Goal: Task Accomplishment & Management: Manage account settings

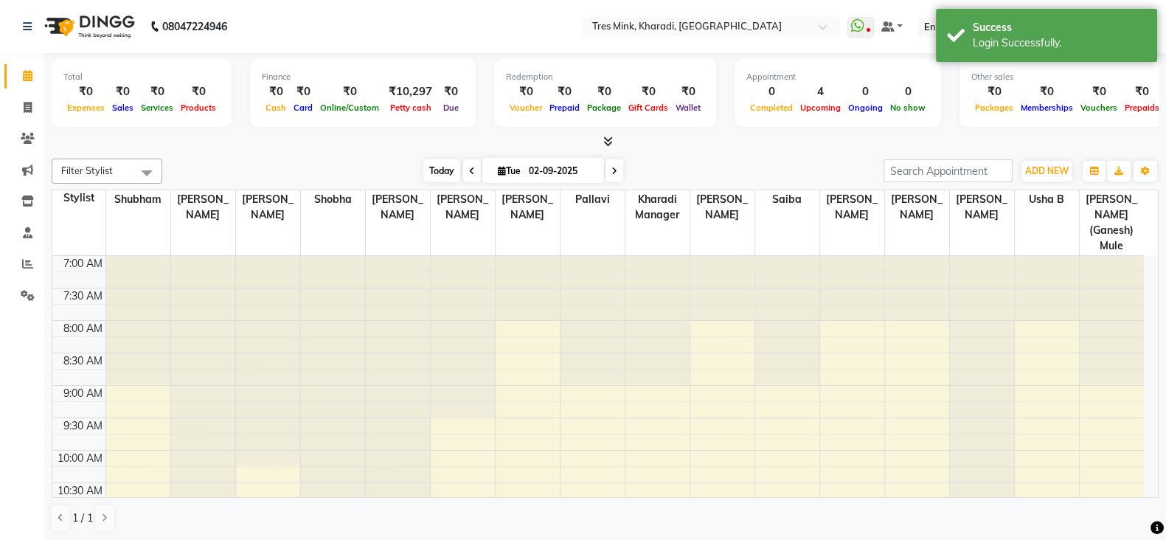
click at [441, 173] on span "Today" at bounding box center [441, 170] width 37 height 23
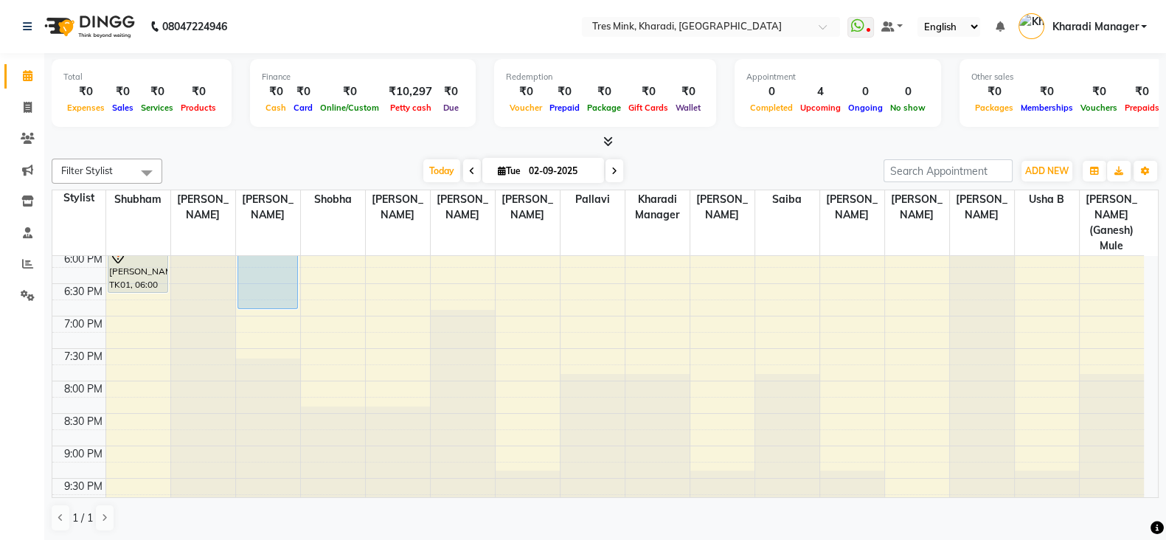
scroll to position [737, 0]
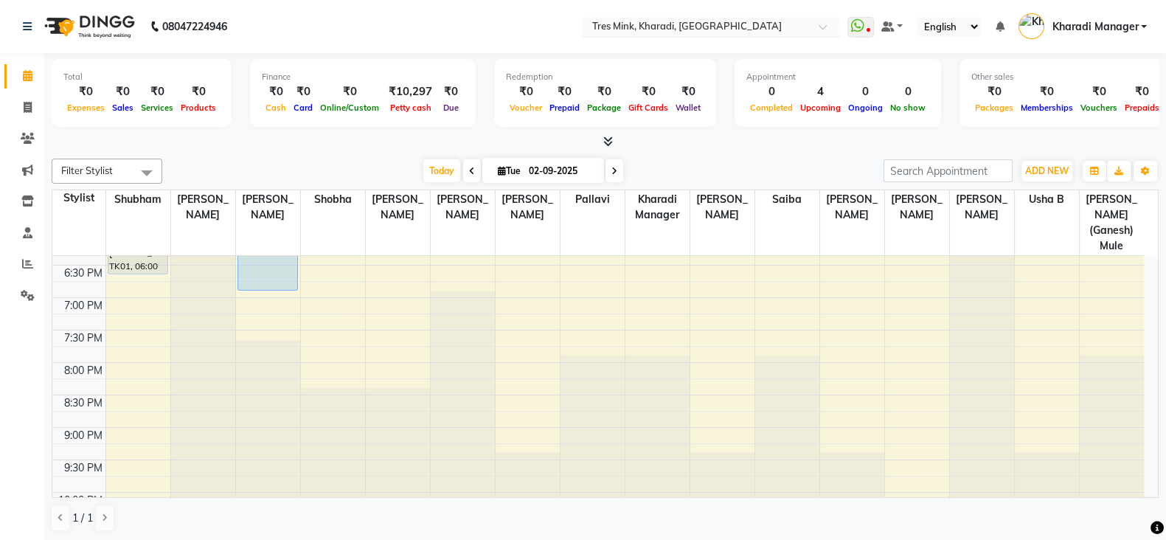
click at [653, 24] on input "text" at bounding box center [696, 28] width 214 height 15
click at [425, 53] on div "Total ₹0 Expenses ₹0 Sales ₹0 Services ₹0 Products Finance ₹0 Cash ₹0 Card ₹0 O…" at bounding box center [605, 101] width 1107 height 97
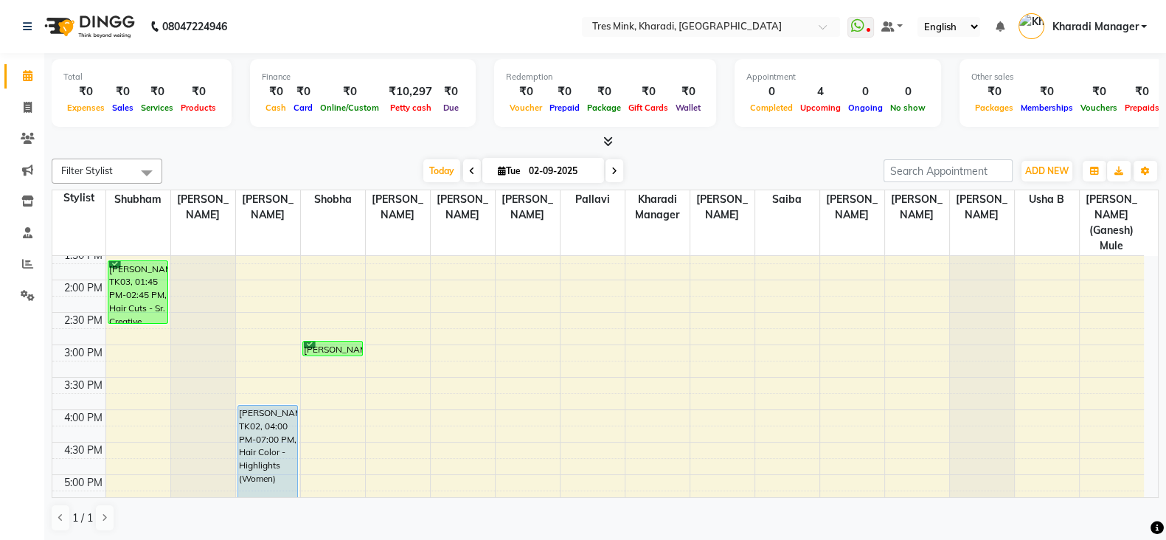
scroll to position [491, 0]
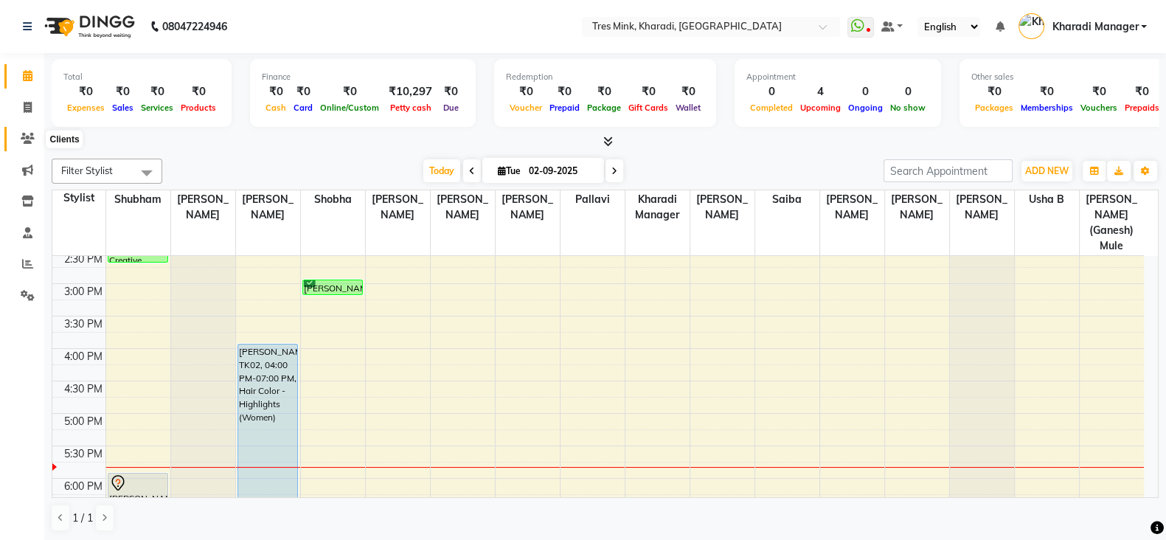
click at [18, 139] on span at bounding box center [28, 139] width 26 height 17
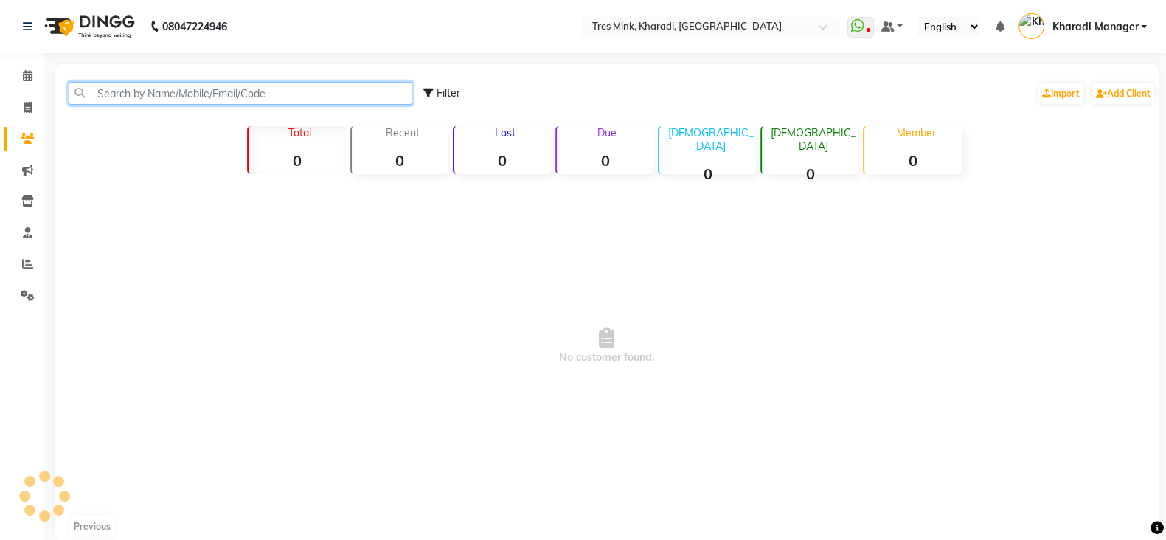
click at [213, 94] on input "text" at bounding box center [241, 93] width 344 height 23
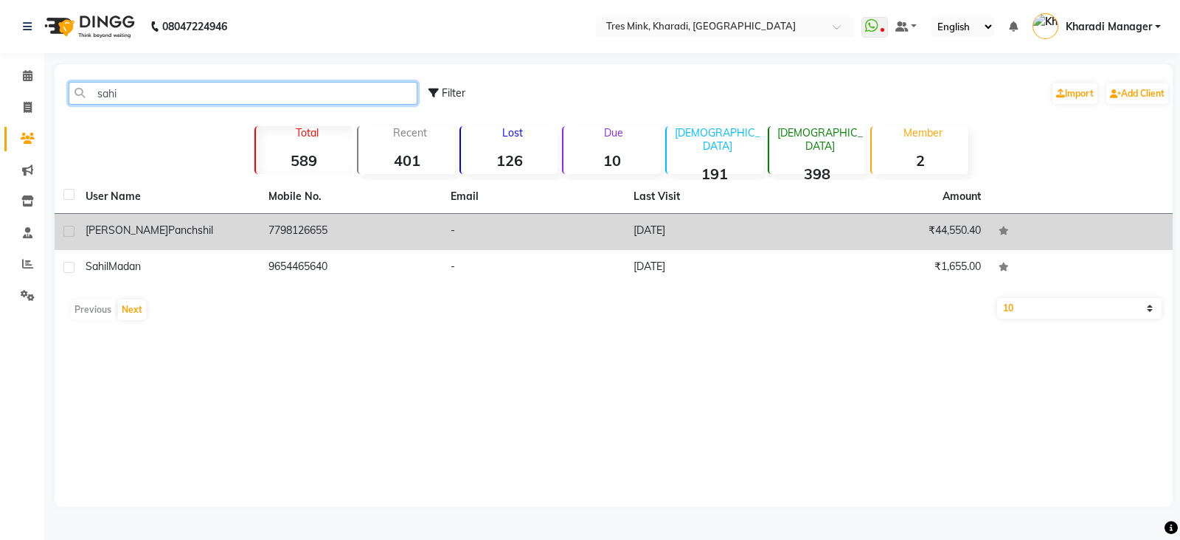
type input "sahi"
click at [243, 236] on div "[PERSON_NAME] Panchshil" at bounding box center [168, 230] width 165 height 15
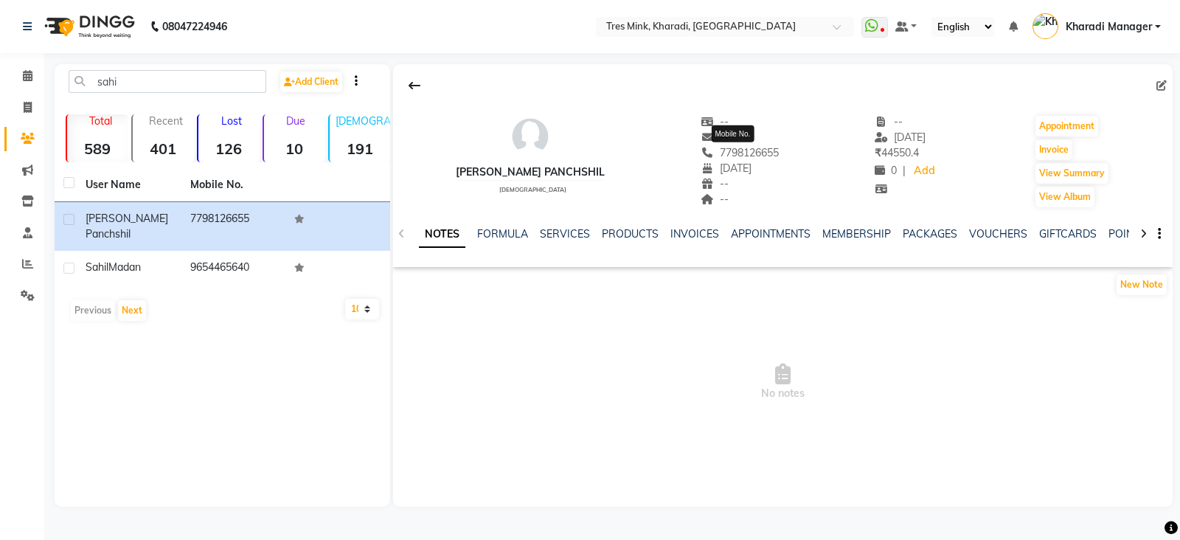
click at [735, 153] on span "7798126655" at bounding box center [740, 152] width 78 height 13
copy span "7798126655"
click at [27, 68] on span at bounding box center [28, 76] width 26 height 17
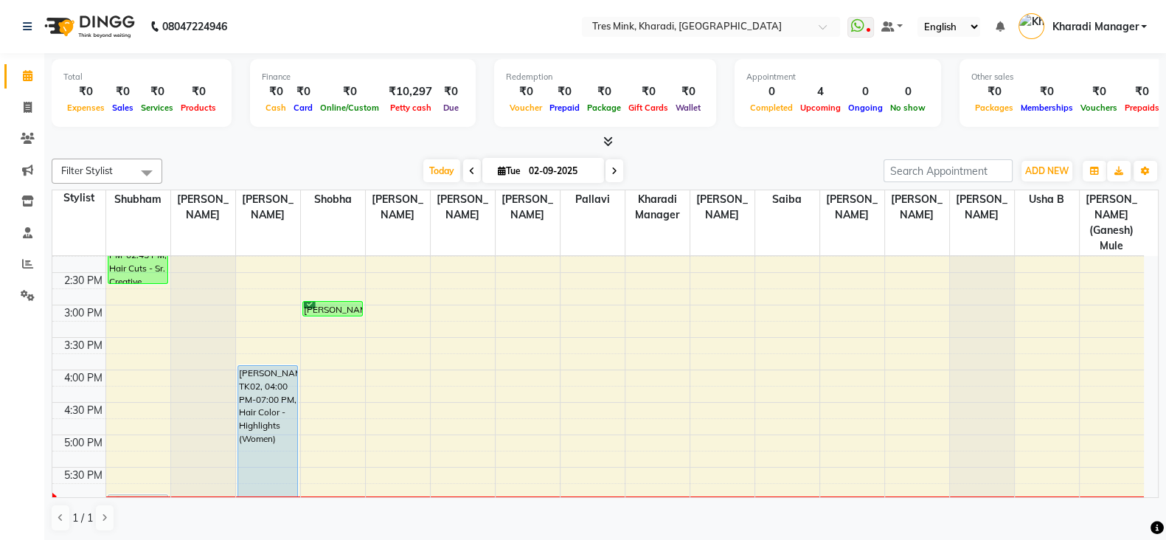
scroll to position [491, 0]
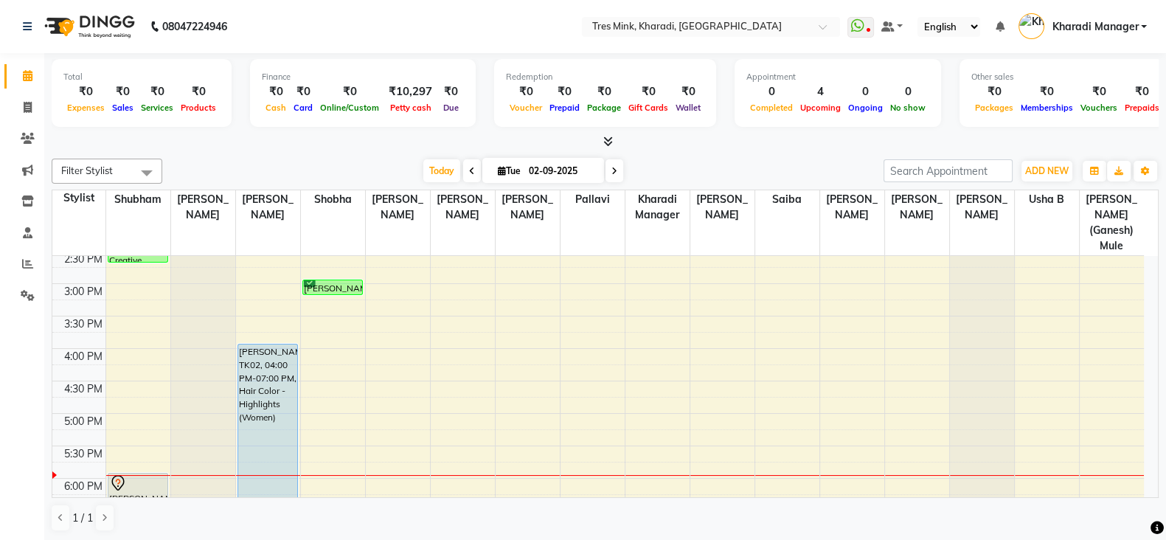
click at [140, 357] on div "7:00 AM 7:30 AM 8:00 AM 8:30 AM 9:00 AM 9:30 AM 10:00 AM 10:30 AM 11:00 AM 11:3…" at bounding box center [597, 284] width 1091 height 1038
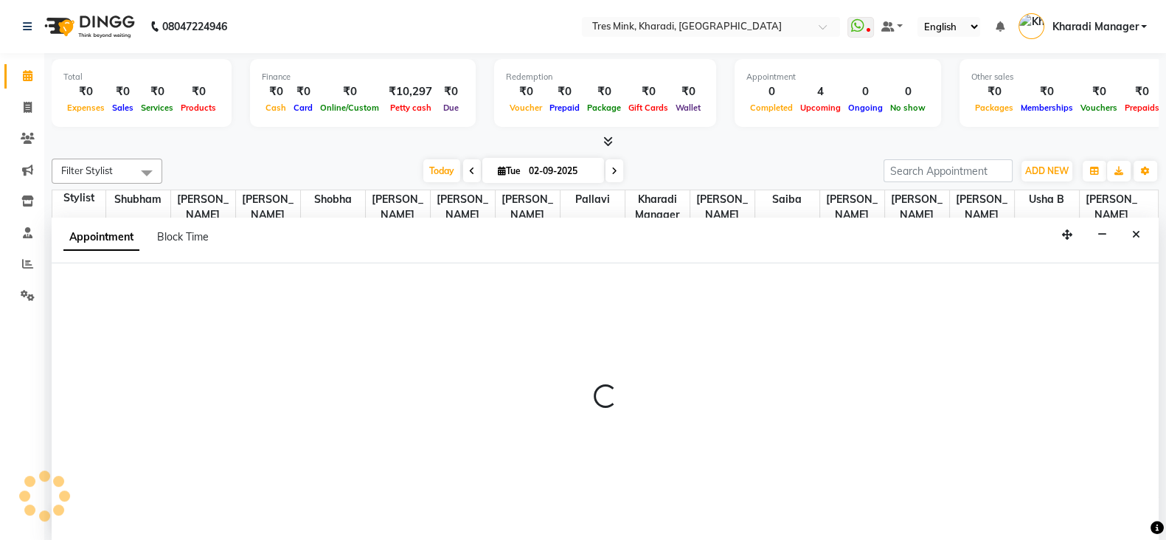
scroll to position [1, 0]
select select "75009"
select select "tentative"
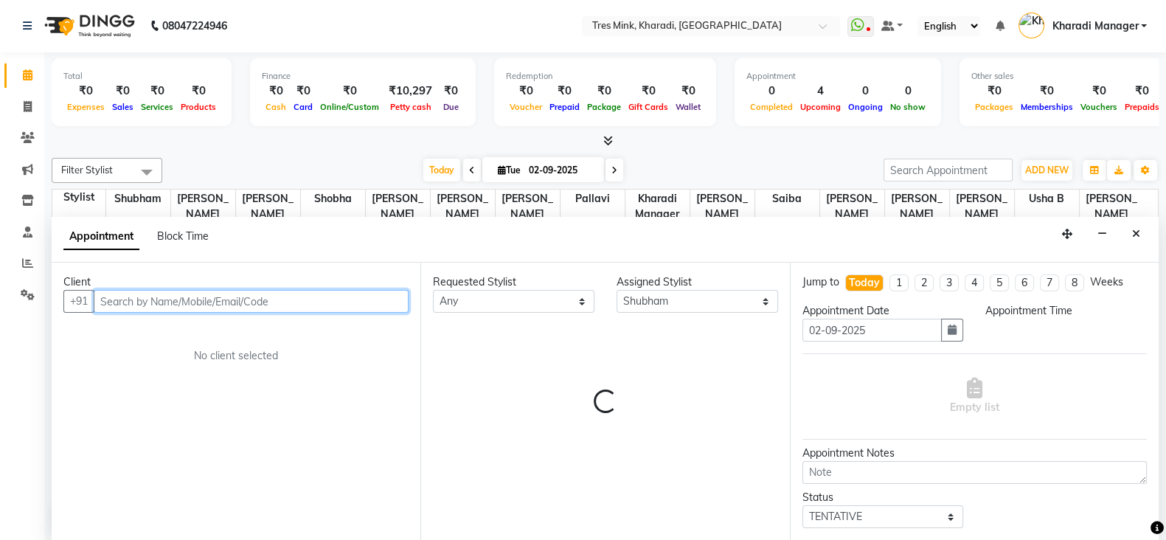
select select "975"
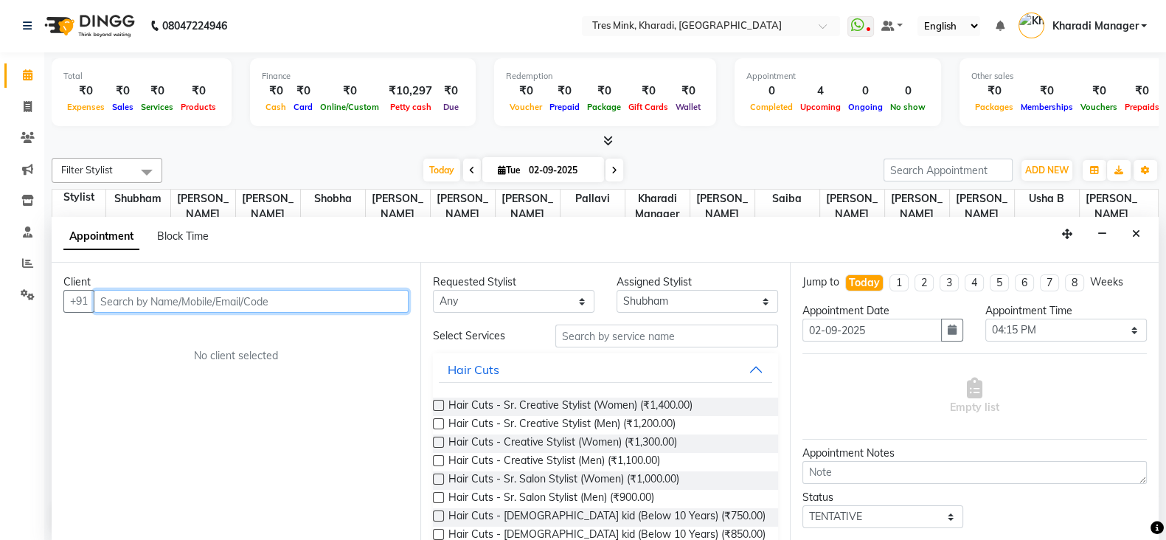
click at [207, 301] on input "text" at bounding box center [251, 301] width 315 height 23
paste input "7798126655"
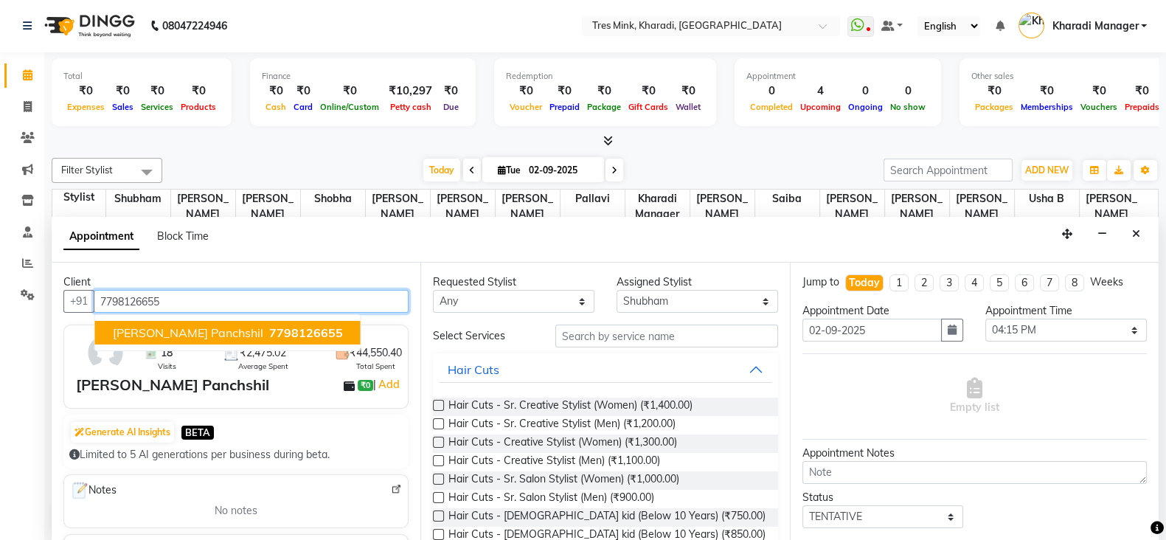
click at [121, 328] on span "[PERSON_NAME] Panchshil" at bounding box center [188, 332] width 150 height 15
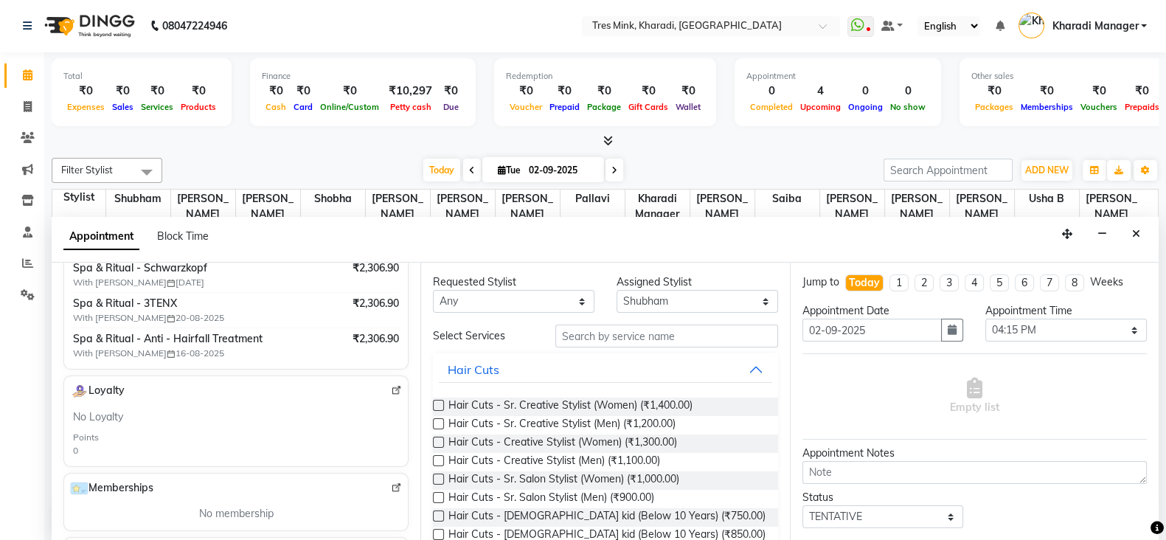
scroll to position [246, 0]
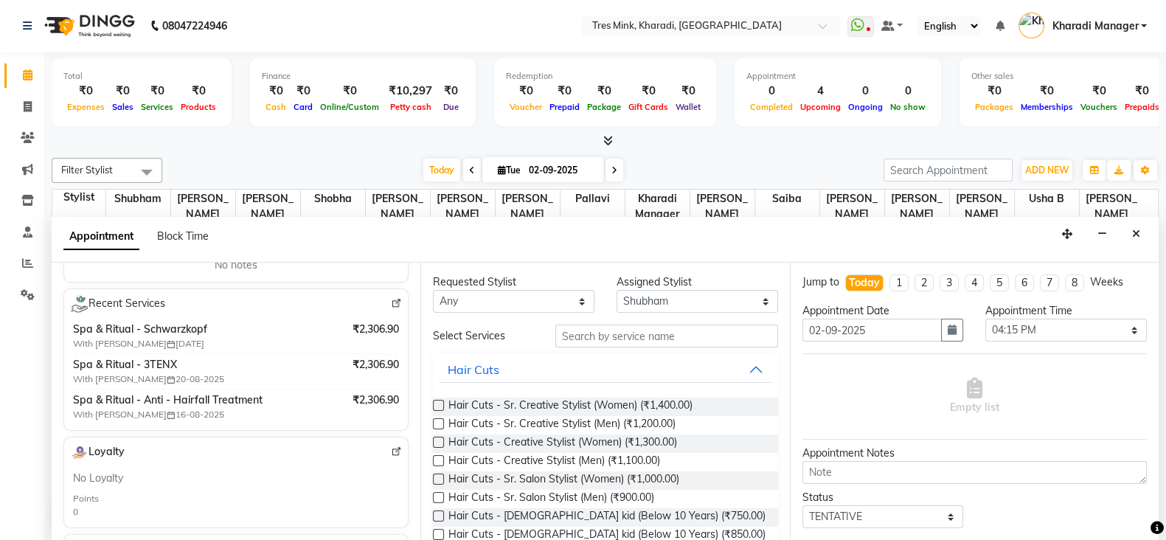
type input "7798126655"
click at [594, 333] on input "text" at bounding box center [666, 335] width 223 height 23
type input "h"
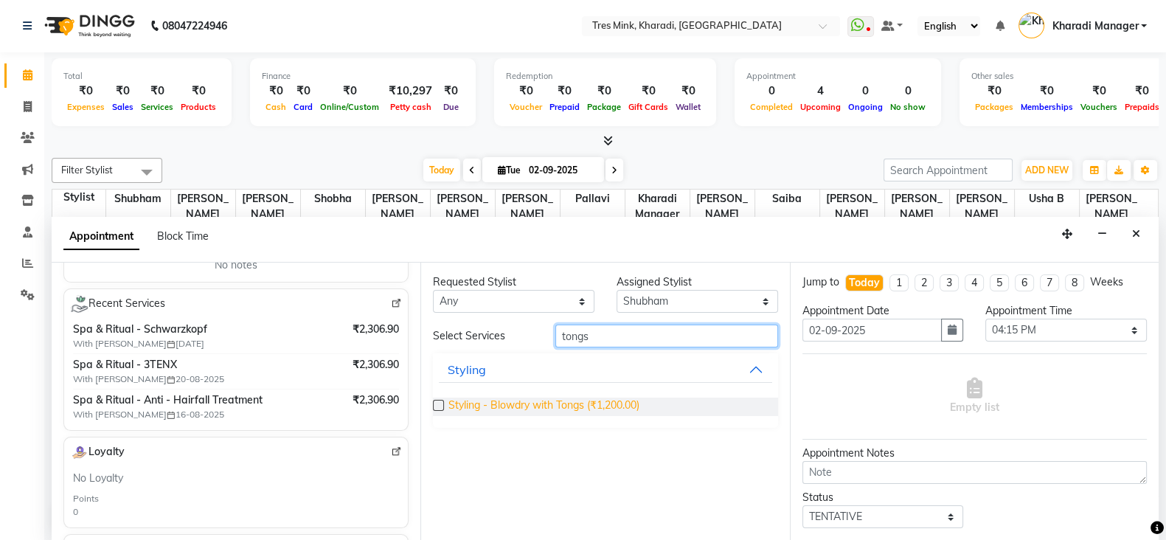
type input "tongs"
click at [580, 411] on span "Styling - Blowdry with Tongs (₹1,200.00)" at bounding box center [543, 406] width 191 height 18
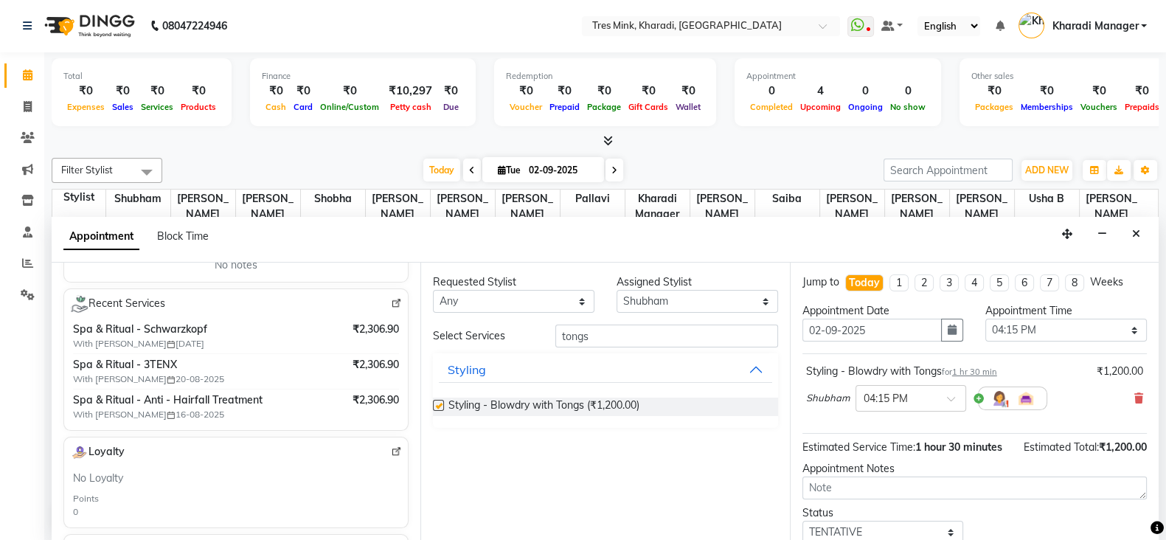
checkbox input "false"
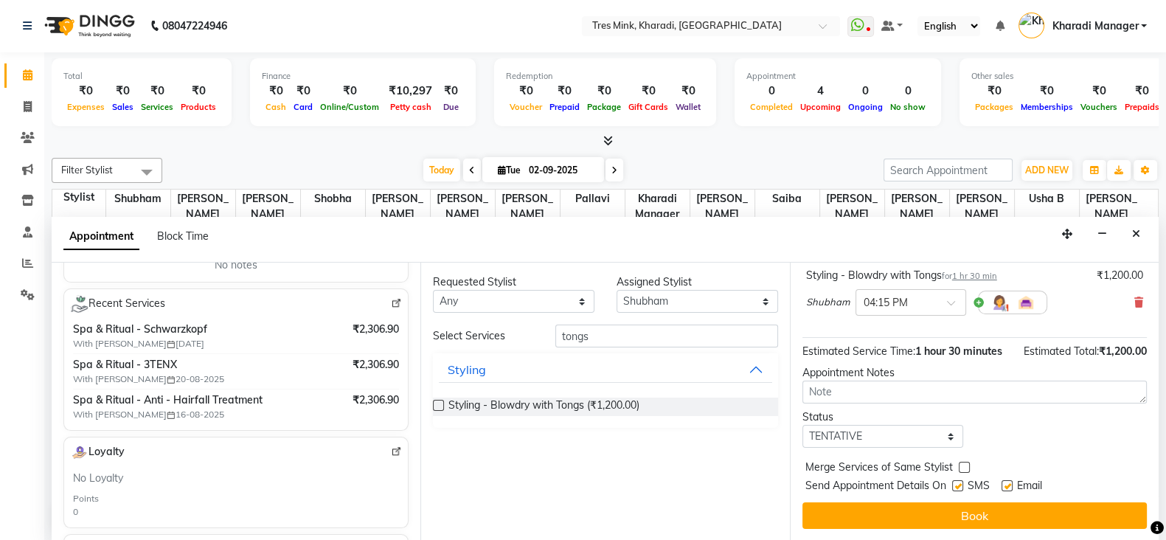
scroll to position [110, 0]
click at [870, 379] on div "Appointment Notes" at bounding box center [974, 372] width 344 height 15
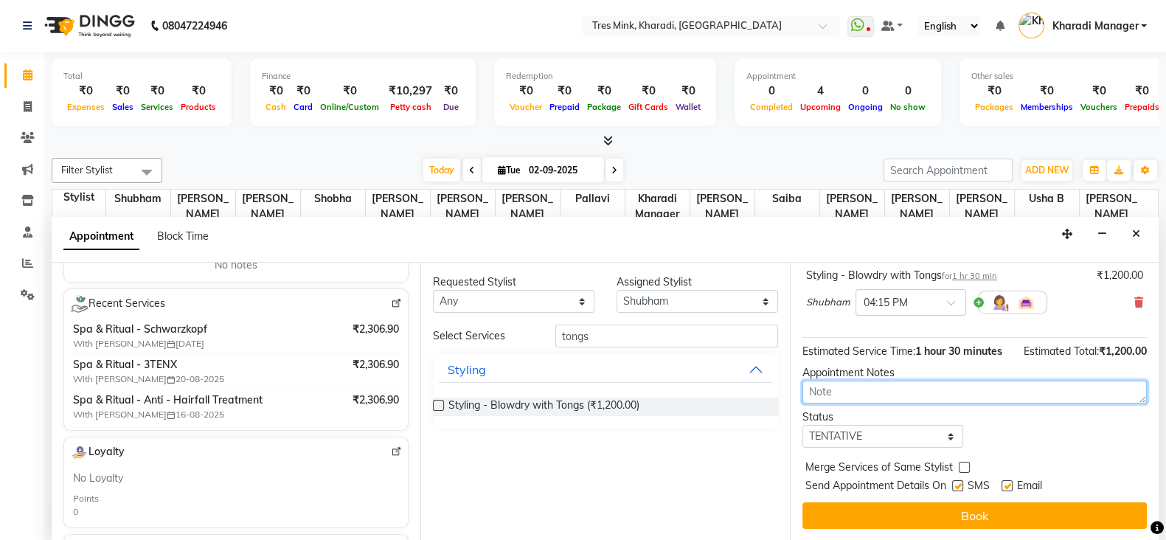
click at [857, 396] on textarea at bounding box center [974, 392] width 344 height 23
type textarea "[PERSON_NAME]"
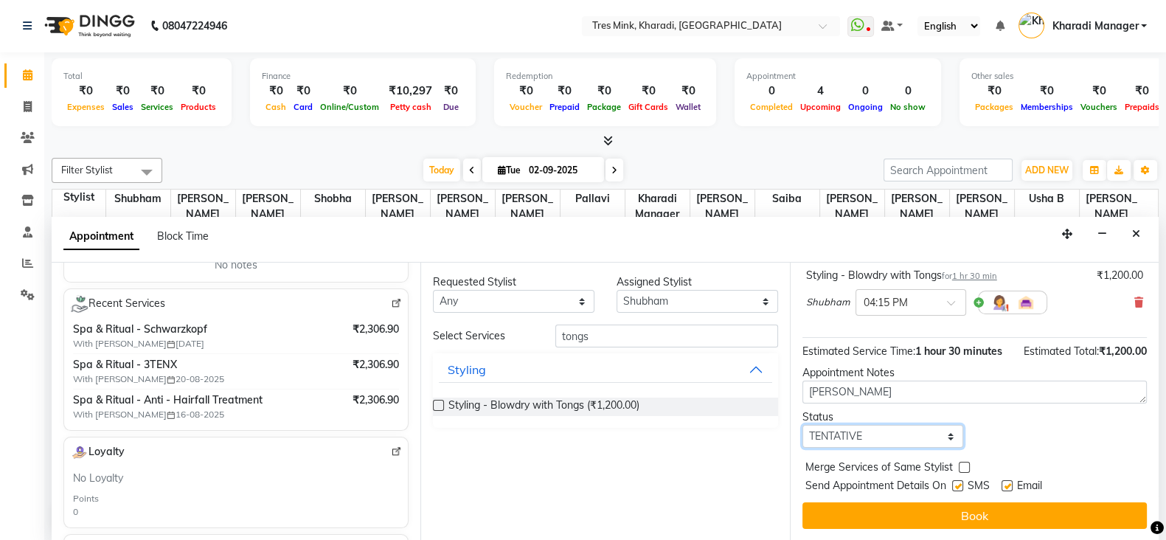
click at [866, 442] on select "Select TENTATIVE CONFIRM CHECK-IN UPCOMING" at bounding box center [883, 436] width 162 height 23
select select "upcoming"
click at [802, 425] on select "Select TENTATIVE CONFIRM CHECK-IN UPCOMING" at bounding box center [883, 436] width 162 height 23
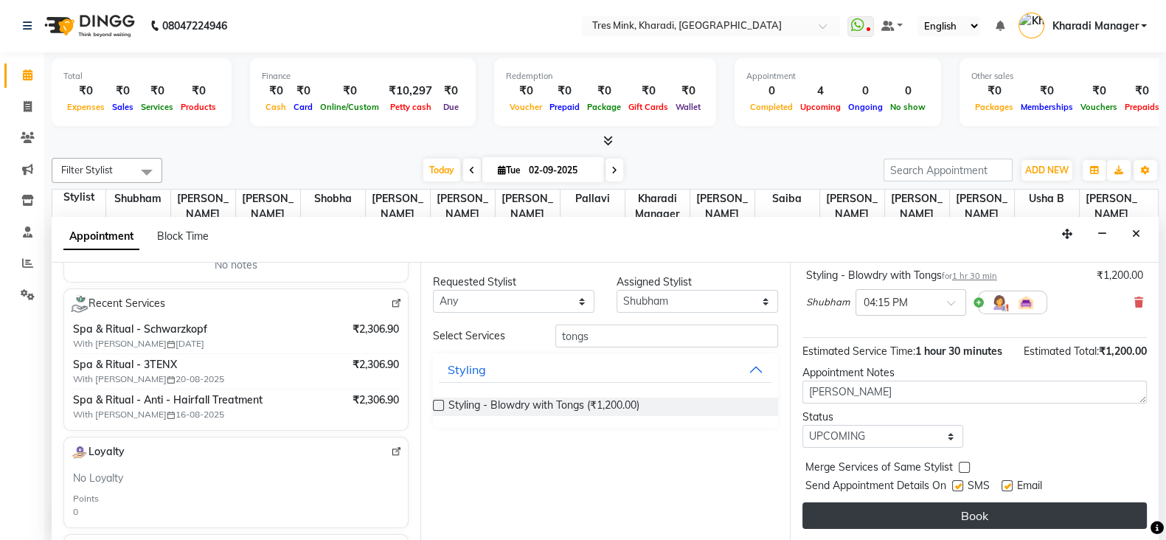
click at [859, 508] on button "Book" at bounding box center [974, 515] width 344 height 27
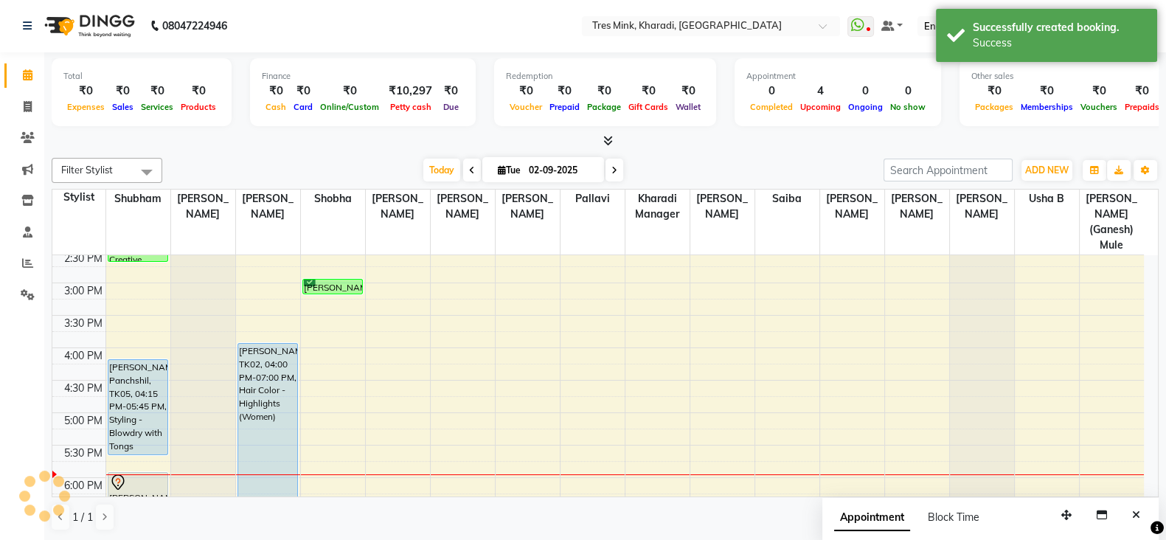
scroll to position [0, 0]
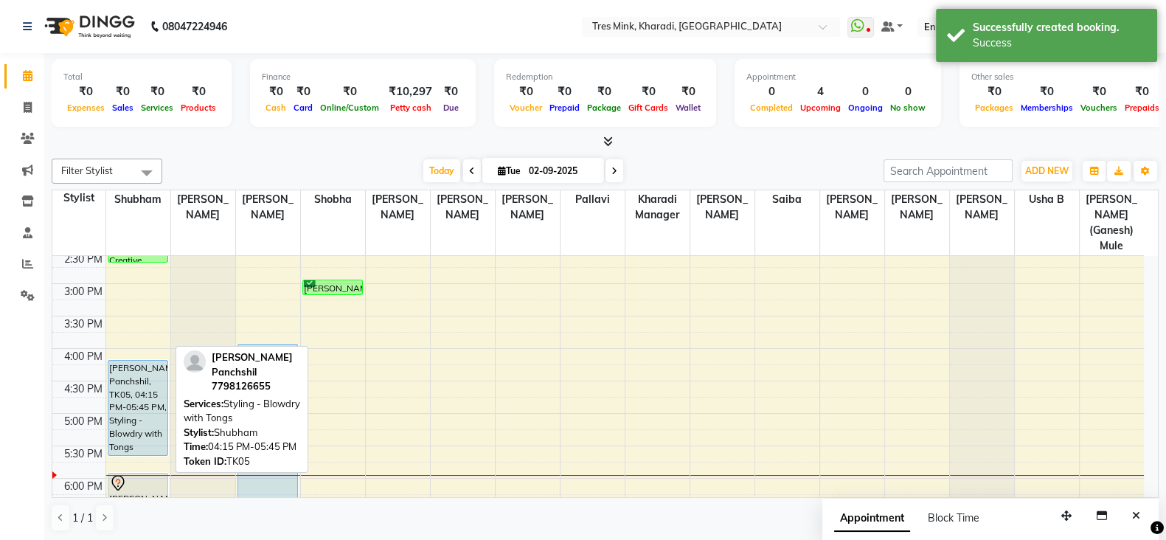
click at [119, 361] on div "[PERSON_NAME] Panchshil, TK05, 04:15 PM-05:45 PM, Styling - Blowdry with Tongs" at bounding box center [138, 408] width 60 height 94
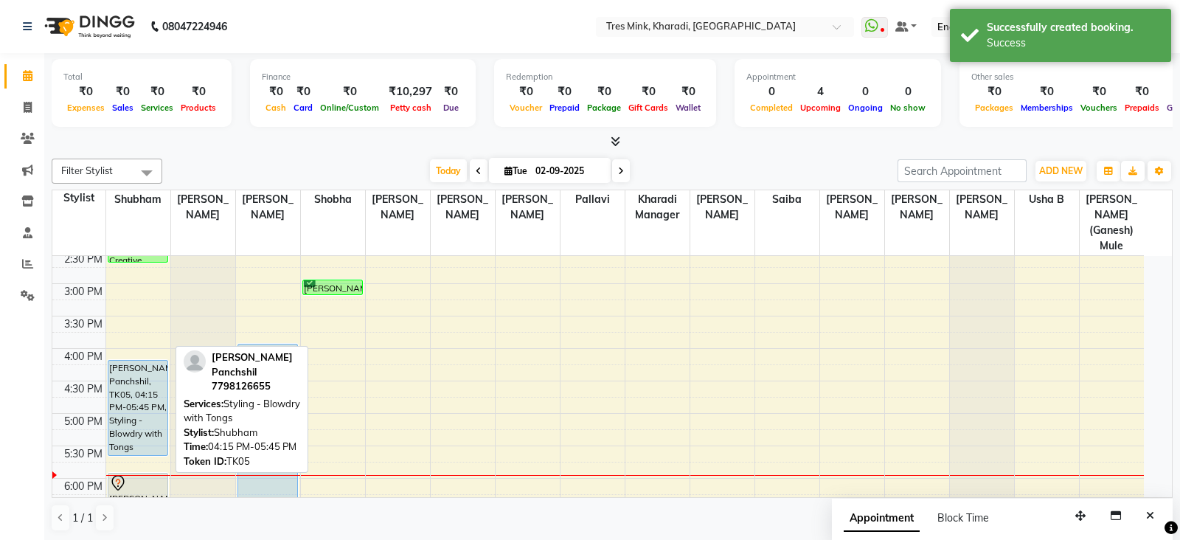
select select "5"
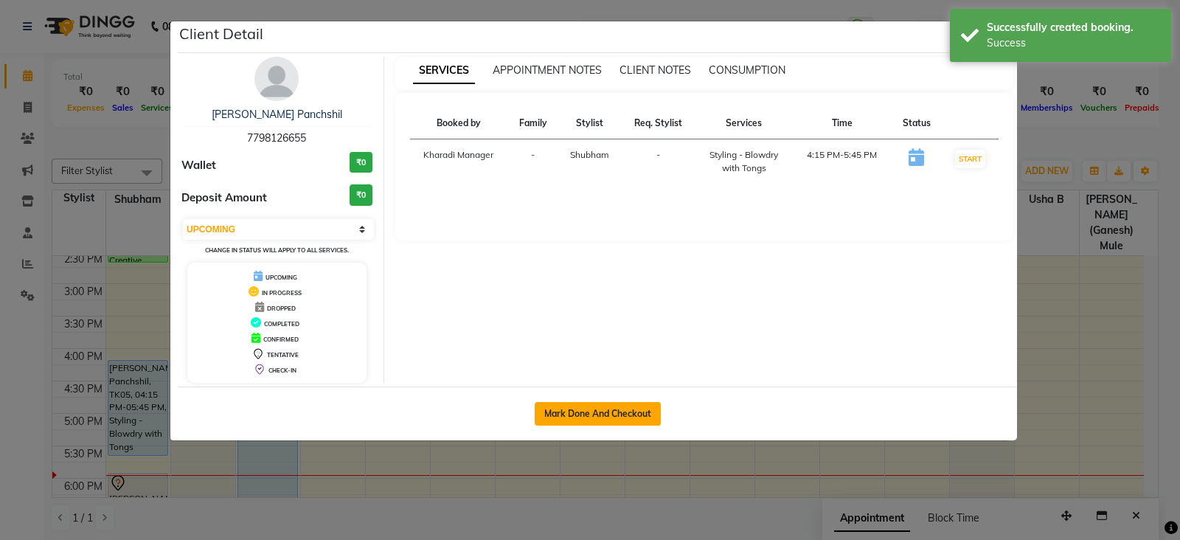
click at [600, 403] on button "Mark Done And Checkout" at bounding box center [598, 414] width 126 height 24
select select "service"
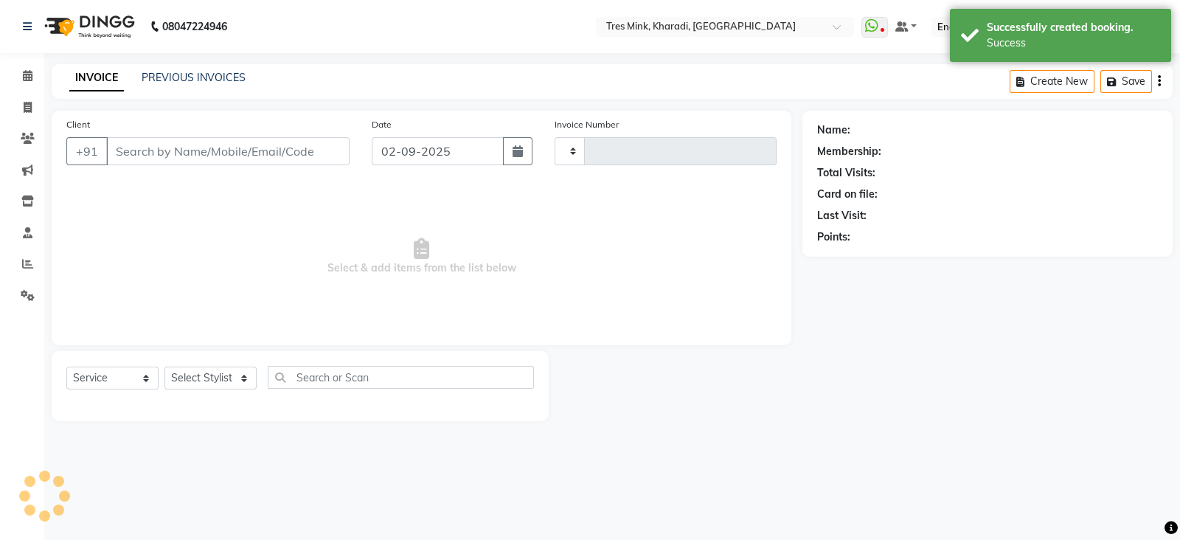
type input "1142"
select select "8100"
type input "7798126655"
select select "75009"
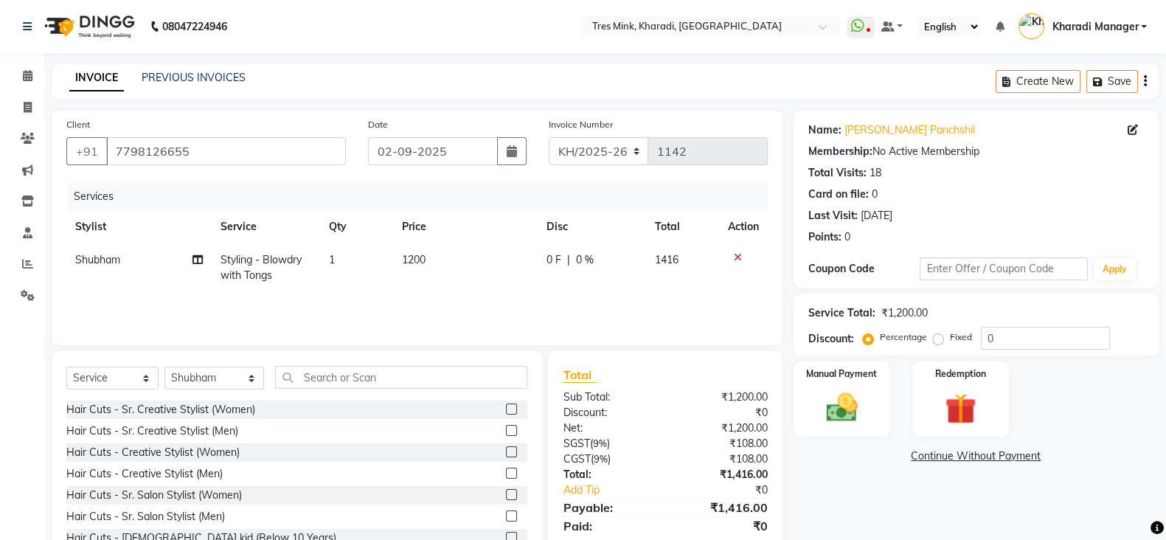
scroll to position [61, 0]
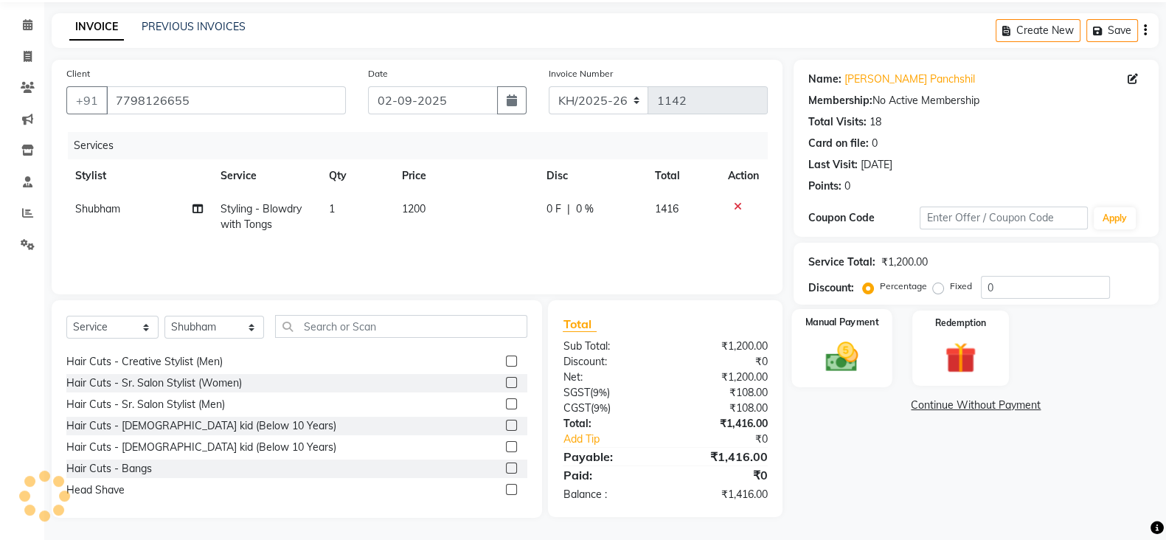
click at [839, 367] on img at bounding box center [842, 356] width 52 height 37
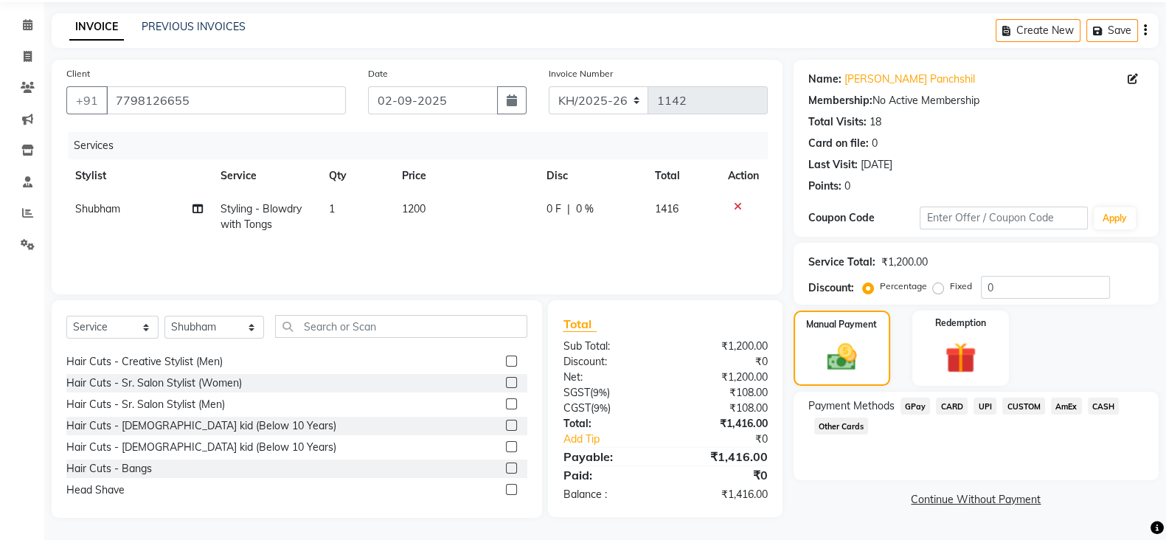
click at [979, 400] on span "UPI" at bounding box center [984, 405] width 23 height 17
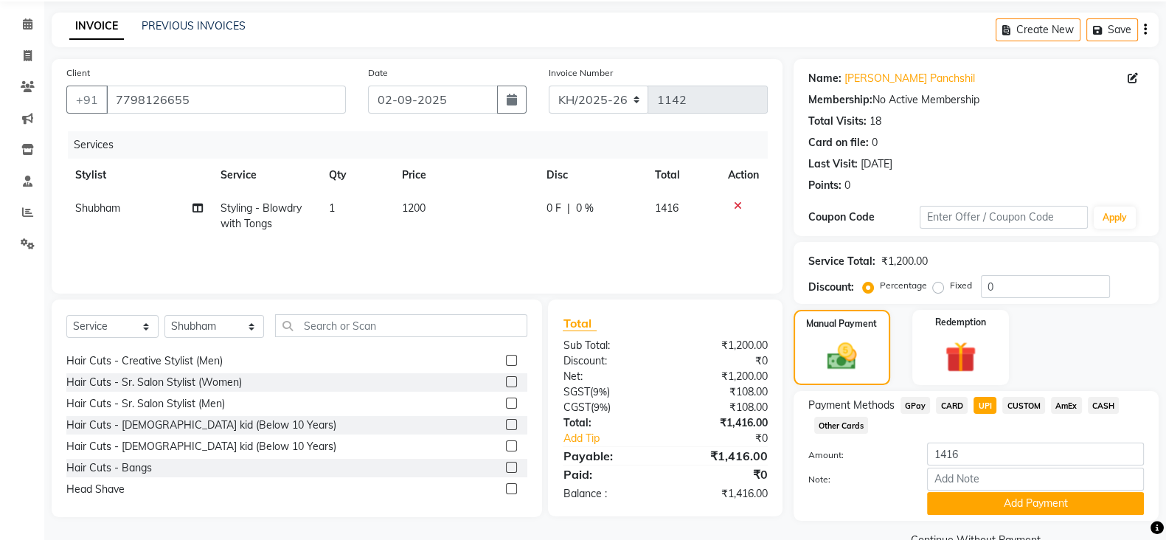
scroll to position [86, 0]
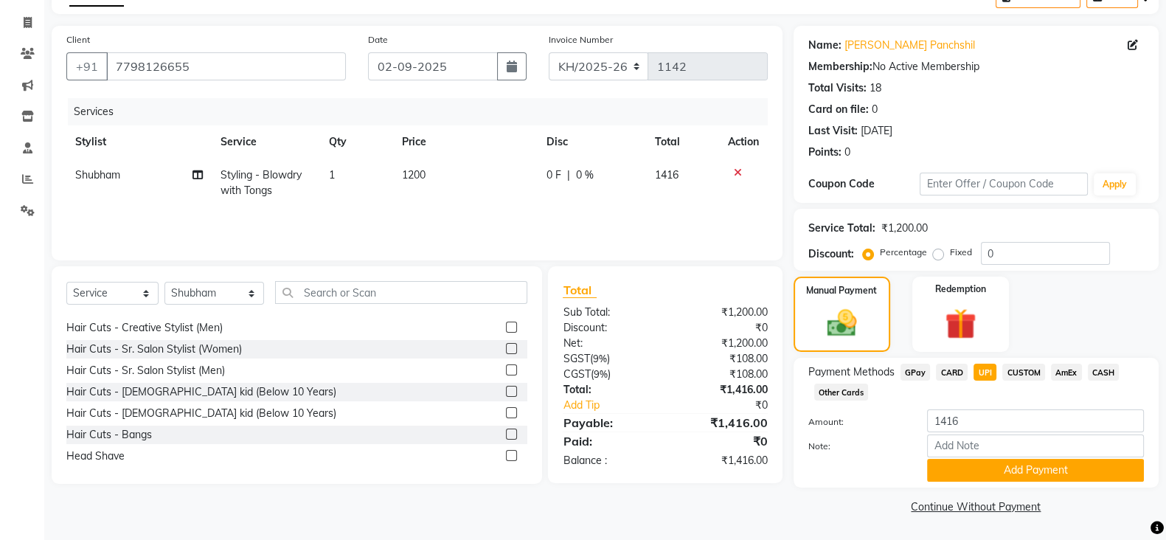
click at [896, 400] on div "Payment Methods GPay CARD UPI CUSTOM AmEx CASH Other Cards" at bounding box center [976, 384] width 336 height 40
click at [985, 250] on input "0" at bounding box center [1045, 253] width 129 height 23
click at [1006, 249] on input "0" at bounding box center [1045, 253] width 129 height 23
type input "15"
click at [981, 370] on span "UPI" at bounding box center [984, 372] width 23 height 17
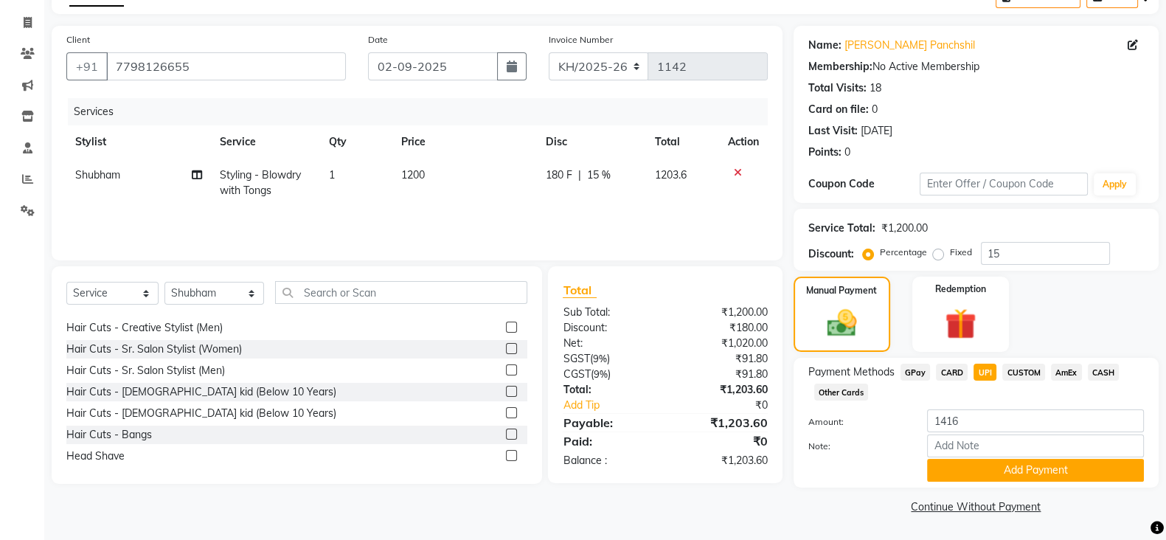
type input "1203.6"
click at [964, 467] on button "Add Payment" at bounding box center [1035, 470] width 217 height 23
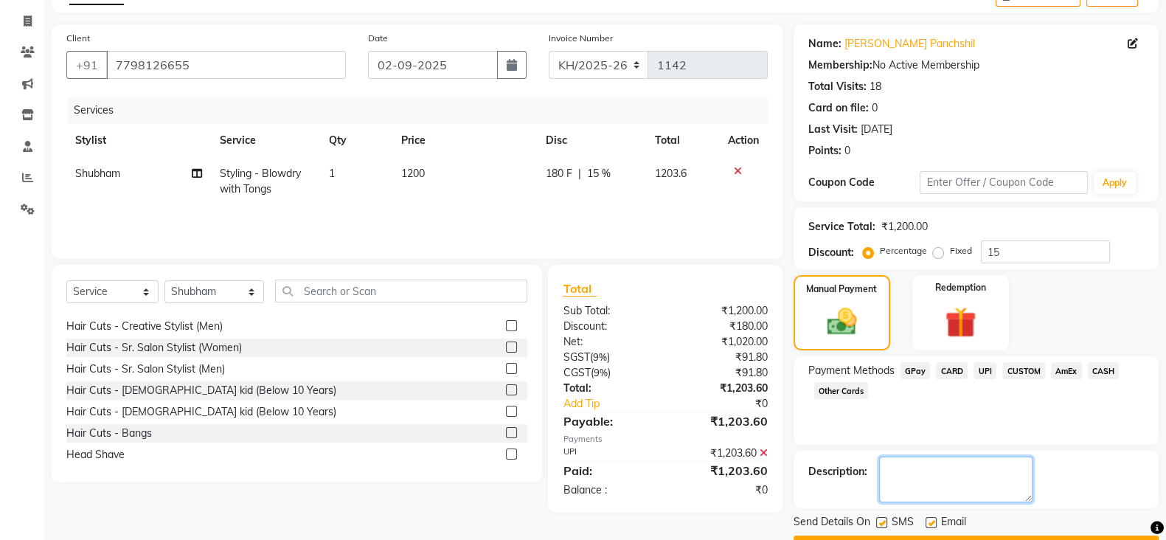
click at [964, 467] on textarea at bounding box center [955, 479] width 153 height 46
type textarea "[PERSON_NAME]"
click at [841, 443] on div "Payment Methods GPay CARD UPI CUSTOM AmEx CASH Other Cards" at bounding box center [976, 400] width 365 height 88
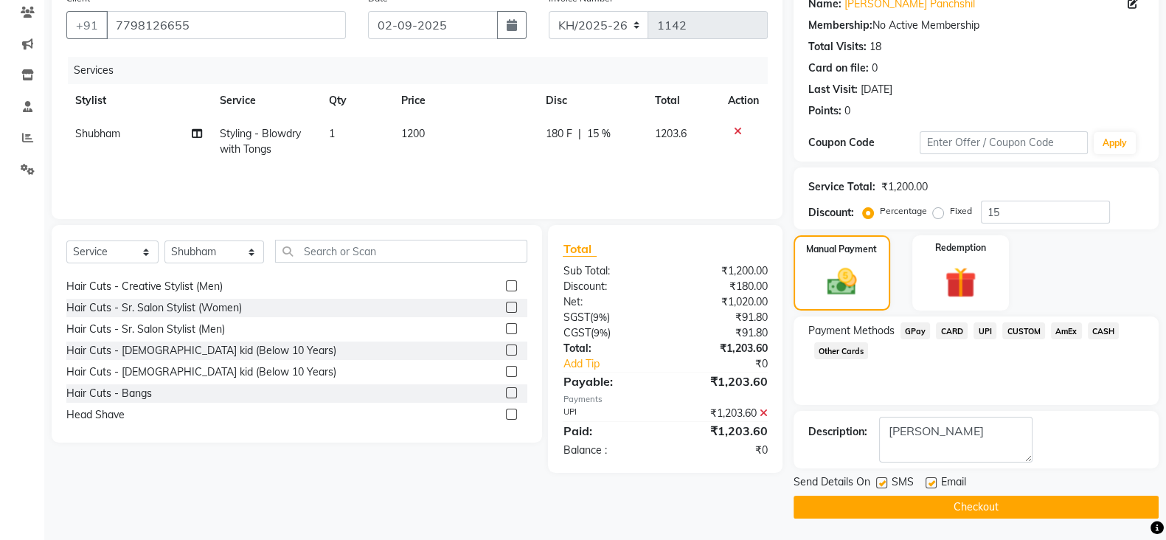
click at [861, 515] on button "Checkout" at bounding box center [976, 507] width 365 height 23
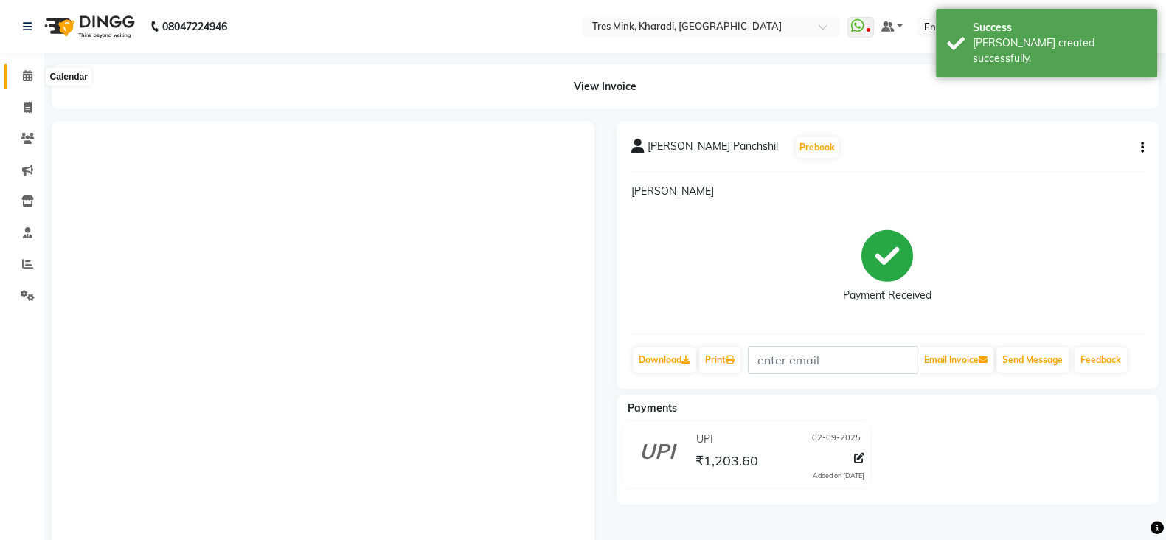
click at [24, 72] on icon at bounding box center [28, 75] width 10 height 11
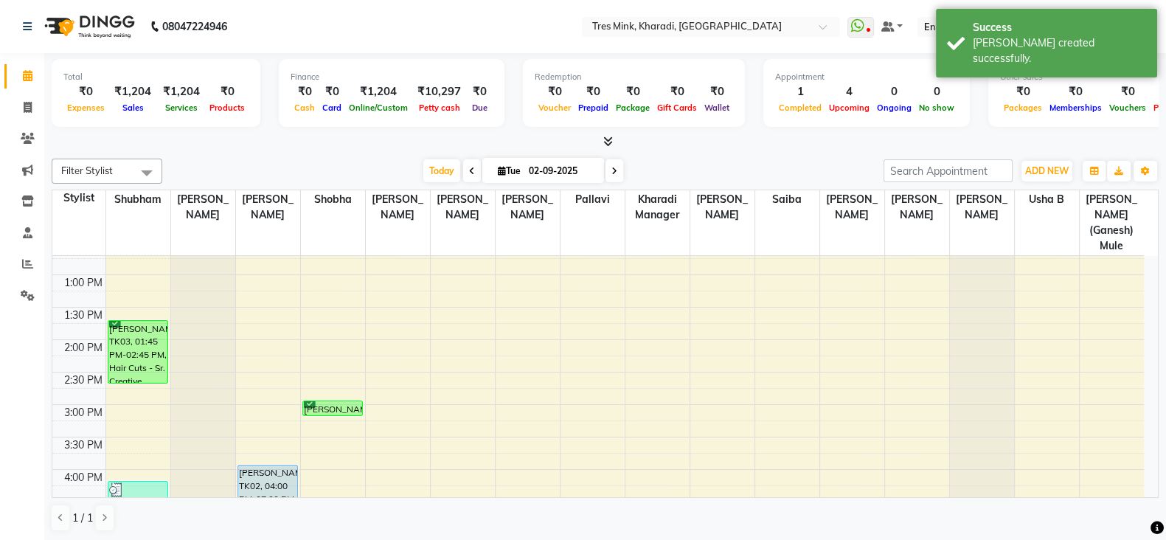
scroll to position [368, 0]
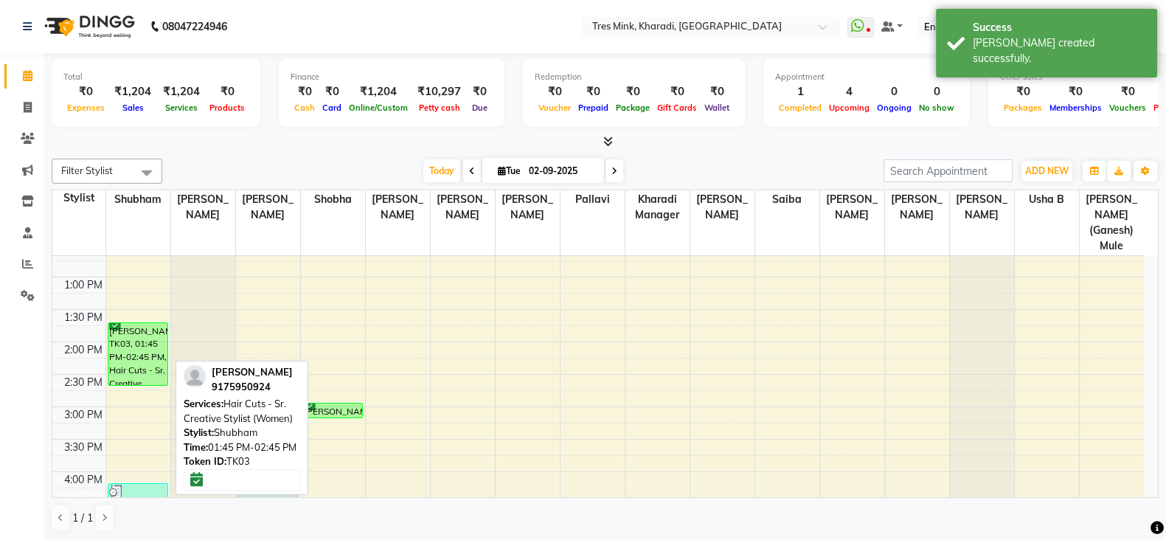
click at [122, 340] on div "[PERSON_NAME], TK03, 01:45 PM-02:45 PM, Hair Cuts - Sr. Creative Stylist (Women)" at bounding box center [138, 354] width 60 height 62
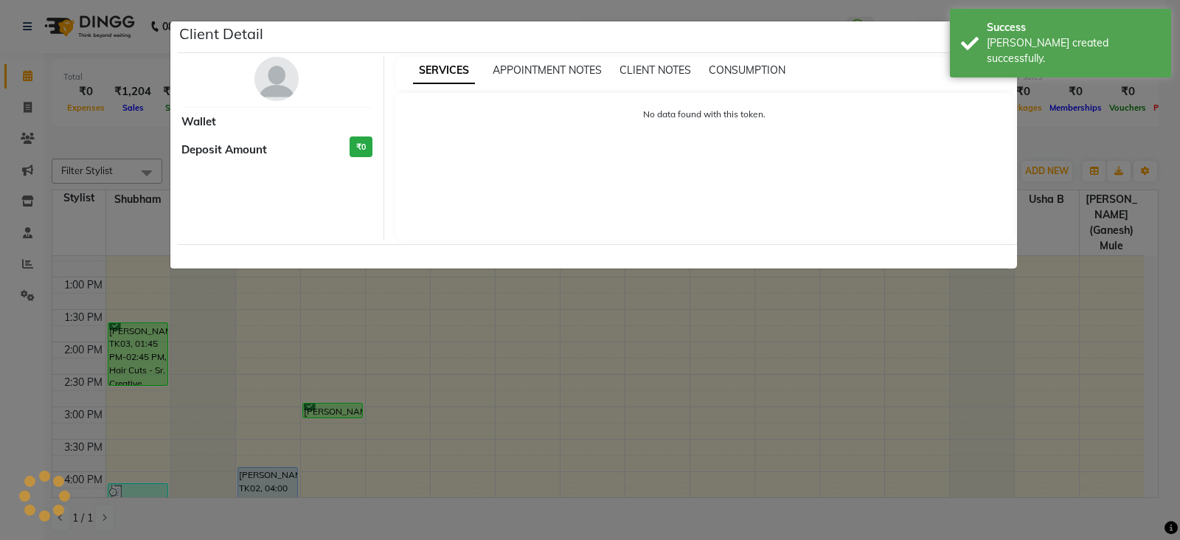
select select "6"
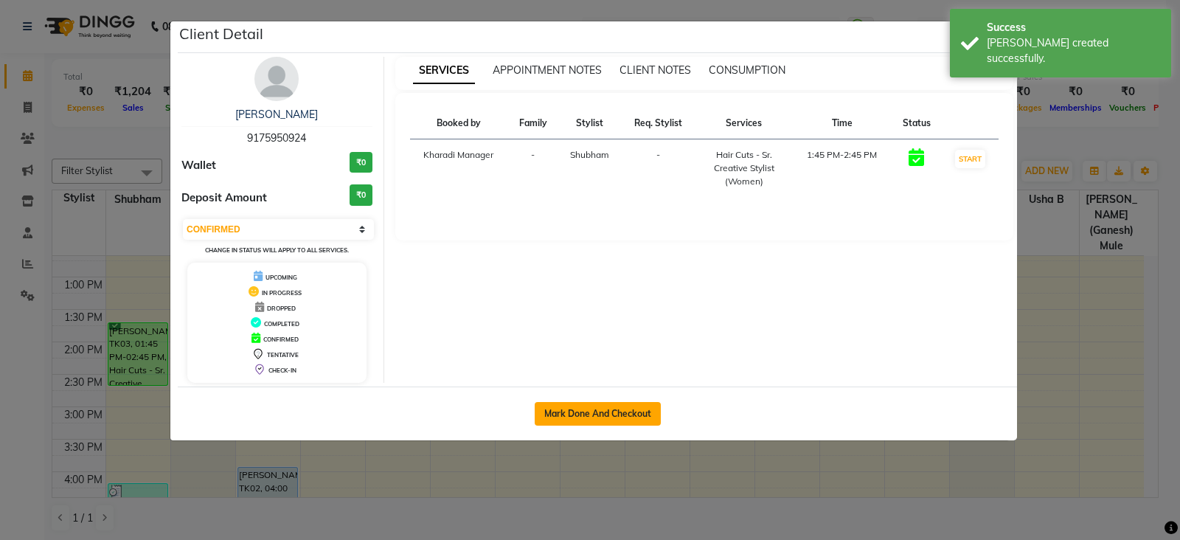
click at [619, 414] on button "Mark Done And Checkout" at bounding box center [598, 414] width 126 height 24
select select "service"
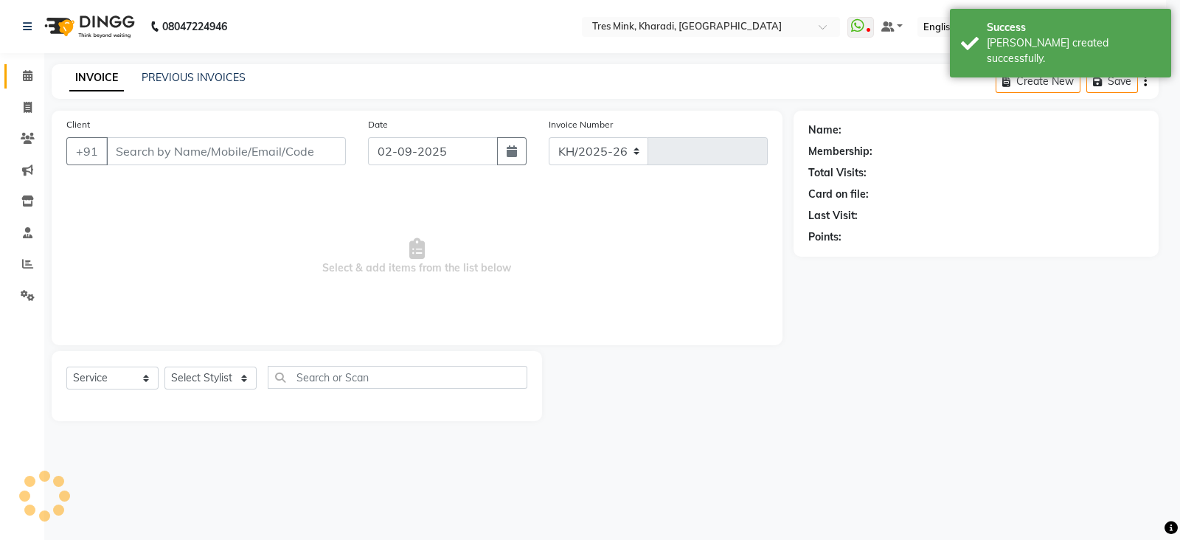
select select "8100"
type input "1143"
type input "9175950924"
select select "75009"
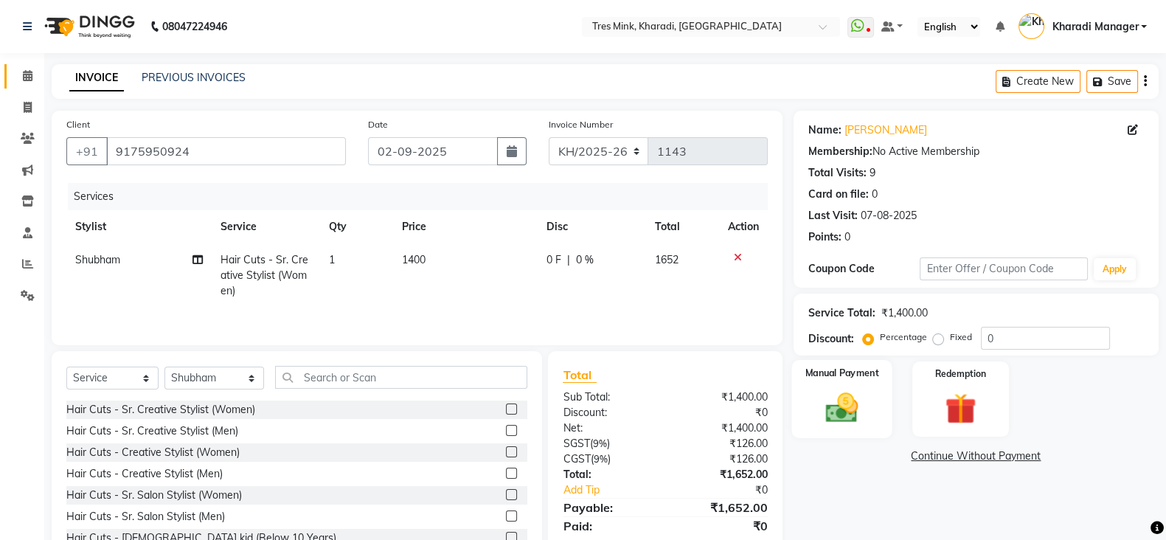
scroll to position [55, 0]
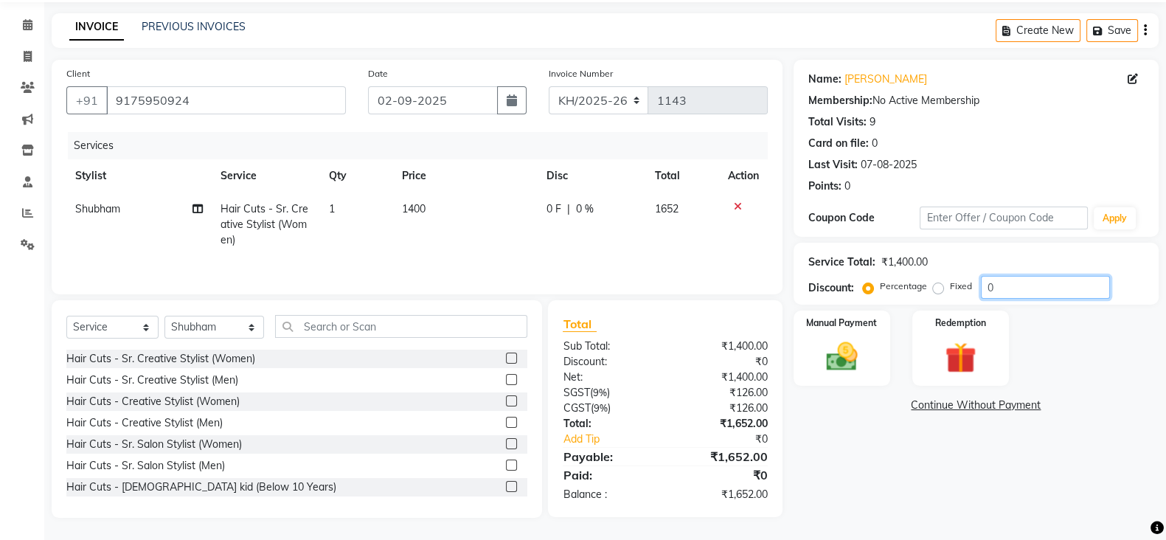
drag, startPoint x: 1006, startPoint y: 283, endPoint x: 966, endPoint y: 289, distance: 40.3
click at [966, 289] on div "Percentage Fixed 0" at bounding box center [988, 287] width 244 height 23
type input "10"
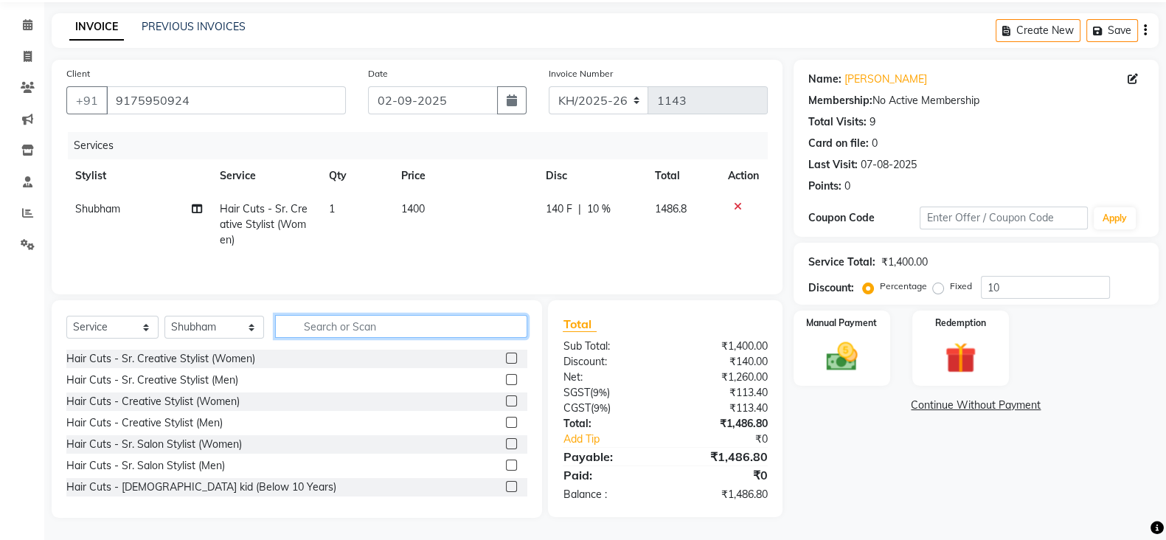
click at [383, 320] on input "text" at bounding box center [401, 326] width 253 height 23
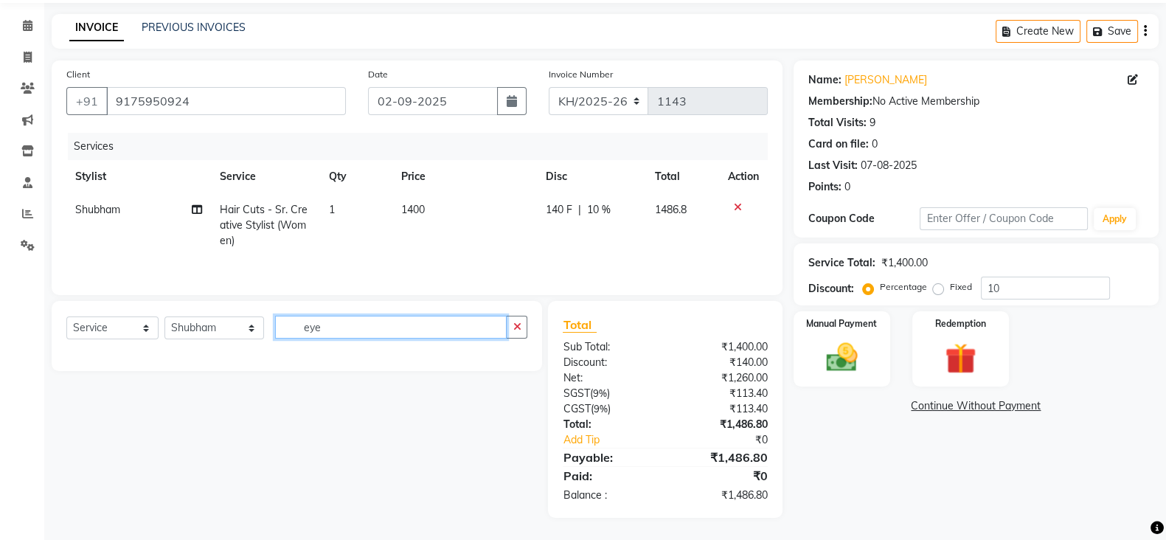
scroll to position [54, 0]
type input "eye"
click at [215, 337] on select "Select Stylist [PERSON_NAME] Manager [PERSON_NAME] ([PERSON_NAME]) [PERSON_NAME…" at bounding box center [214, 327] width 100 height 23
select select "76326"
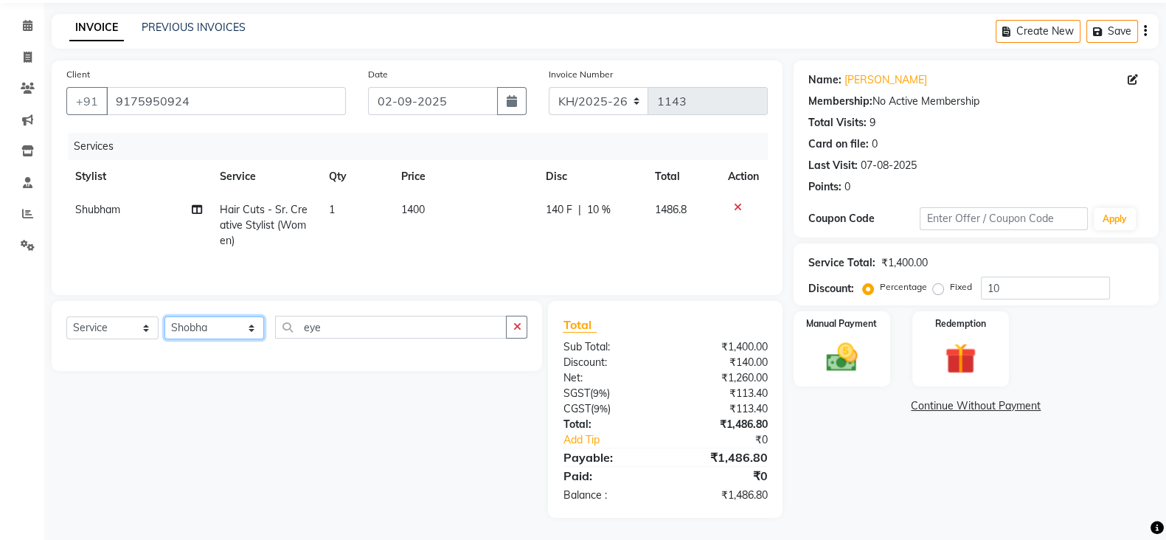
click at [164, 316] on select "Select Stylist [PERSON_NAME] Manager [PERSON_NAME] ([PERSON_NAME]) [PERSON_NAME…" at bounding box center [214, 327] width 100 height 23
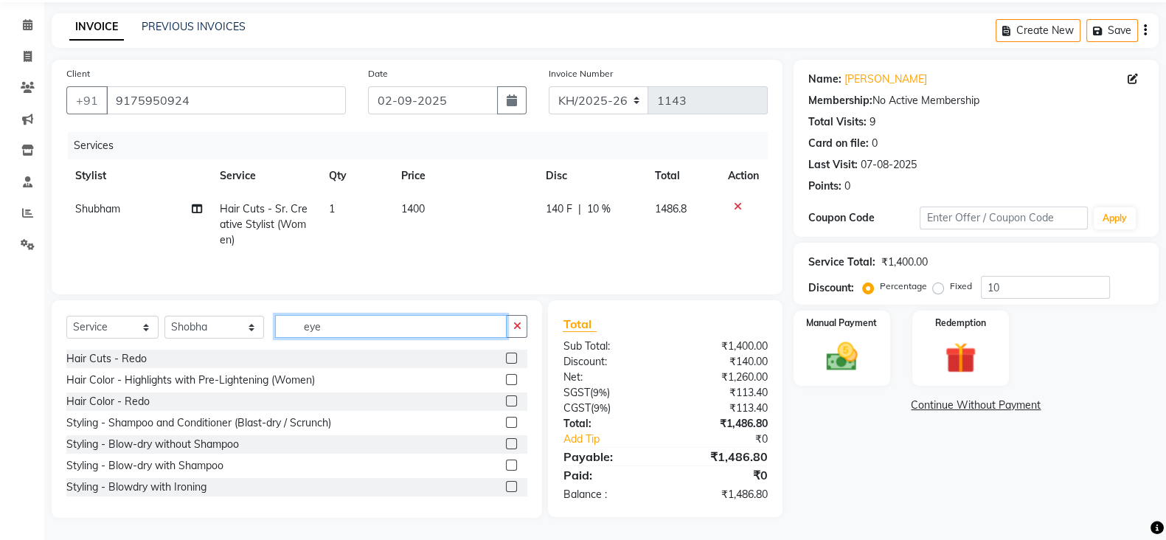
click at [327, 327] on input "eye" at bounding box center [391, 326] width 232 height 23
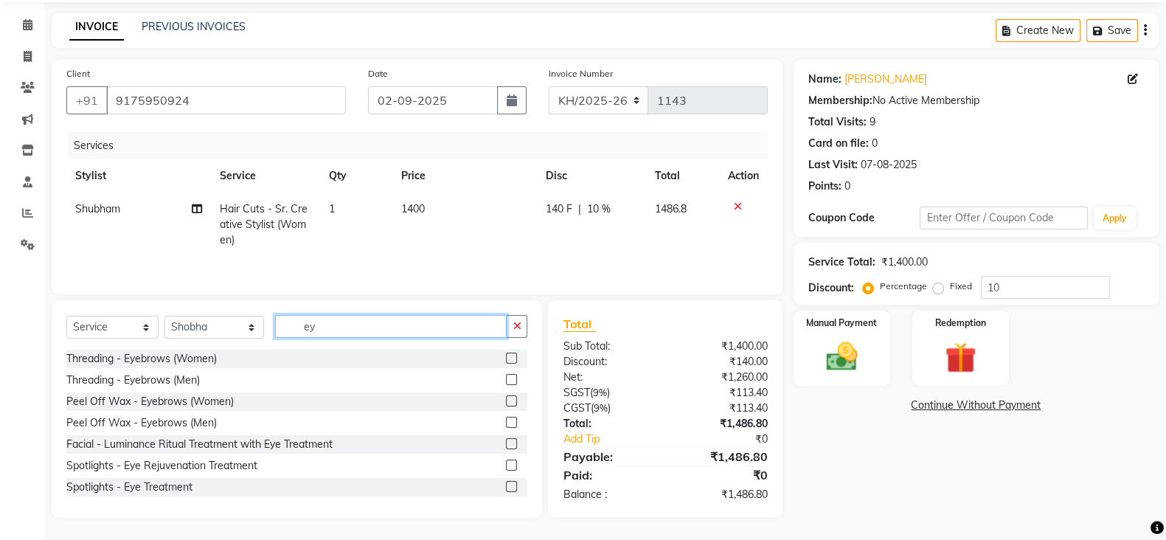
type input "eye"
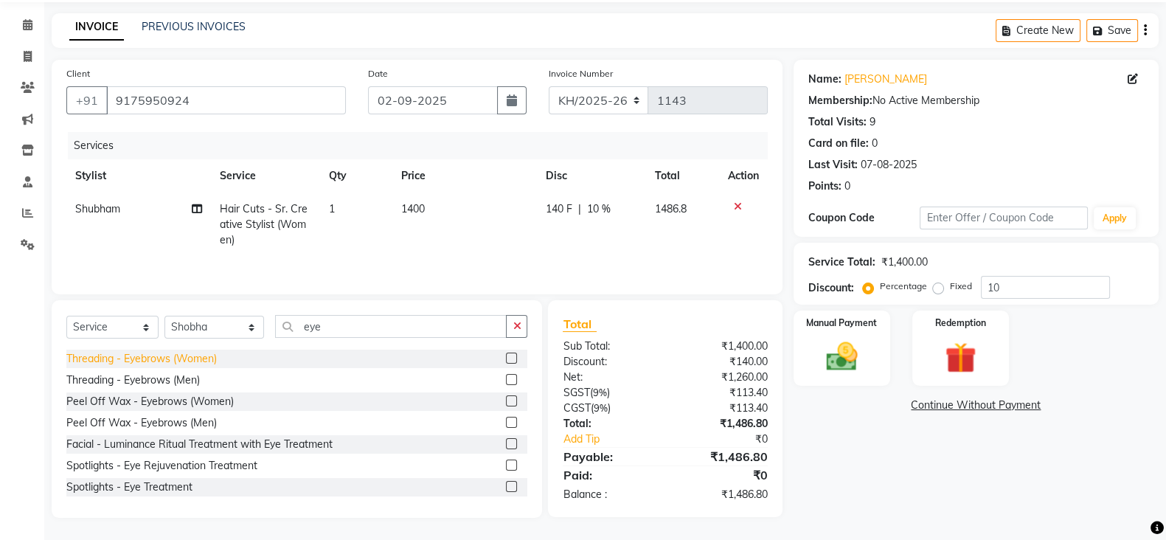
click at [173, 355] on div "Threading - Eyebrows (Women)" at bounding box center [141, 358] width 150 height 15
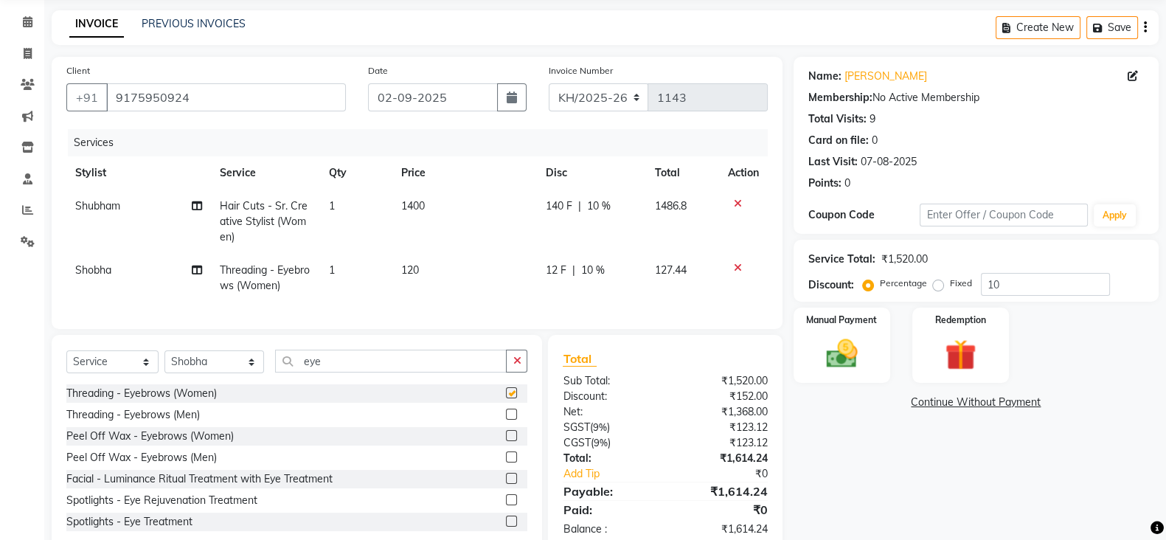
checkbox input "false"
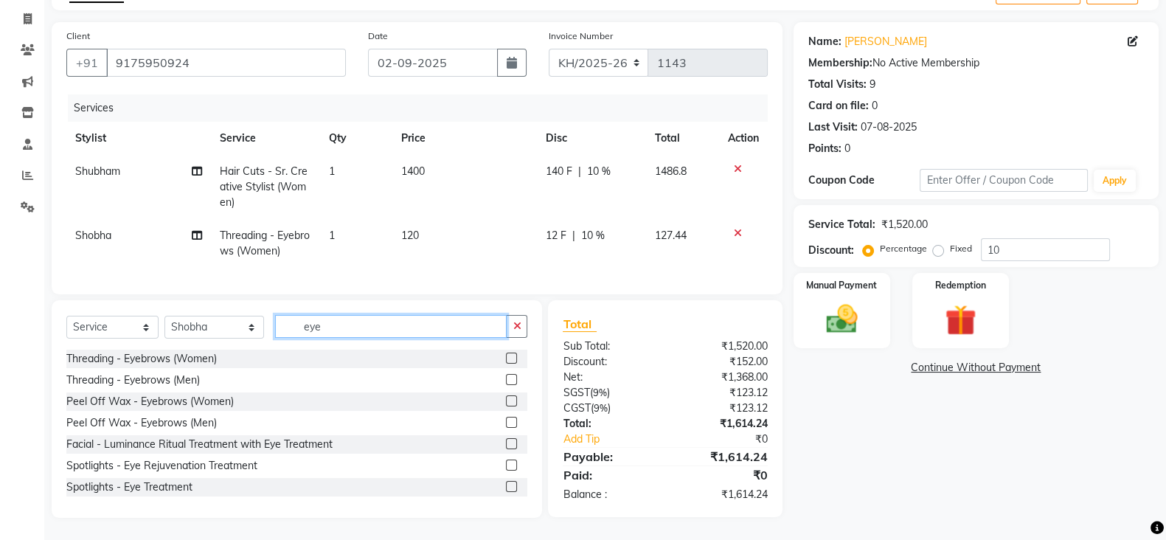
drag, startPoint x: 327, startPoint y: 334, endPoint x: 277, endPoint y: 331, distance: 50.2
click at [277, 331] on input "eye" at bounding box center [391, 326] width 232 height 23
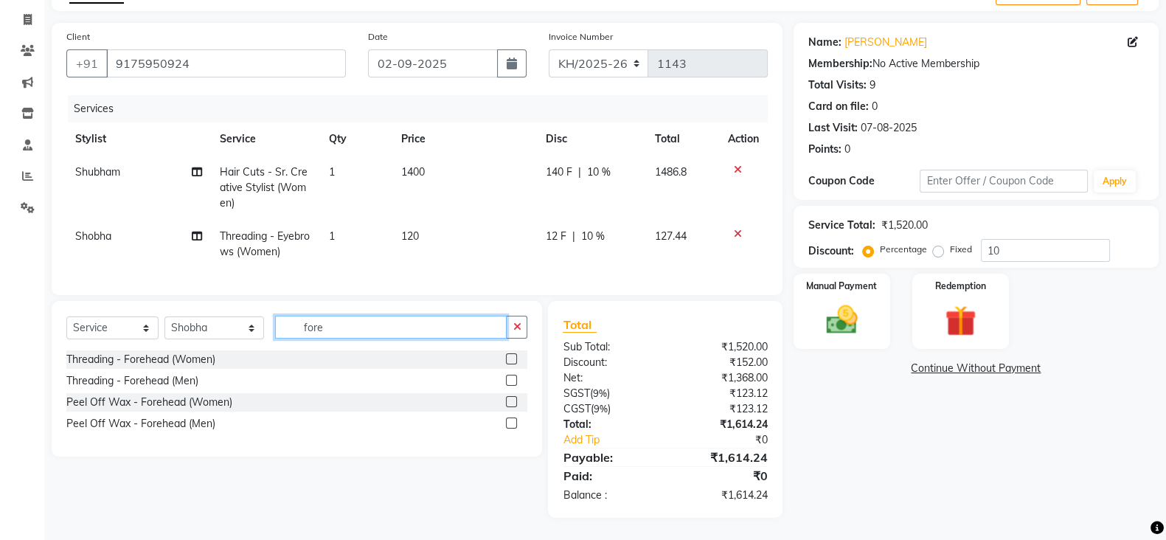
scroll to position [103, 0]
type input "fore"
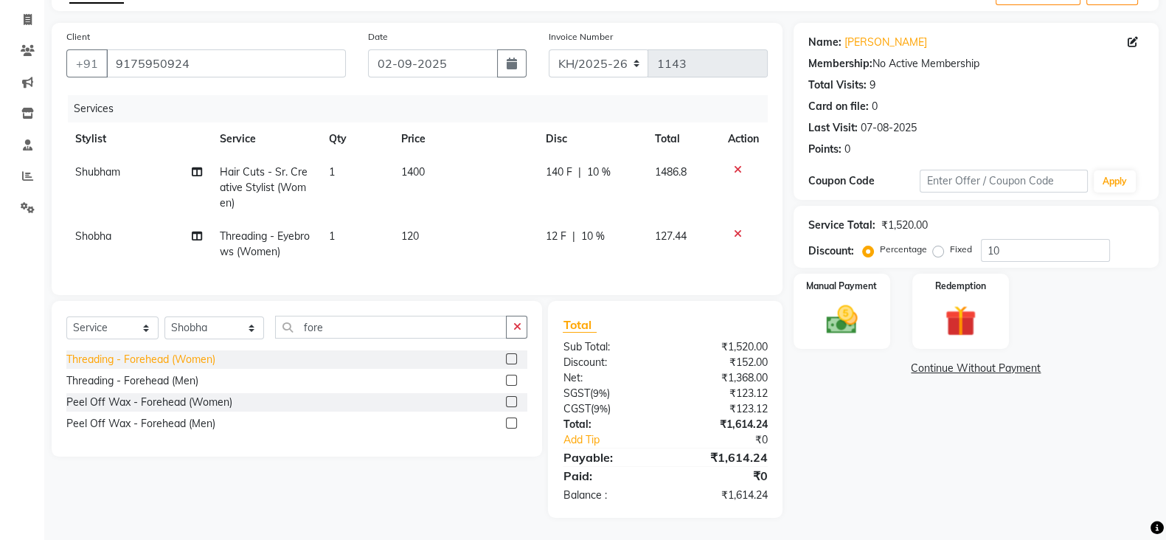
click at [147, 352] on div "Threading - Forehead (Women)" at bounding box center [140, 359] width 149 height 15
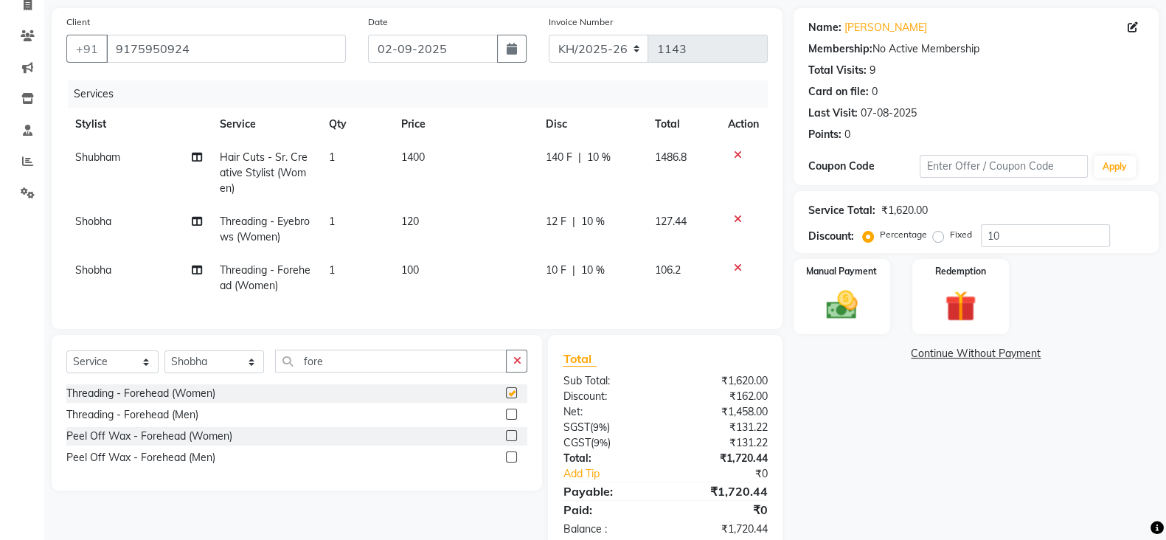
checkbox input "false"
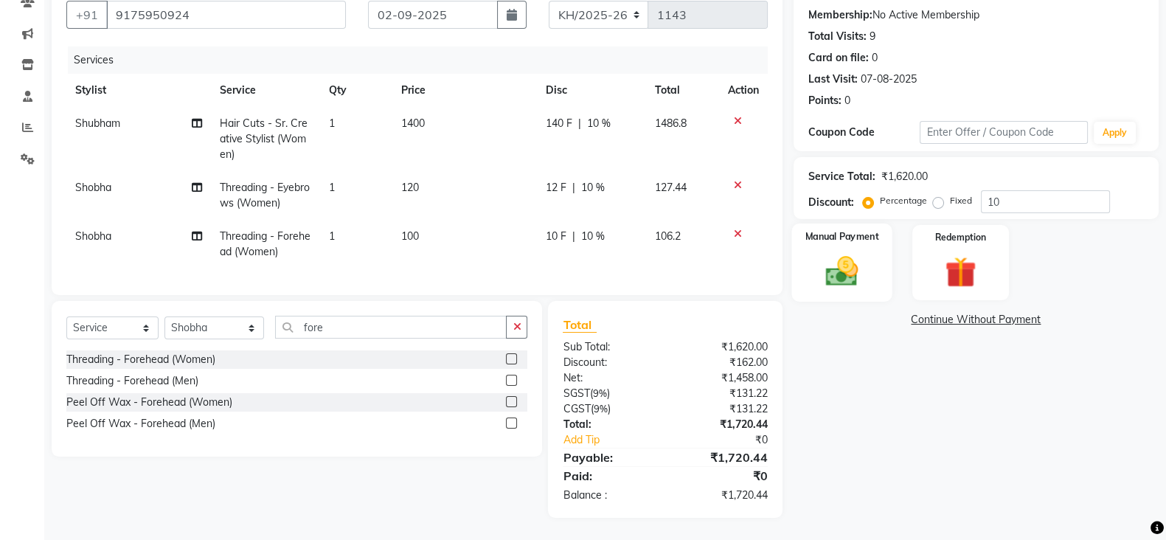
click at [852, 252] on img at bounding box center [842, 270] width 52 height 37
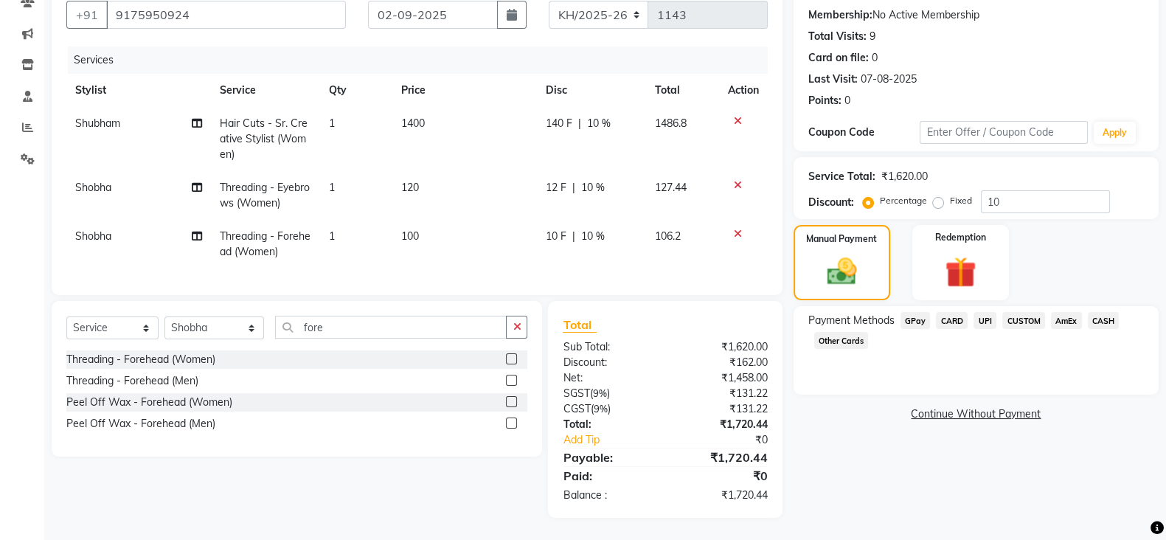
click at [990, 312] on span "UPI" at bounding box center [984, 320] width 23 height 17
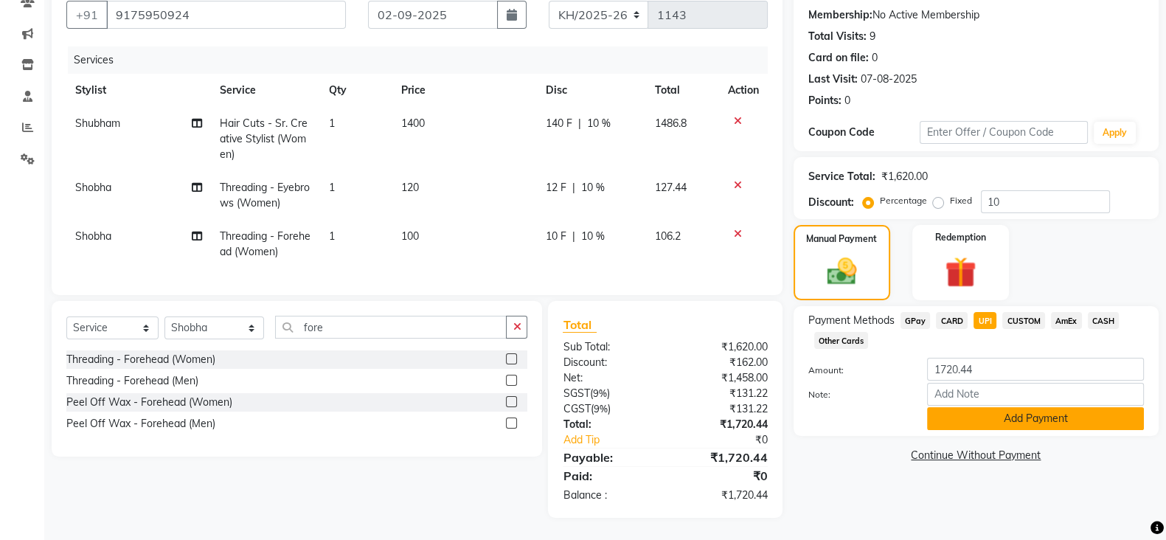
click at [993, 407] on button "Add Payment" at bounding box center [1035, 418] width 217 height 23
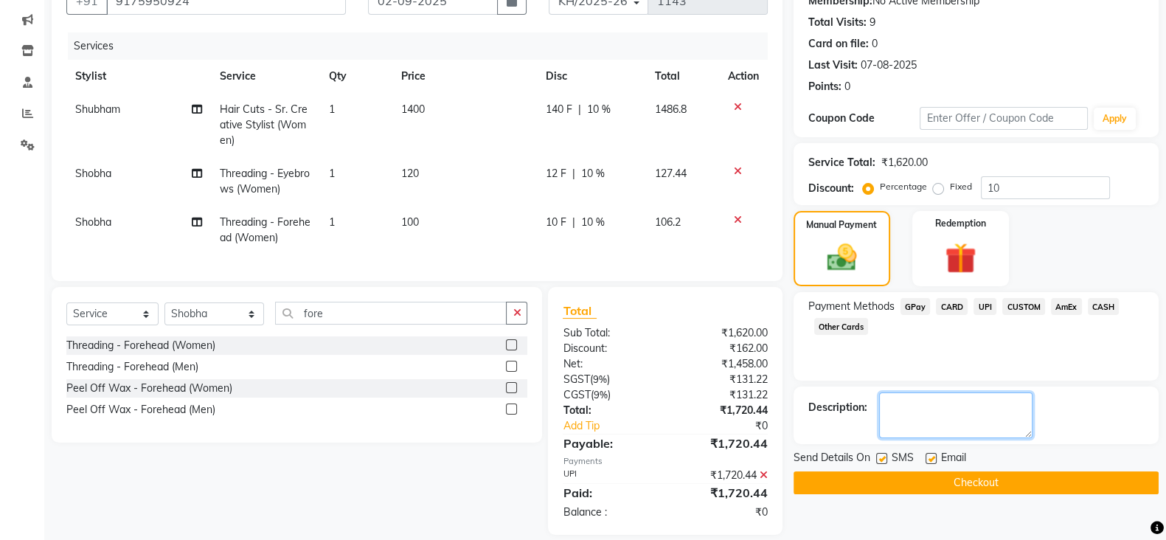
click at [966, 407] on textarea at bounding box center [955, 415] width 153 height 46
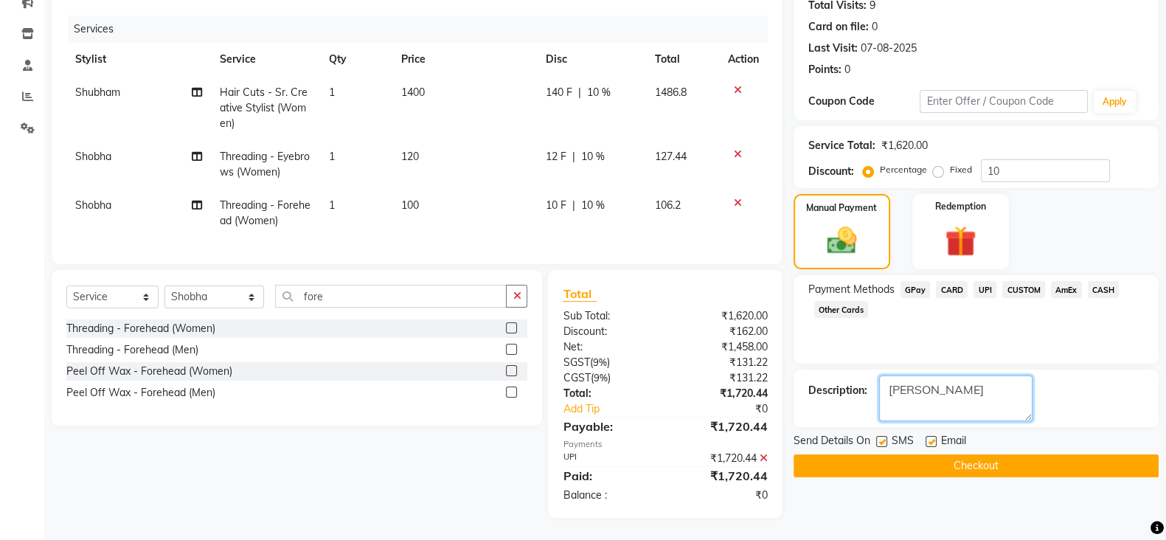
type textarea "[PERSON_NAME]"
click at [902, 454] on button "Checkout" at bounding box center [976, 465] width 365 height 23
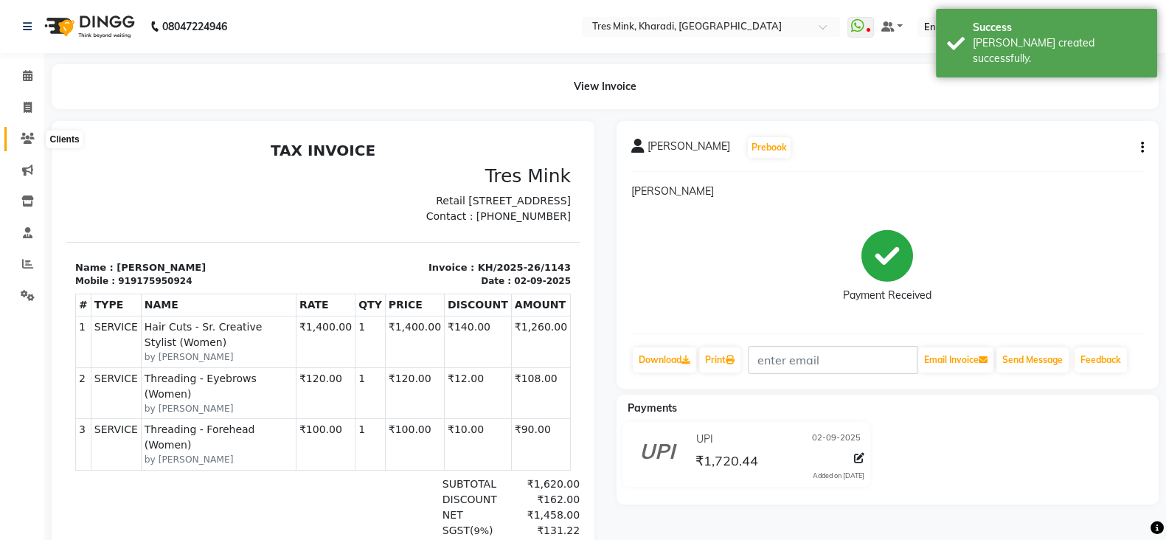
click at [23, 133] on icon at bounding box center [28, 138] width 14 height 11
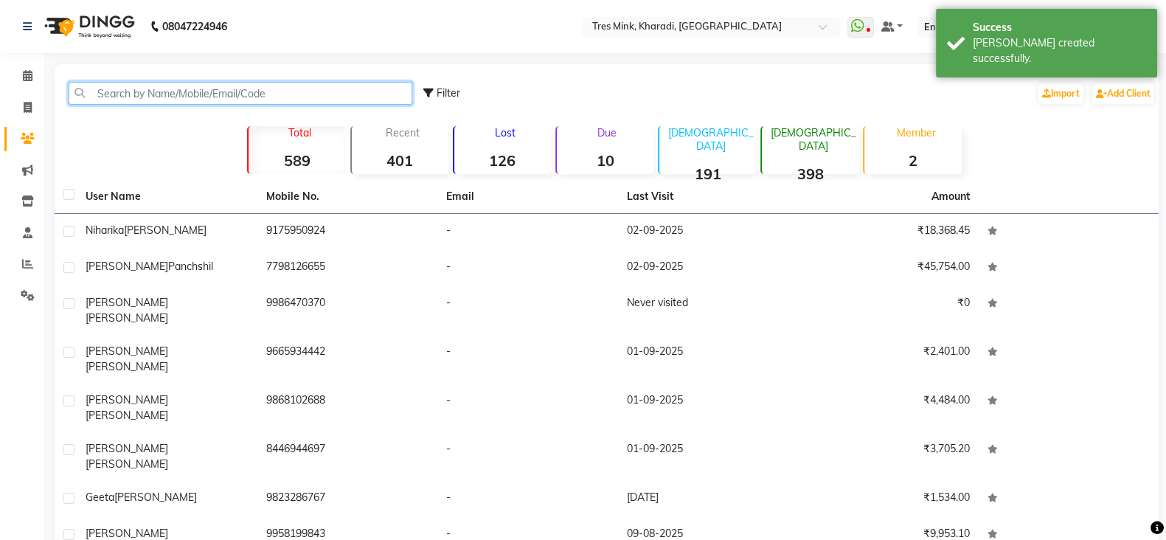
click at [165, 91] on input "text" at bounding box center [241, 93] width 344 height 23
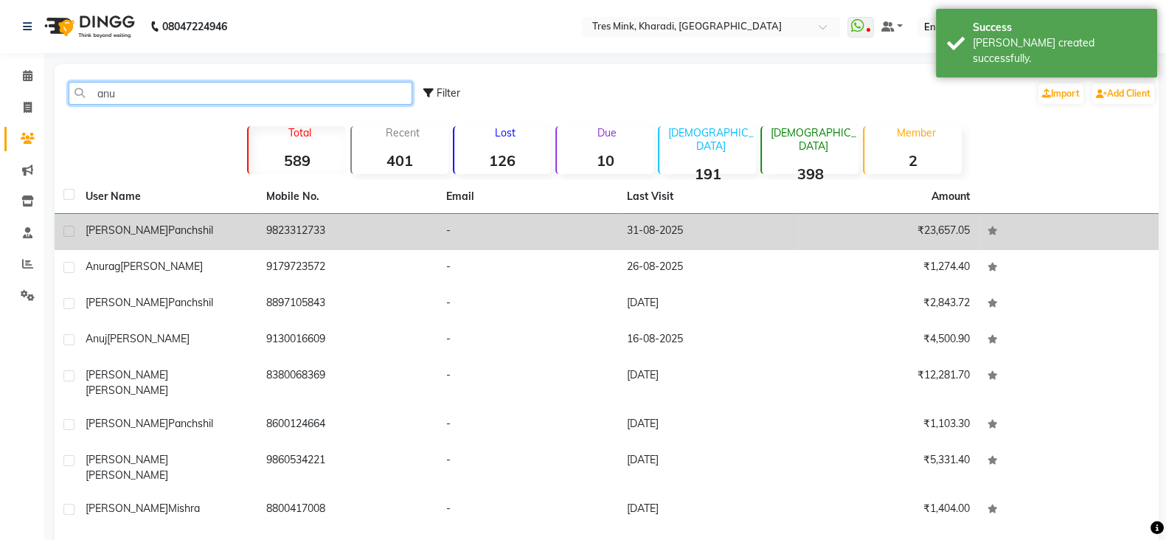
type input "anu"
click at [147, 220] on td "[PERSON_NAME] Panchshil" at bounding box center [167, 232] width 181 height 36
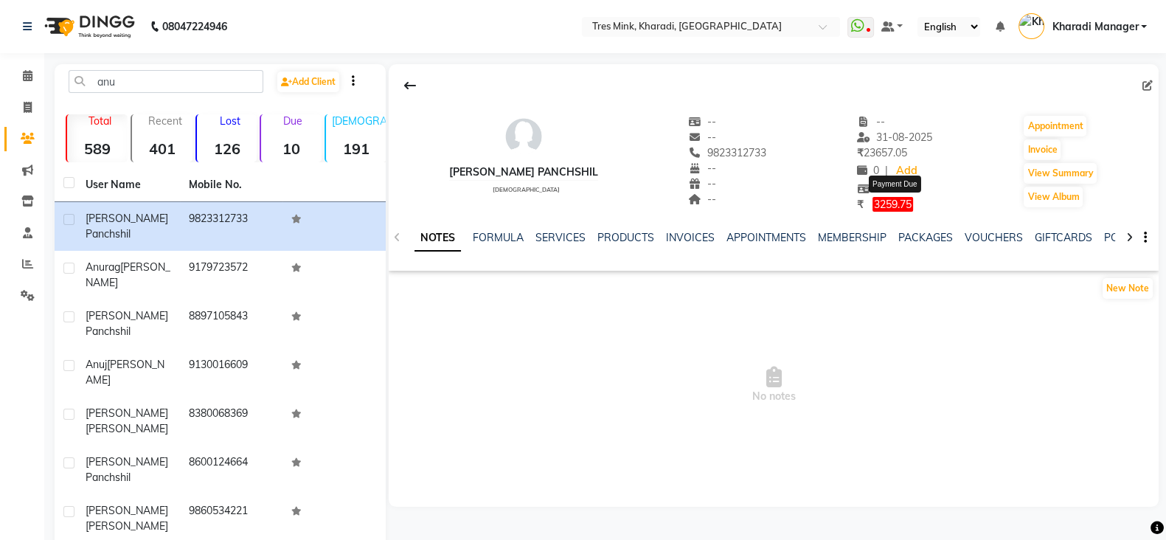
click at [900, 199] on span "3259.75" at bounding box center [892, 204] width 41 height 15
select select "1"
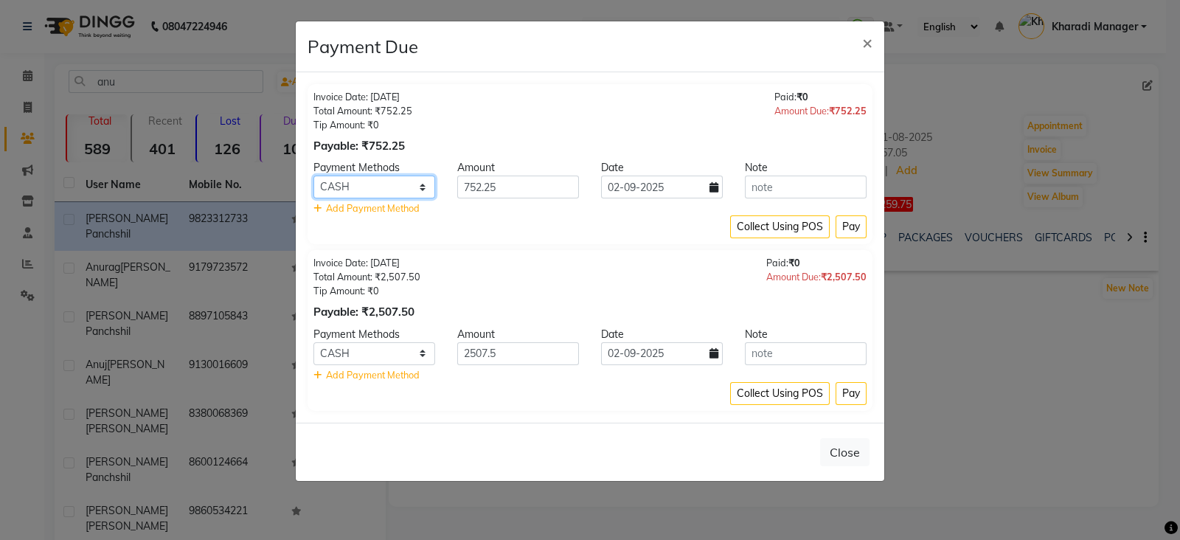
click at [392, 190] on select "GPay CARD UPI CUSTOM AmEx CASH Other Cards" at bounding box center [374, 187] width 122 height 23
select select "8"
click at [313, 176] on select "GPay CARD UPI CUSTOM AmEx CASH Other Cards" at bounding box center [374, 187] width 122 height 23
click at [856, 215] on button "Pay" at bounding box center [851, 226] width 31 height 23
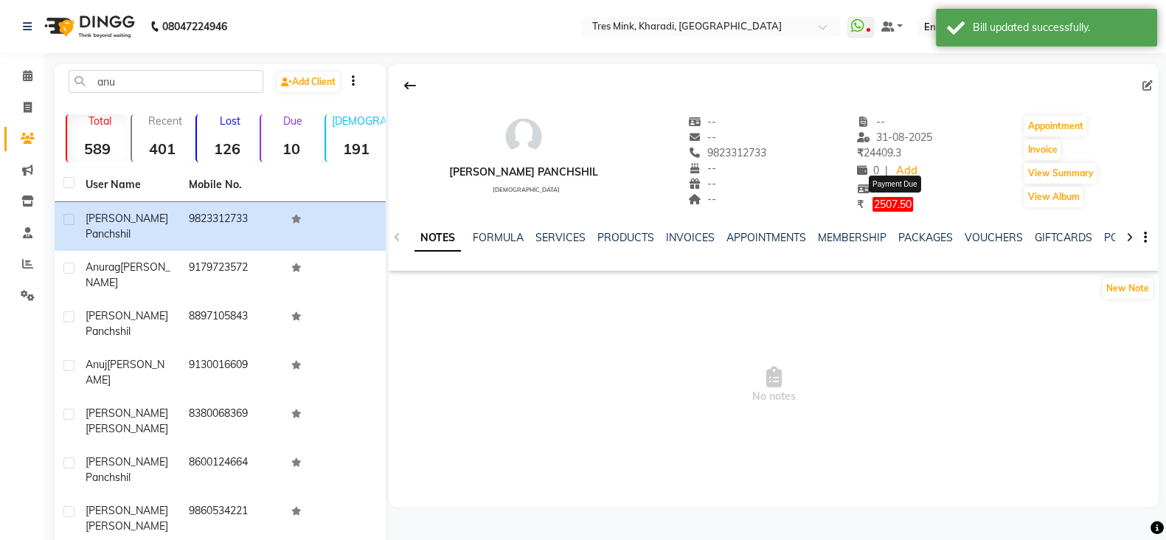
click at [889, 204] on span "2507.50" at bounding box center [892, 204] width 41 height 15
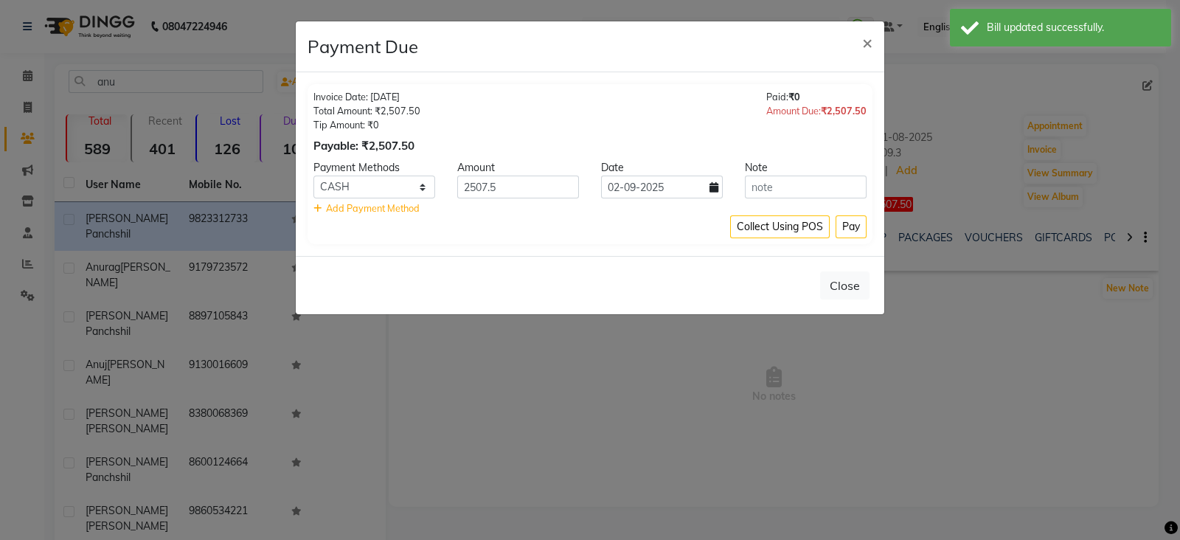
drag, startPoint x: 364, startPoint y: 164, endPoint x: 369, endPoint y: 183, distance: 19.9
click at [364, 166] on div "Payment Methods" at bounding box center [374, 167] width 144 height 15
click at [370, 185] on select "GPay CARD UPI CUSTOM AmEx CASH Other Cards" at bounding box center [374, 187] width 122 height 23
select select "8"
click at [313, 176] on select "GPay CARD UPI CUSTOM AmEx CASH Other Cards" at bounding box center [374, 187] width 122 height 23
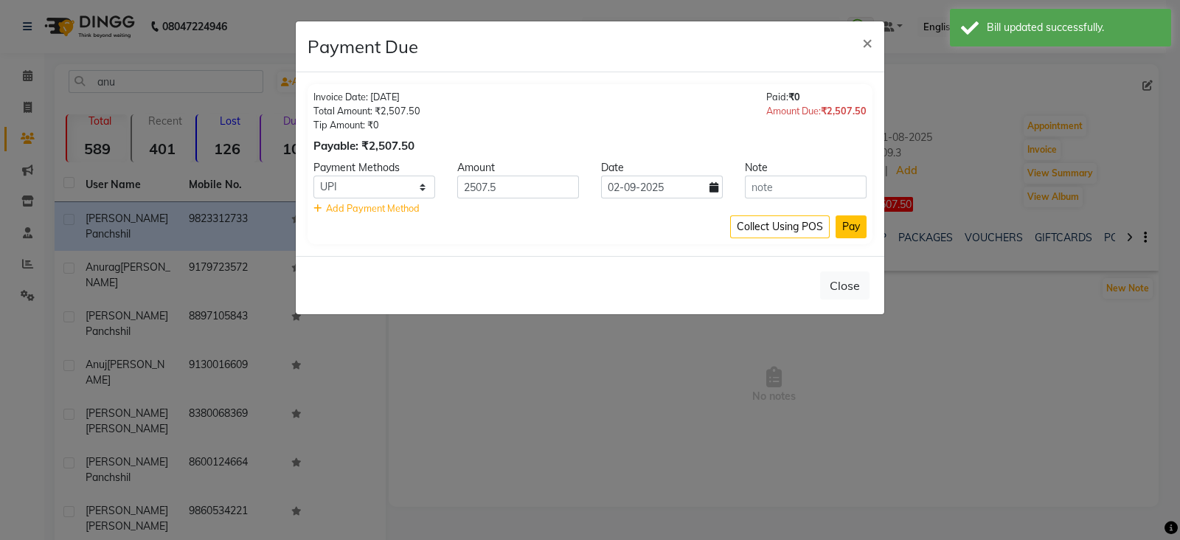
click at [863, 230] on button "Pay" at bounding box center [851, 226] width 31 height 23
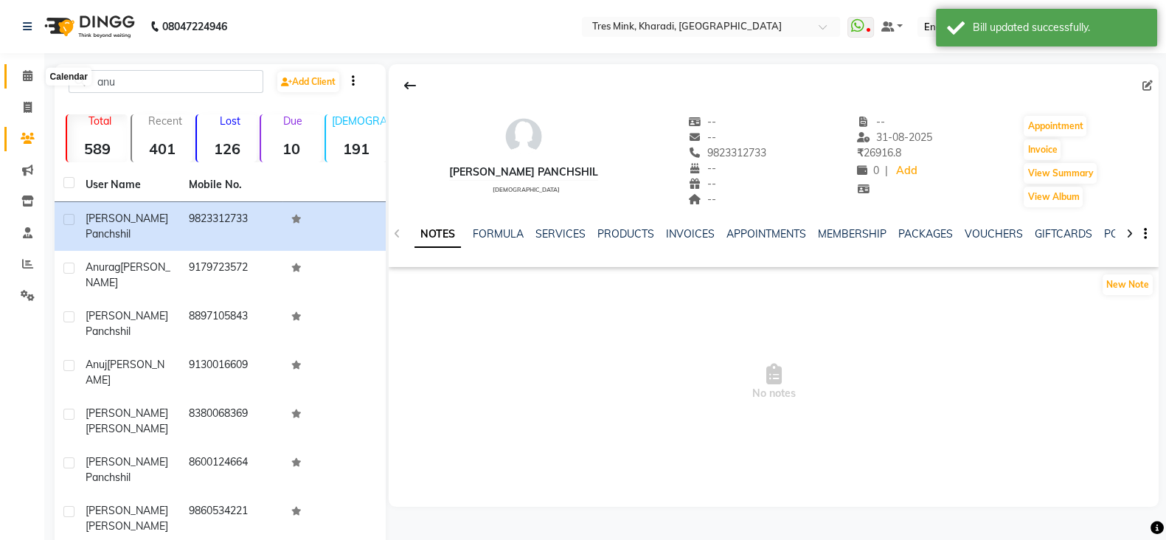
drag, startPoint x: 35, startPoint y: 79, endPoint x: 403, endPoint y: 15, distance: 374.3
click at [35, 79] on span at bounding box center [28, 76] width 26 height 17
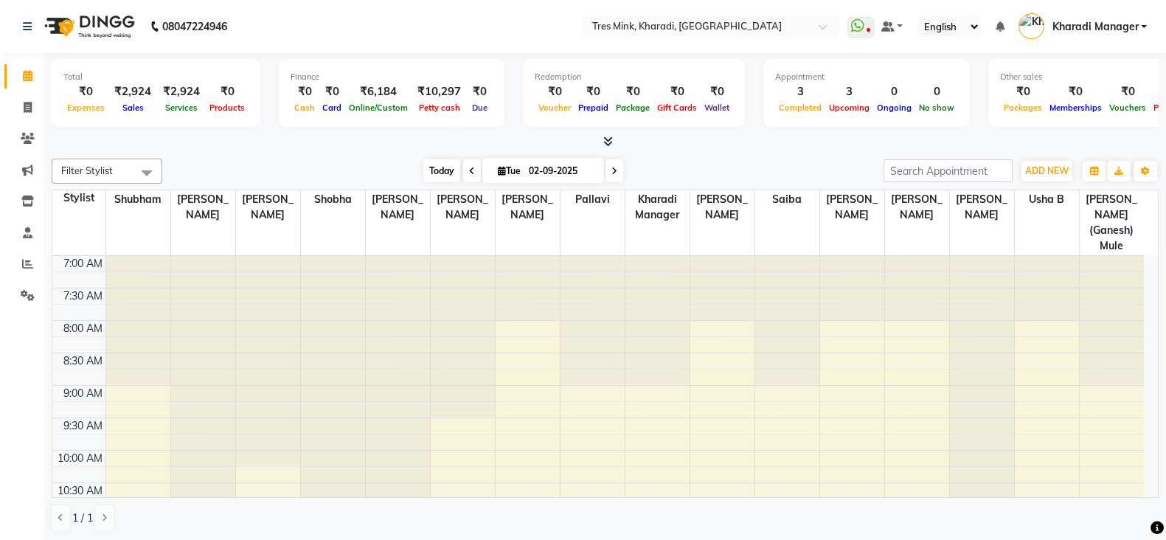
click at [436, 160] on span "Today" at bounding box center [441, 170] width 37 height 23
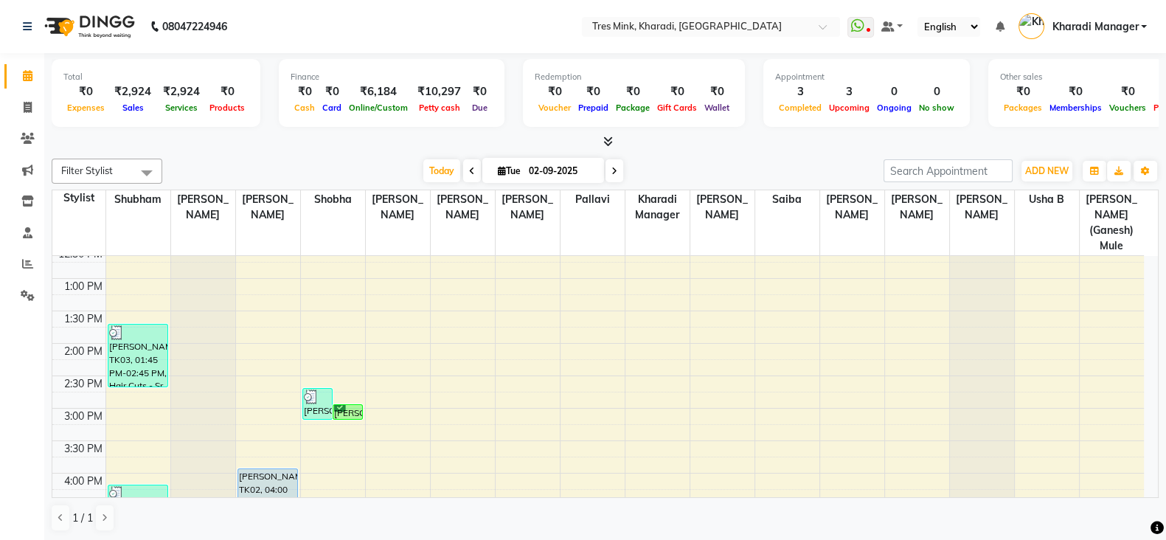
scroll to position [339, 0]
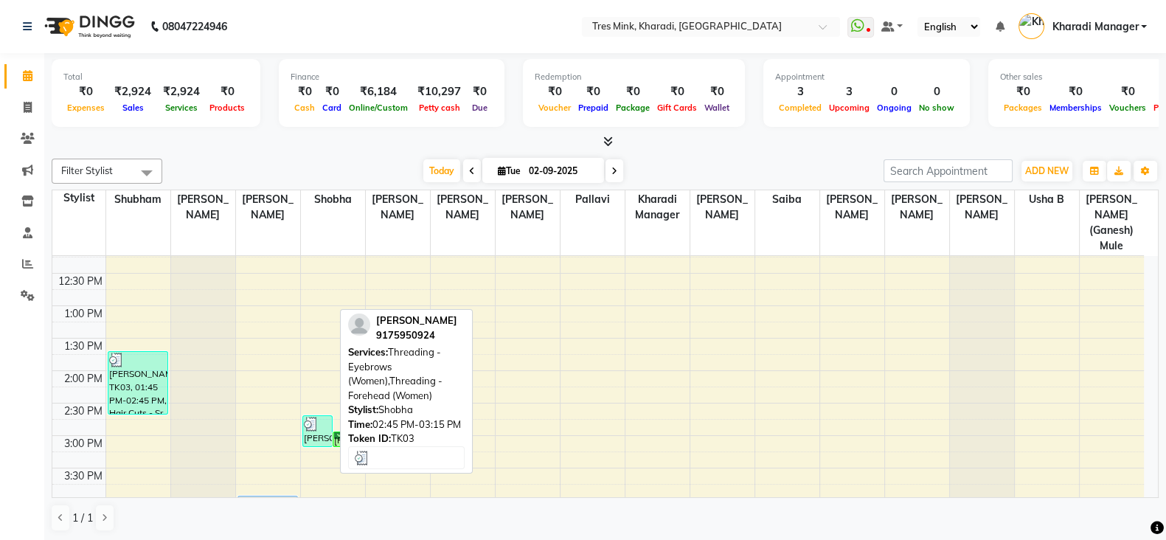
click at [319, 417] on div at bounding box center [317, 424] width 27 height 15
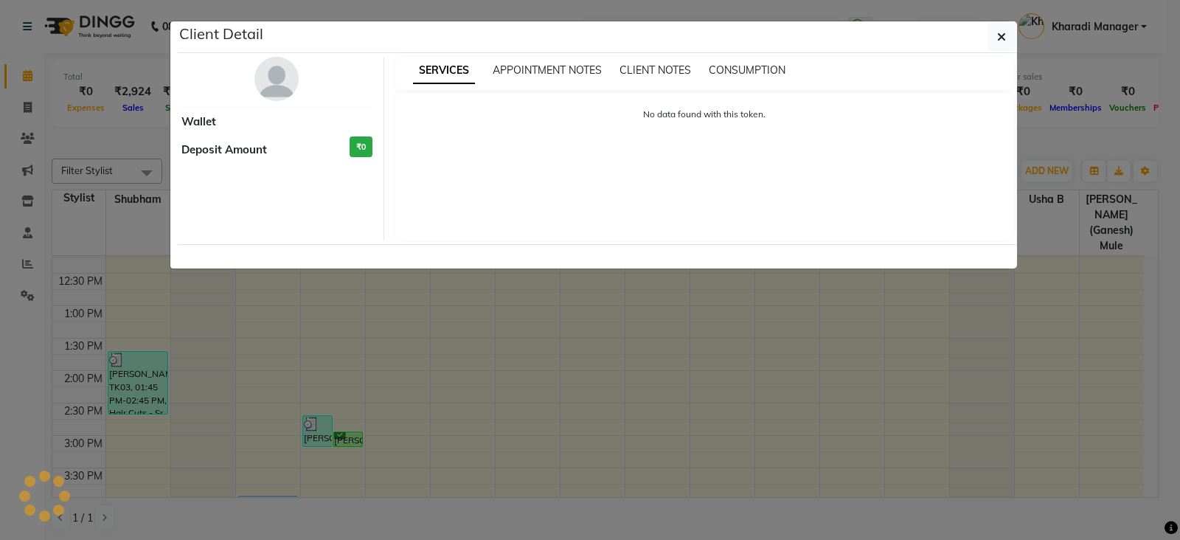
select select "3"
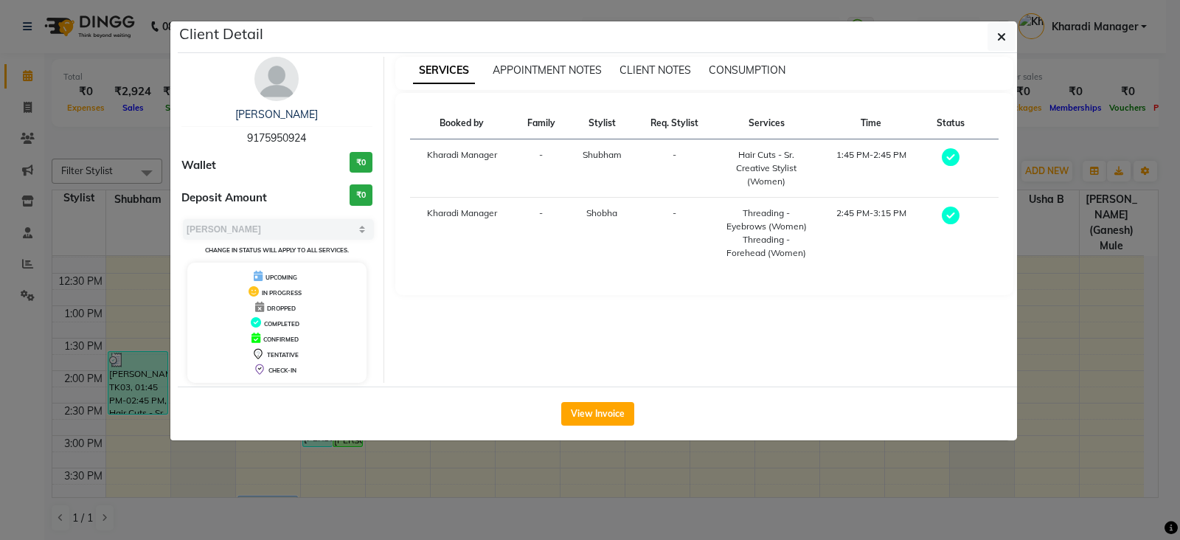
click at [251, 475] on ngb-modal-window "Client Detail [PERSON_NAME] 9175950924 Wallet ₹0 Deposit Amount ₹0 Select MARK …" at bounding box center [590, 270] width 1180 height 540
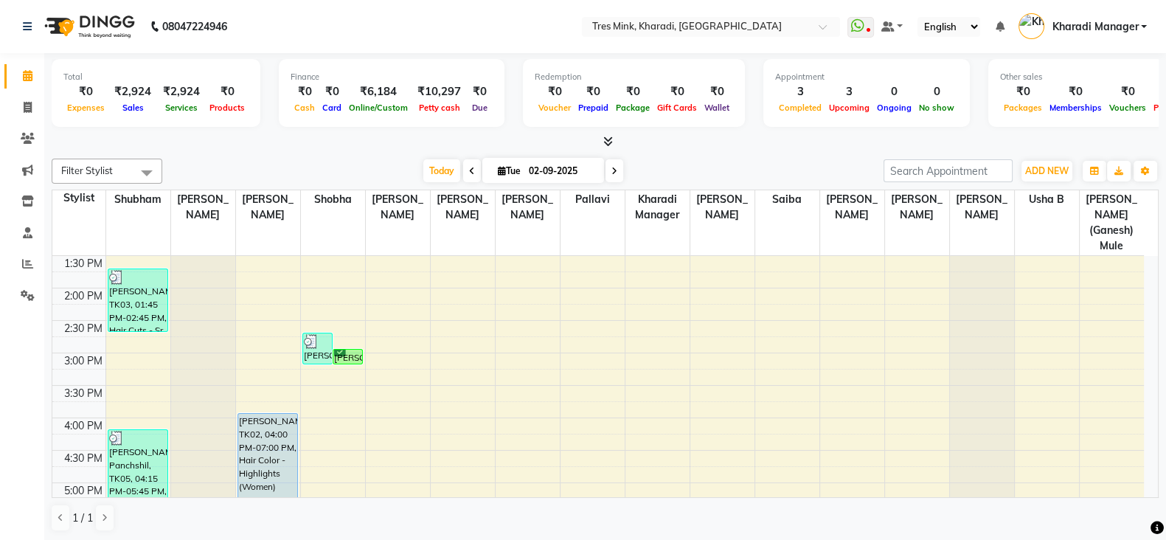
scroll to position [524, 0]
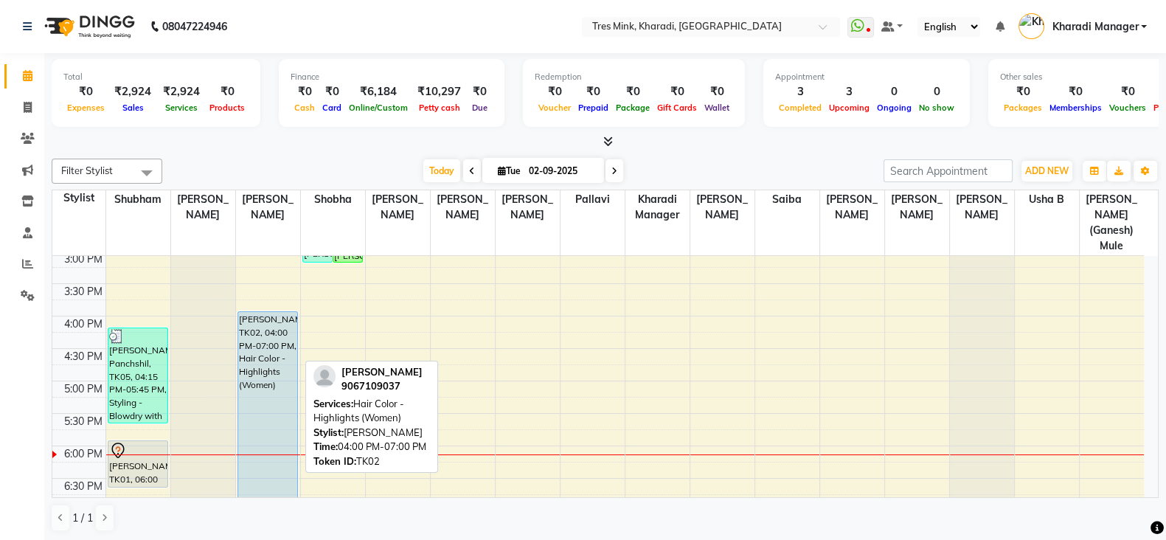
click at [265, 362] on div "[PERSON_NAME], TK02, 04:00 PM-07:00 PM, Hair Color - Highlights (Women)" at bounding box center [268, 407] width 60 height 191
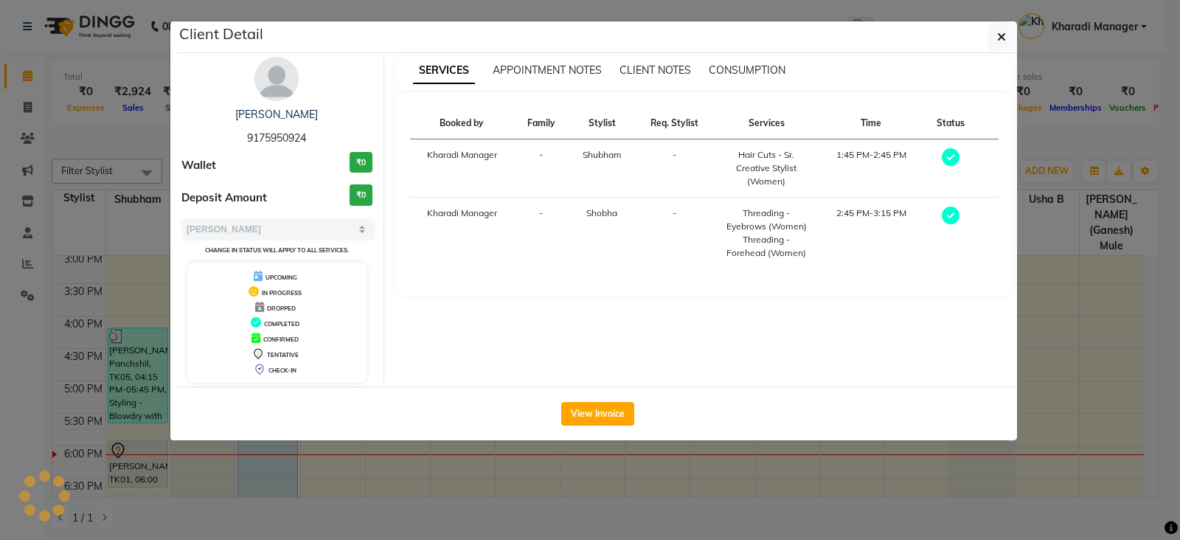
select select "5"
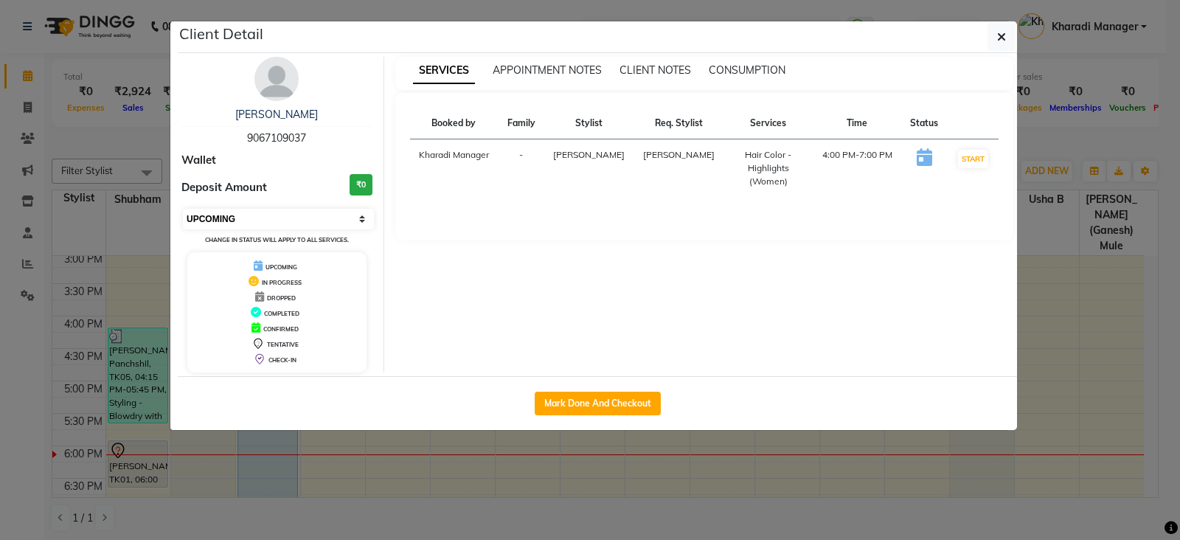
click at [237, 223] on select "Select IN SERVICE CONFIRMED TENTATIVE CHECK IN MARK DONE DROPPED UPCOMING" at bounding box center [278, 219] width 191 height 21
click at [1008, 45] on button "button" at bounding box center [1001, 37] width 28 height 28
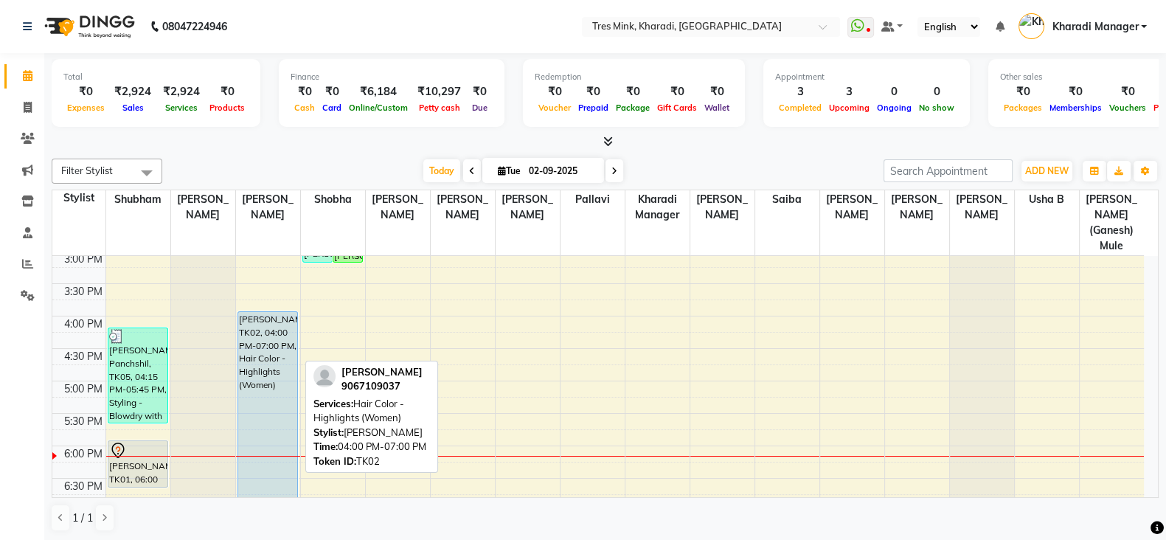
click at [258, 409] on div "[PERSON_NAME], TK02, 04:00 PM-07:00 PM, Hair Color - Highlights (Women)" at bounding box center [268, 407] width 60 height 191
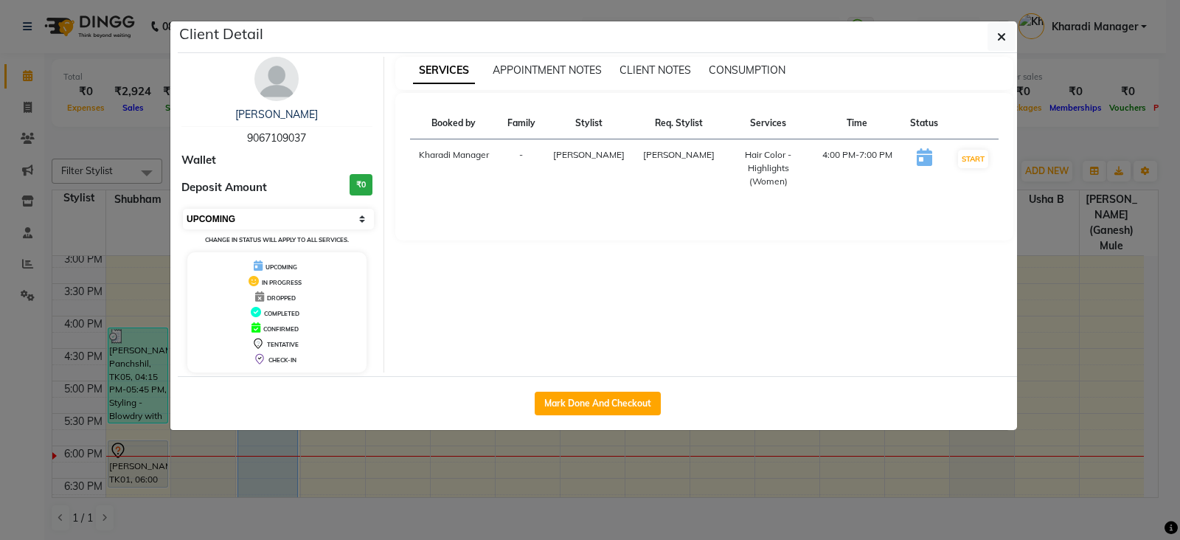
drag, startPoint x: 218, startPoint y: 218, endPoint x: 225, endPoint y: 224, distance: 9.9
click at [218, 218] on select "Select IN SERVICE CONFIRMED TENTATIVE CHECK IN MARK DONE DROPPED UPCOMING" at bounding box center [278, 219] width 191 height 21
select select "2"
click at [183, 209] on select "Select IN SERVICE CONFIRMED TENTATIVE CHECK IN MARK DONE DROPPED UPCOMING" at bounding box center [278, 219] width 191 height 21
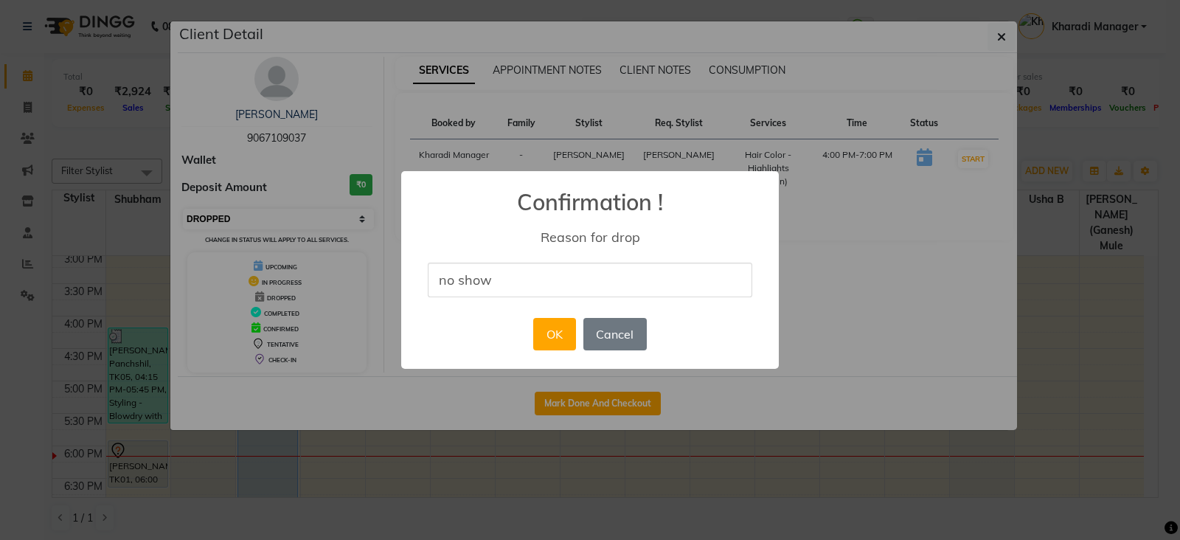
type input "no show"
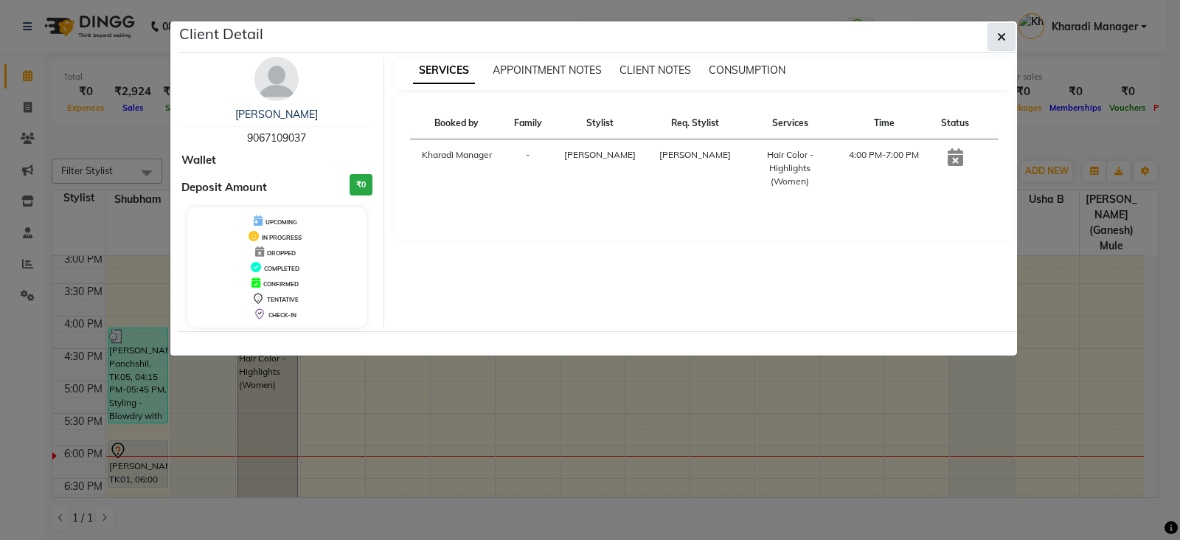
click at [1002, 32] on icon "button" at bounding box center [1001, 37] width 9 height 12
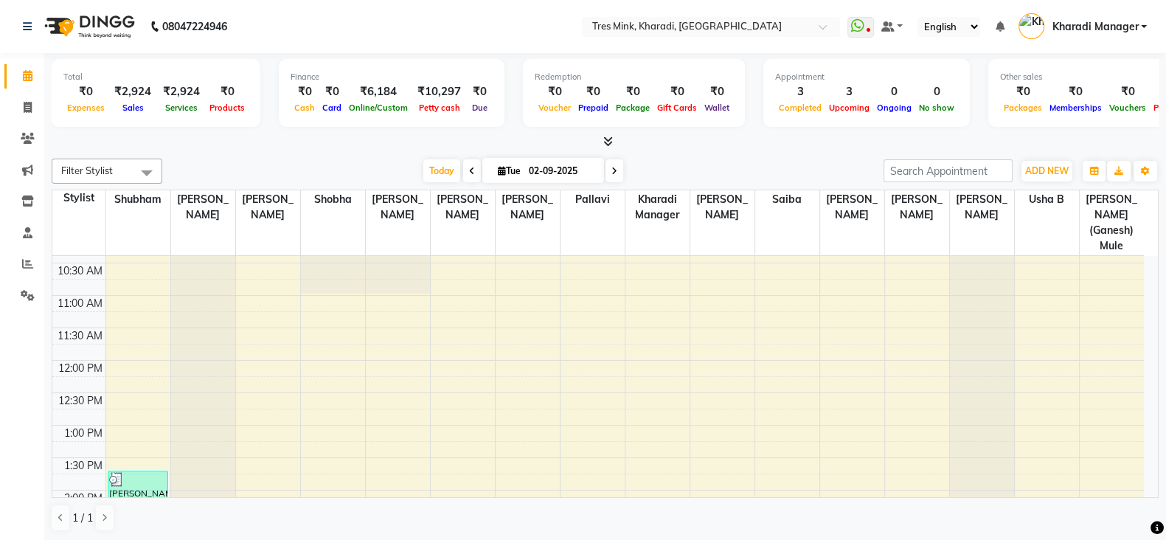
scroll to position [218, 0]
click at [441, 180] on span "Today" at bounding box center [441, 170] width 37 height 23
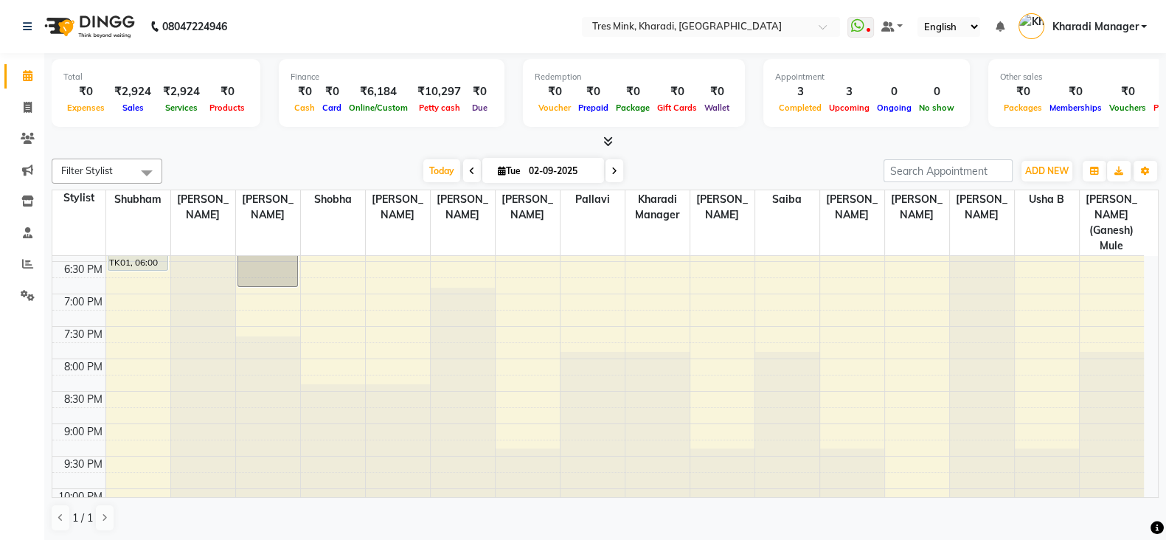
scroll to position [771, 0]
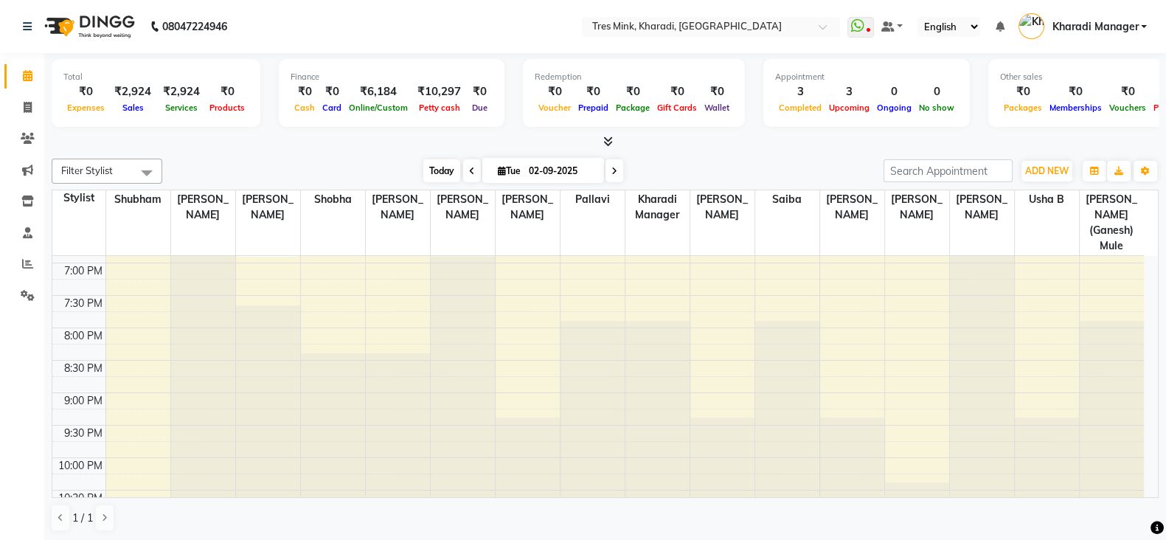
click at [431, 171] on span "Today" at bounding box center [441, 170] width 37 height 23
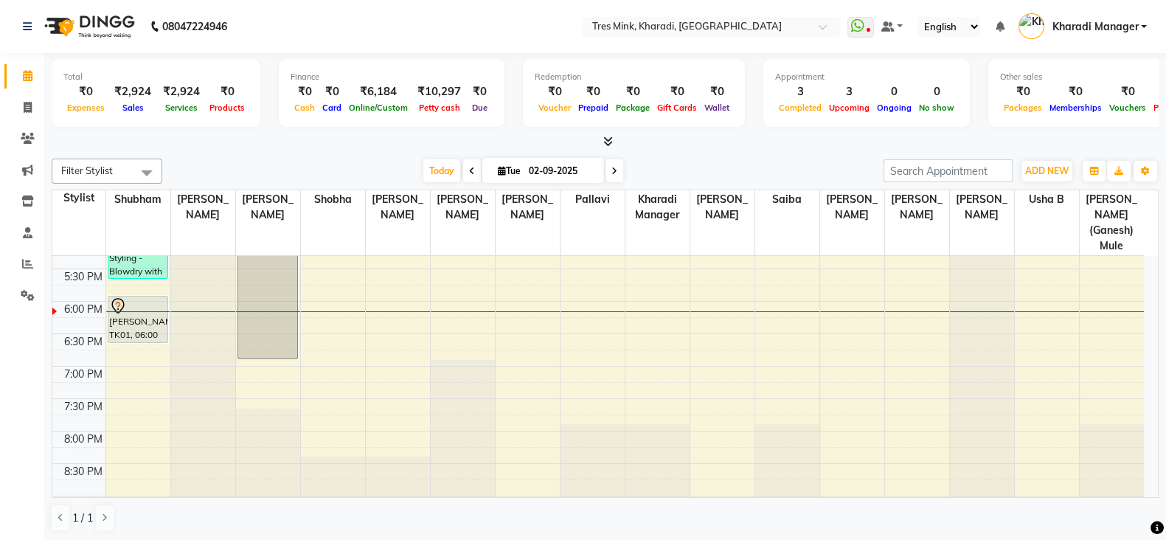
scroll to position [586, 0]
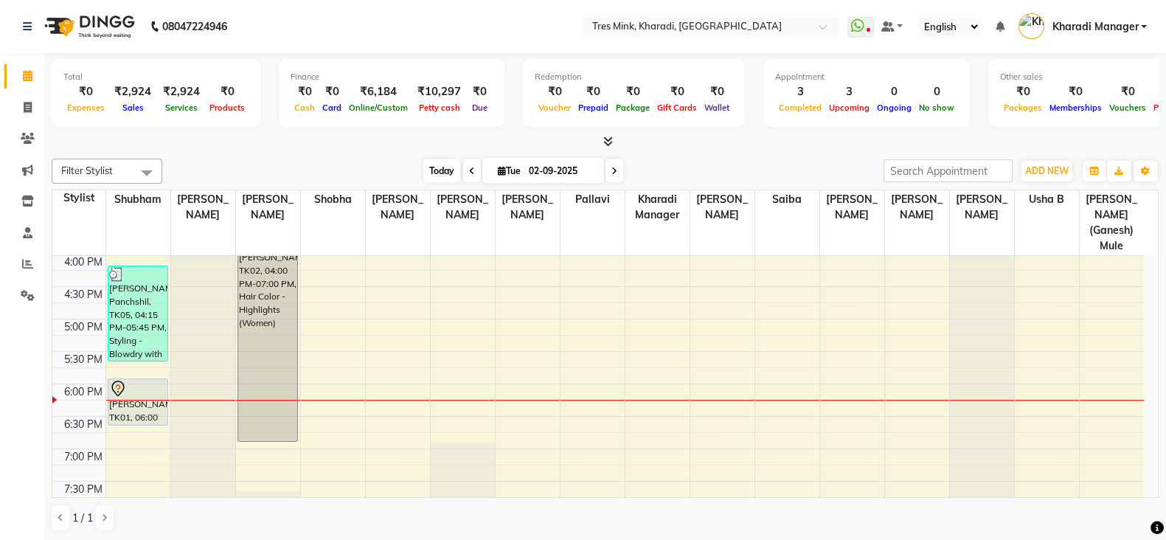
click at [445, 164] on span "Today" at bounding box center [441, 170] width 37 height 23
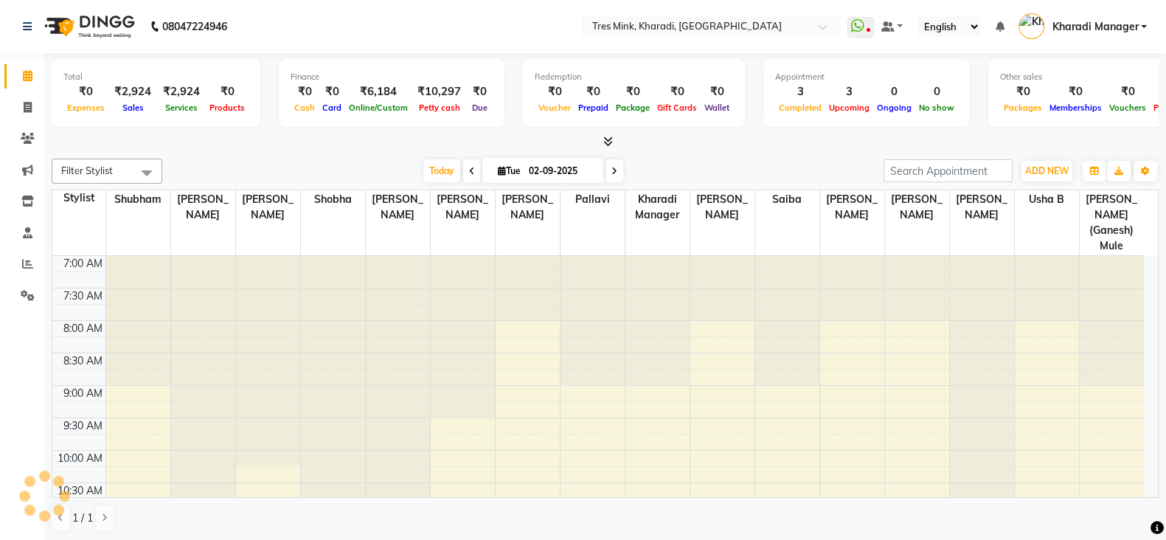
scroll to position [708, 0]
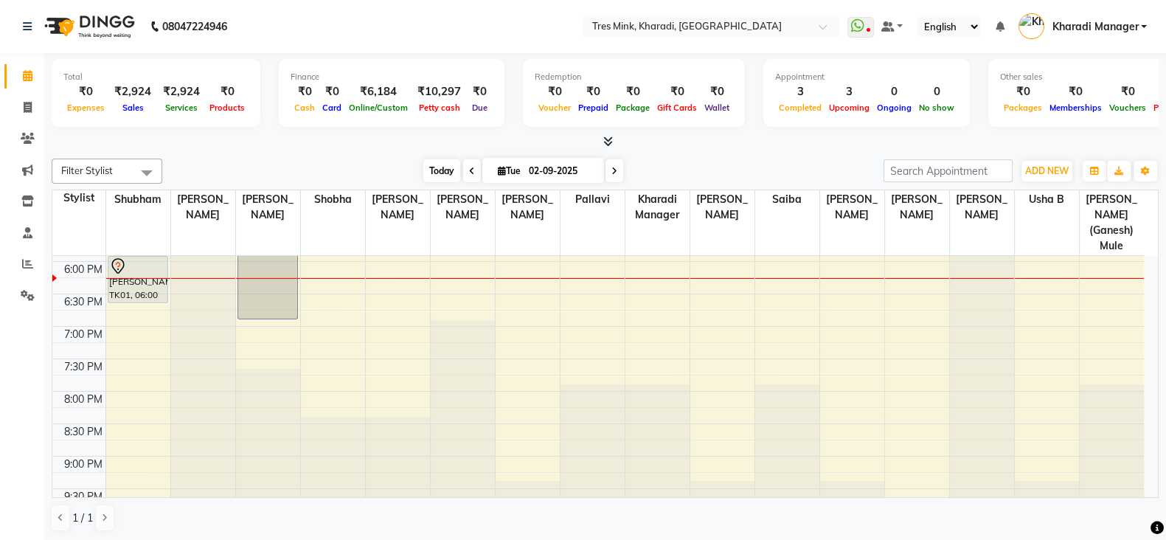
click at [434, 160] on span "Today" at bounding box center [441, 170] width 37 height 23
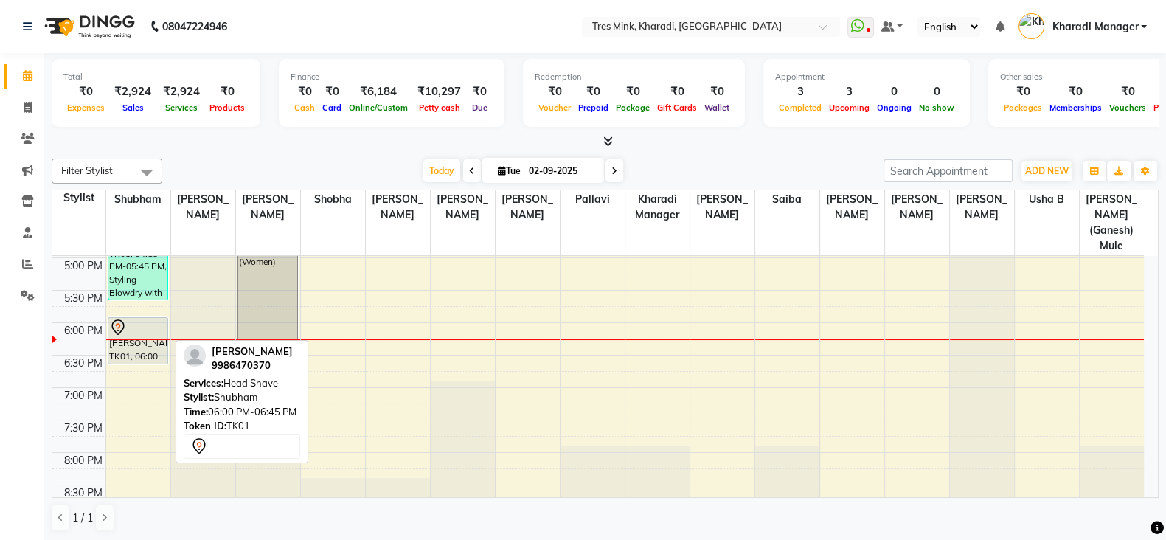
click at [144, 327] on div "[PERSON_NAME], TK01, 06:00 PM-06:45 PM, Head Shave" at bounding box center [138, 341] width 60 height 46
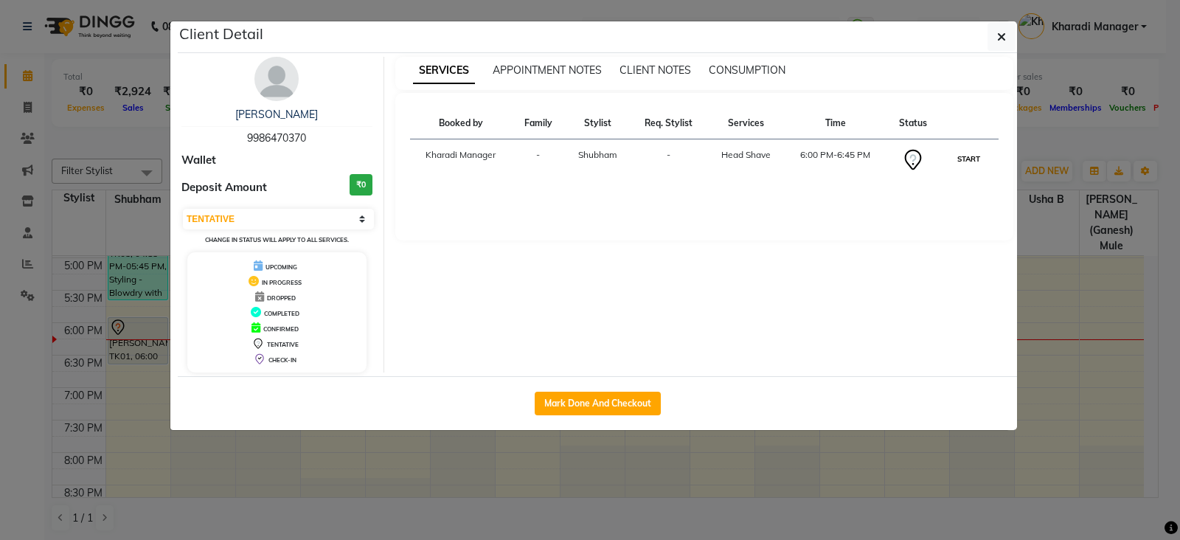
click at [974, 150] on button "START" at bounding box center [969, 159] width 30 height 18
select select "1"
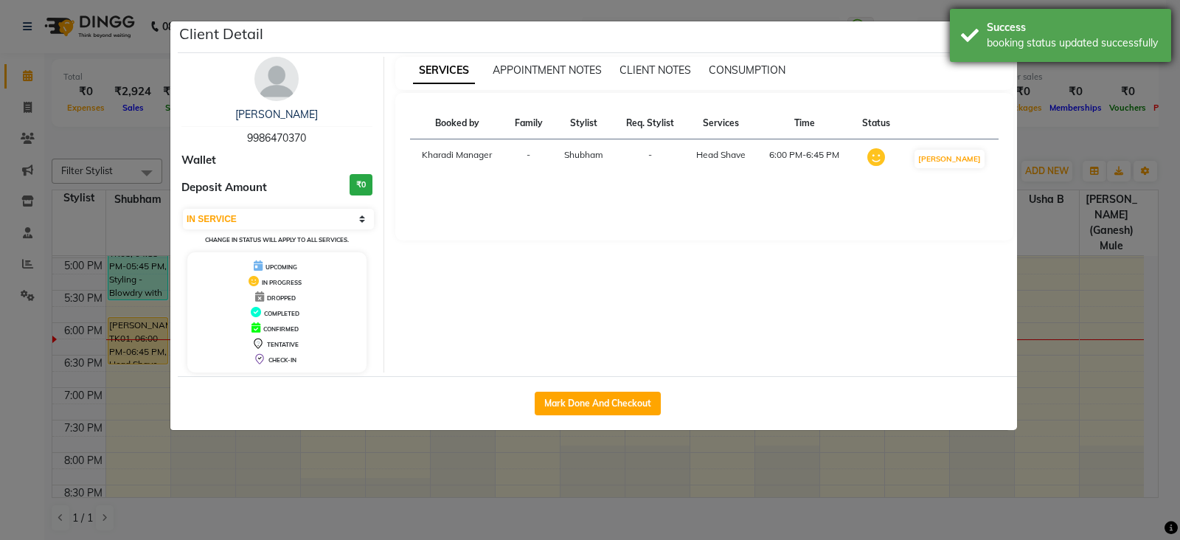
click at [987, 42] on div "booking status updated successfully" at bounding box center [1073, 42] width 173 height 15
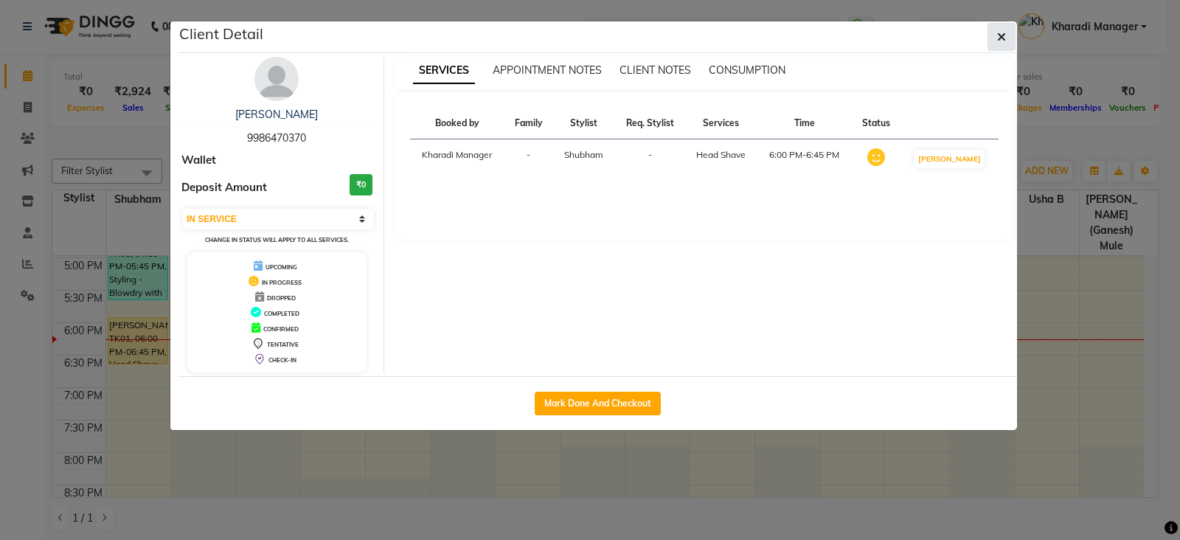
click at [1007, 35] on button "button" at bounding box center [1001, 37] width 28 height 28
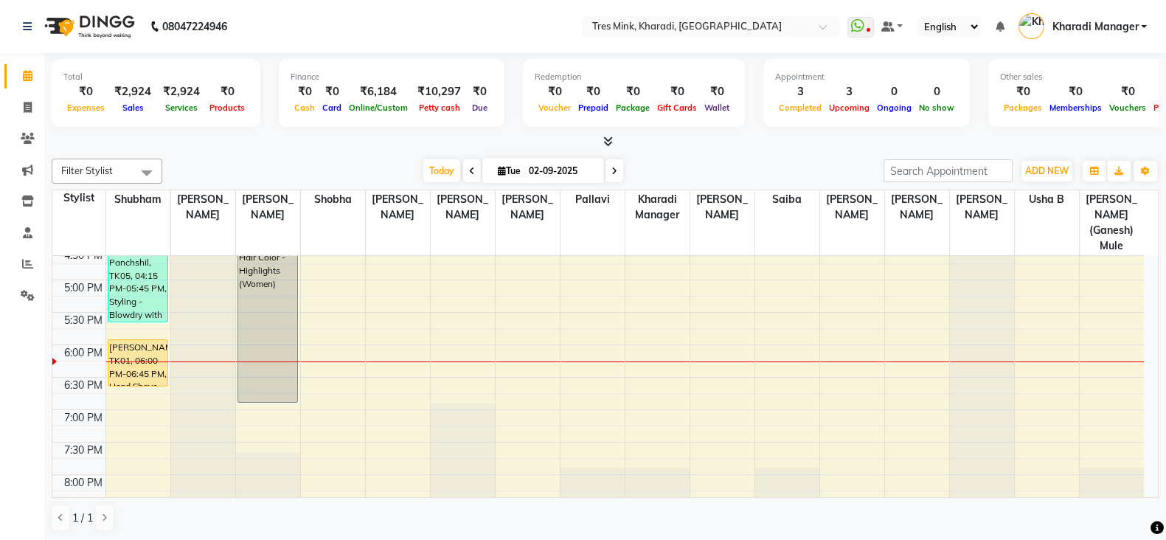
scroll to position [586, 0]
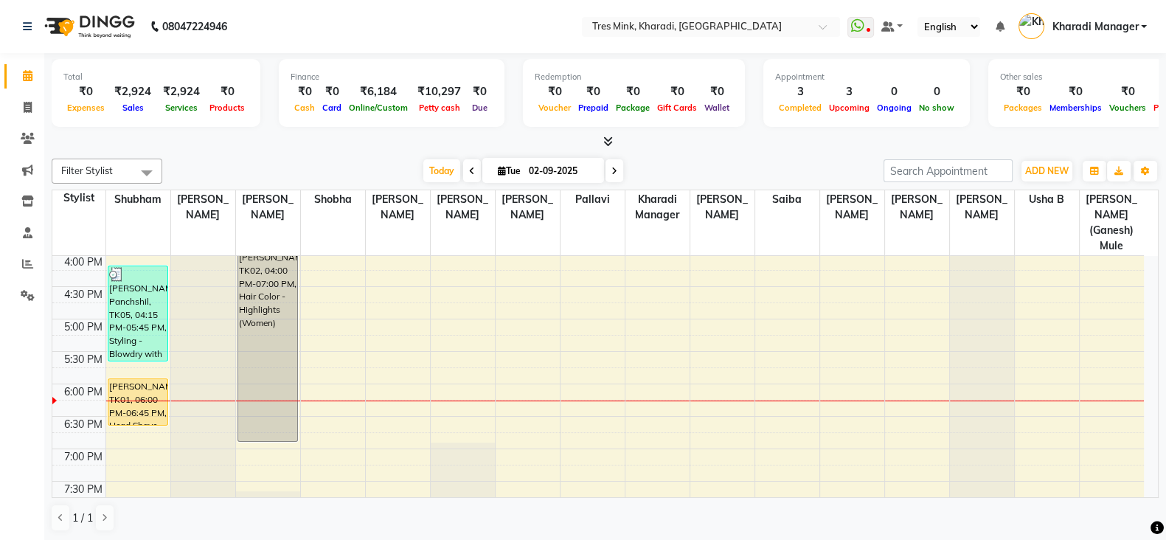
drag, startPoint x: 125, startPoint y: 411, endPoint x: 125, endPoint y: 424, distance: 13.3
click at [125, 424] on div "7:00 AM 7:30 AM 8:00 AM 8:30 AM 9:00 AM 9:30 AM 10:00 AM 10:30 AM 11:00 AM 11:3…" at bounding box center [597, 189] width 1091 height 1038
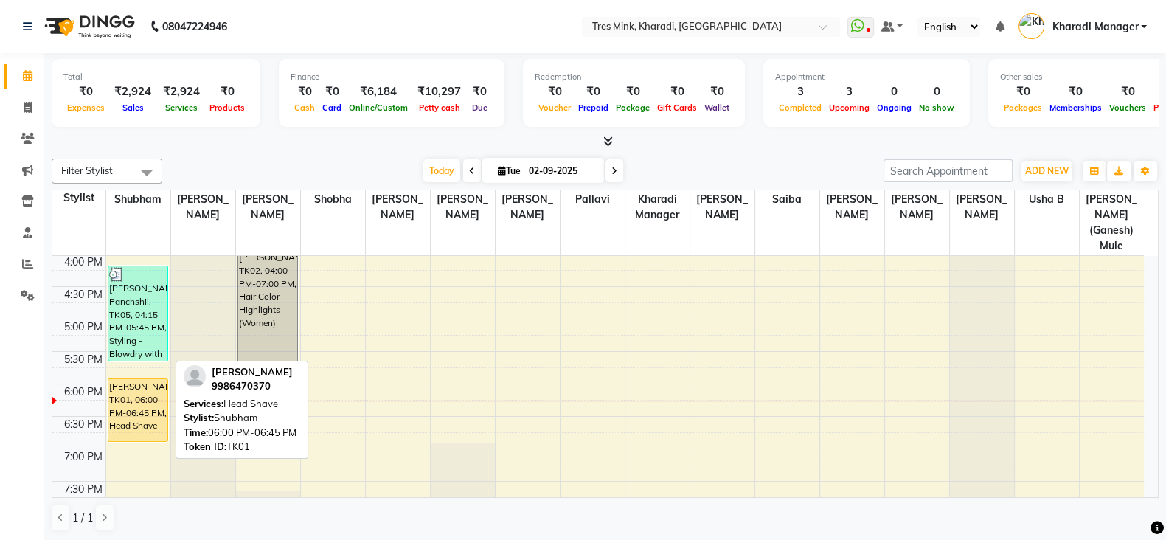
drag, startPoint x: 131, startPoint y: 407, endPoint x: 131, endPoint y: 417, distance: 10.3
click at [131, 417] on div "[PERSON_NAME], TK03, 01:45 PM-02:45 PM, Hair Cuts - Sr. Creative Stylist (Women…" at bounding box center [138, 189] width 64 height 1038
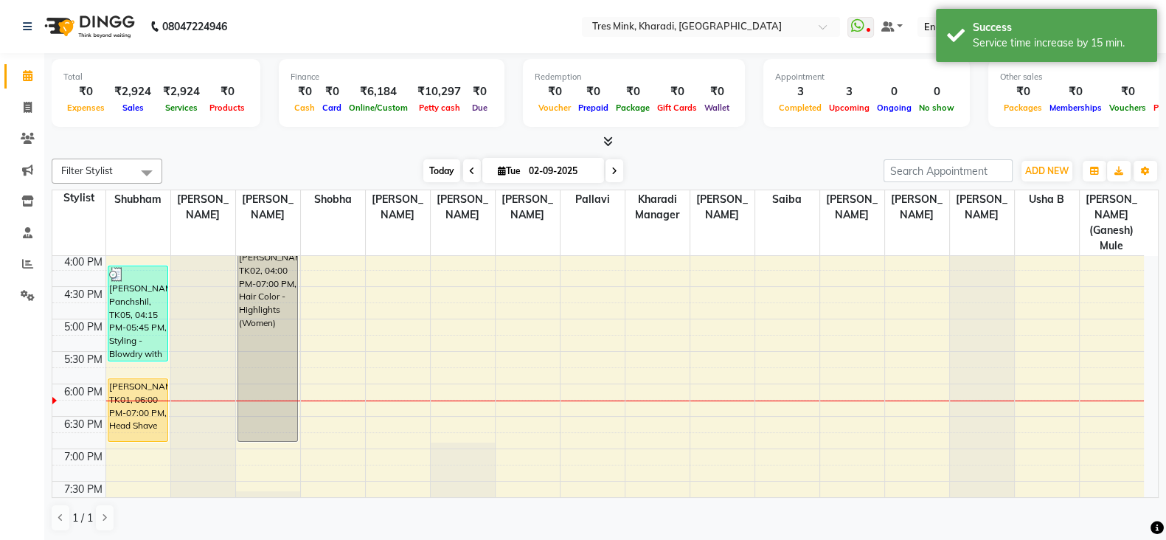
click at [435, 167] on span "Today" at bounding box center [441, 170] width 37 height 23
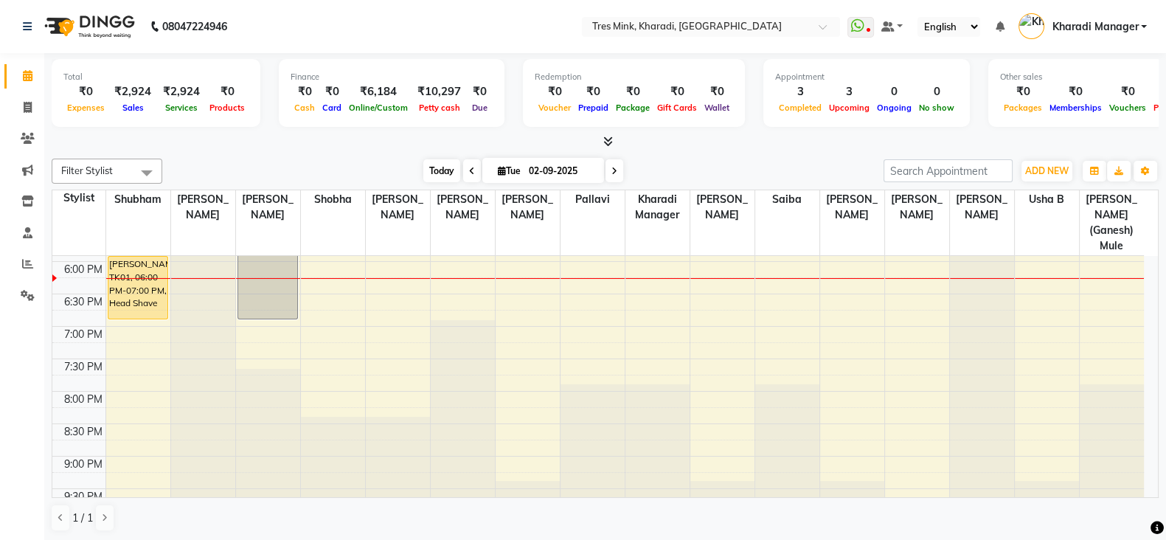
click at [440, 164] on span "Today" at bounding box center [441, 170] width 37 height 23
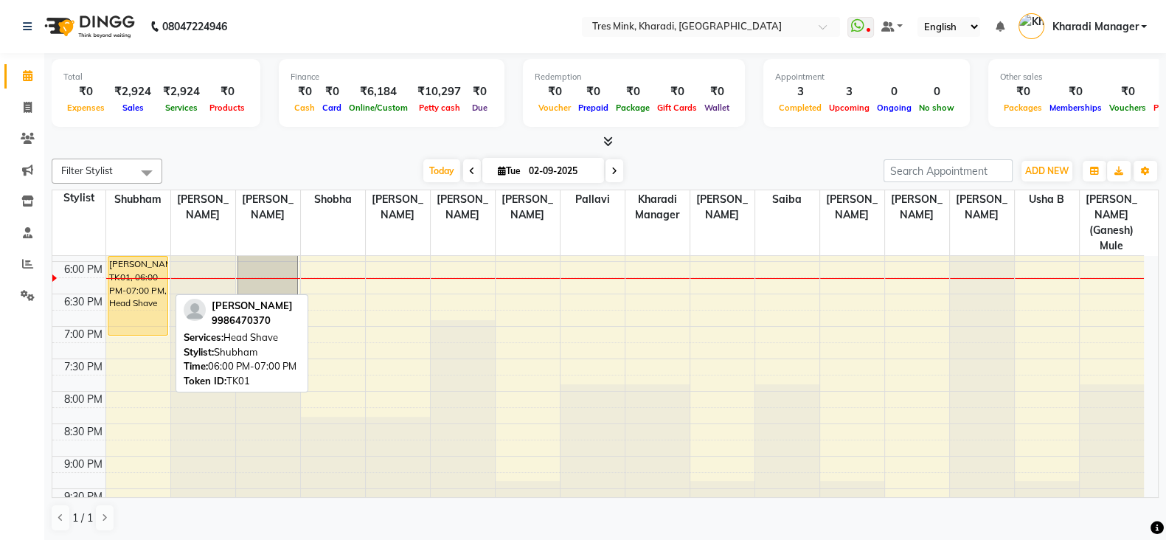
drag, startPoint x: 133, startPoint y: 299, endPoint x: 133, endPoint y: 311, distance: 12.5
click at [133, 311] on div "[PERSON_NAME], TK03, 01:45 PM-02:45 PM, Hair Cuts - Sr. Creative Stylist (Women…" at bounding box center [138, 67] width 64 height 1038
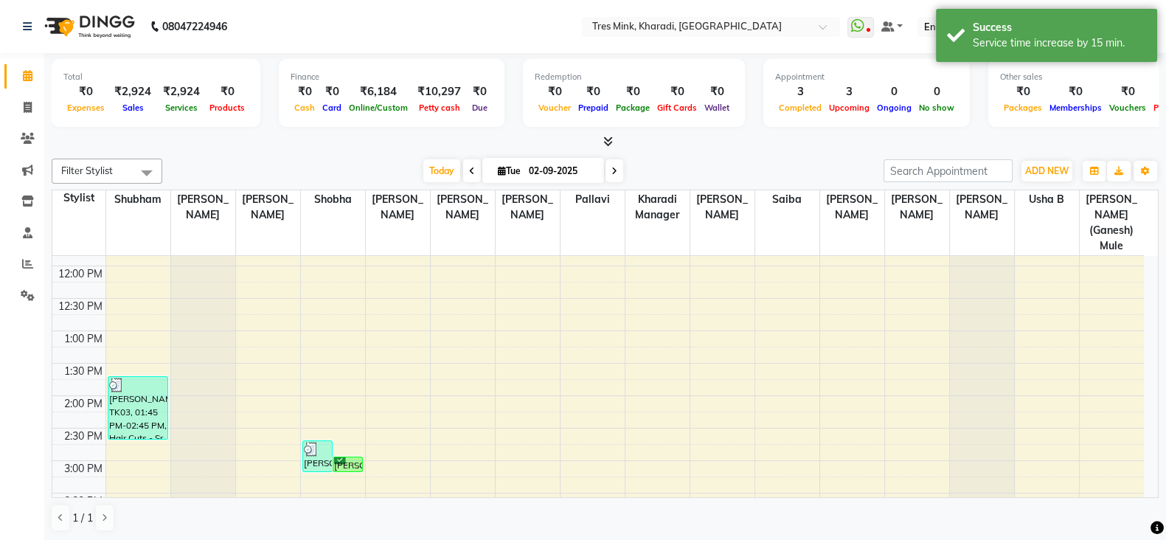
scroll to position [339, 0]
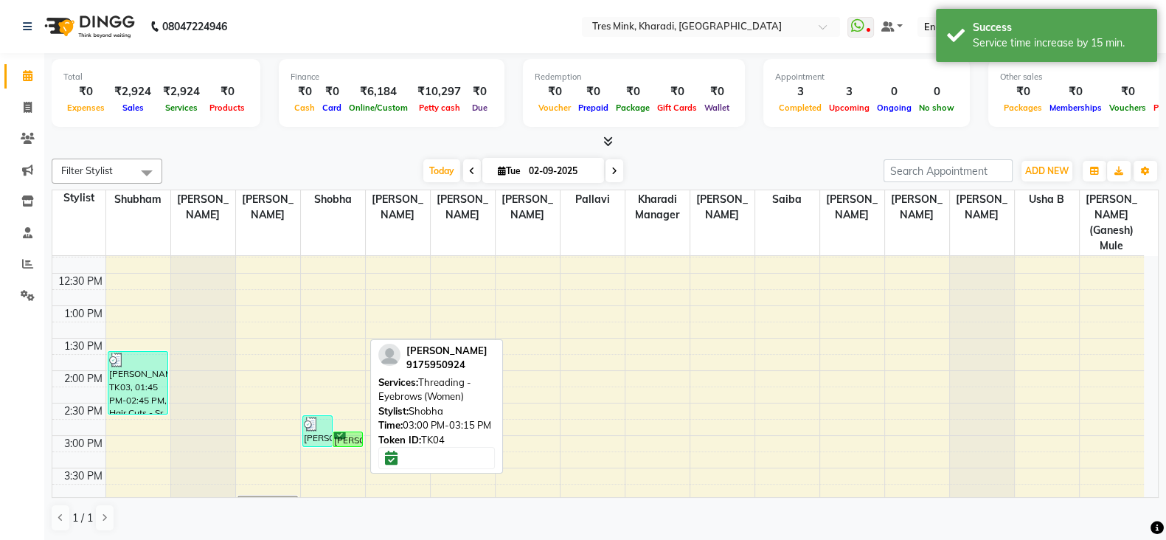
click at [349, 432] on div "[PERSON_NAME], TK04, 03:00 PM-03:15 PM, Threading - Eyebrows (Women)" at bounding box center [347, 439] width 29 height 14
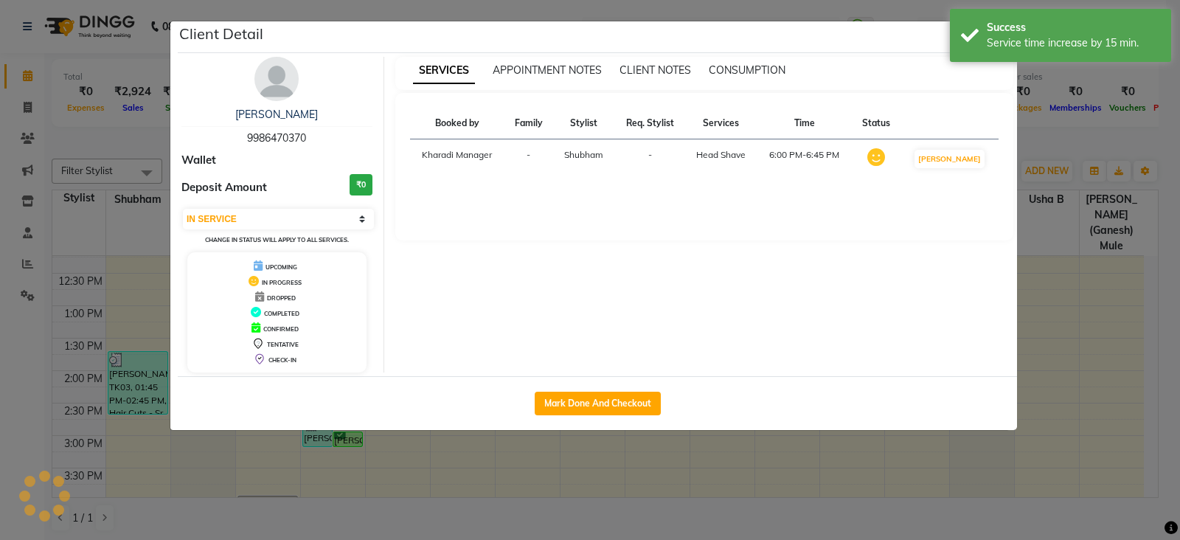
select select "6"
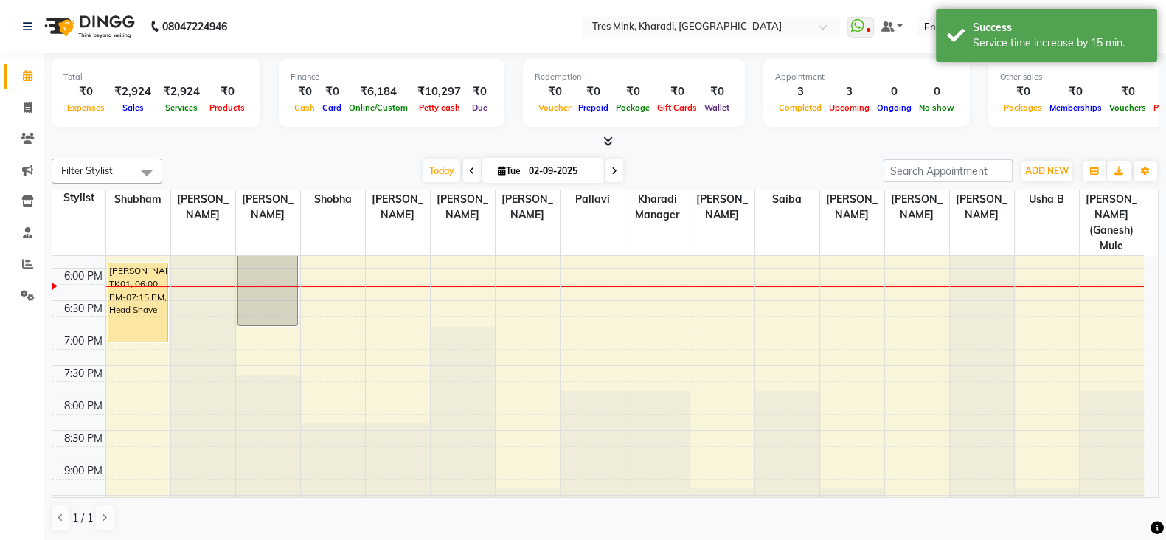
scroll to position [708, 0]
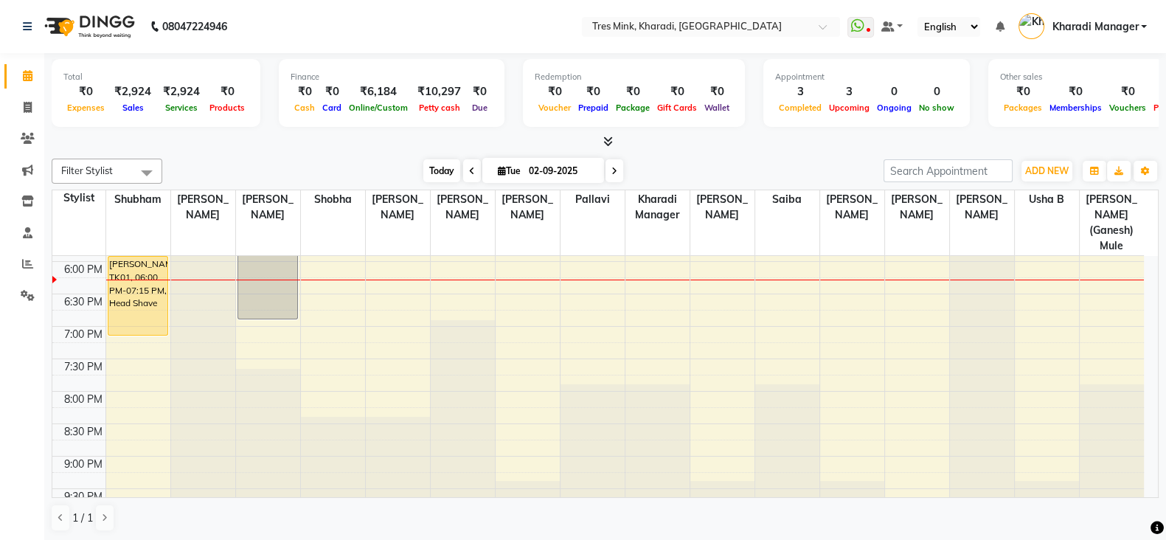
click at [440, 164] on span "Today" at bounding box center [441, 170] width 37 height 23
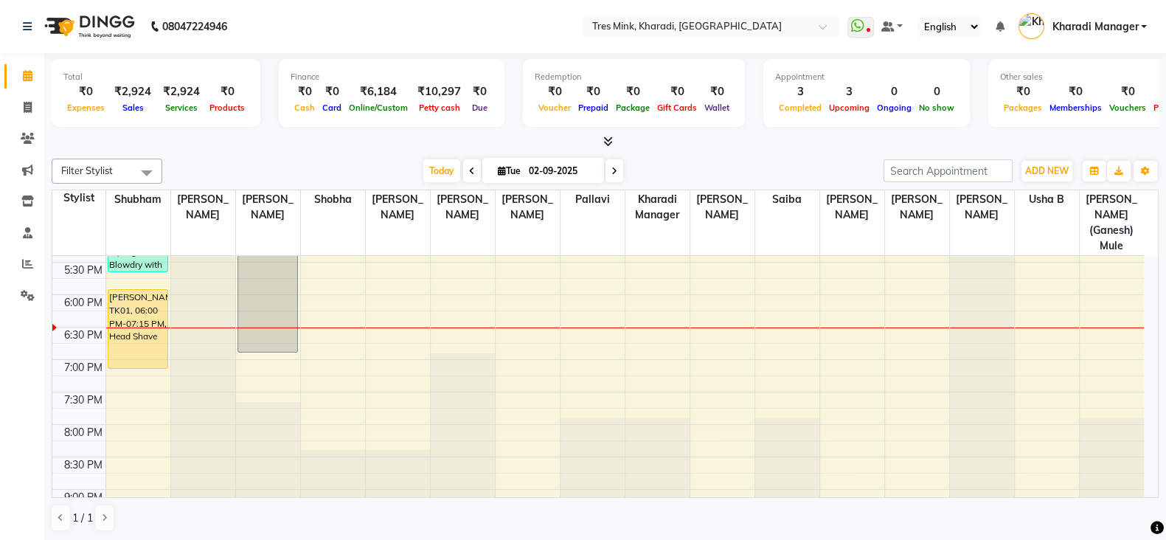
scroll to position [647, 0]
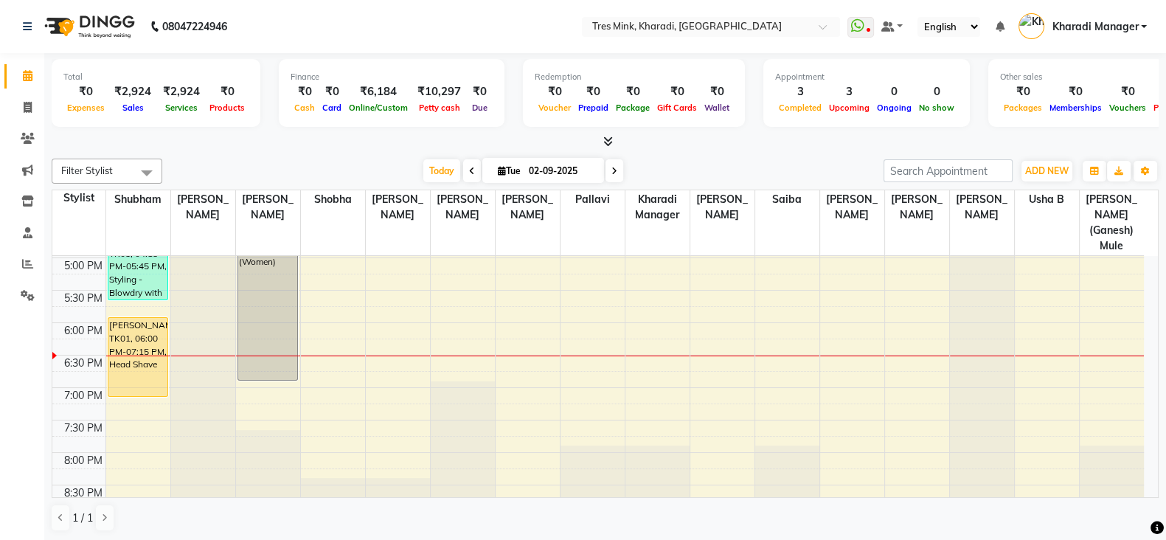
click at [133, 293] on div "7:00 AM 7:30 AM 8:00 AM 8:30 AM 9:00 AM 9:30 AM 10:00 AM 10:30 AM 11:00 AM 11:3…" at bounding box center [597, 128] width 1091 height 1038
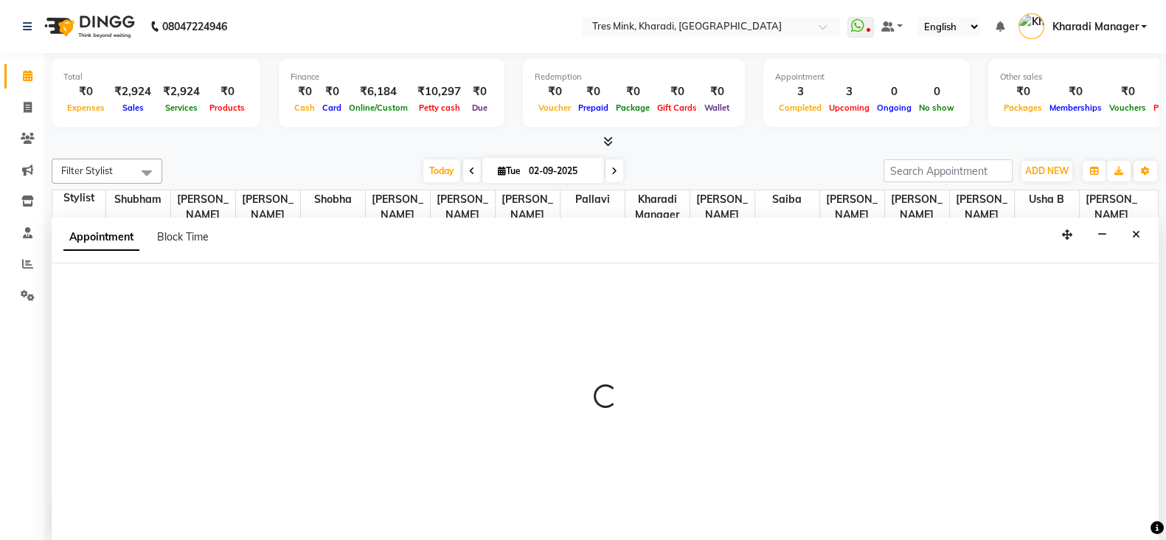
select select "75009"
select select "tentative"
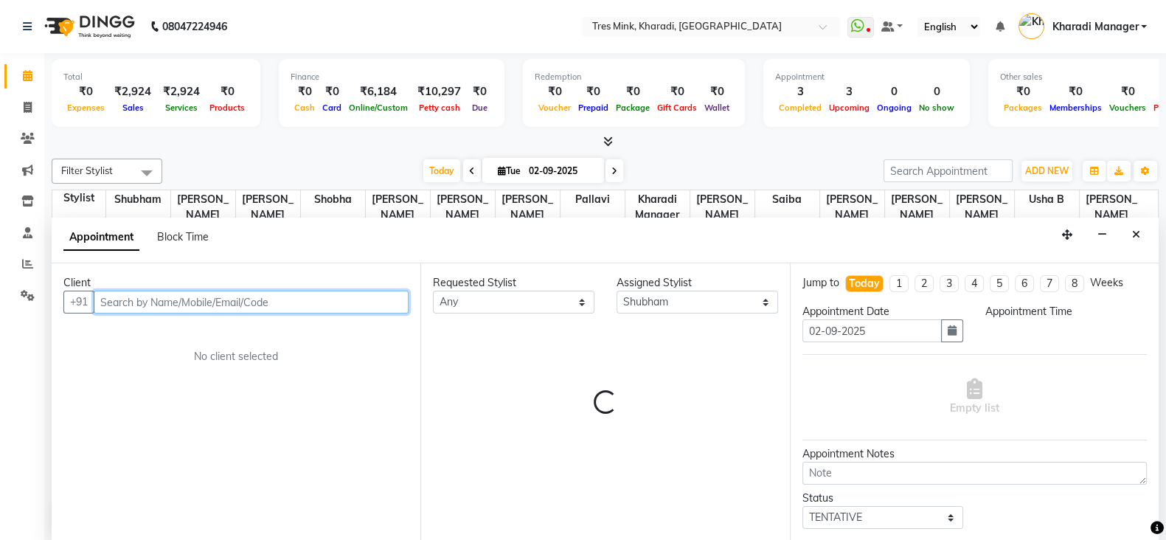
select select "1065"
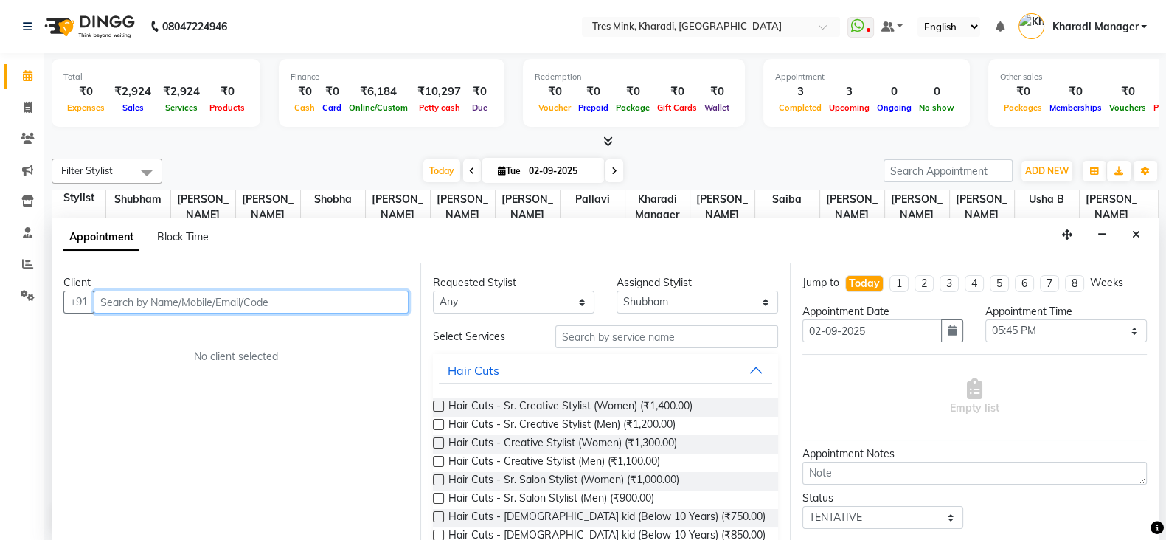
scroll to position [1, 0]
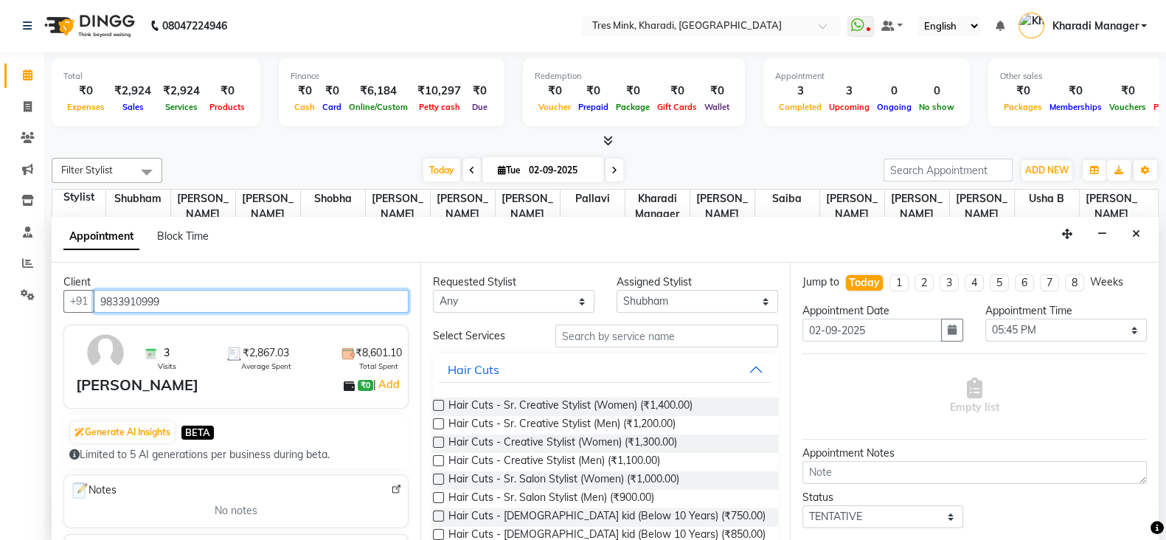
type input "9833910999"
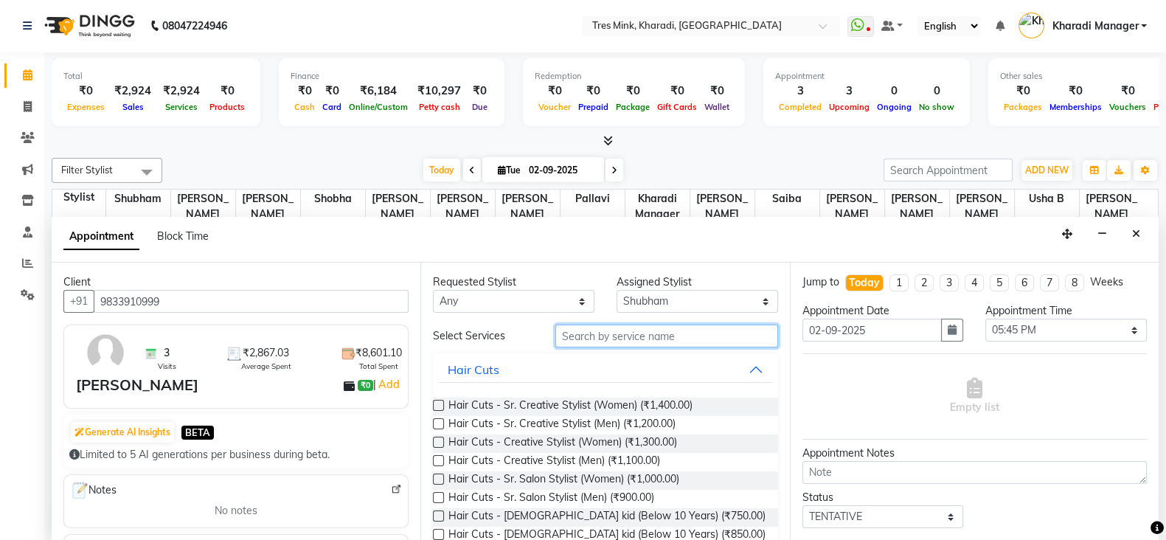
click at [605, 337] on input "text" at bounding box center [666, 335] width 223 height 23
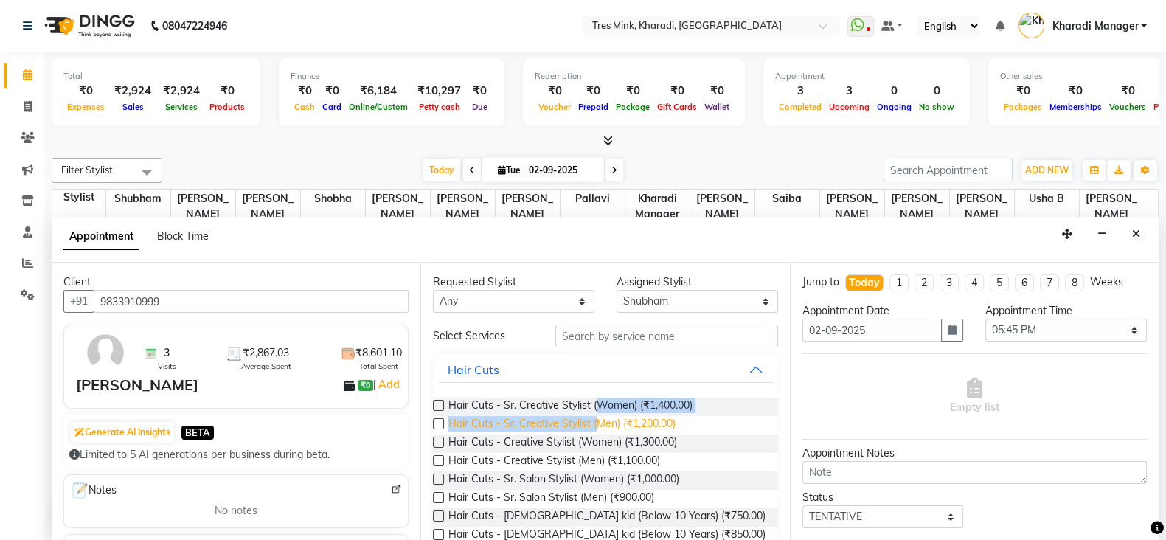
drag, startPoint x: 597, startPoint y: 412, endPoint x: 597, endPoint y: 420, distance: 8.8
click at [597, 420] on div "Hair Cuts - Sr. Creative Stylist (Women) (₹1,400.00) Hair Cuts - Sr. Creative S…" at bounding box center [605, 499] width 344 height 226
click at [623, 420] on span "Hair Cuts - Sr. Creative Stylist (Men) (₹1,200.00)" at bounding box center [561, 425] width 227 height 18
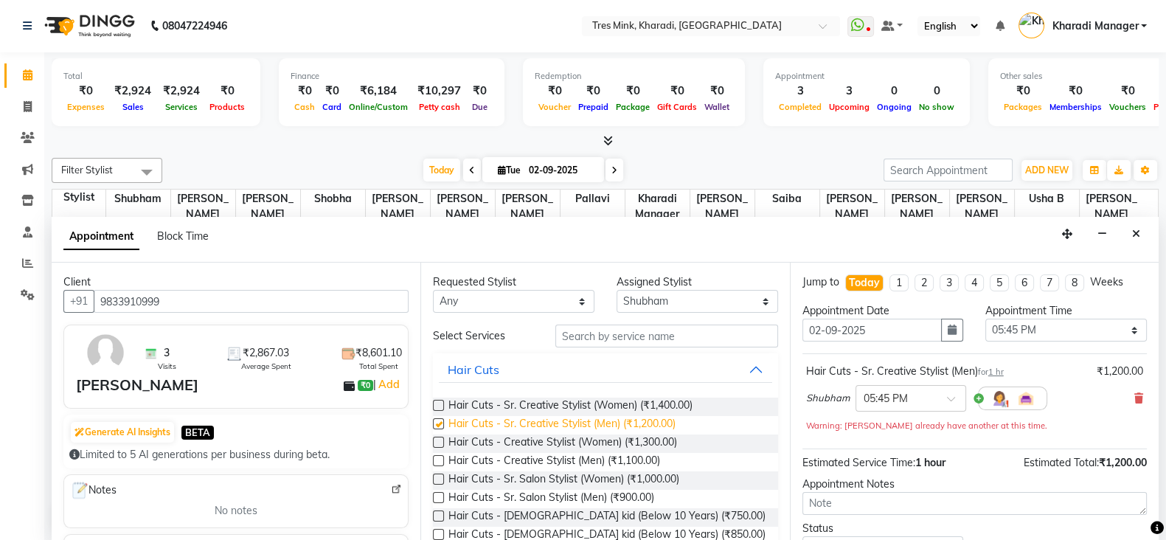
checkbox input "false"
click at [642, 326] on input "text" at bounding box center [666, 335] width 223 height 23
click at [653, 303] on select "Select [PERSON_NAME] Manager [PERSON_NAME] ([PERSON_NAME]) [PERSON_NAME] [PERSO…" at bounding box center [698, 301] width 162 height 23
click at [649, 322] on div "Requested Stylist Any [PERSON_NAME] Manager [PERSON_NAME] (Ganesh) [PERSON_NAME…" at bounding box center [604, 402] width 369 height 278
click at [615, 337] on input "text" at bounding box center [666, 335] width 223 height 23
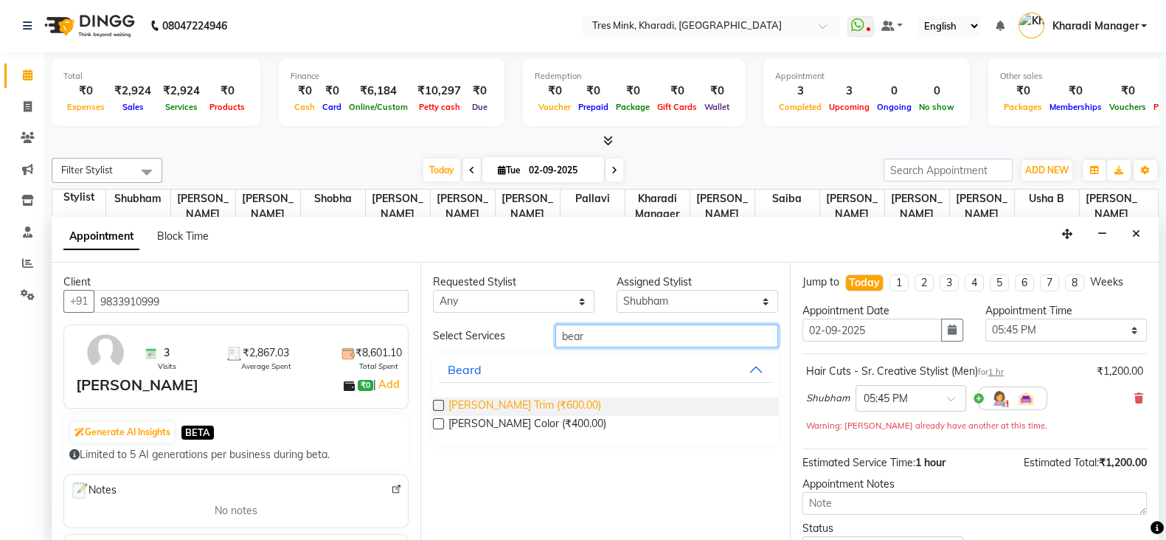
type input "bear"
click at [506, 397] on span "[PERSON_NAME] Trim (₹600.00)" at bounding box center [524, 406] width 153 height 18
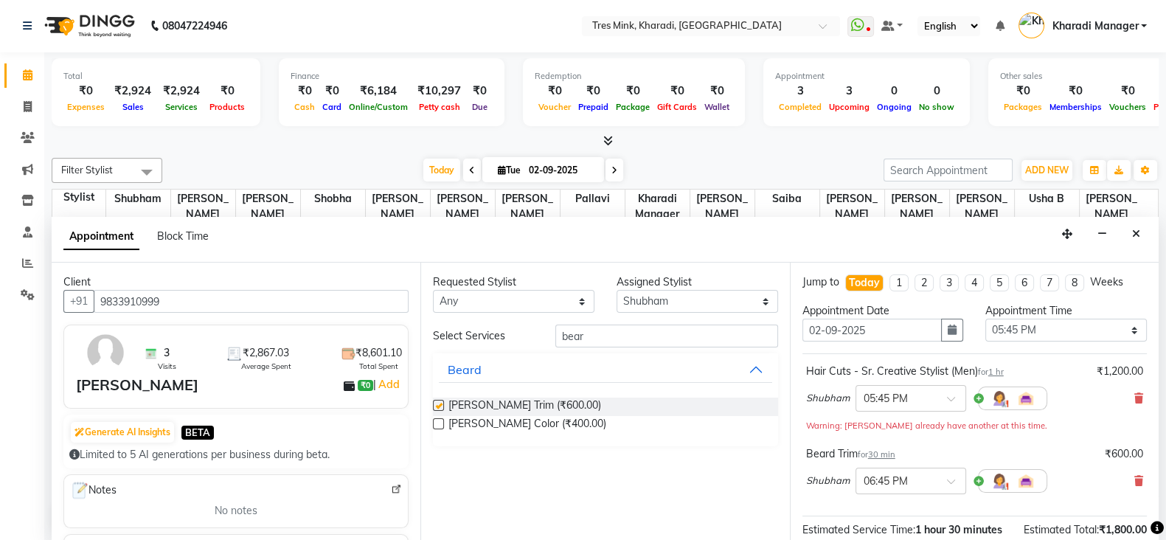
checkbox input "false"
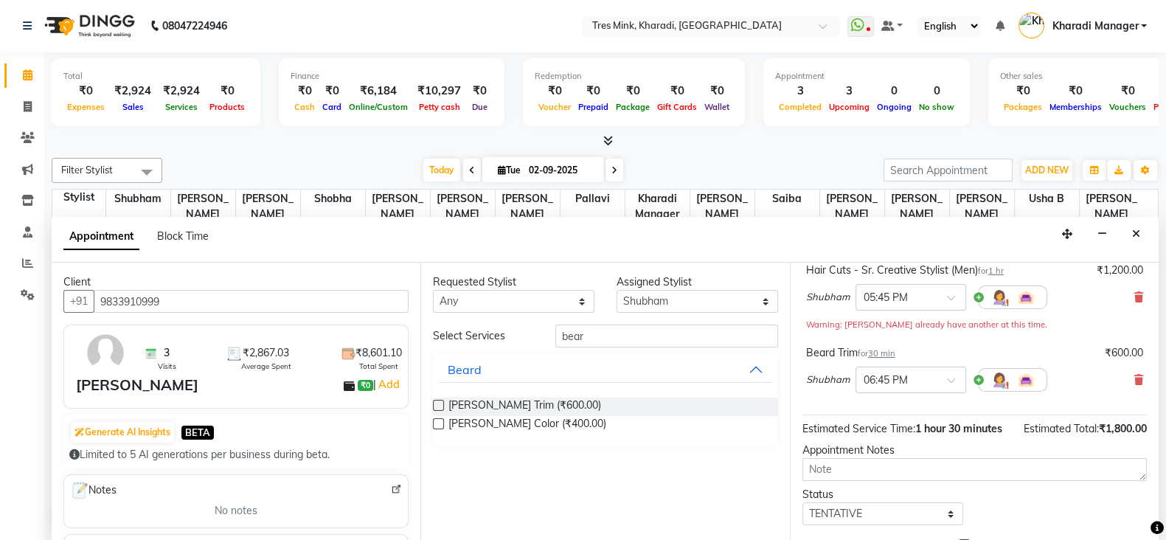
scroll to position [122, 0]
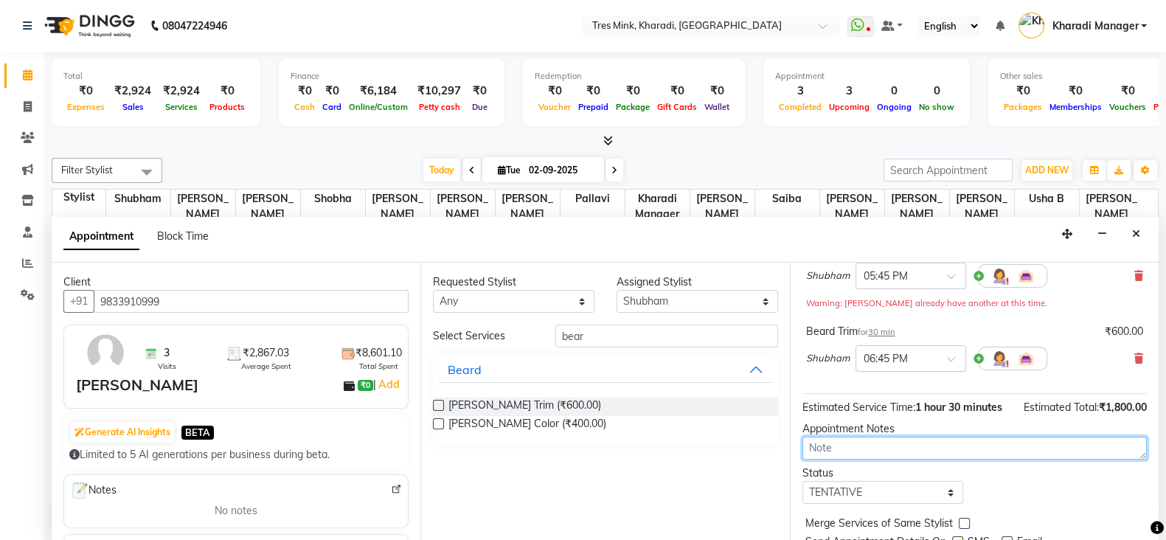
click at [880, 457] on textarea at bounding box center [974, 448] width 344 height 23
type textarea "[PERSON_NAME]"
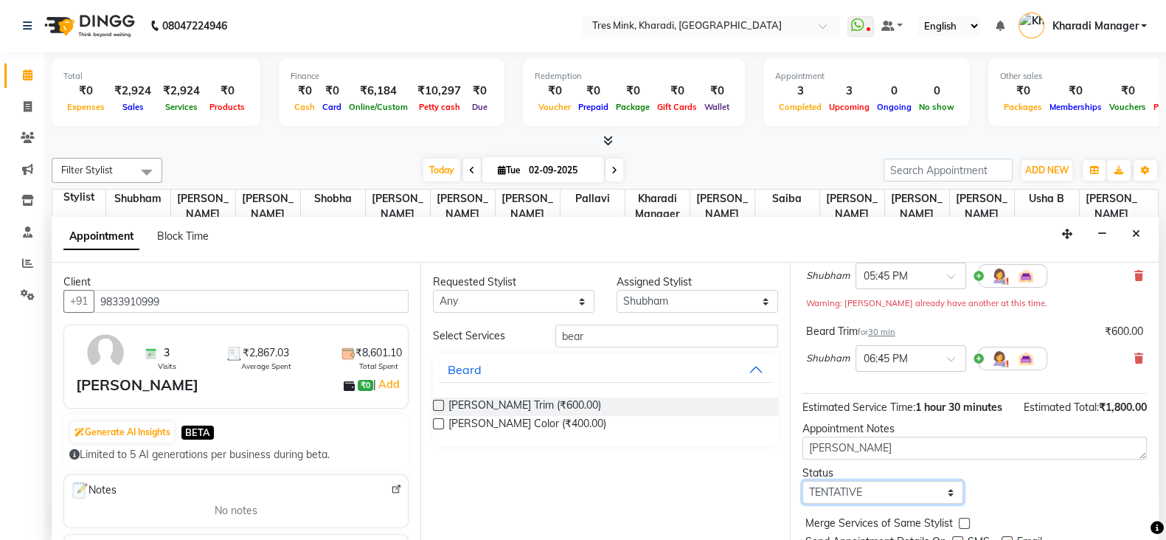
click at [857, 500] on select "Select TENTATIVE CONFIRM CHECK-IN UPCOMING" at bounding box center [883, 492] width 162 height 23
select select "upcoming"
click at [802, 493] on select "Select TENTATIVE CONFIRM CHECK-IN UPCOMING" at bounding box center [883, 492] width 162 height 23
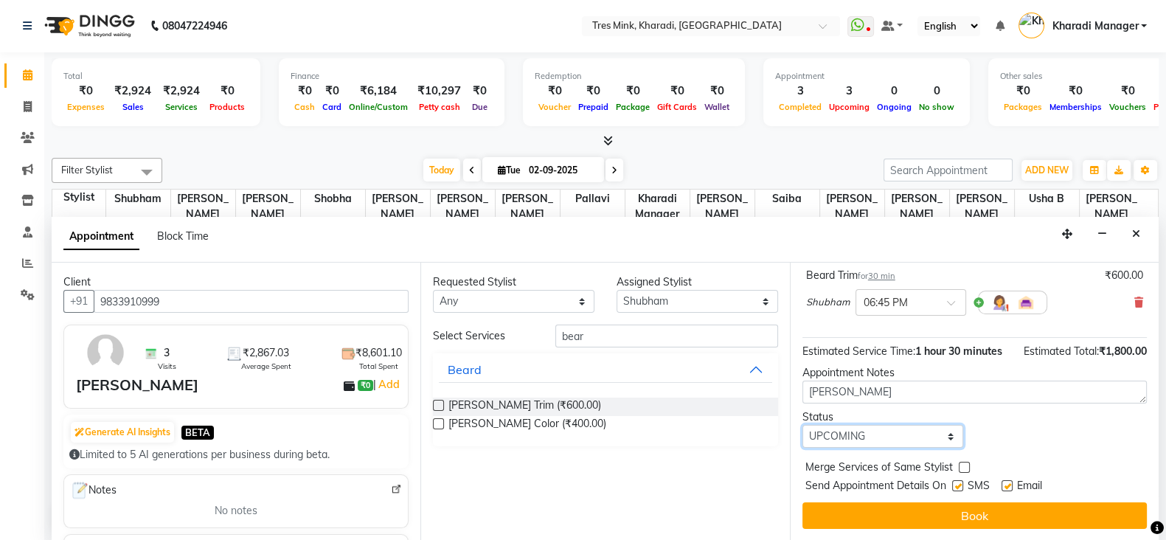
scroll to position [192, 0]
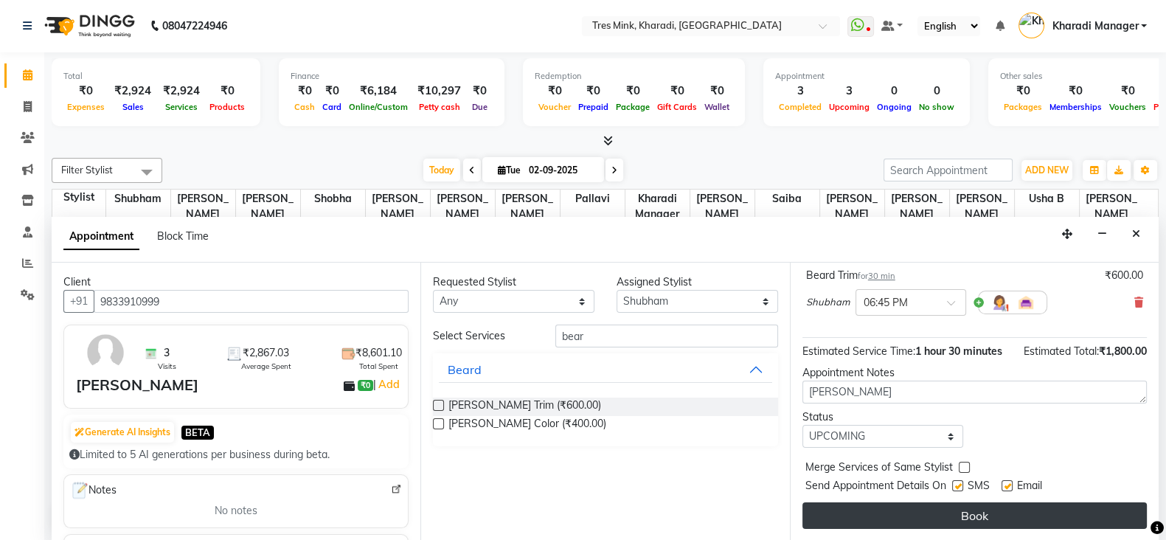
click at [862, 518] on button "Book" at bounding box center [974, 515] width 344 height 27
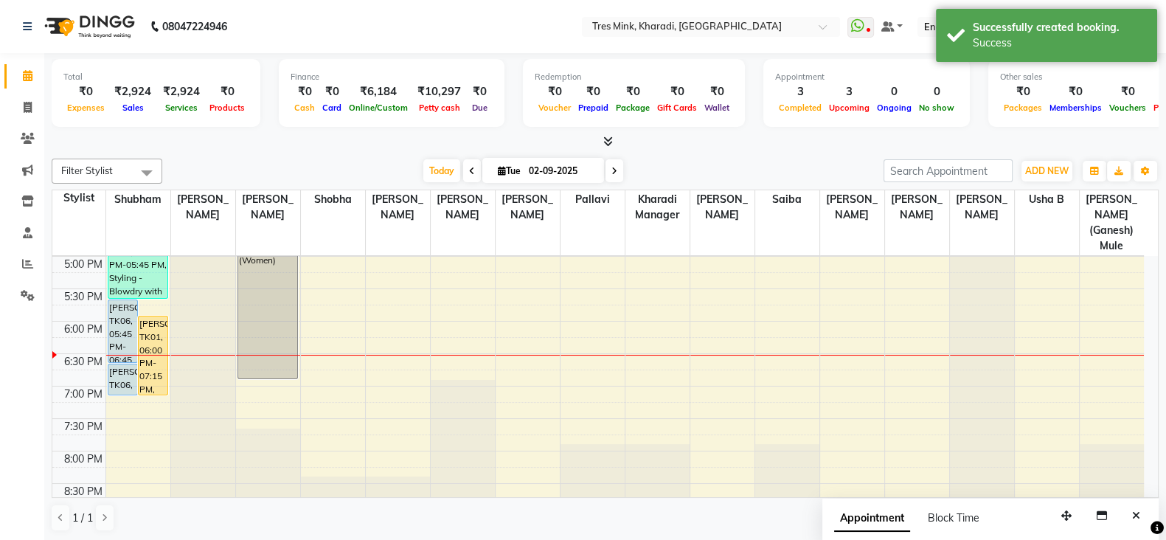
scroll to position [647, 0]
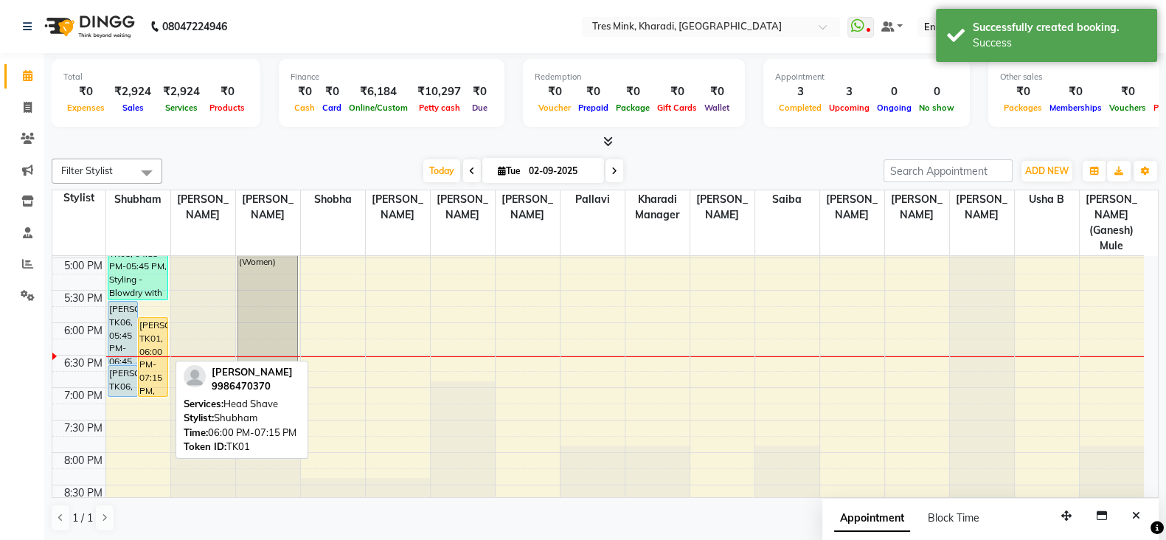
click at [151, 341] on div "[PERSON_NAME], TK01, 06:00 PM-07:15 PM, Head Shave" at bounding box center [153, 357] width 29 height 78
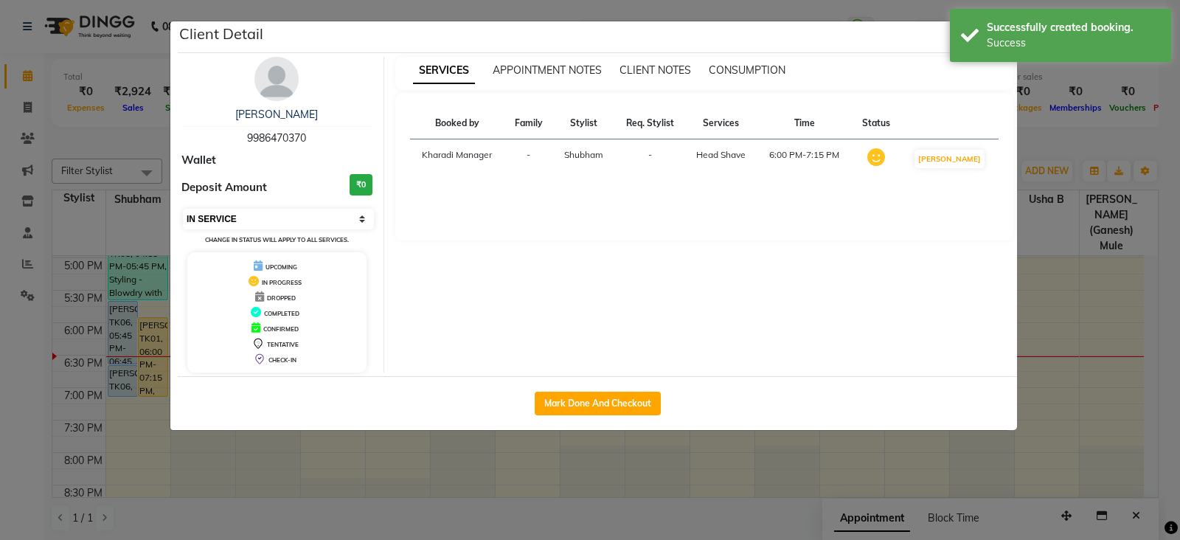
click at [265, 213] on select "Select IN SERVICE CONFIRMED TENTATIVE CHECK IN MARK DONE DROPPED UPCOMING" at bounding box center [278, 219] width 191 height 21
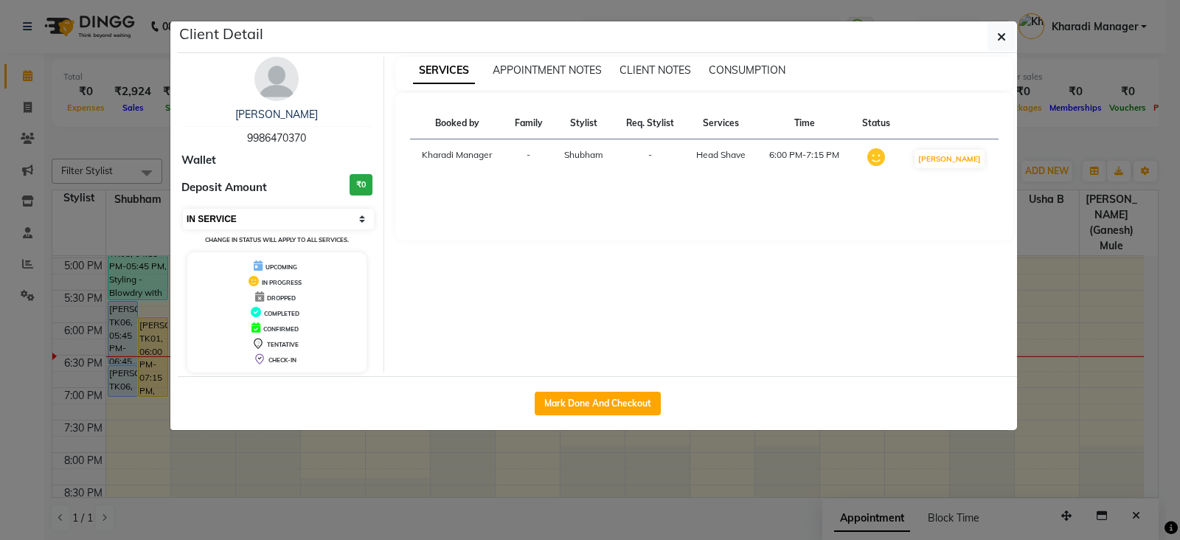
click at [251, 220] on select "Select IN SERVICE CONFIRMED TENTATIVE CHECK IN MARK DONE DROPPED UPCOMING" at bounding box center [278, 219] width 191 height 21
select select "2"
click at [183, 209] on select "Select IN SERVICE CONFIRMED TENTATIVE CHECK IN MARK DONE DROPPED UPCOMING" at bounding box center [278, 219] width 191 height 21
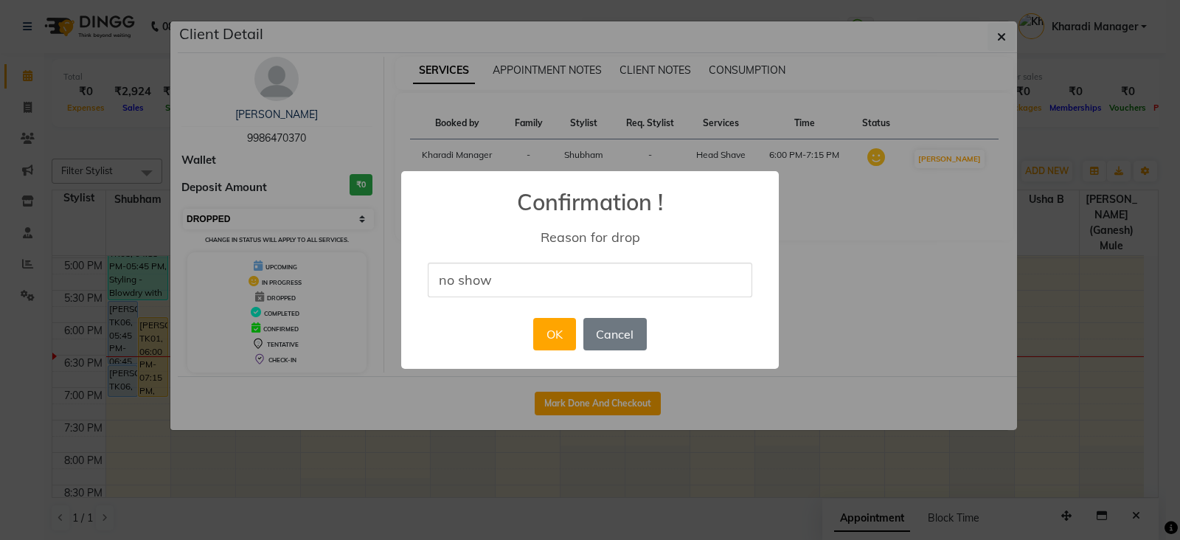
type input "no show"
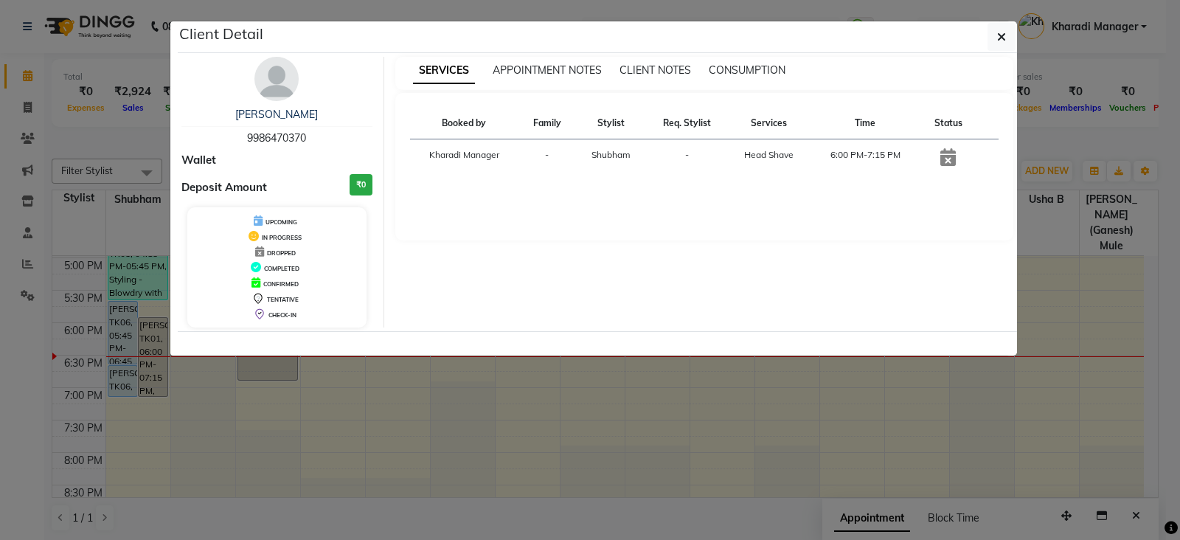
click at [243, 375] on ngb-modal-window "Client Detail [PERSON_NAME] 9986470370 Wallet Deposit Amount ₹0 UPCOMING IN PRO…" at bounding box center [590, 270] width 1180 height 540
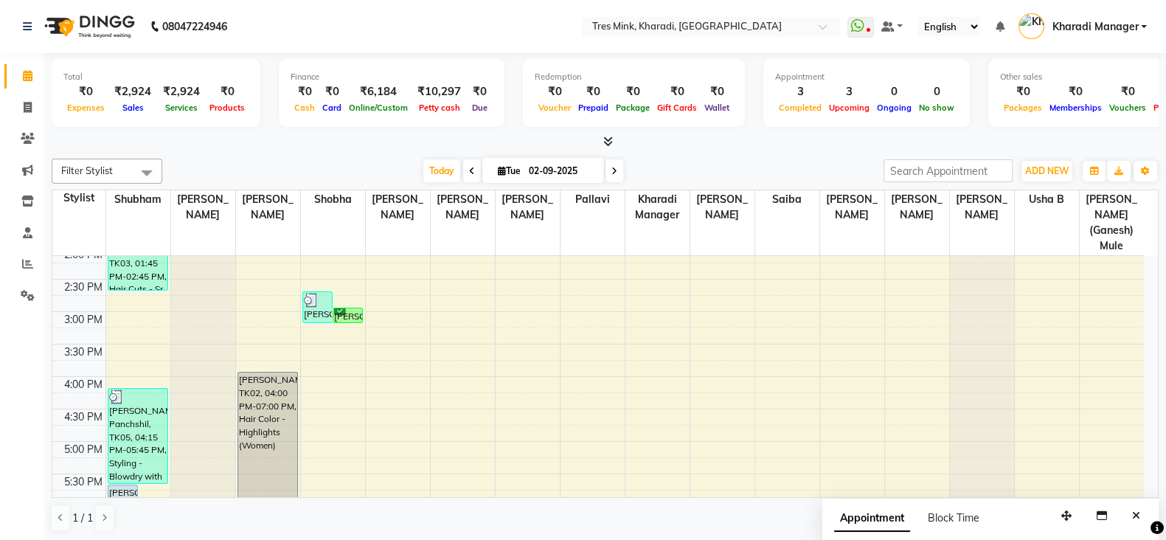
scroll to position [462, 0]
click at [26, 139] on icon at bounding box center [28, 138] width 14 height 11
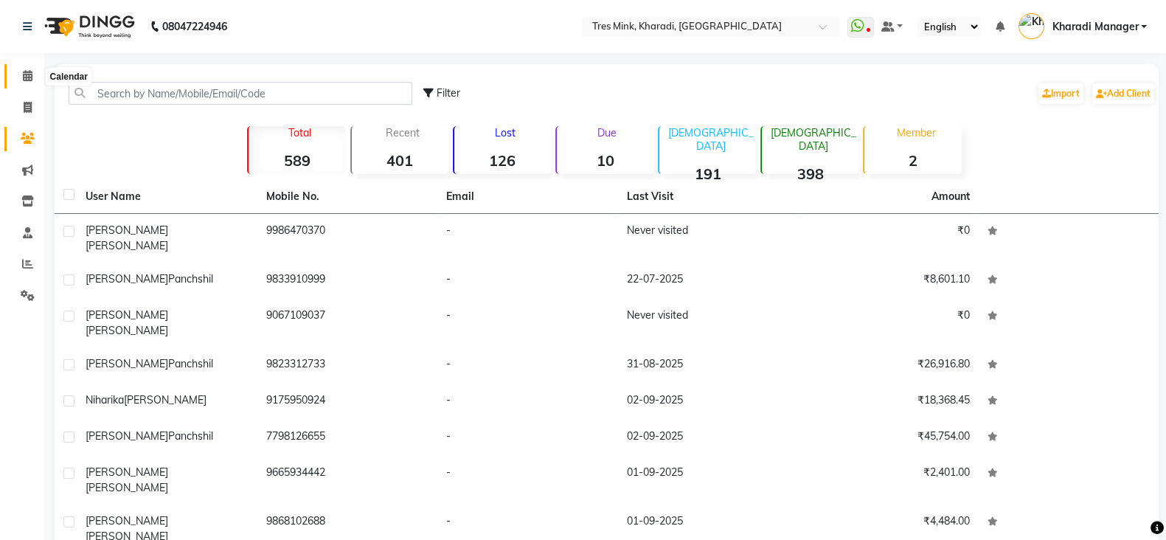
click at [20, 83] on span at bounding box center [28, 76] width 26 height 17
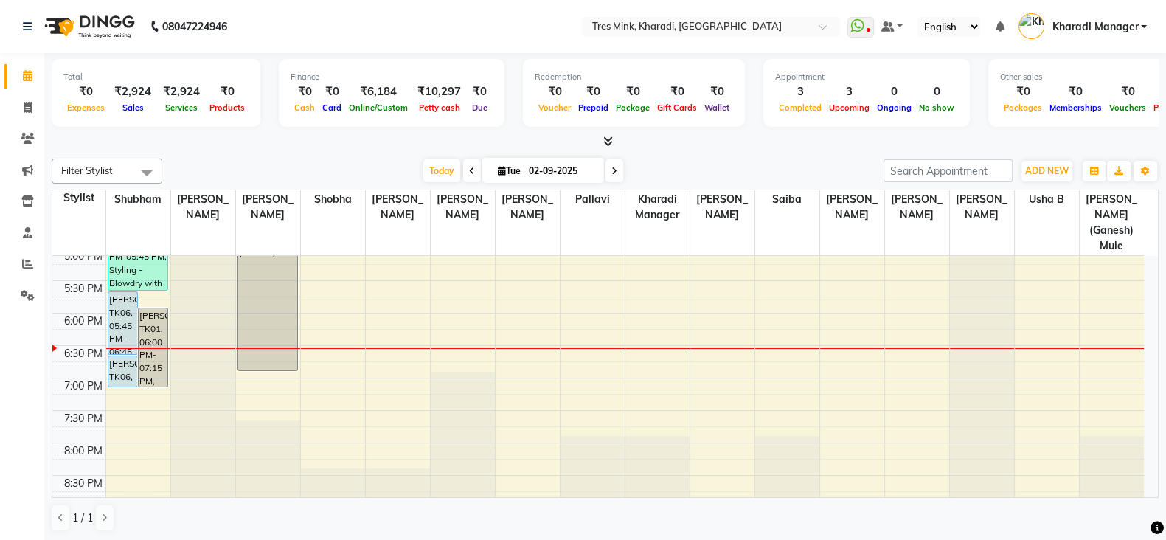
scroll to position [771, 0]
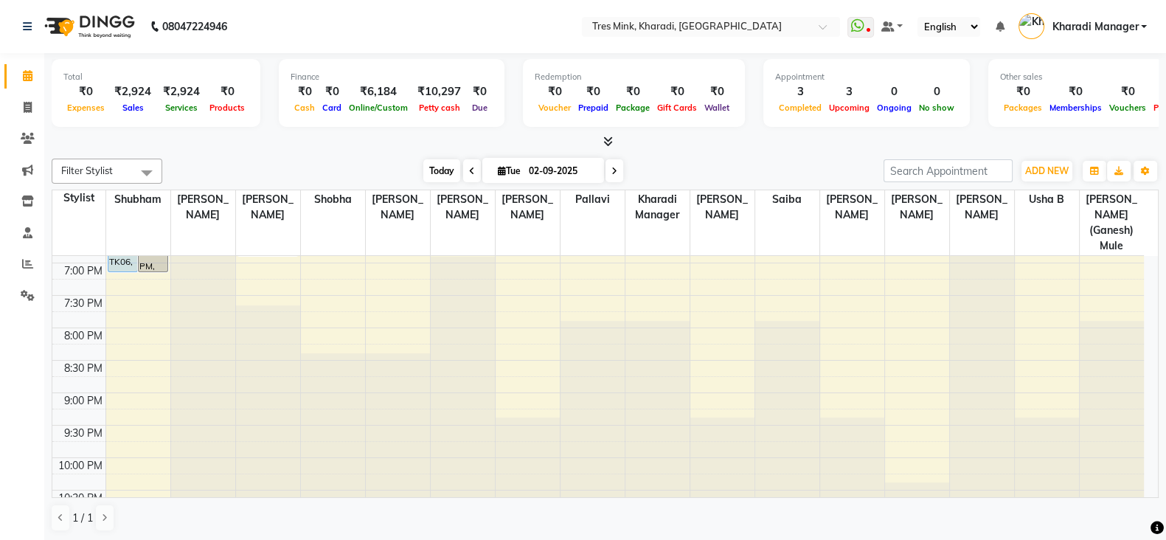
click at [439, 177] on span "Today" at bounding box center [441, 170] width 37 height 23
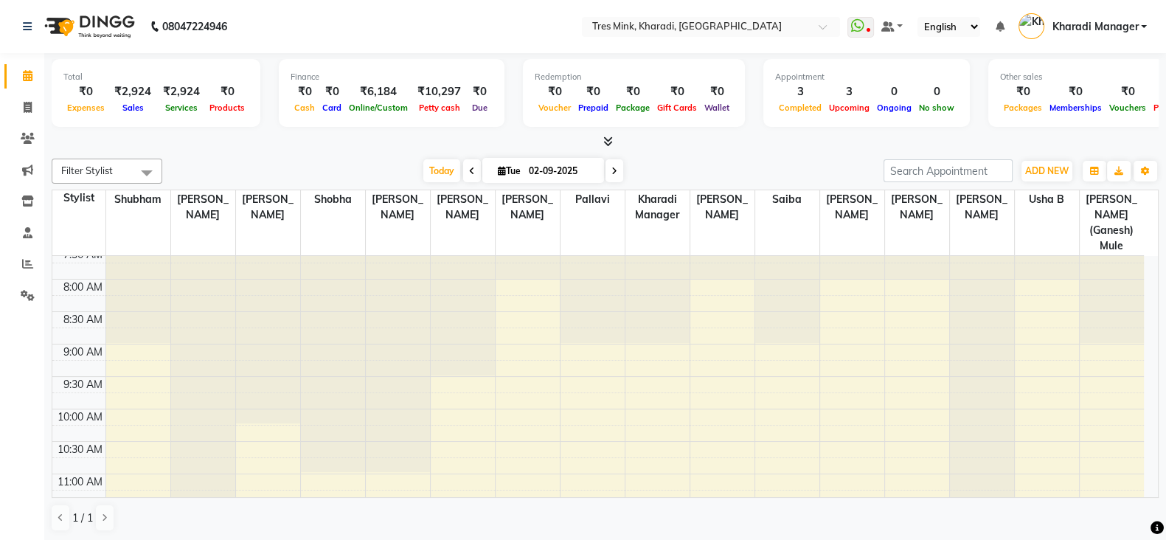
scroll to position [32, 0]
click at [428, 171] on span "Today" at bounding box center [441, 170] width 37 height 23
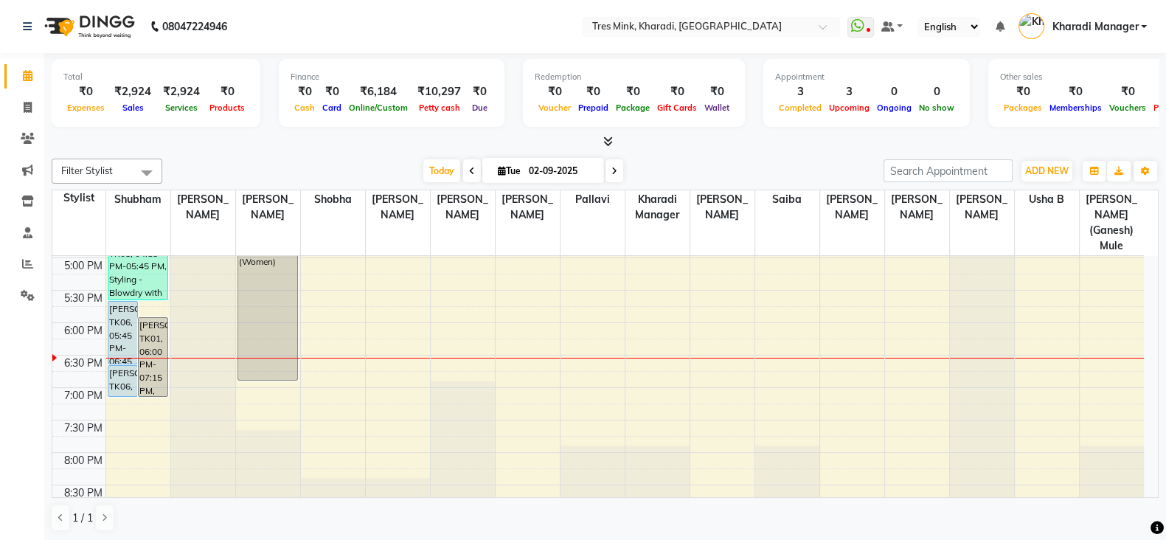
scroll to position [586, 0]
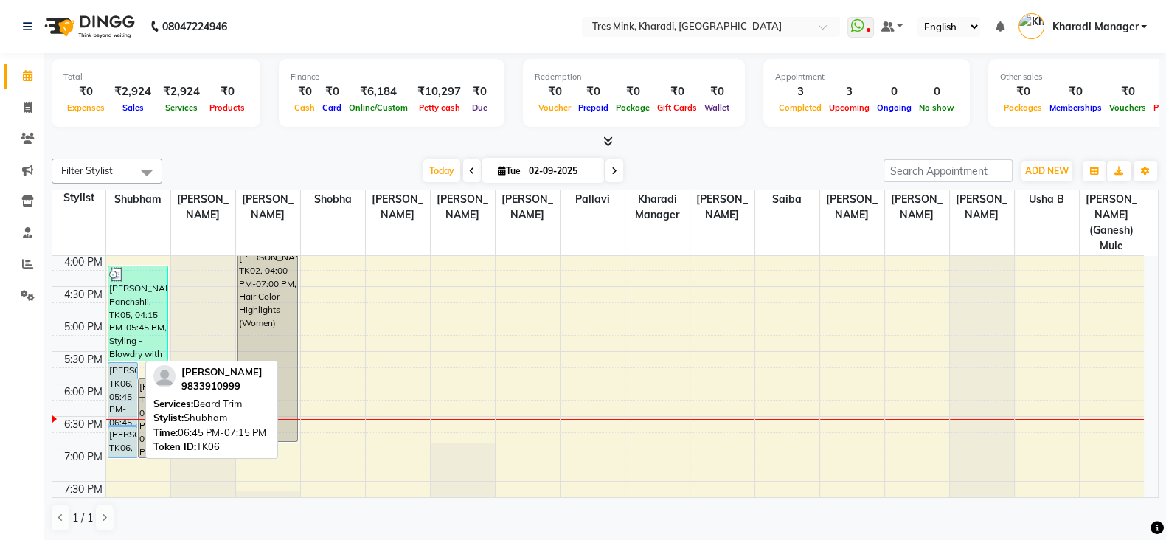
click at [119, 427] on div "[PERSON_NAME], TK06, 06:45 PM-07:15 PM, [PERSON_NAME] Trim" at bounding box center [122, 442] width 29 height 30
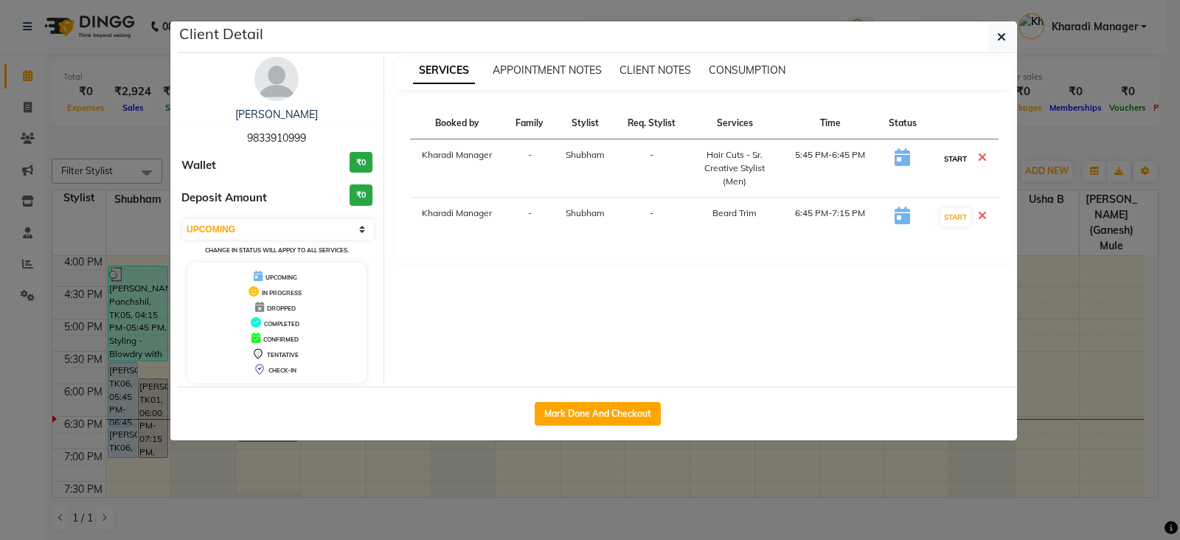
click at [951, 153] on button "START" at bounding box center [955, 159] width 30 height 18
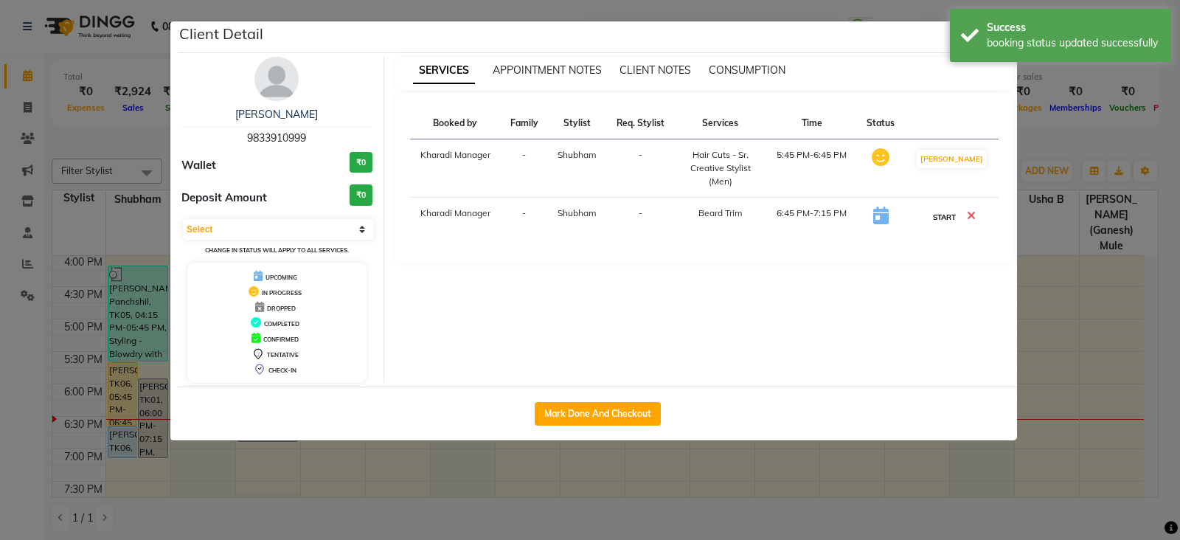
click at [953, 212] on button "START" at bounding box center [944, 217] width 30 height 18
select select "1"
drag, startPoint x: 796, startPoint y: 487, endPoint x: 789, endPoint y: 485, distance: 7.7
click at [796, 487] on ngb-modal-window "Client Detail [PERSON_NAME] Panchshil 9833910999 Wallet ₹0 Deposit Amount ₹0 Se…" at bounding box center [590, 270] width 1180 height 540
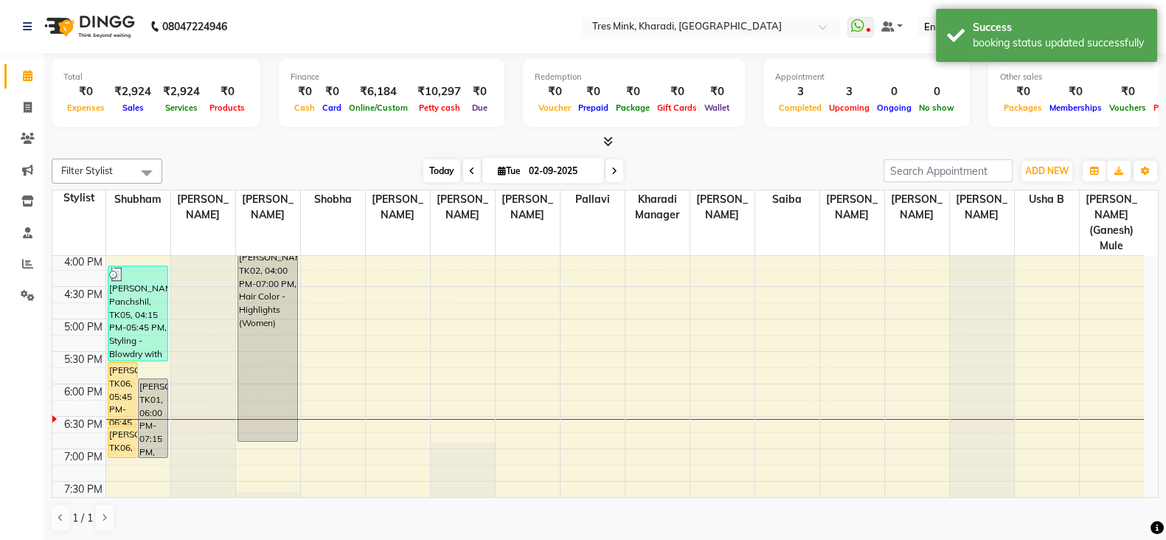
click at [445, 166] on span "Today" at bounding box center [441, 170] width 37 height 23
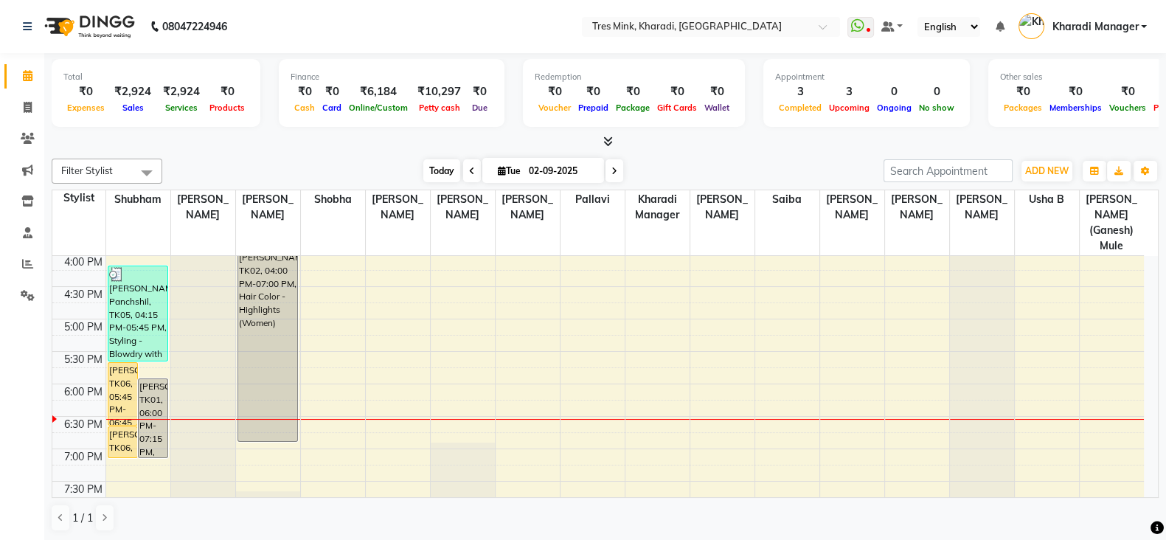
click at [436, 167] on span "Today" at bounding box center [441, 170] width 37 height 23
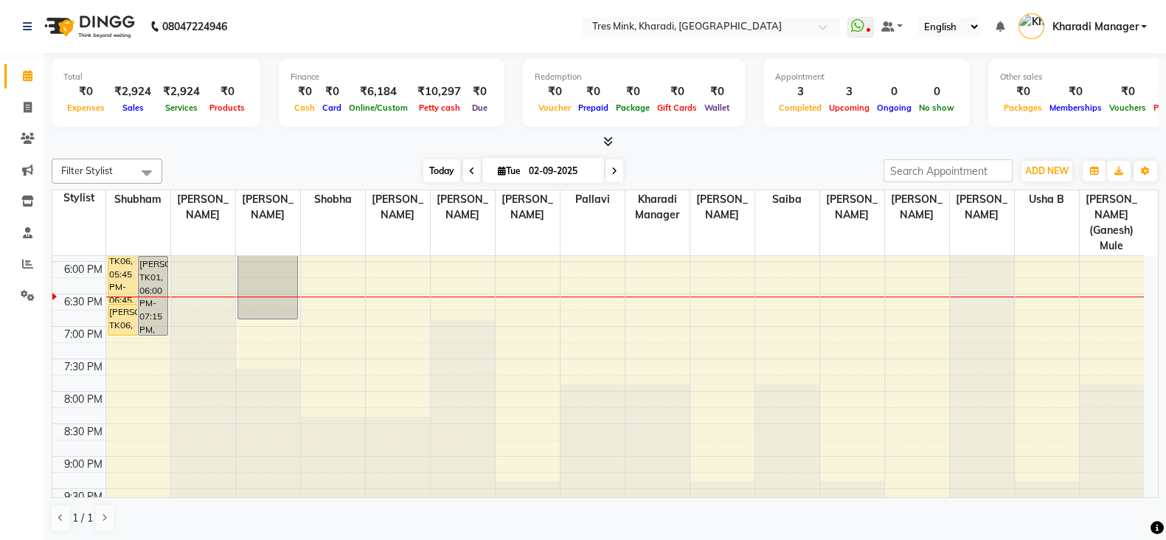
click at [442, 167] on span "Today" at bounding box center [441, 170] width 37 height 23
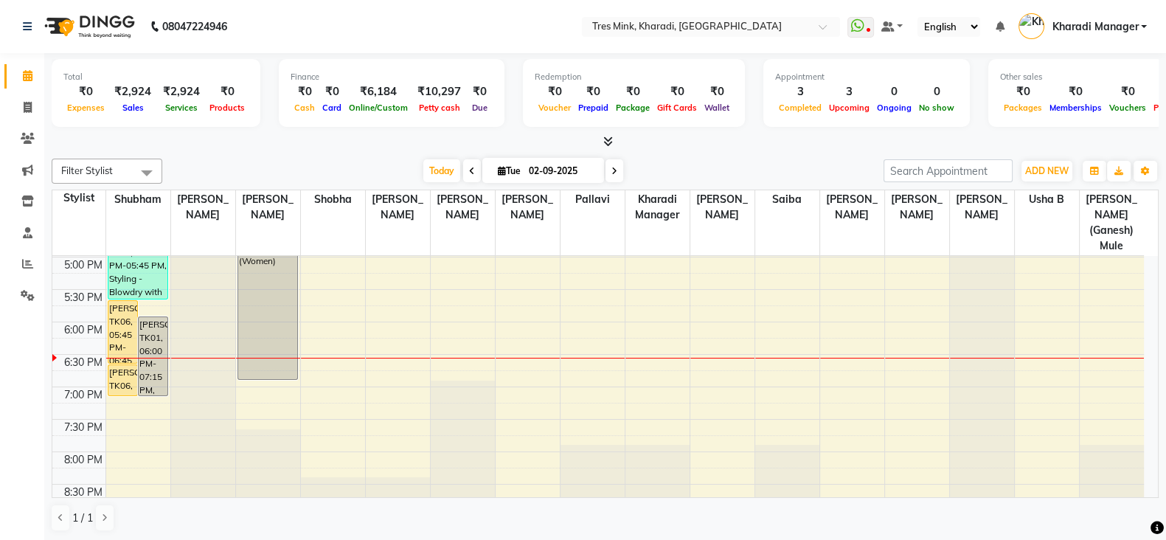
scroll to position [647, 0]
click at [682, 28] on input "text" at bounding box center [696, 28] width 214 height 15
click at [472, 20] on nav "08047224946 Select Location × [GEOGRAPHIC_DATA], [GEOGRAPHIC_DATA], Kharadi Wha…" at bounding box center [583, 26] width 1166 height 53
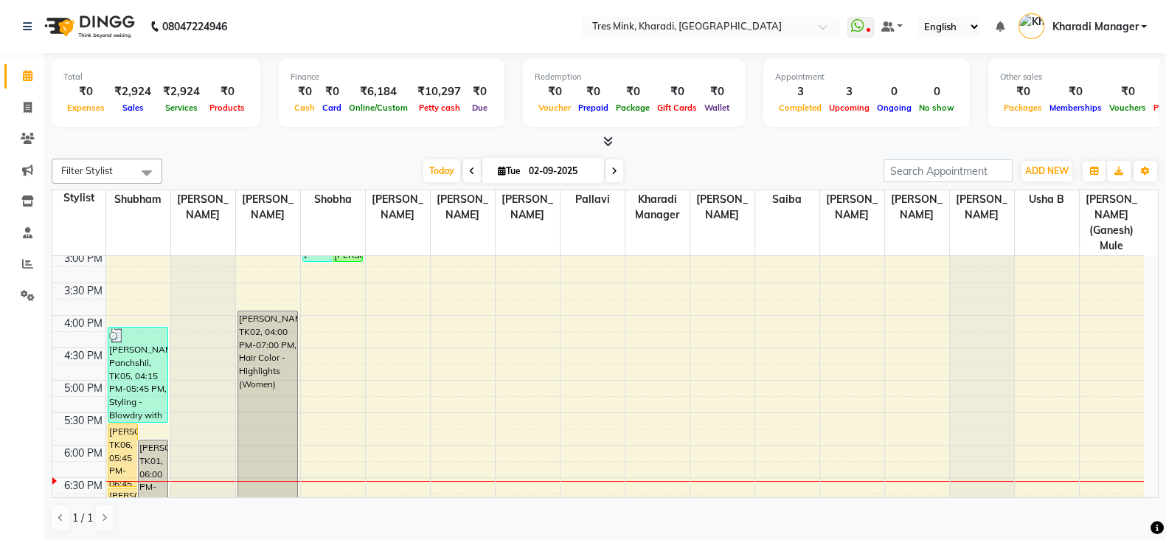
scroll to position [524, 0]
click at [521, 18] on nav "08047224946 Select Location × [GEOGRAPHIC_DATA], [GEOGRAPHIC_DATA], Kharadi Wha…" at bounding box center [583, 26] width 1166 height 53
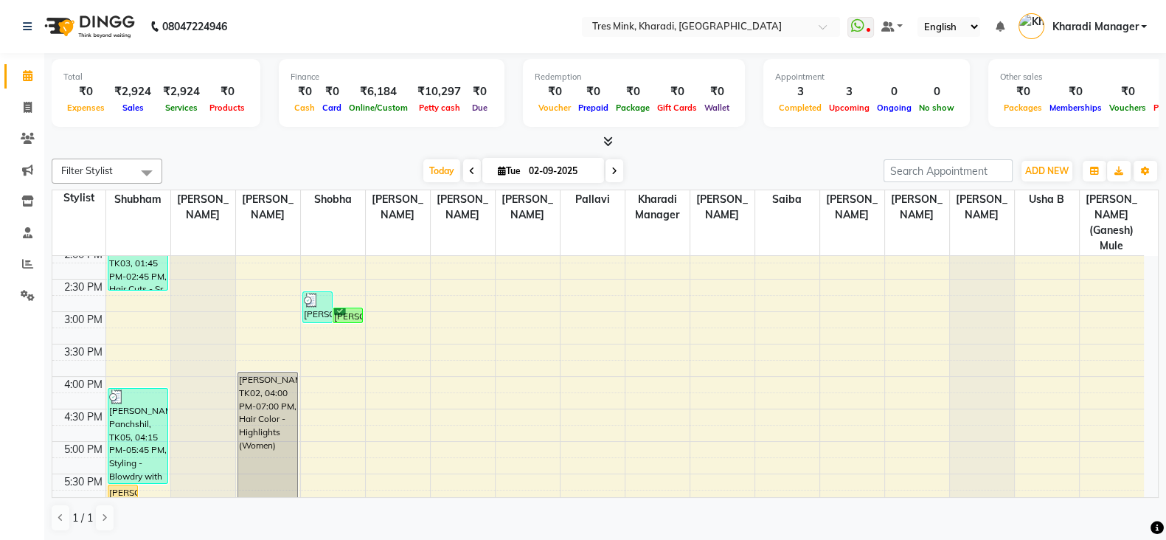
scroll to position [462, 0]
click at [323, 428] on div "7:00 AM 7:30 AM 8:00 AM 8:30 AM 9:00 AM 9:30 AM 10:00 AM 10:30 AM 11:00 AM 11:3…" at bounding box center [597, 313] width 1091 height 1038
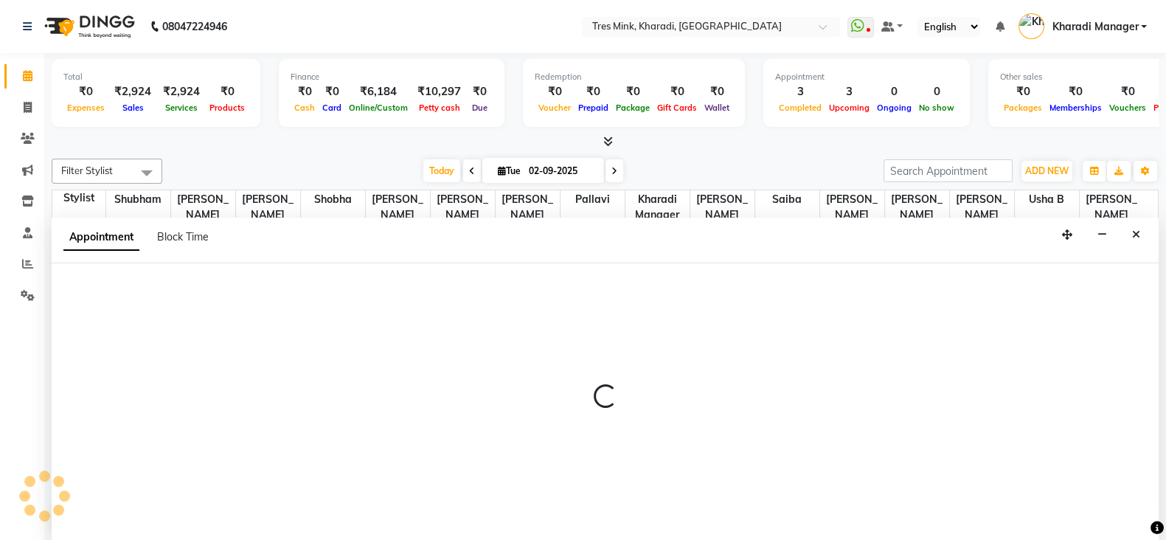
scroll to position [1, 0]
select select "76326"
select select "1020"
select select "tentative"
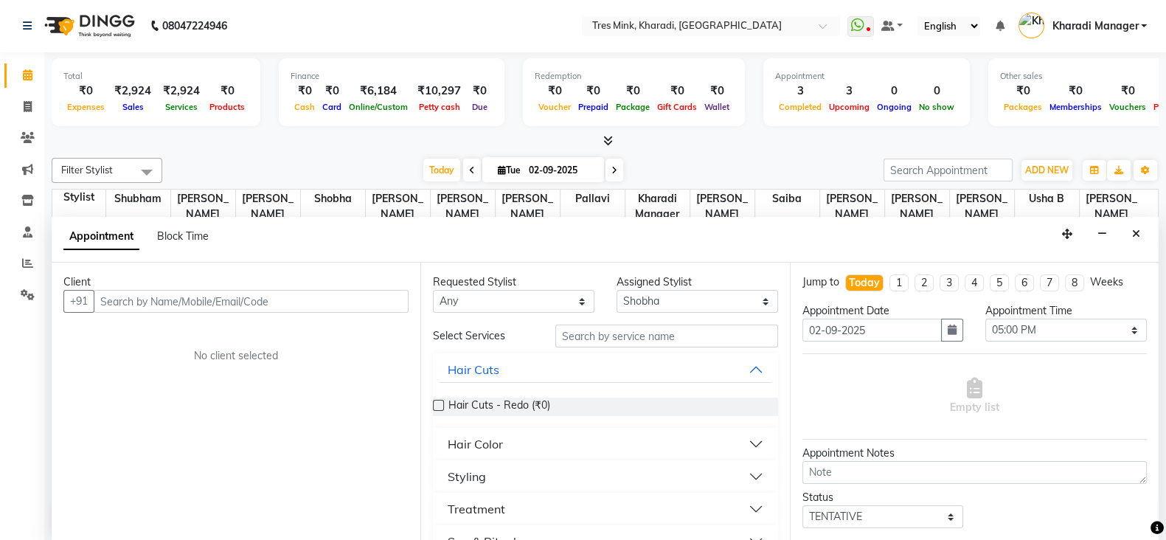
click at [150, 300] on input "text" at bounding box center [251, 301] width 315 height 23
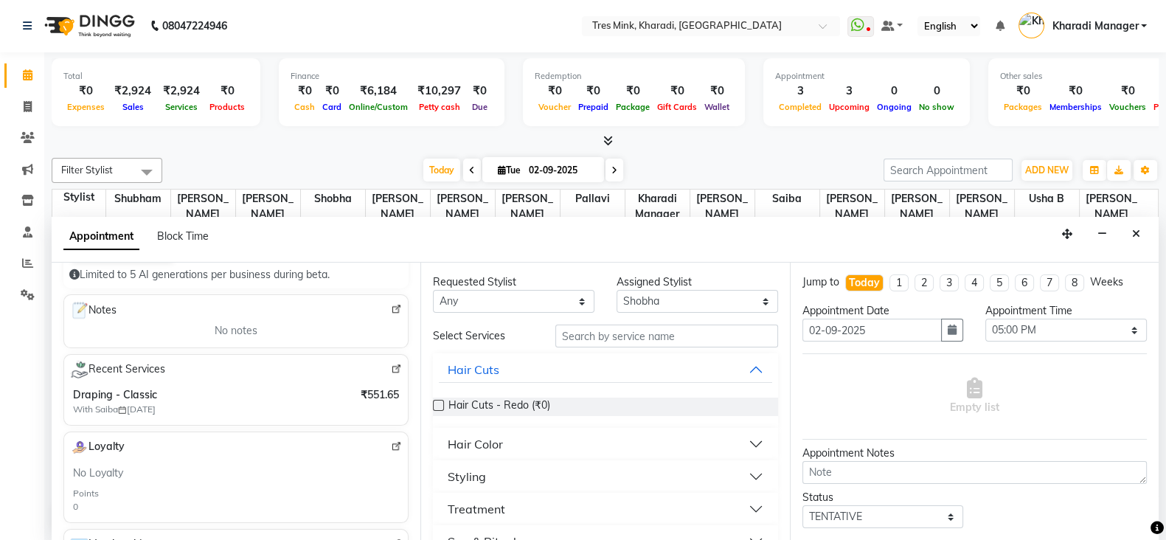
scroll to position [184, 0]
type input "8800672874"
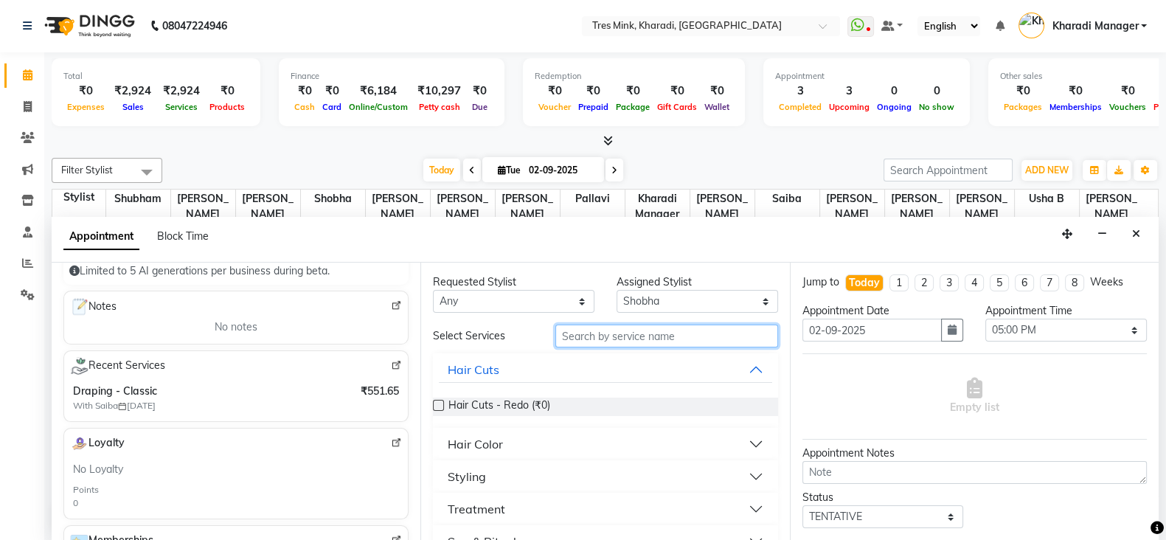
click at [593, 339] on input "text" at bounding box center [666, 335] width 223 height 23
type input "draping"
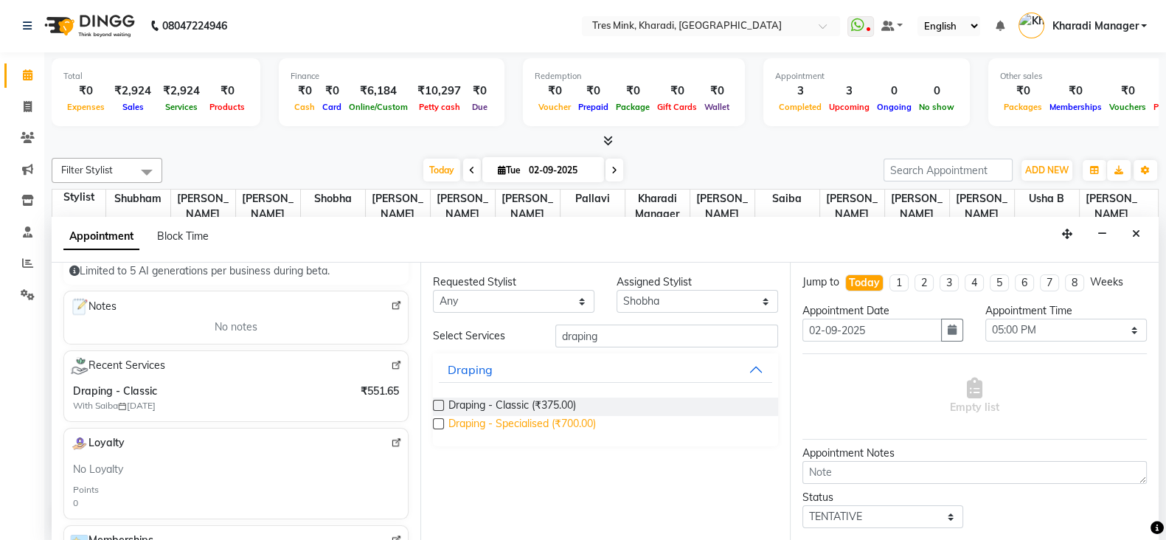
click at [544, 422] on span "Draping - Specialised (₹700.00)" at bounding box center [521, 425] width 147 height 18
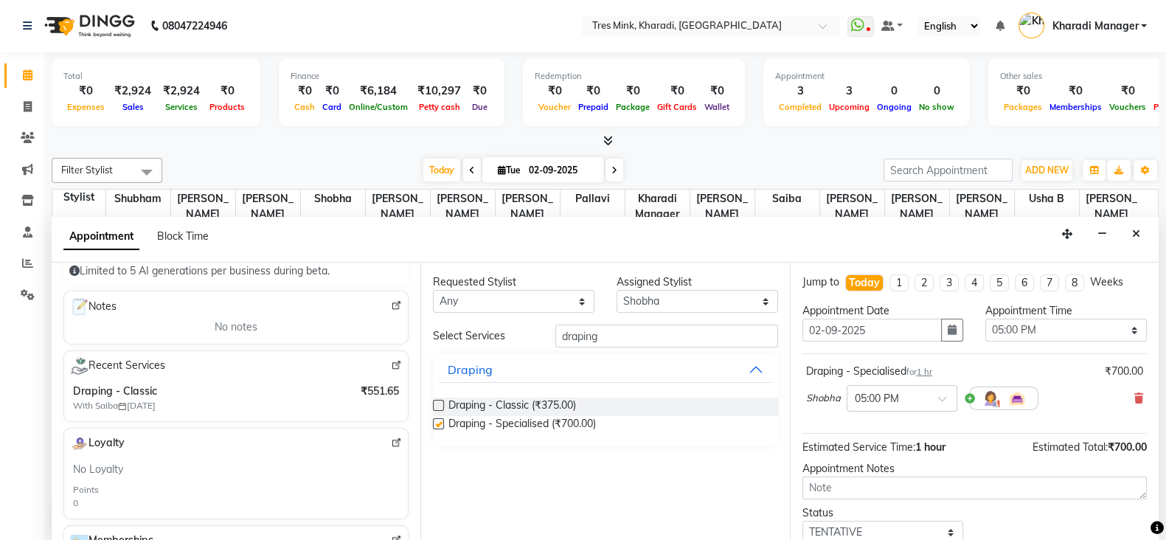
checkbox input "false"
click at [487, 403] on span "Draping - Classic (₹375.00)" at bounding box center [512, 406] width 128 height 18
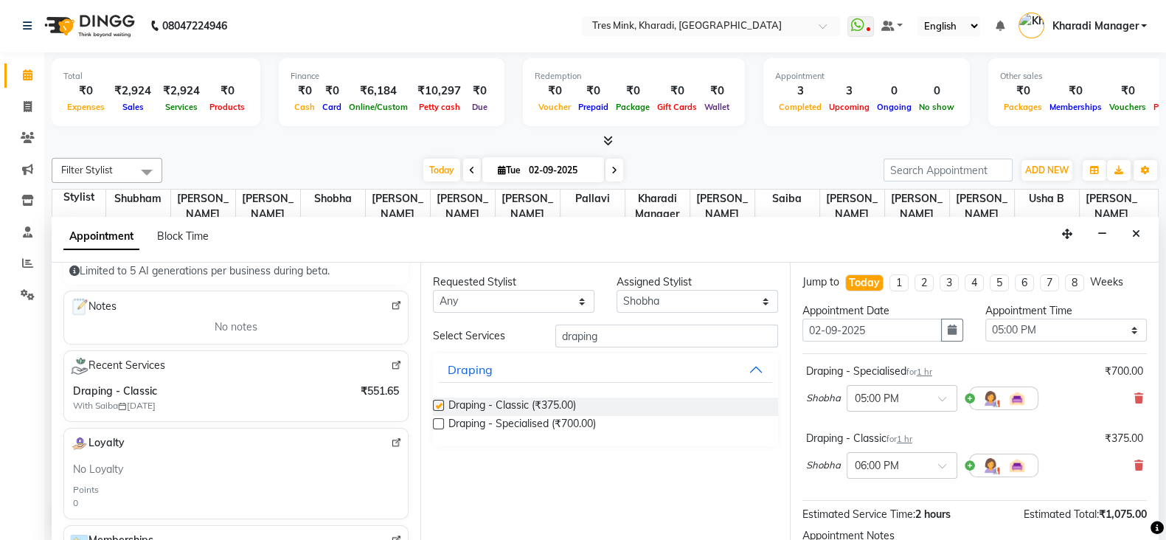
checkbox input "false"
click at [1134, 391] on span at bounding box center [1138, 398] width 9 height 15
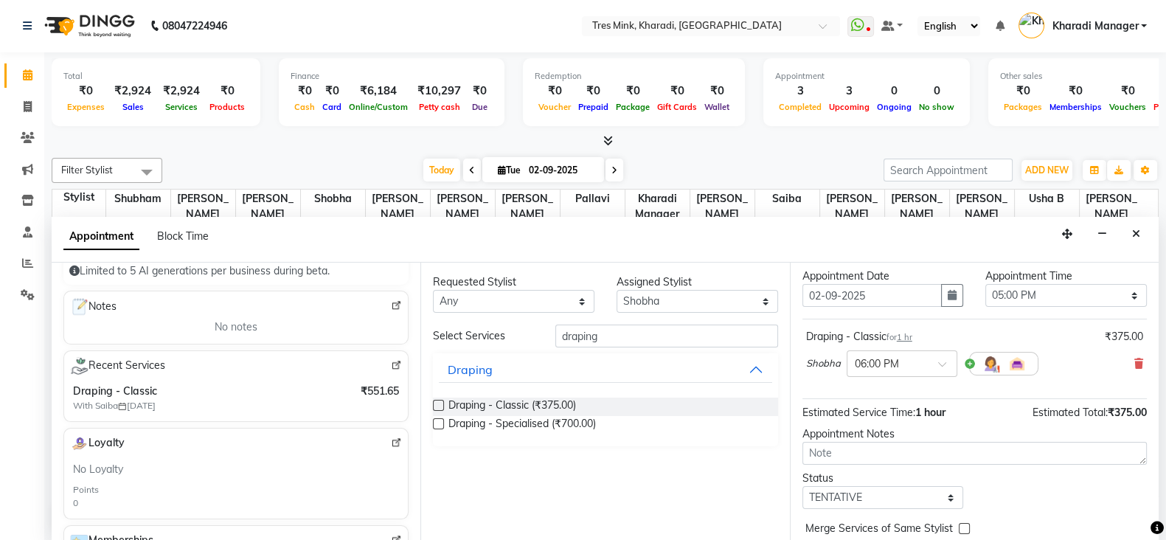
scroll to position [94, 0]
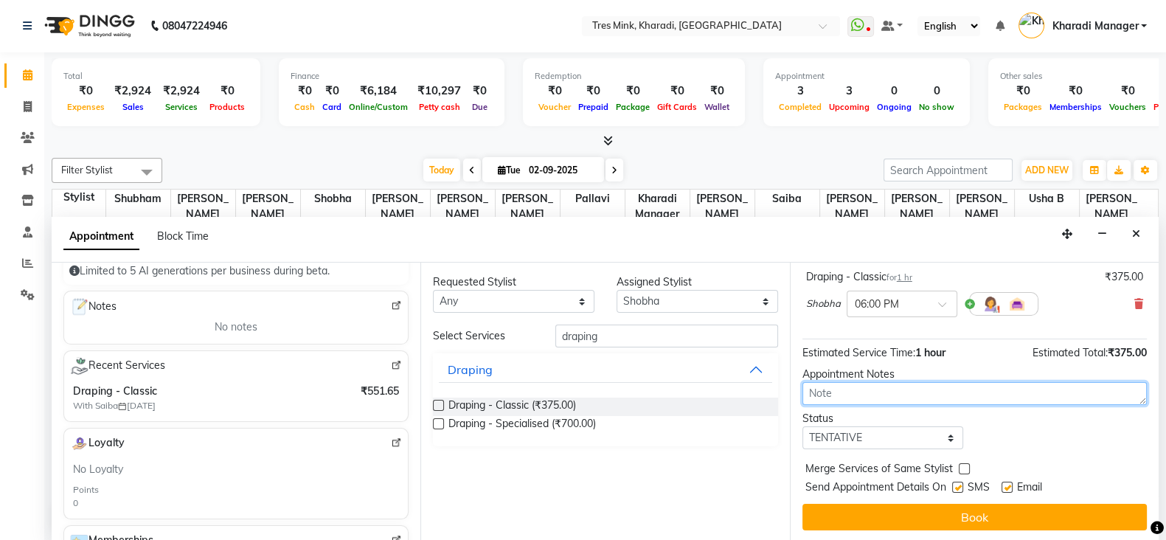
click at [895, 392] on textarea at bounding box center [974, 393] width 344 height 23
type textarea "[PERSON_NAME]"
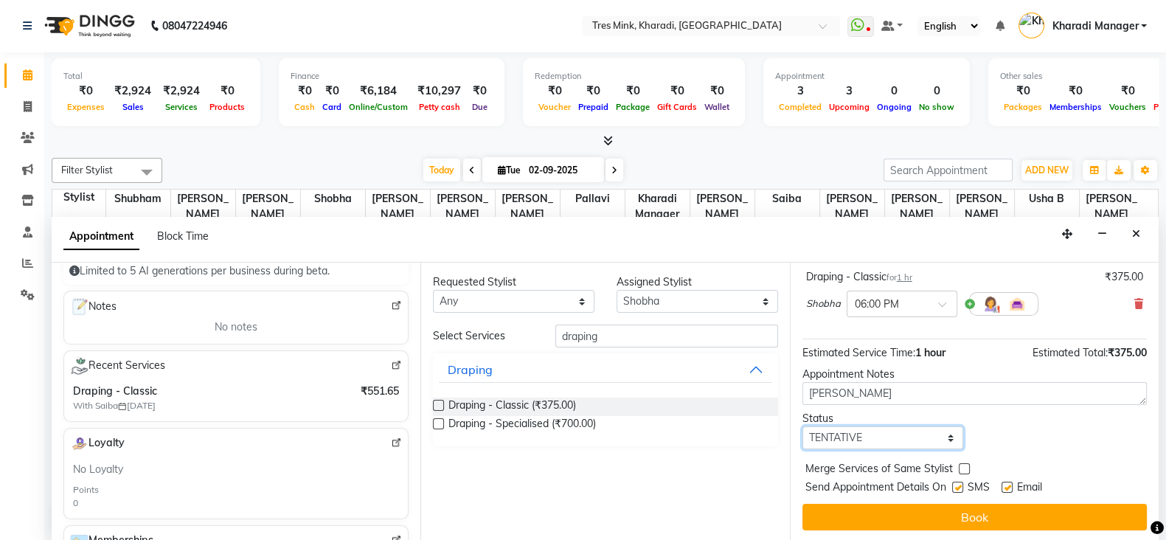
click at [878, 436] on select "Select TENTATIVE CONFIRM CHECK-IN UPCOMING" at bounding box center [883, 437] width 162 height 23
select select "upcoming"
click at [802, 426] on select "Select TENTATIVE CONFIRM CHECK-IN UPCOMING" at bounding box center [883, 437] width 162 height 23
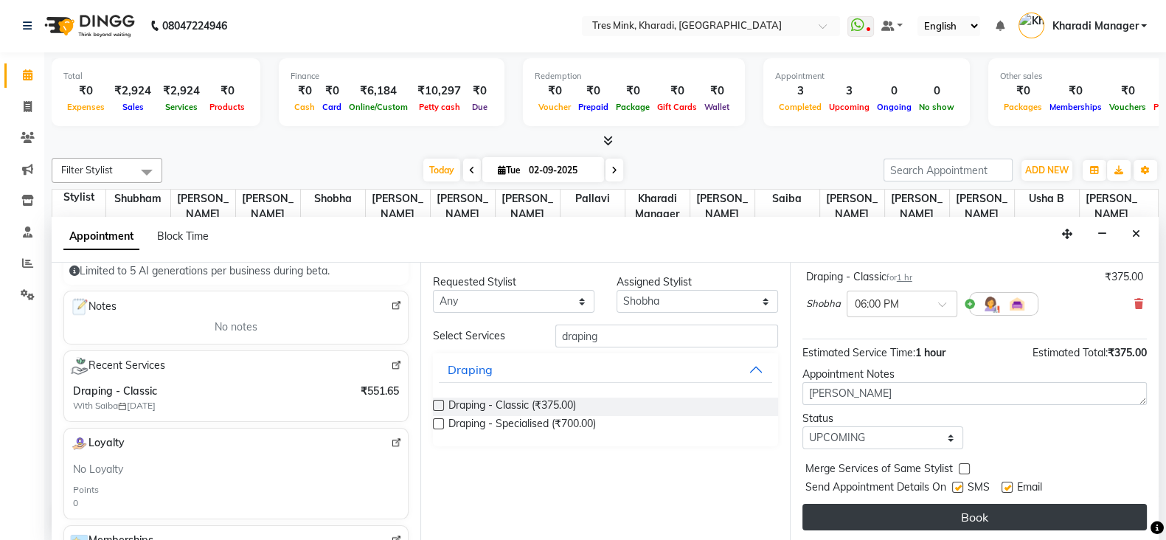
click at [892, 517] on button "Book" at bounding box center [974, 517] width 344 height 27
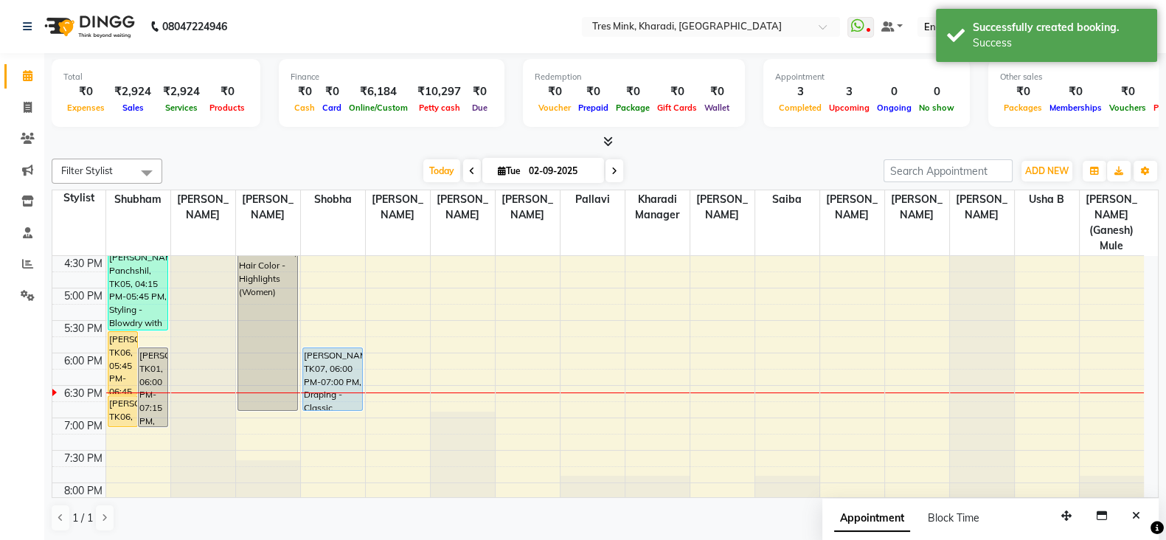
scroll to position [647, 0]
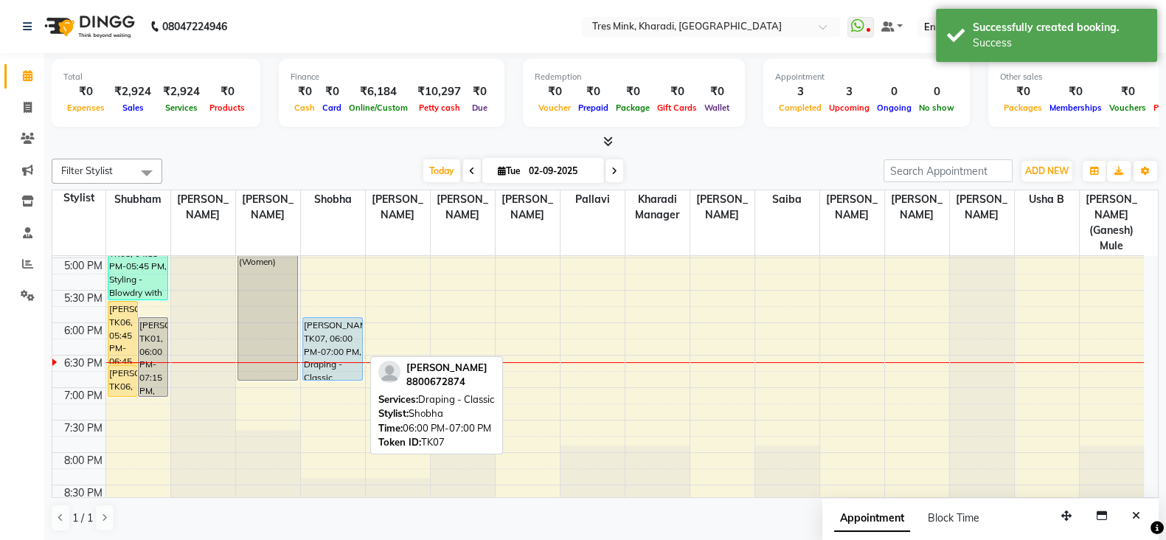
click at [333, 335] on div "[PERSON_NAME], TK07, 06:00 PM-07:00 PM, Draping - Classic" at bounding box center [333, 349] width 60 height 62
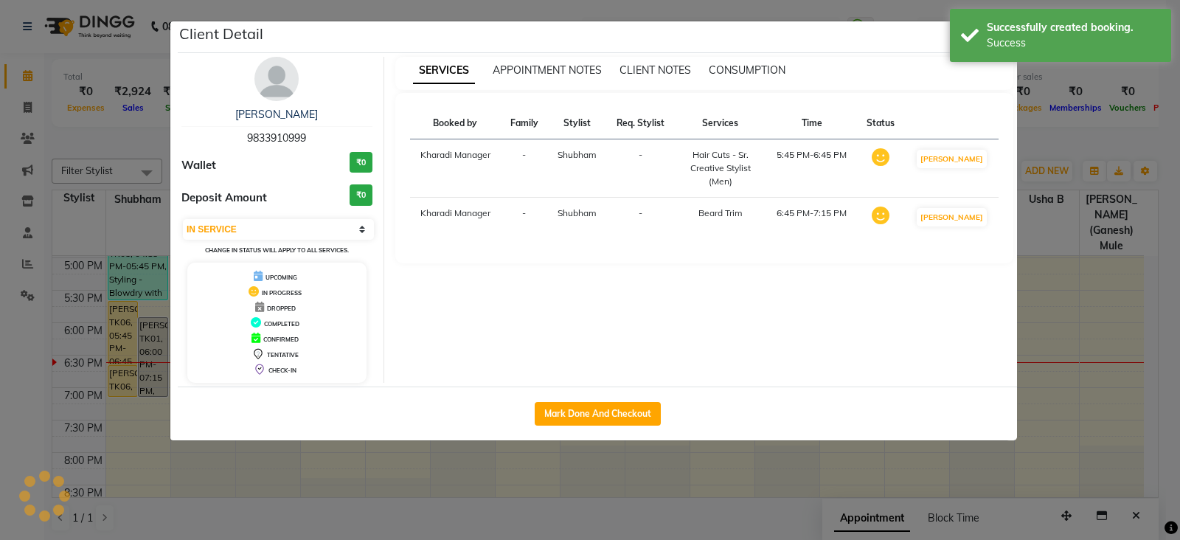
select select "5"
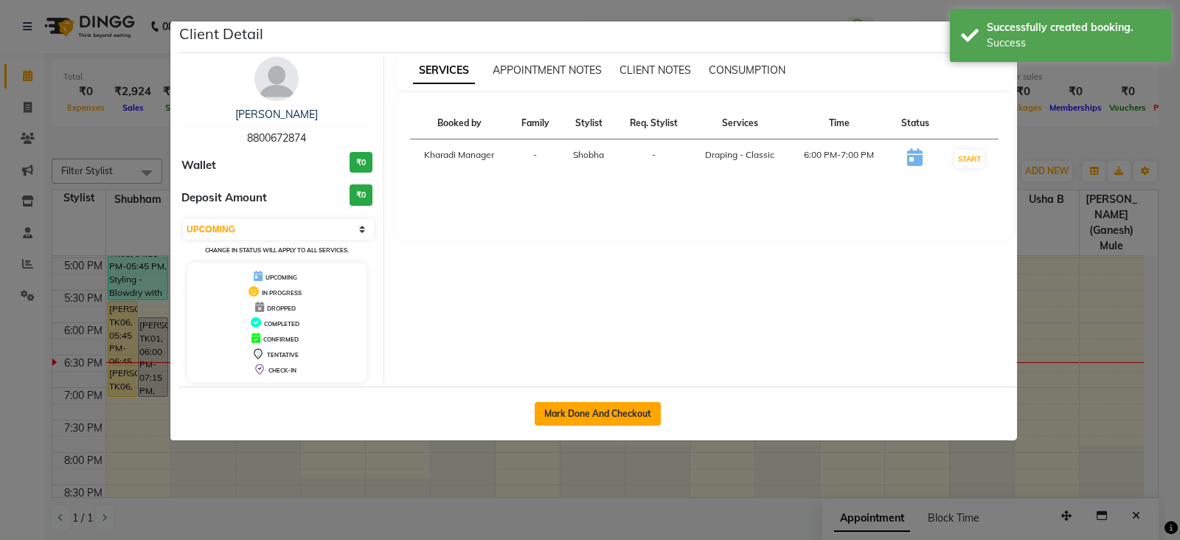
click at [573, 410] on button "Mark Done And Checkout" at bounding box center [598, 414] width 126 height 24
select select "service"
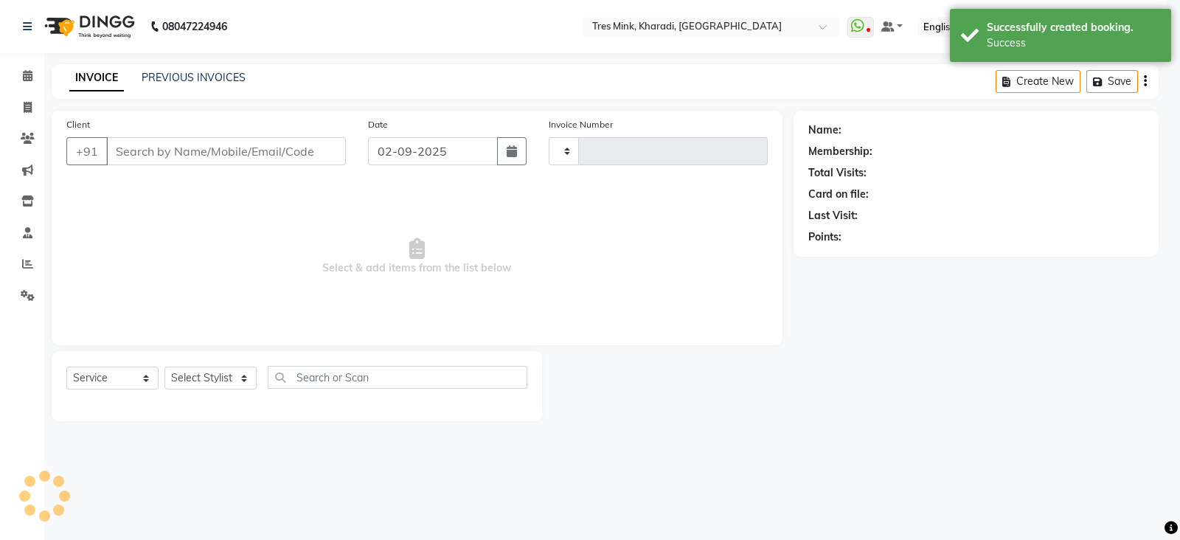
type input "1144"
select select "8100"
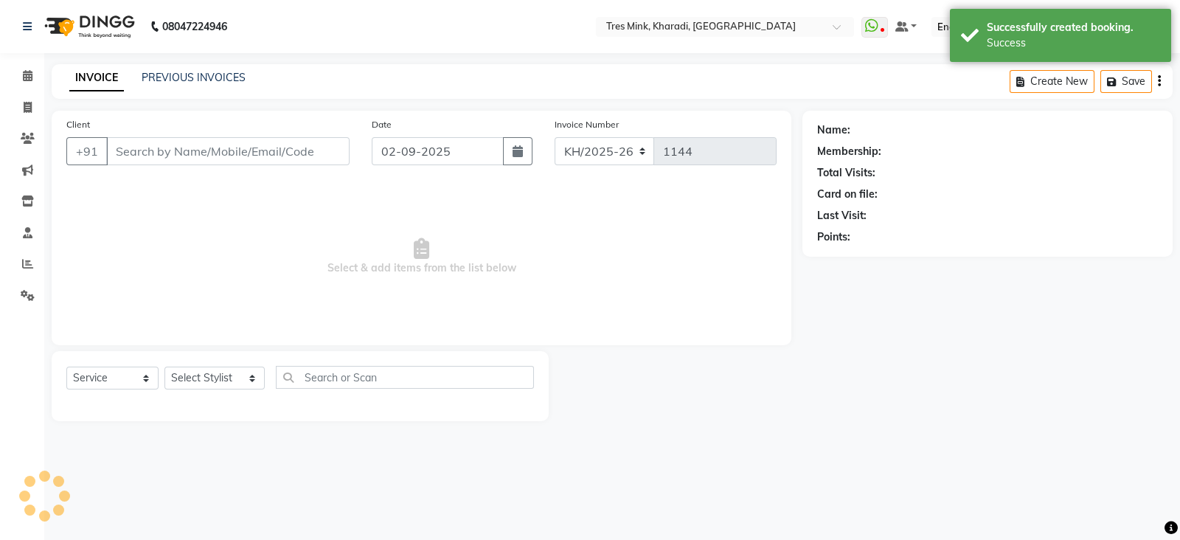
type input "8800672874"
select select "76326"
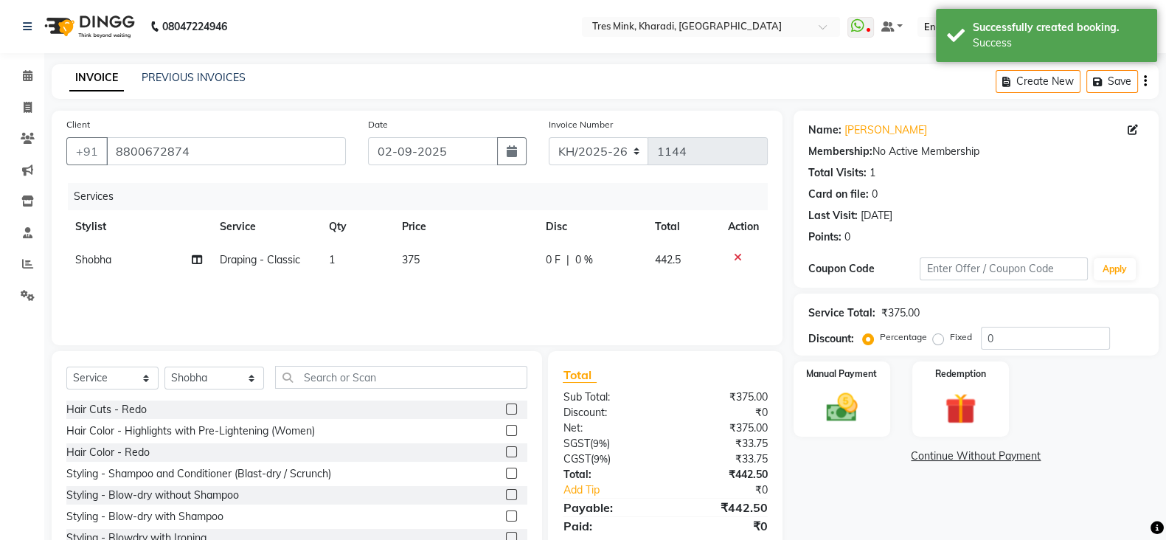
click at [583, 260] on span "0 %" at bounding box center [584, 259] width 18 height 15
select select "76326"
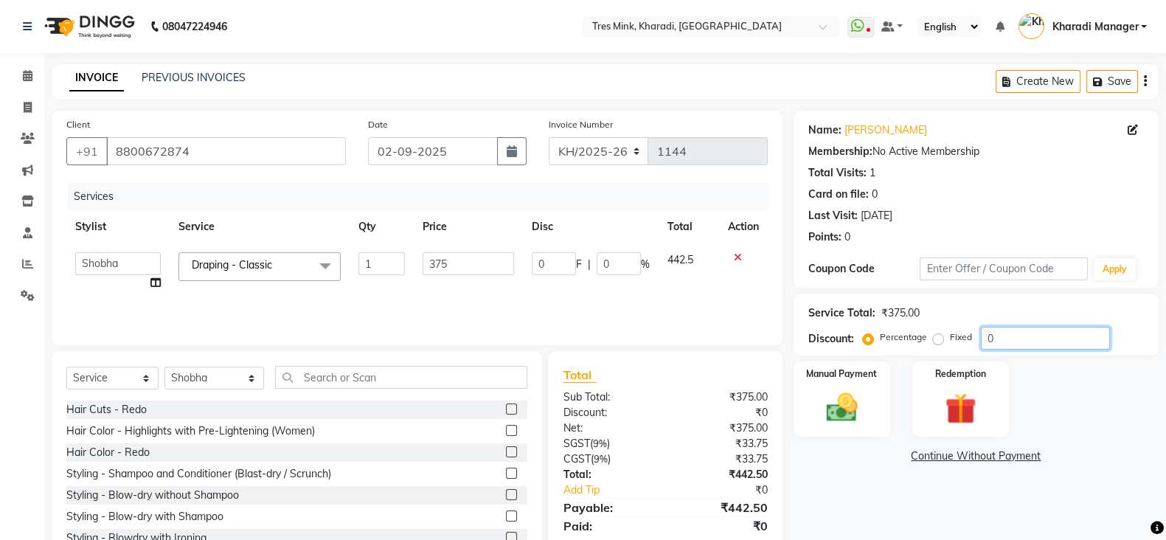
click at [985, 332] on input "0" at bounding box center [1045, 338] width 129 height 23
drag, startPoint x: 456, startPoint y: 254, endPoint x: 344, endPoint y: 244, distance: 112.6
click at [344, 244] on tr "[PERSON_NAME] Manager [PERSON_NAME] (Ganesh) [PERSON_NAME] [PERSON_NAME] Pallav…" at bounding box center [416, 271] width 701 height 56
type input "500"
click at [734, 392] on div "₹375.00" at bounding box center [722, 396] width 114 height 15
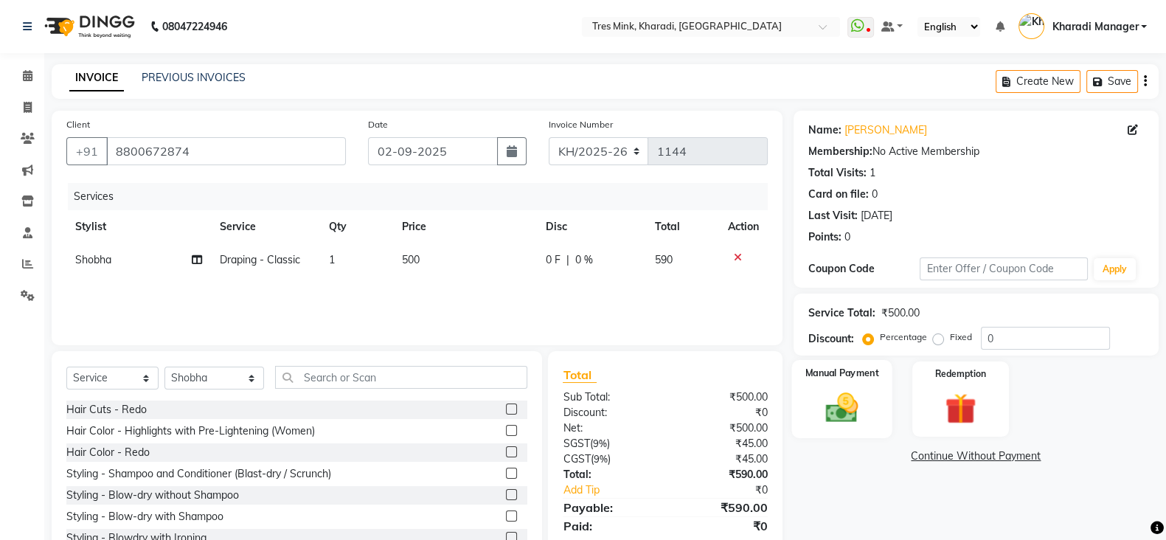
click at [855, 389] on img at bounding box center [842, 407] width 52 height 37
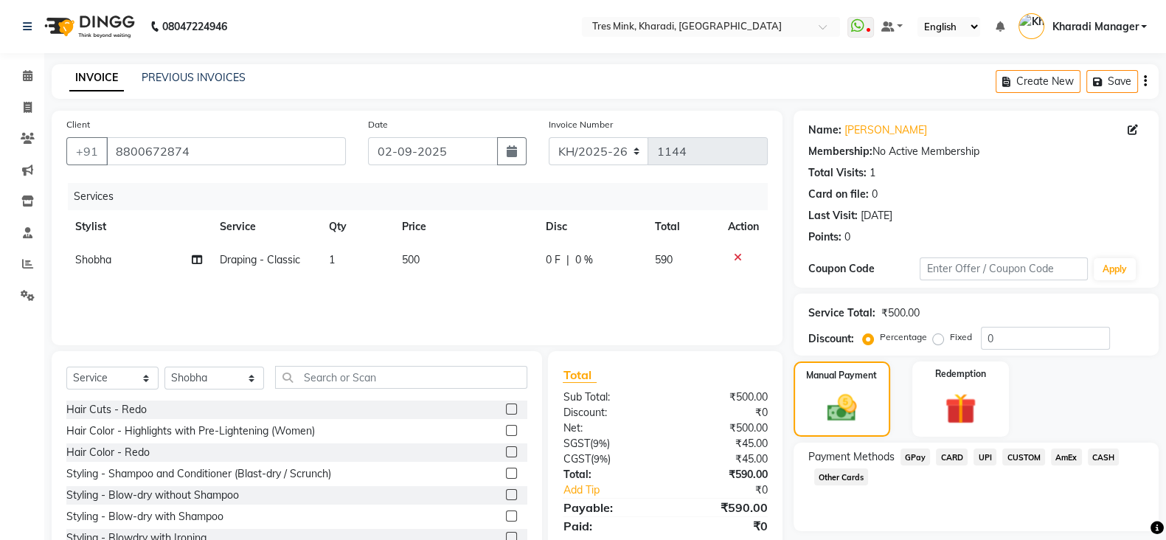
scroll to position [52, 0]
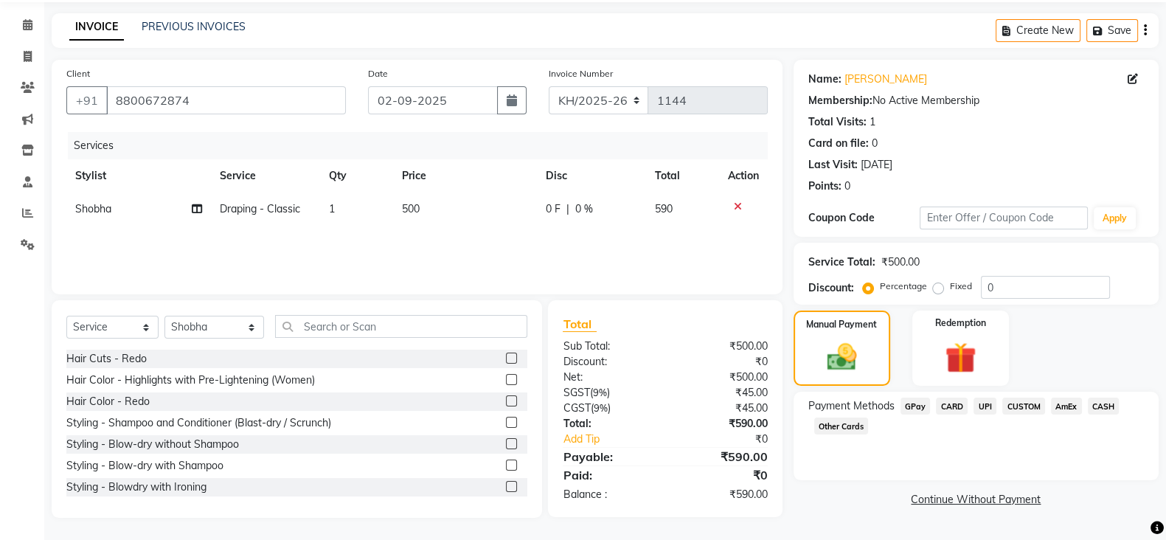
click at [984, 409] on span "UPI" at bounding box center [984, 405] width 23 height 17
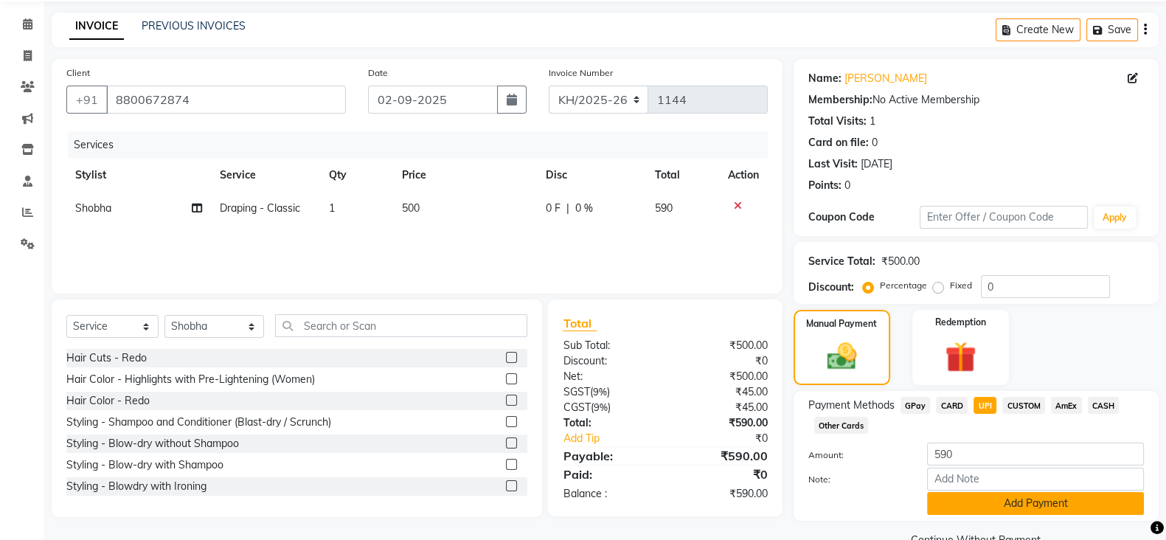
click at [1004, 510] on button "Add Payment" at bounding box center [1035, 503] width 217 height 23
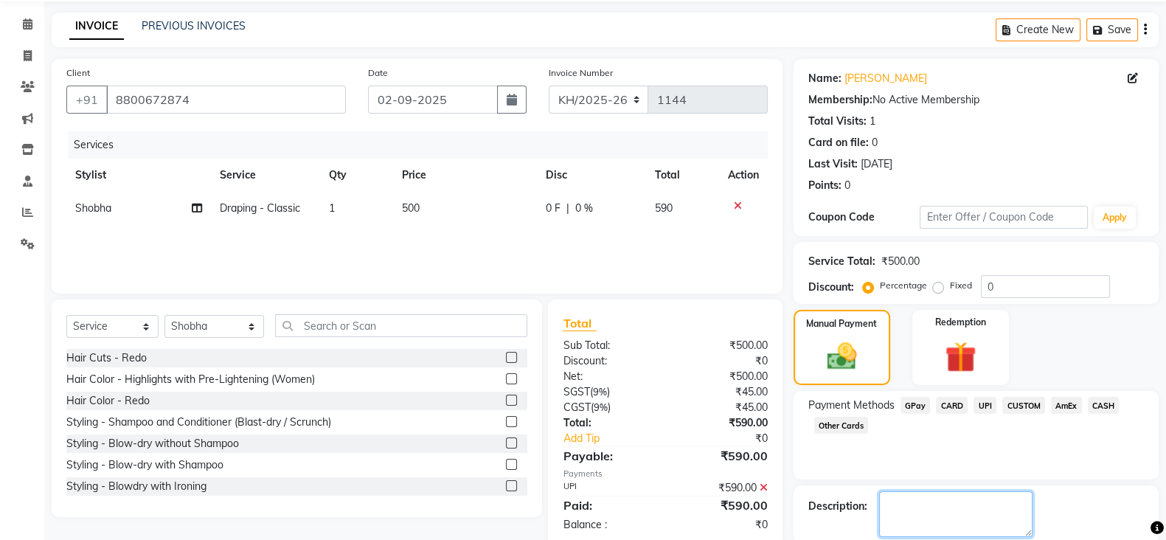
click at [977, 507] on textarea at bounding box center [955, 514] width 153 height 46
type textarea "[PERSON_NAME]"
click at [852, 484] on div "Name: [PERSON_NAME] Membership: No Active Membership Total Visits: 1 Card on fi…" at bounding box center [982, 326] width 376 height 534
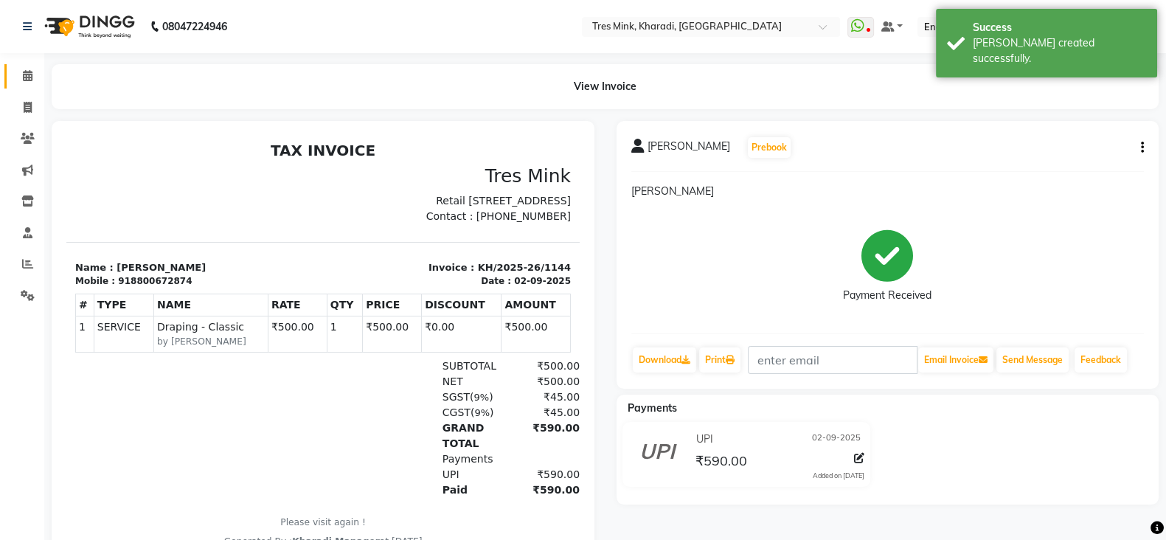
drag, startPoint x: 15, startPoint y: 66, endPoint x: 33, endPoint y: 66, distance: 17.7
click at [15, 66] on link "Calendar" at bounding box center [21, 76] width 35 height 24
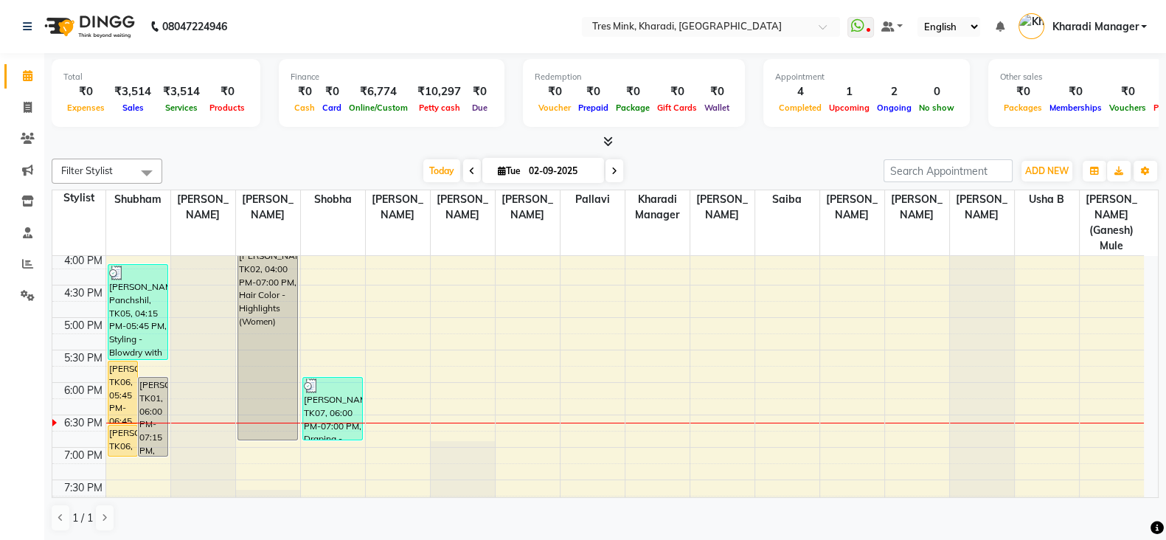
scroll to position [648, 0]
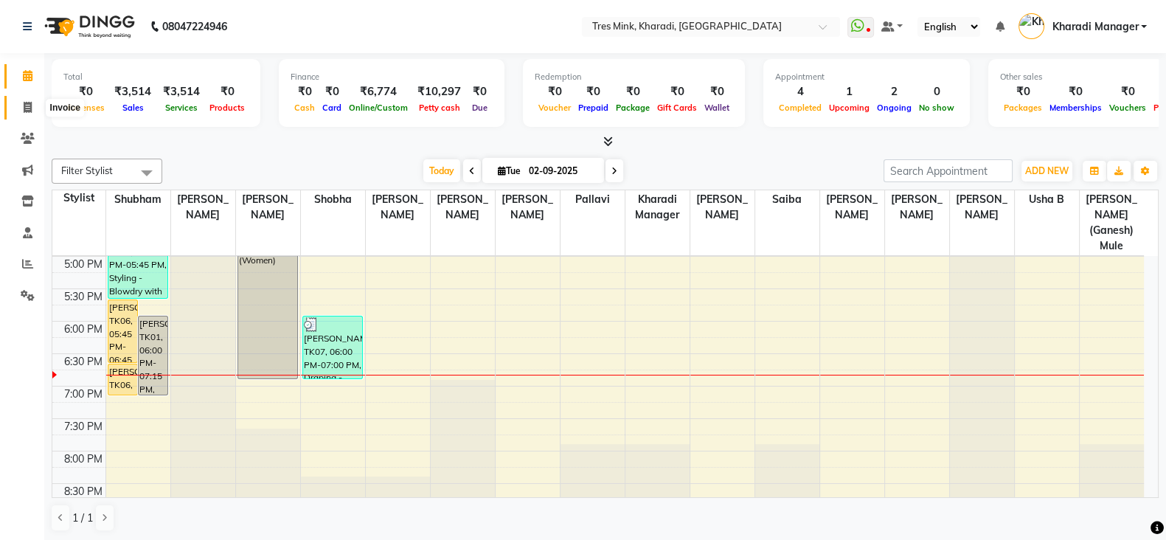
drag, startPoint x: 28, startPoint y: 111, endPoint x: 198, endPoint y: 62, distance: 176.5
click at [27, 111] on icon at bounding box center [28, 107] width 8 height 11
select select "service"
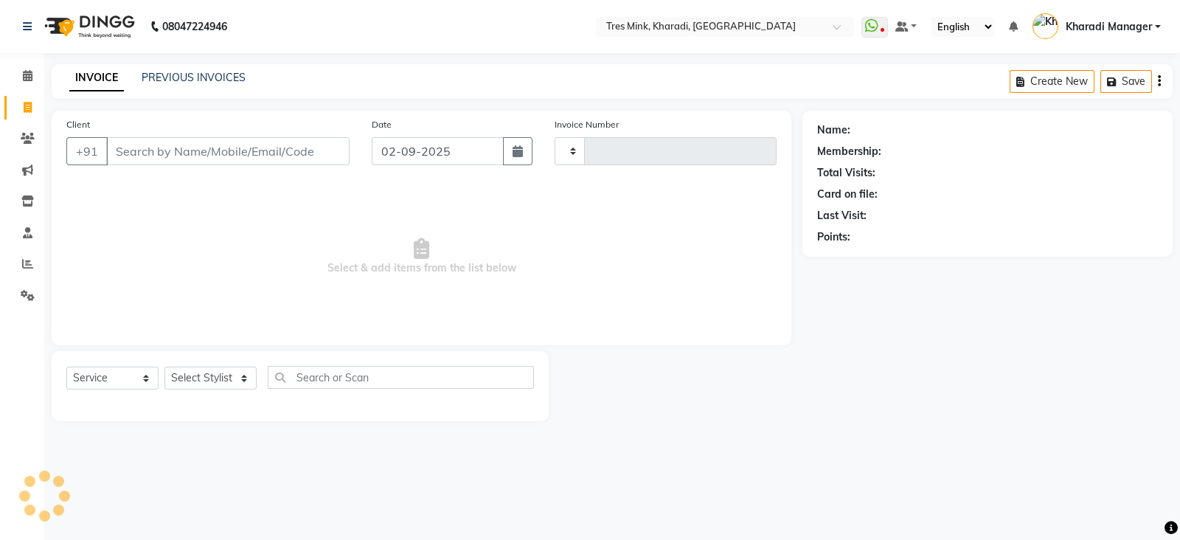
type input "1145"
select select "8100"
click at [187, 74] on link "PREVIOUS INVOICES" at bounding box center [194, 77] width 104 height 13
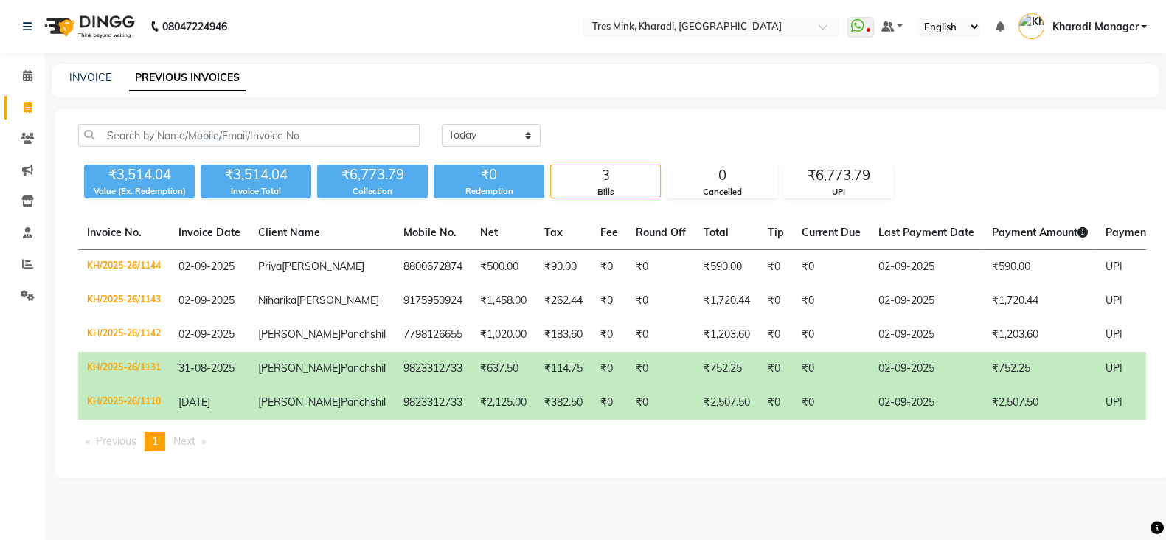
scroll to position [94, 0]
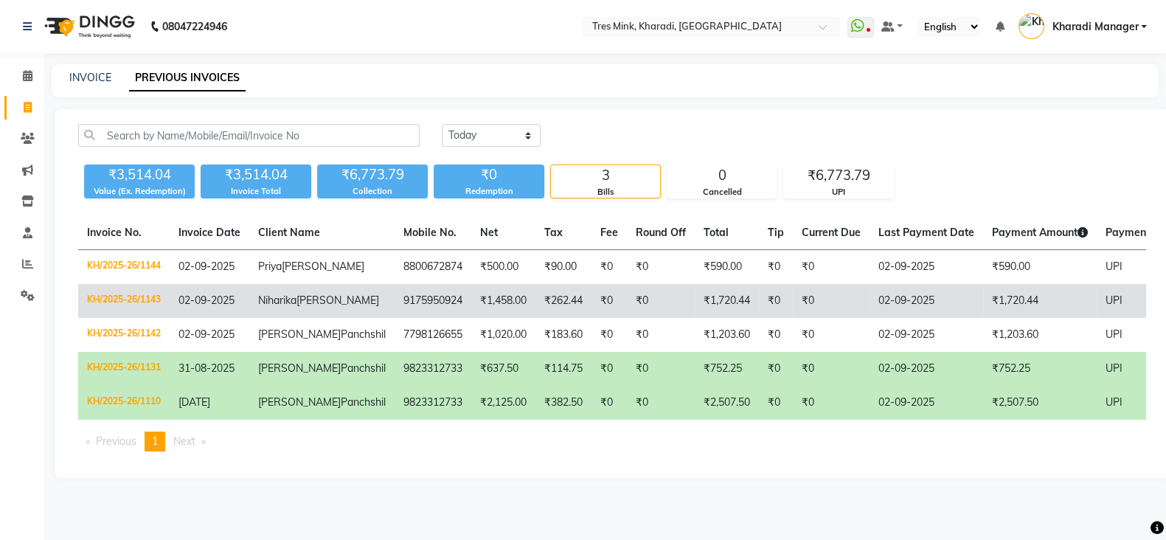
click at [591, 284] on td "₹0" at bounding box center [608, 301] width 35 height 34
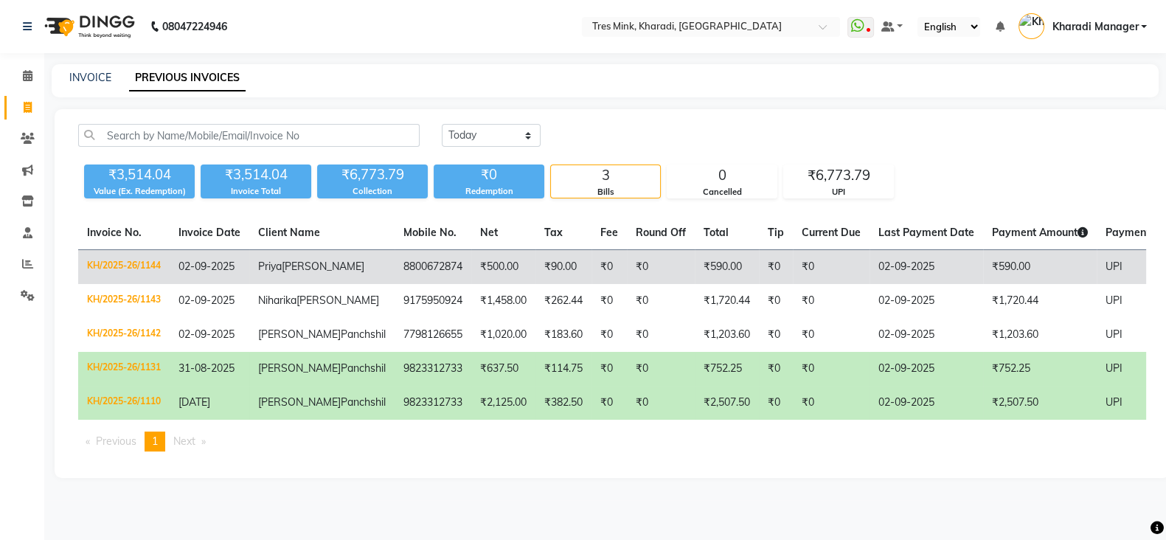
click at [591, 250] on td "₹0" at bounding box center [608, 267] width 35 height 35
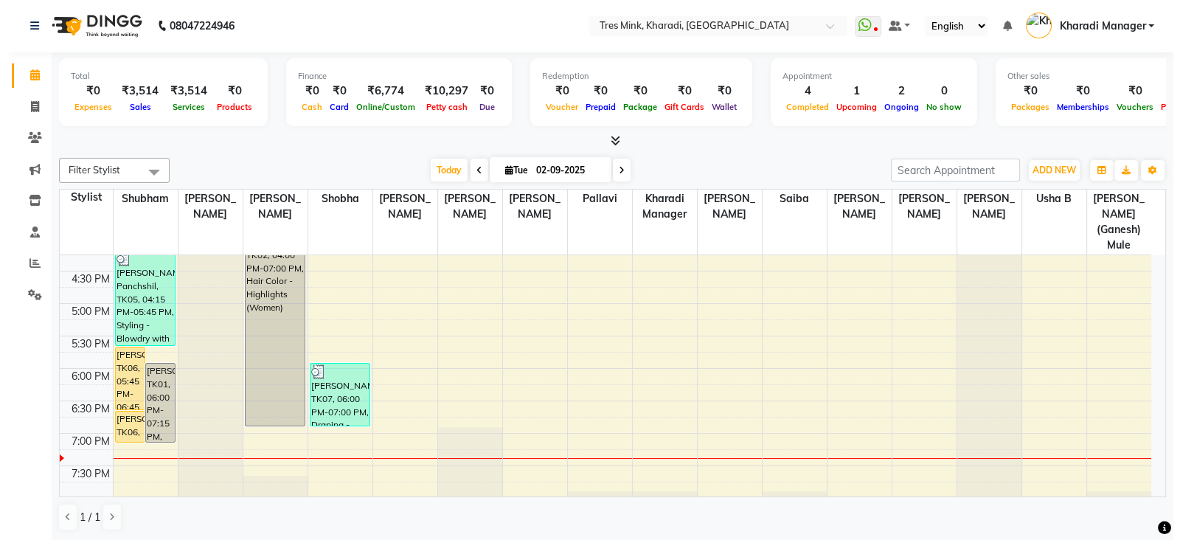
scroll to position [614, 0]
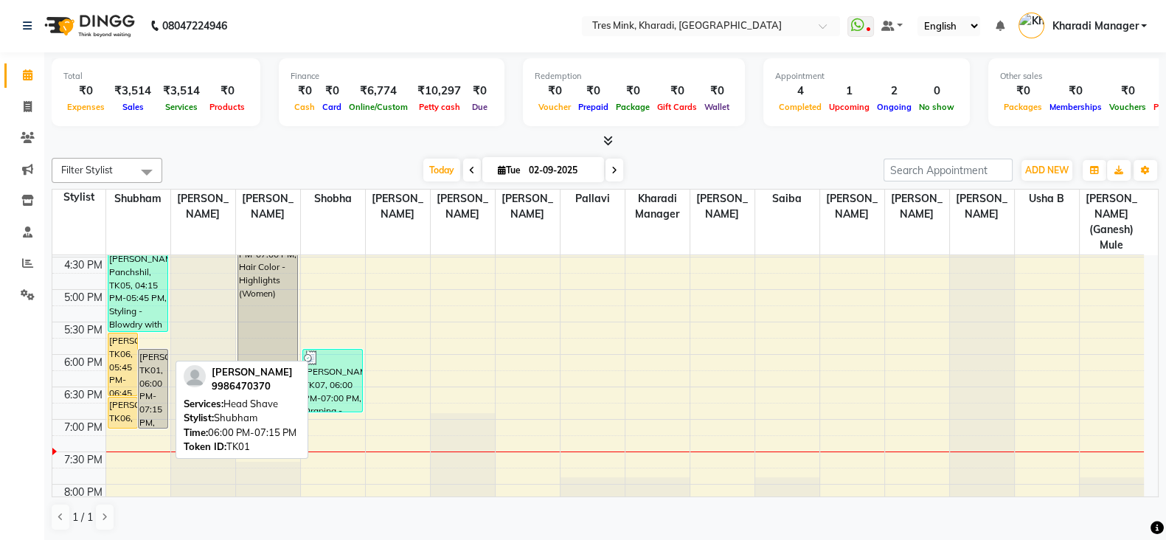
click at [154, 376] on div "[PERSON_NAME], TK01, 06:00 PM-07:15 PM, Head Shave" at bounding box center [153, 389] width 29 height 78
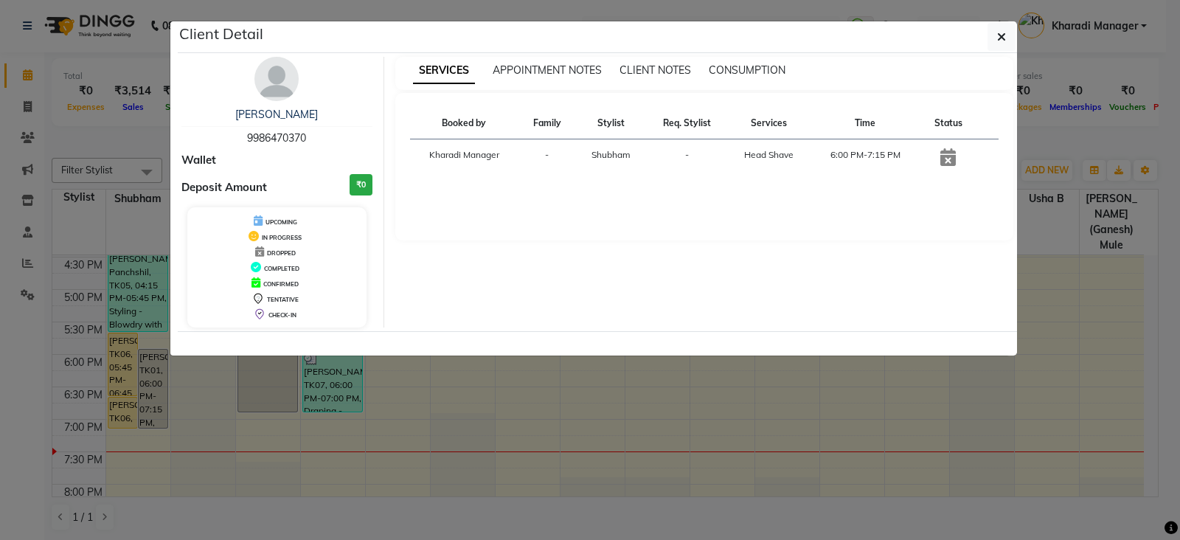
click at [446, 417] on ngb-modal-window "Client Detail [PERSON_NAME] 9986470370 Wallet Deposit Amount ₹0 UPCOMING IN PRO…" at bounding box center [590, 270] width 1180 height 540
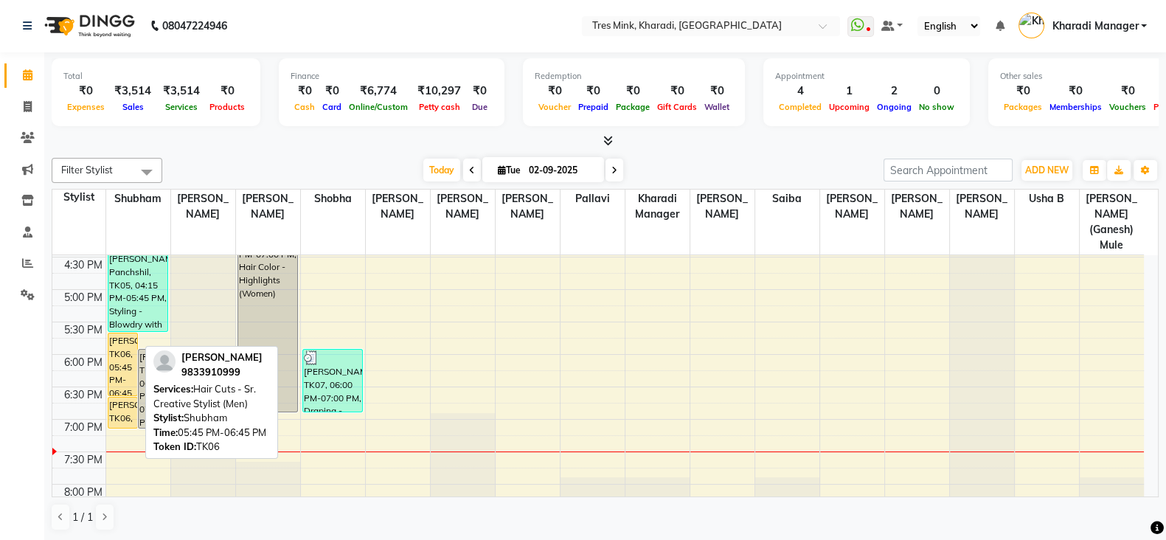
click at [124, 366] on div "[PERSON_NAME], TK06, 05:45 PM-06:45 PM, Hair Cuts - Sr. Creative Stylist (Men)" at bounding box center [122, 364] width 29 height 62
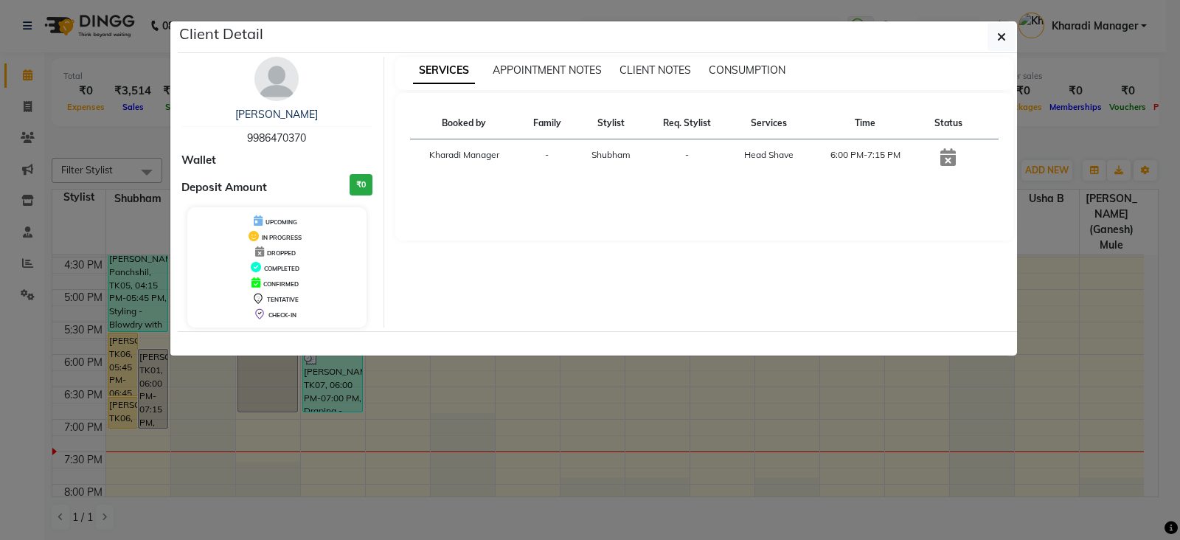
select select "1"
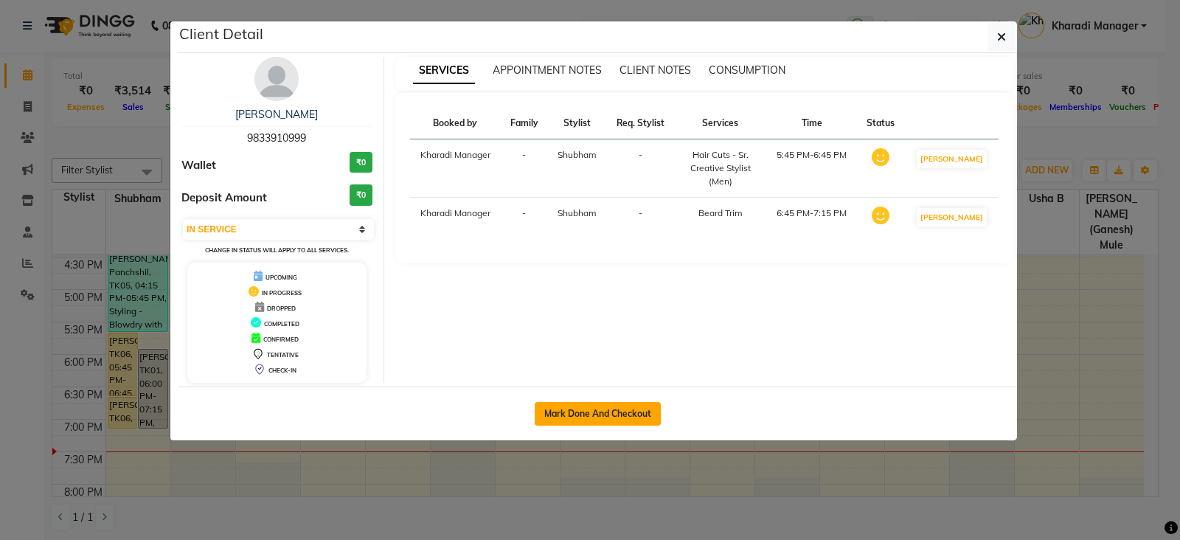
click at [601, 412] on button "Mark Done And Checkout" at bounding box center [598, 414] width 126 height 24
select select "service"
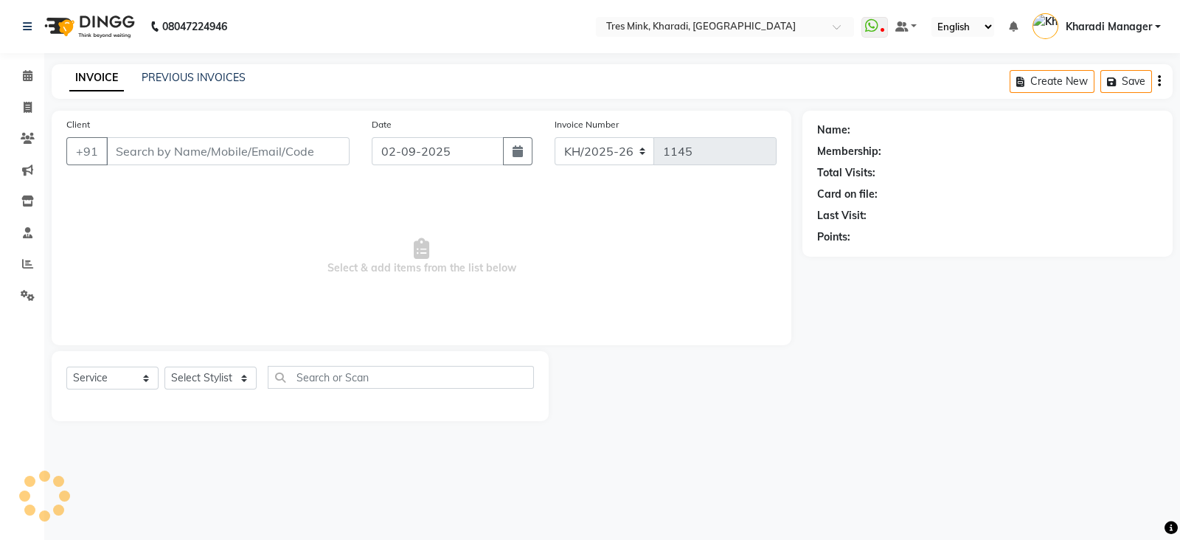
type input "9833910999"
select select "75009"
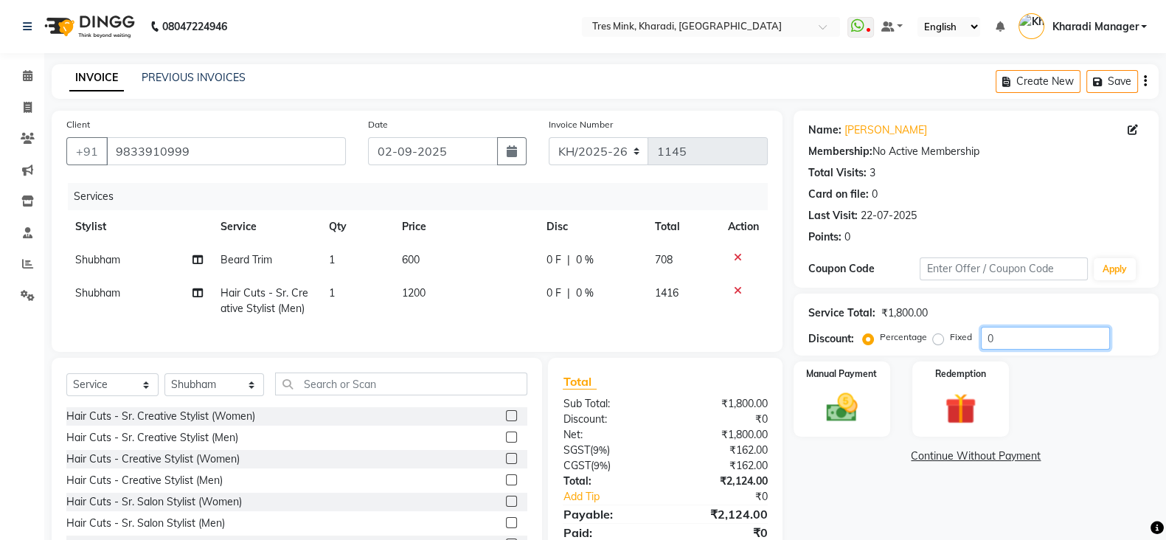
click at [1055, 346] on input "0" at bounding box center [1045, 338] width 129 height 23
type input "015"
click at [855, 395] on img at bounding box center [842, 407] width 52 height 37
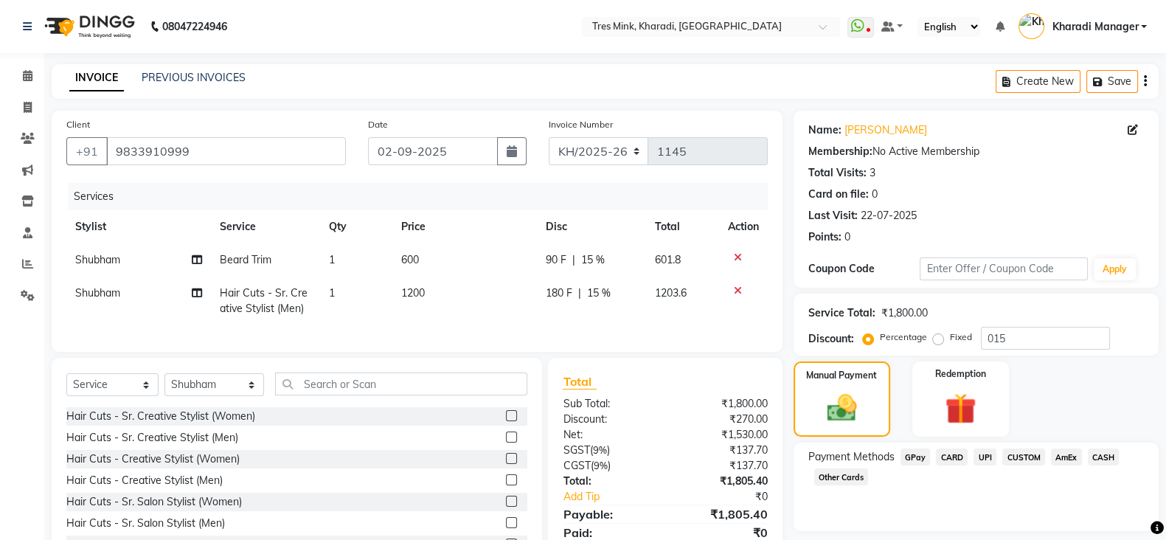
click at [991, 442] on div "Payment Methods GPay CARD UPI CUSTOM AmEx CASH Other Cards" at bounding box center [976, 486] width 365 height 88
click at [980, 448] on span "UPI" at bounding box center [984, 456] width 23 height 17
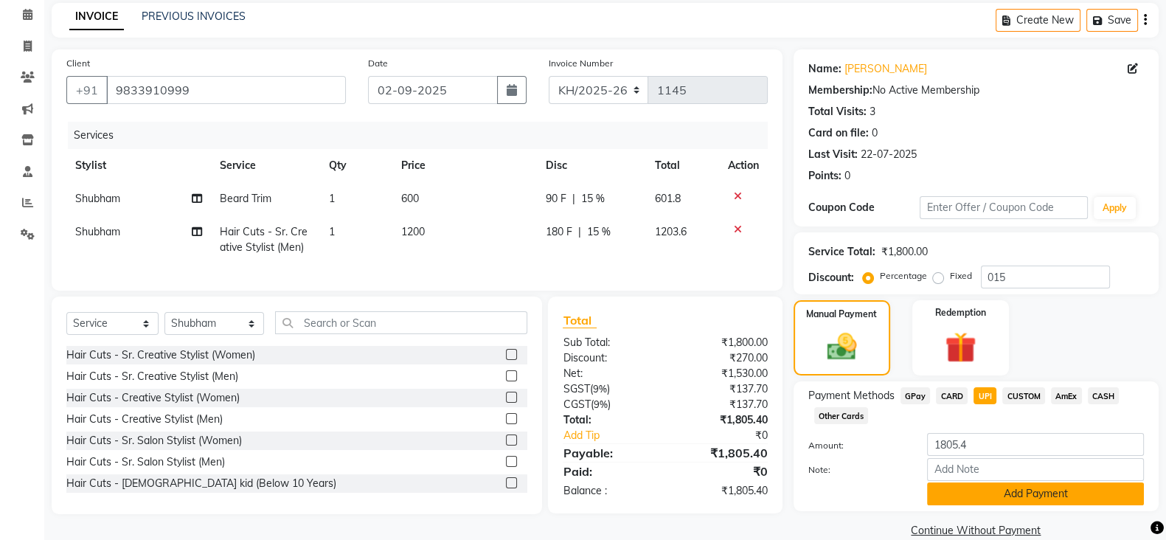
click at [989, 492] on button "Add Payment" at bounding box center [1035, 493] width 217 height 23
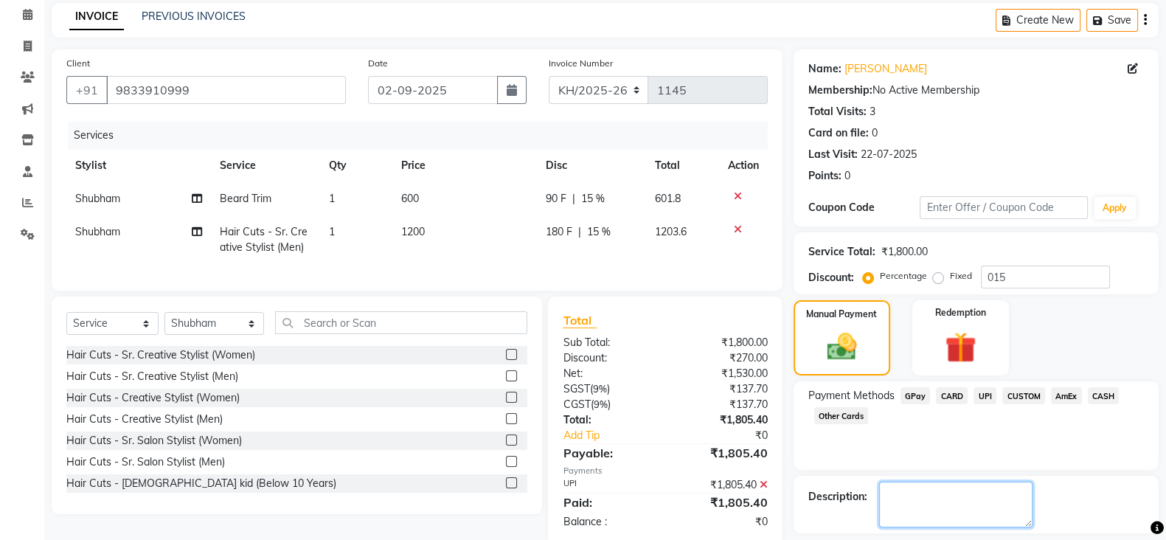
click at [955, 499] on textarea at bounding box center [955, 505] width 153 height 46
type textarea "w"
type textarea "shubham"
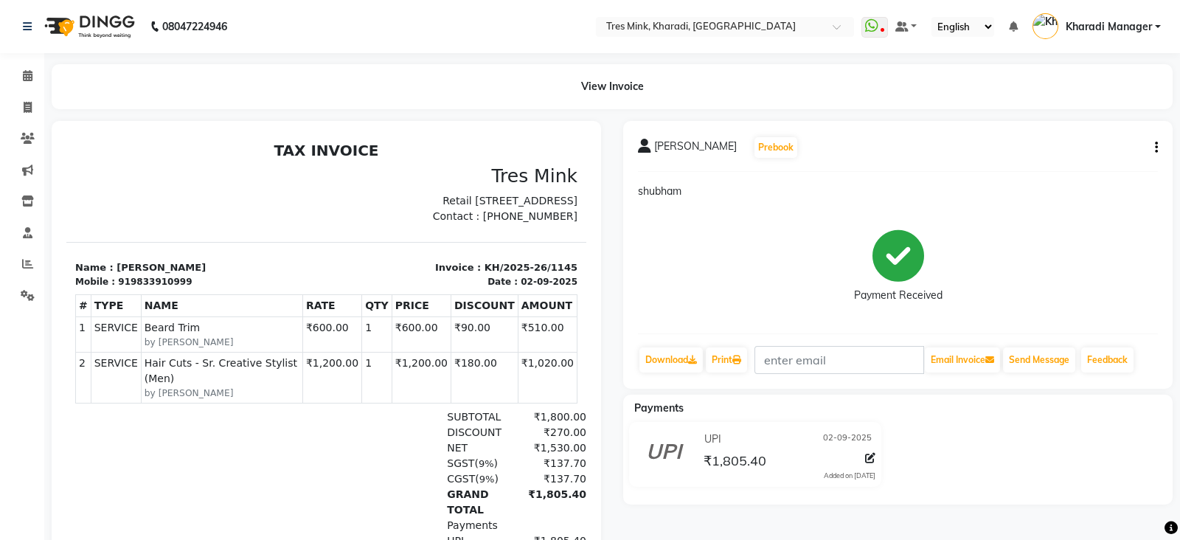
select select "service"
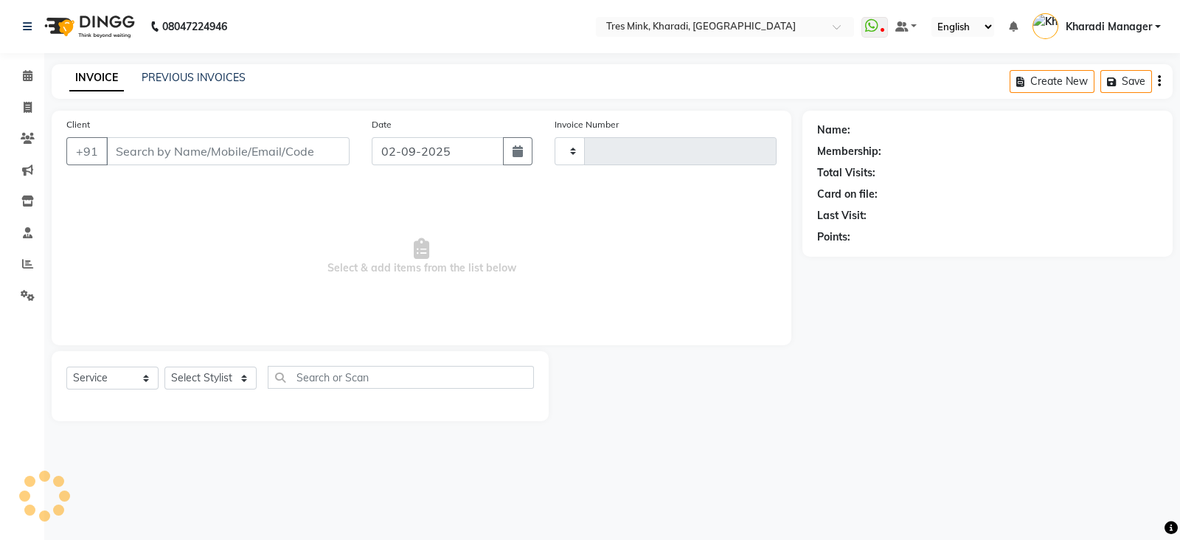
type input "1146"
select select "8100"
type input "9833910999"
select select "75009"
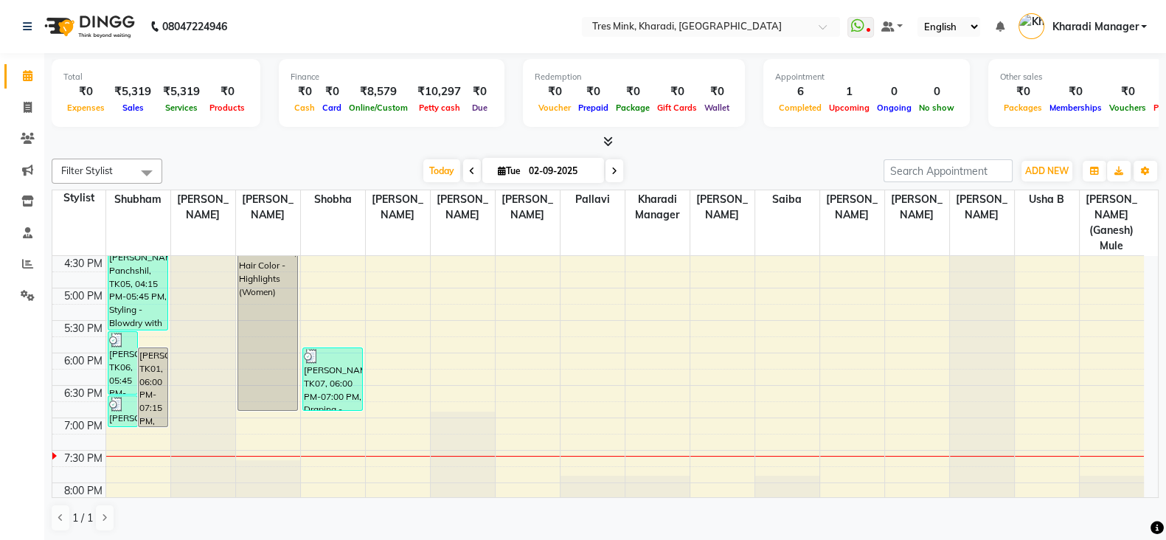
scroll to position [587, 0]
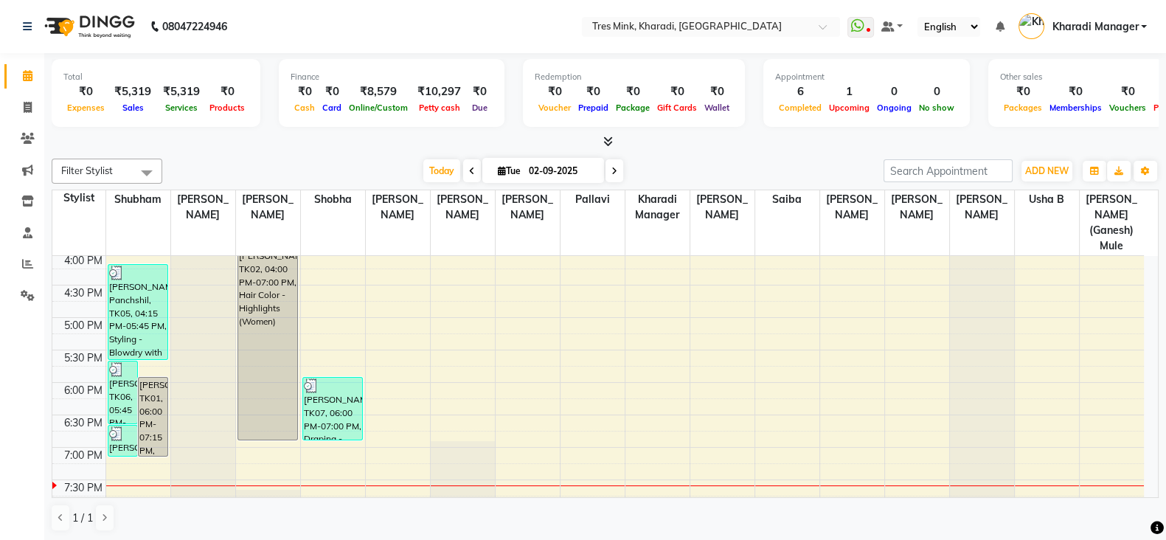
click at [332, 433] on div "7:00 AM 7:30 AM 8:00 AM 8:30 AM 9:00 AM 9:30 AM 10:00 AM 10:30 AM 11:00 AM 11:3…" at bounding box center [597, 188] width 1091 height 1038
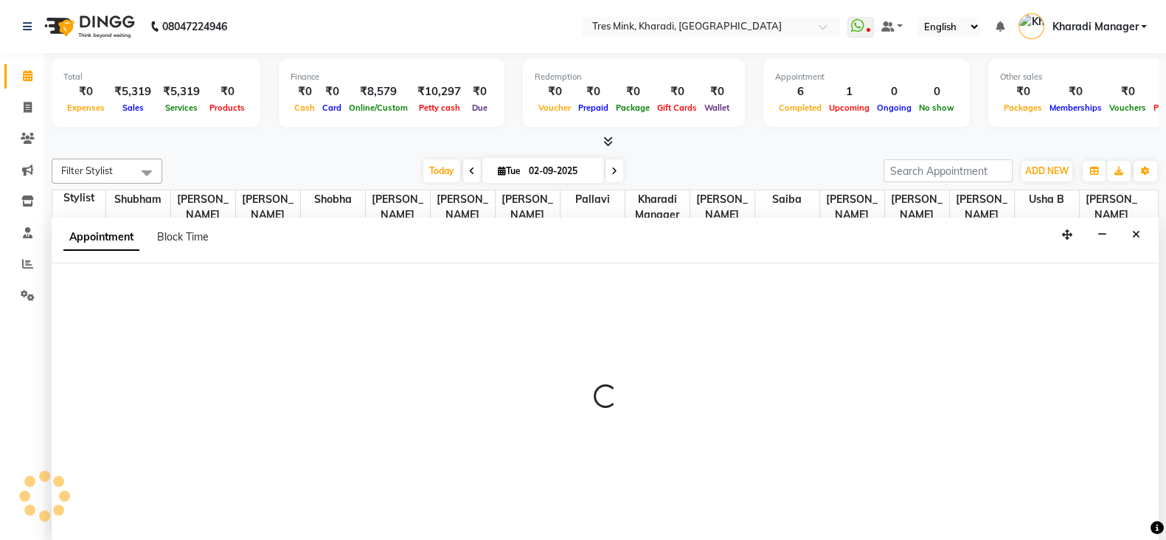
select select "76326"
select select "tentative"
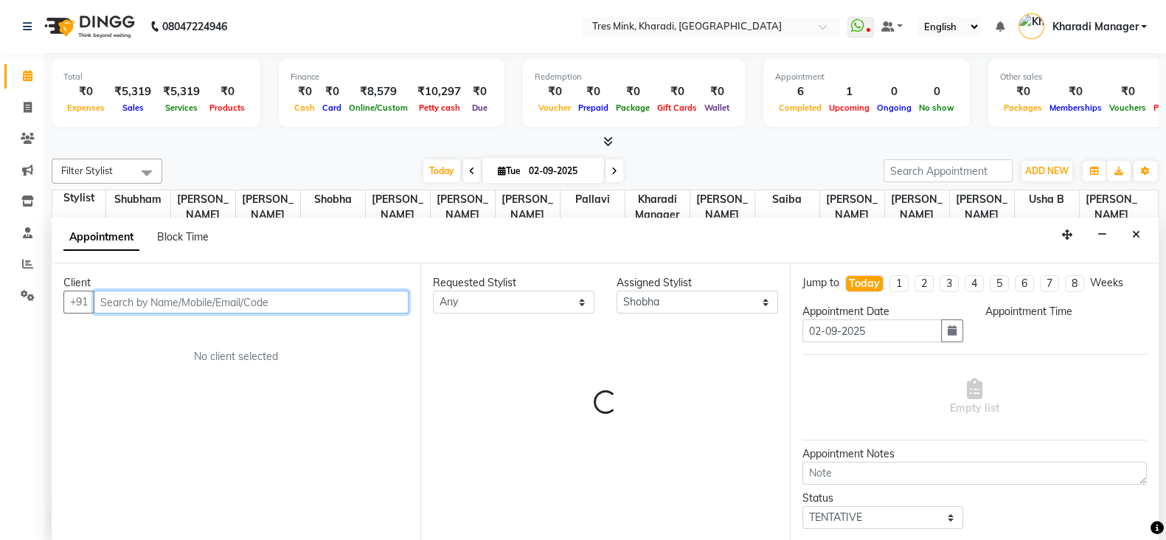
select select "1140"
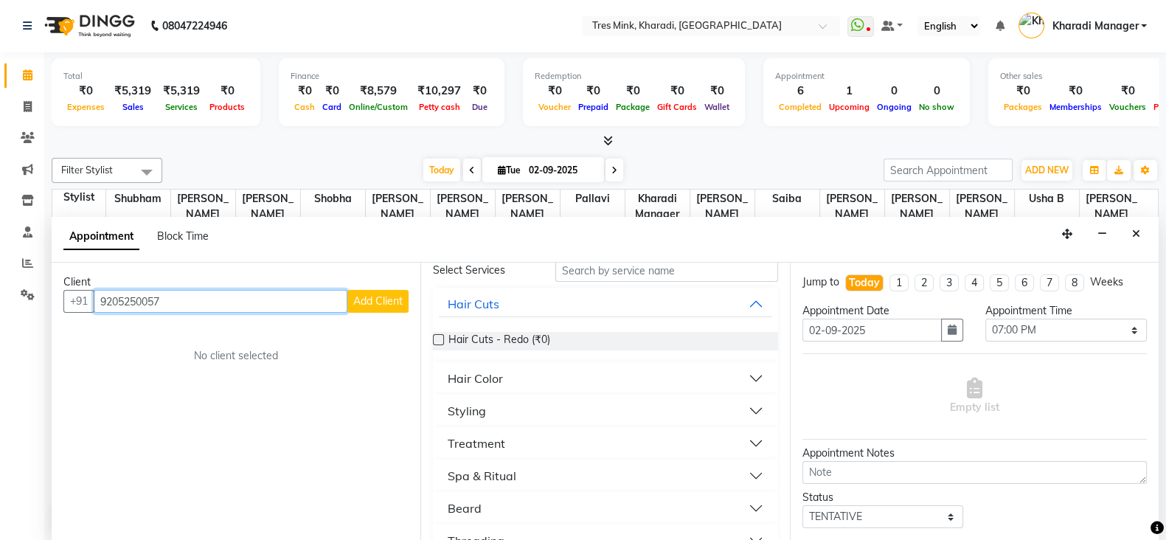
scroll to position [184, 0]
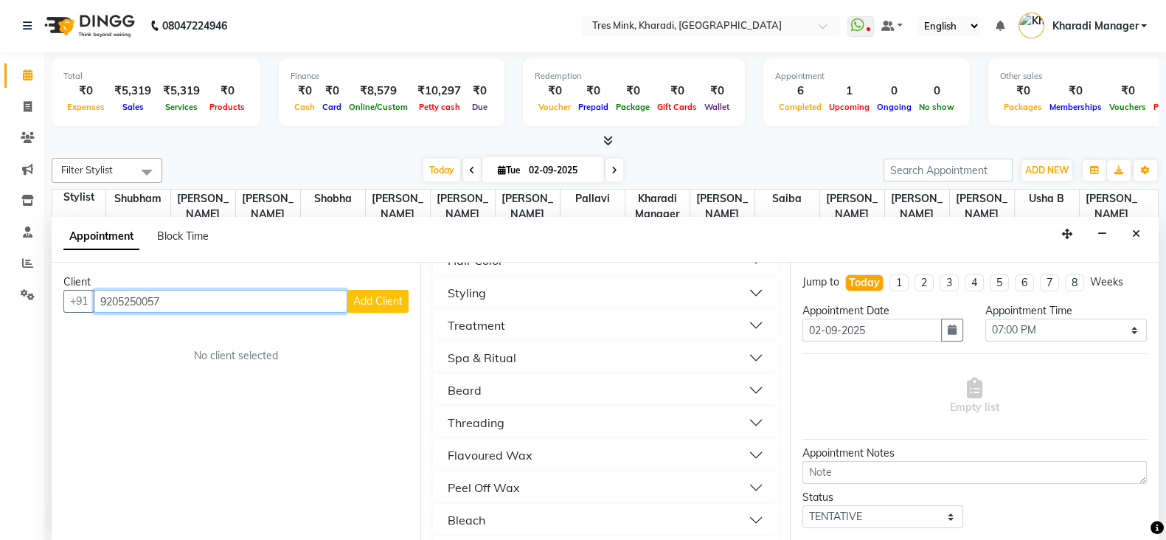
type input "9205250057"
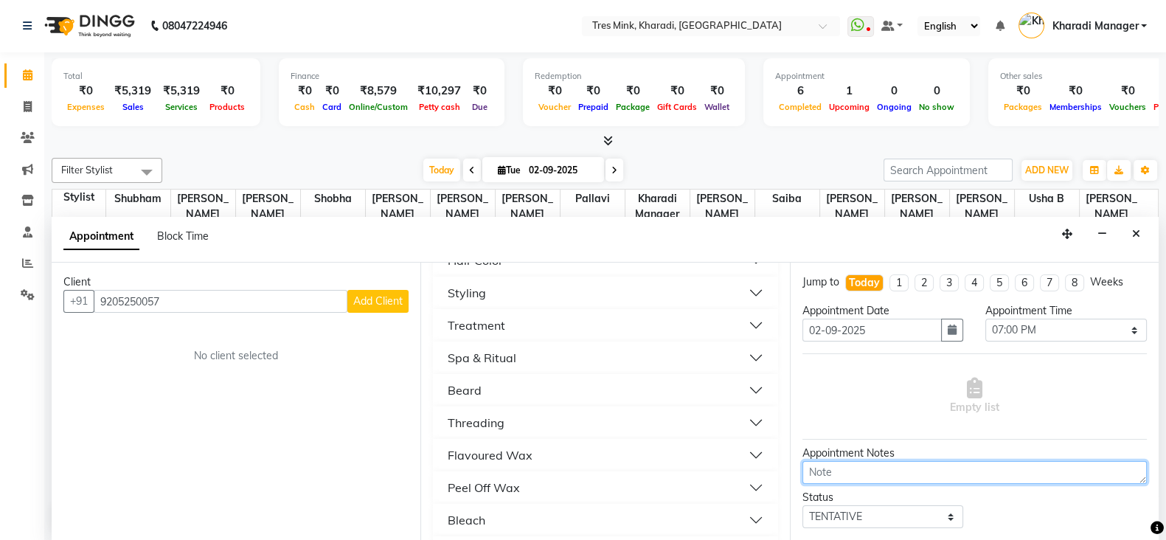
click at [849, 473] on textarea at bounding box center [974, 472] width 344 height 23
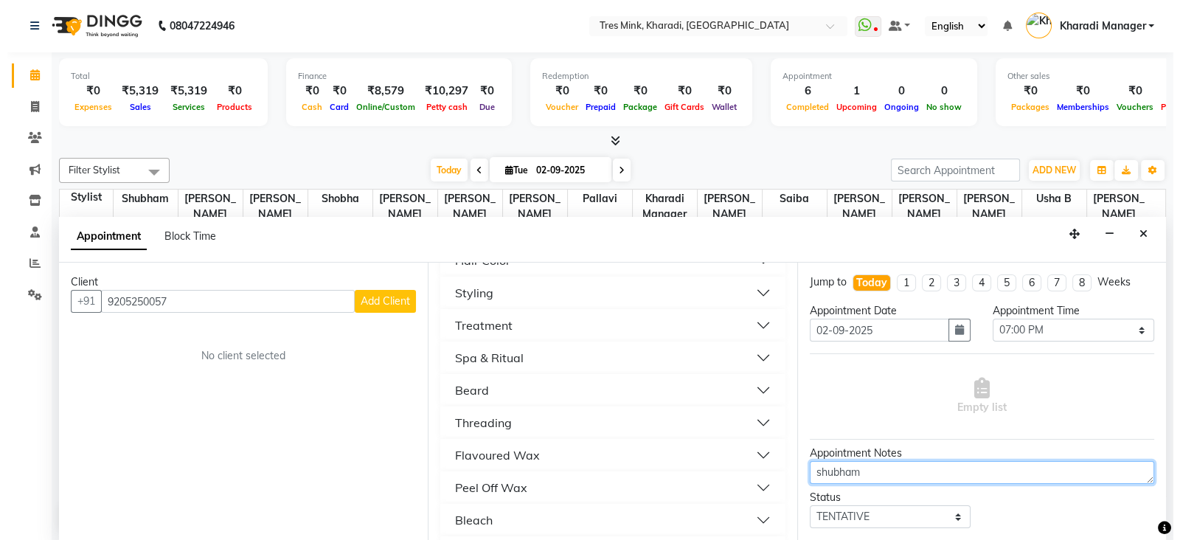
scroll to position [80, 0]
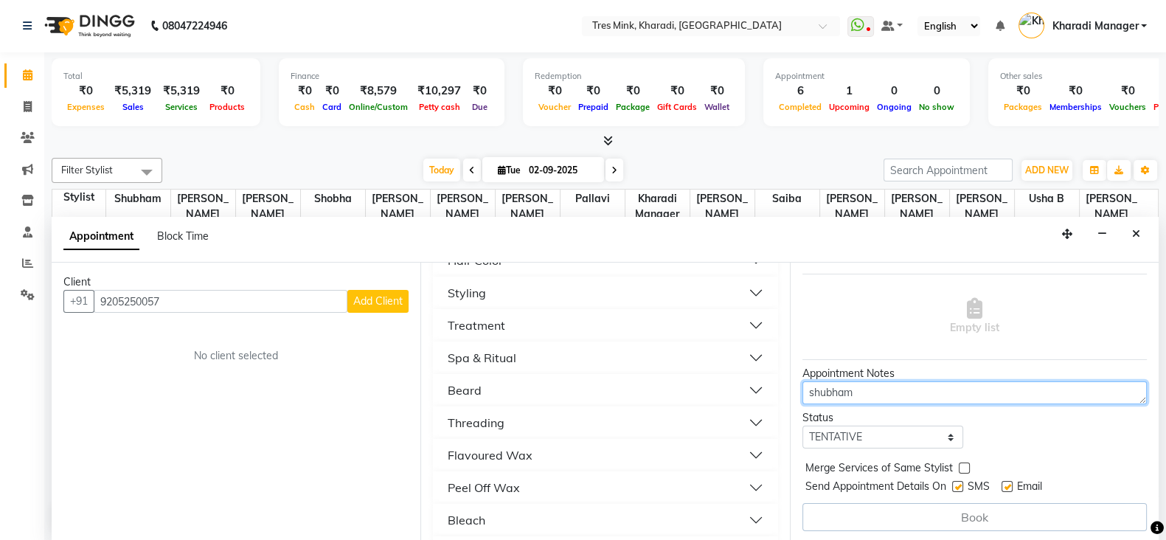
type textarea "shubham"
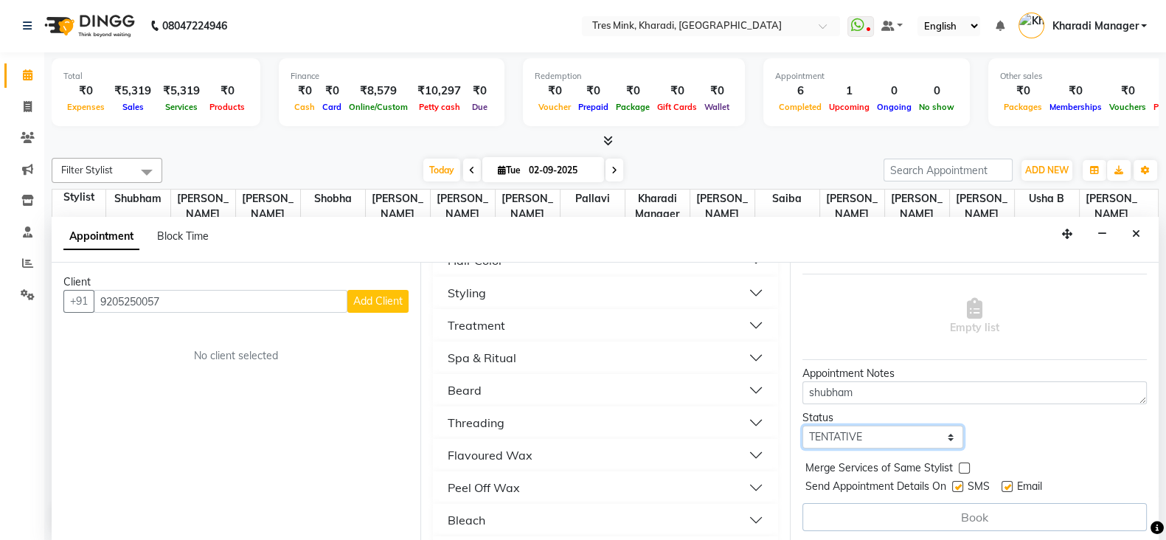
click at [906, 426] on select "Select TENTATIVE CONFIRM CHECK-IN UPCOMING" at bounding box center [883, 437] width 162 height 23
select select "confirm booking"
click at [802, 426] on select "Select TENTATIVE CONFIRM CHECK-IN UPCOMING" at bounding box center [883, 437] width 162 height 23
click at [391, 302] on span "Add Client" at bounding box center [377, 300] width 49 height 13
select select "22"
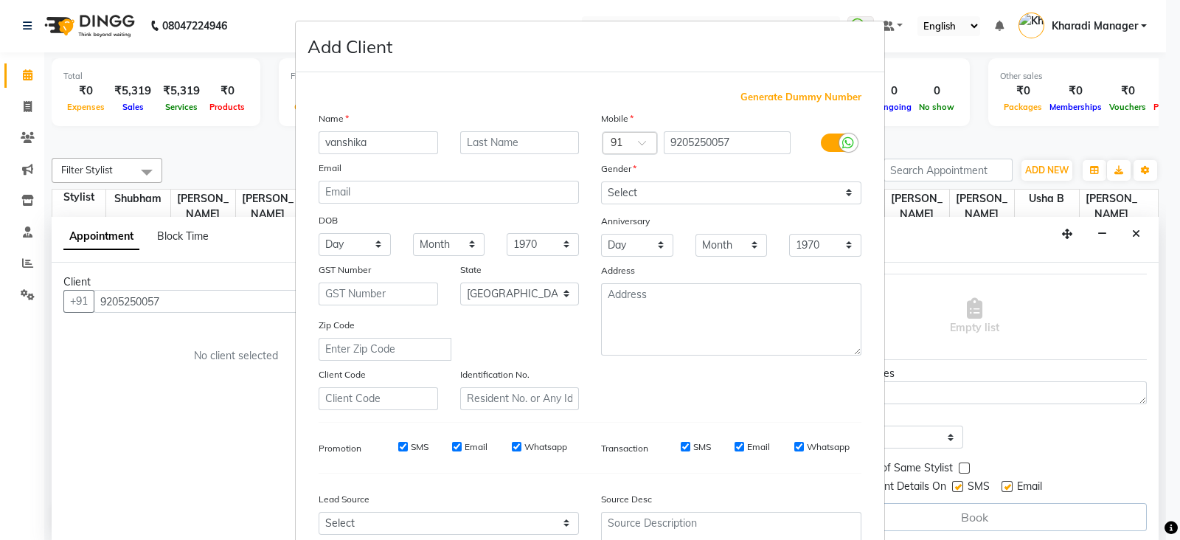
type input "vanshika"
click at [664, 183] on select "Select [DEMOGRAPHIC_DATA] [DEMOGRAPHIC_DATA] Other Prefer Not To Say" at bounding box center [731, 192] width 260 height 23
select select "[DEMOGRAPHIC_DATA]"
click at [601, 182] on select "Select [DEMOGRAPHIC_DATA] [DEMOGRAPHIC_DATA] Other Prefer Not To Say" at bounding box center [731, 192] width 260 height 23
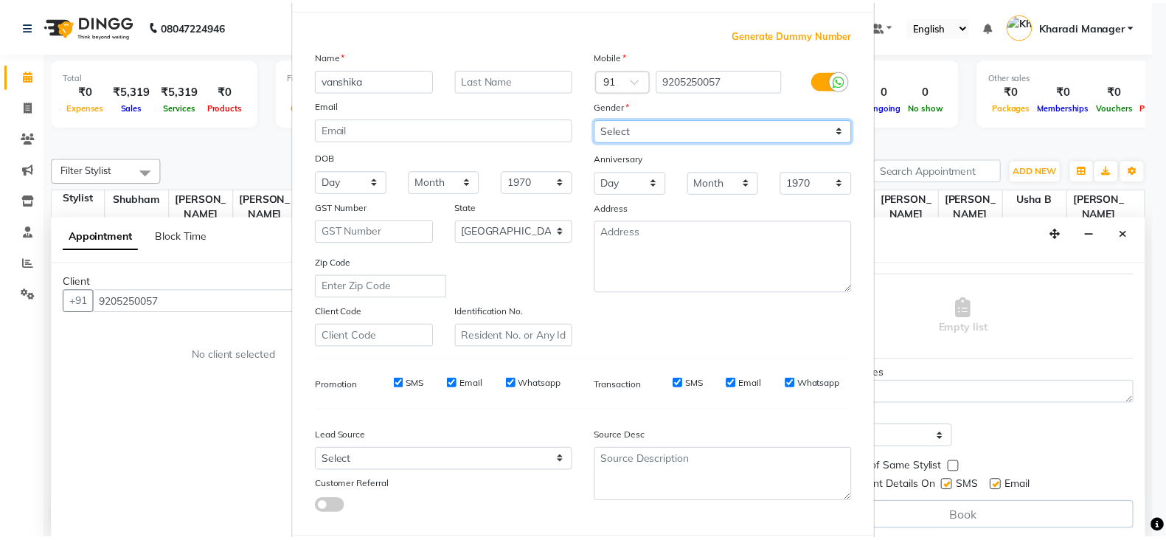
scroll to position [149, 0]
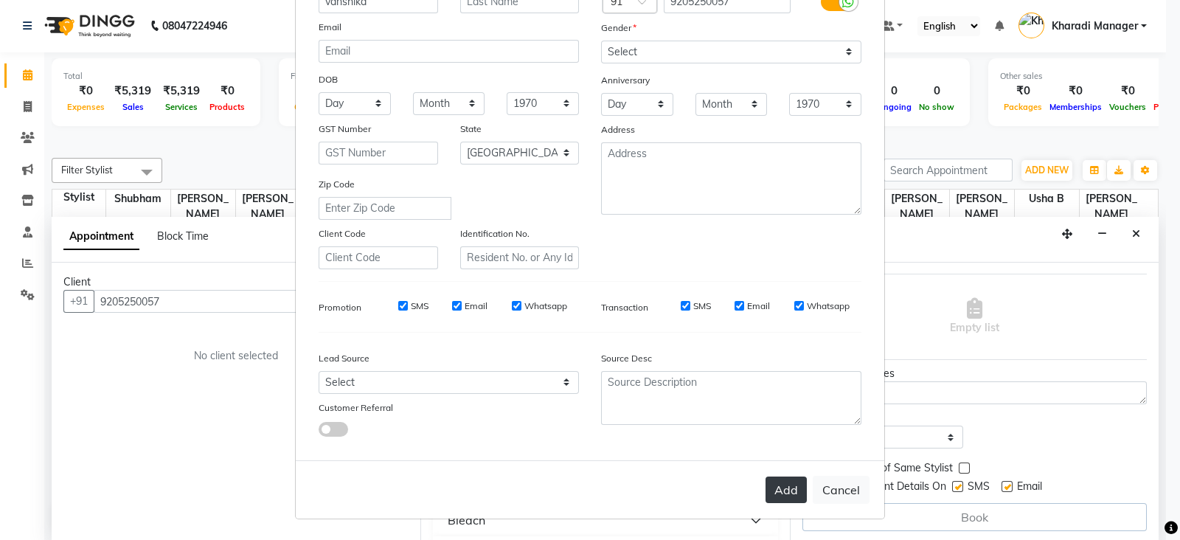
click at [773, 489] on button "Add" at bounding box center [785, 489] width 41 height 27
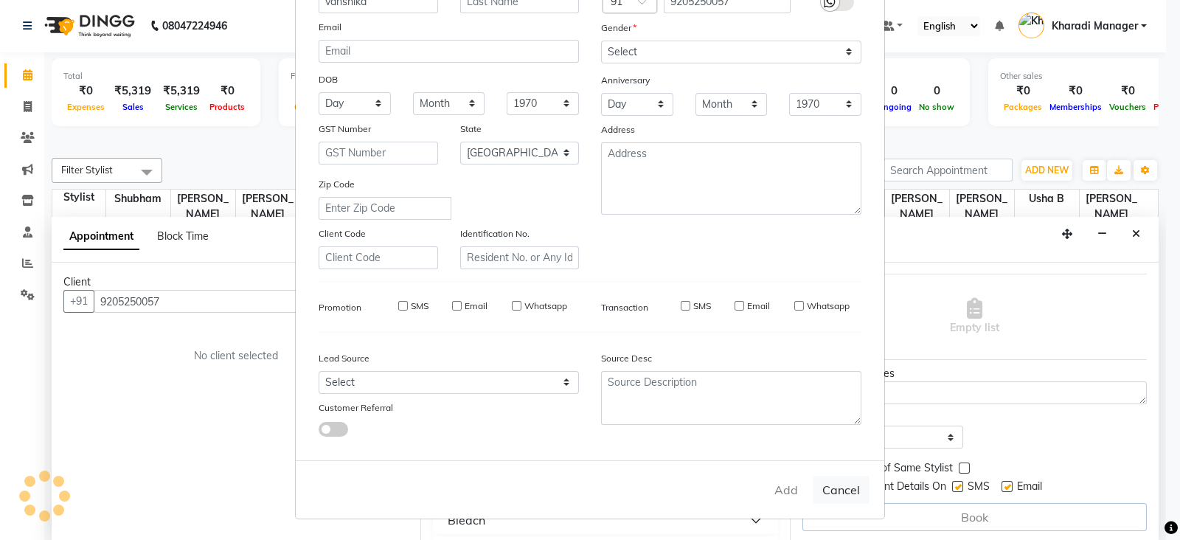
select select
select select "null"
select select
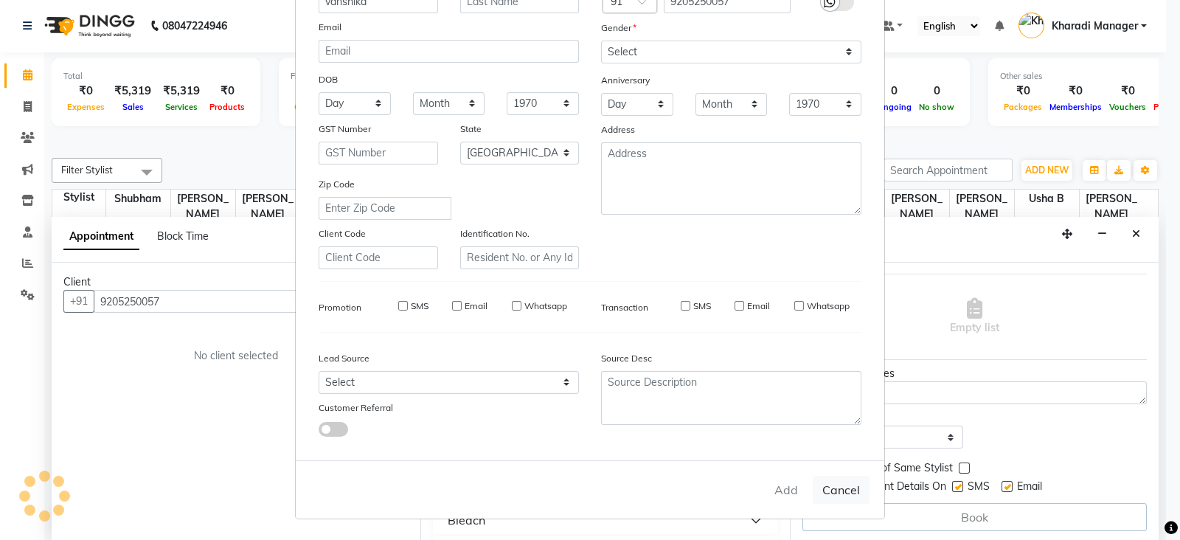
select select
checkbox input "false"
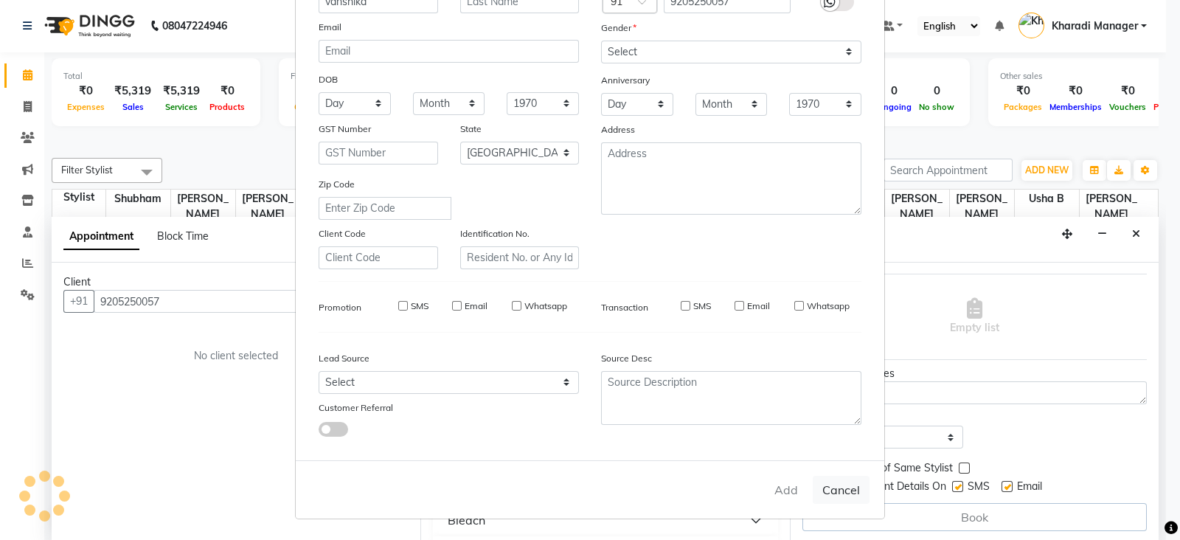
checkbox input "false"
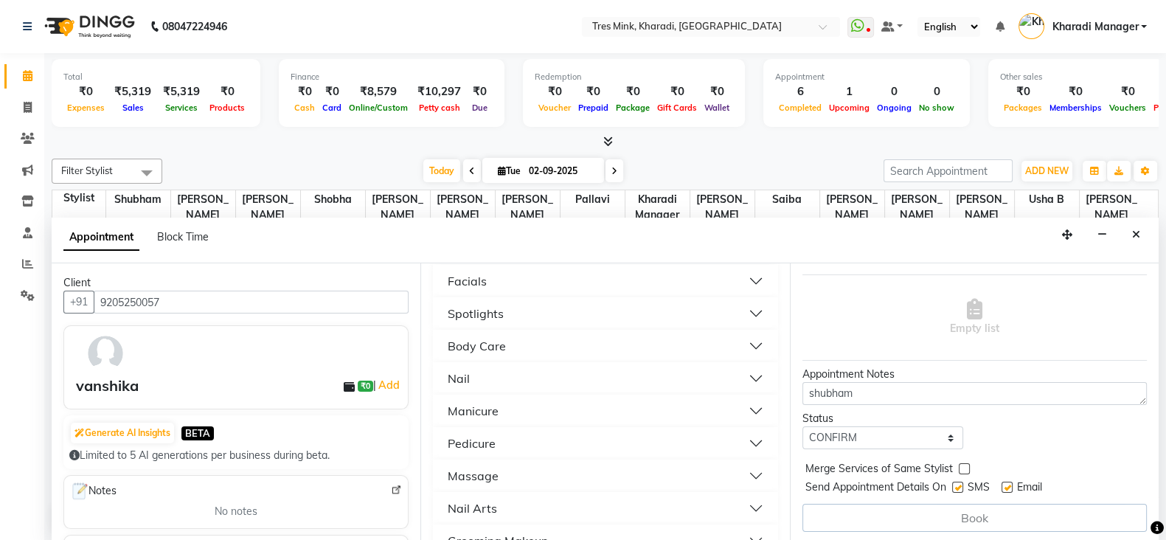
scroll to position [614, 0]
click at [485, 414] on div "Massage" at bounding box center [473, 415] width 51 height 18
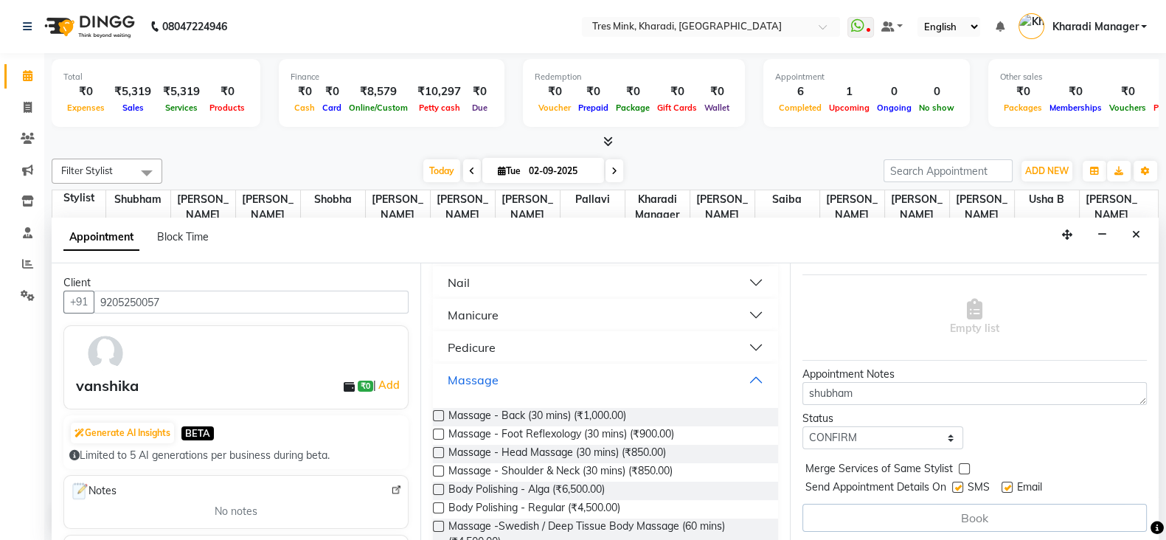
scroll to position [676, 0]
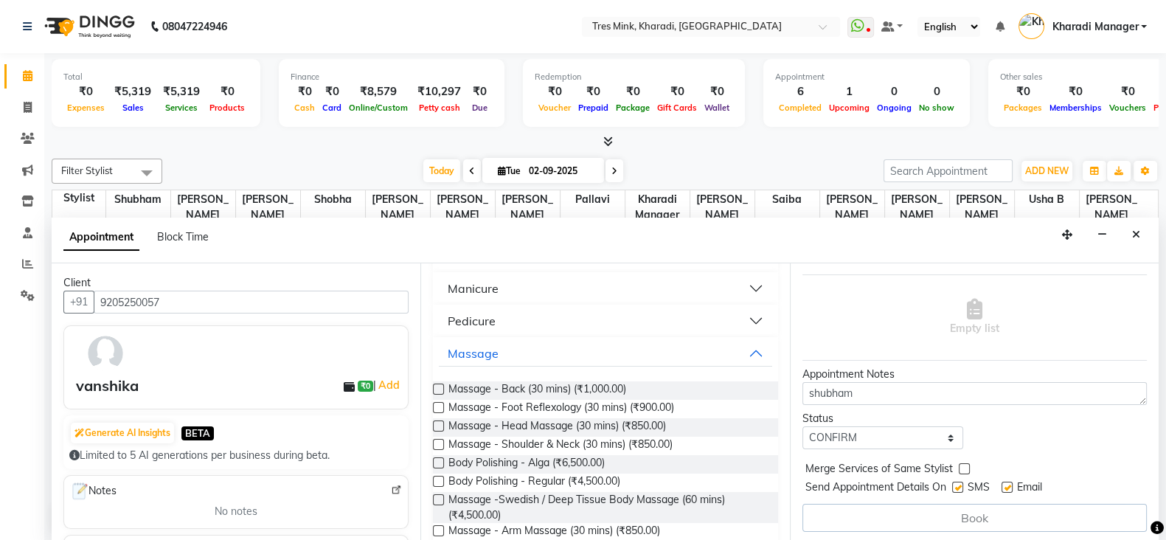
click at [440, 420] on label at bounding box center [438, 425] width 11 height 11
click at [440, 423] on input "checkbox" at bounding box center [438, 428] width 10 height 10
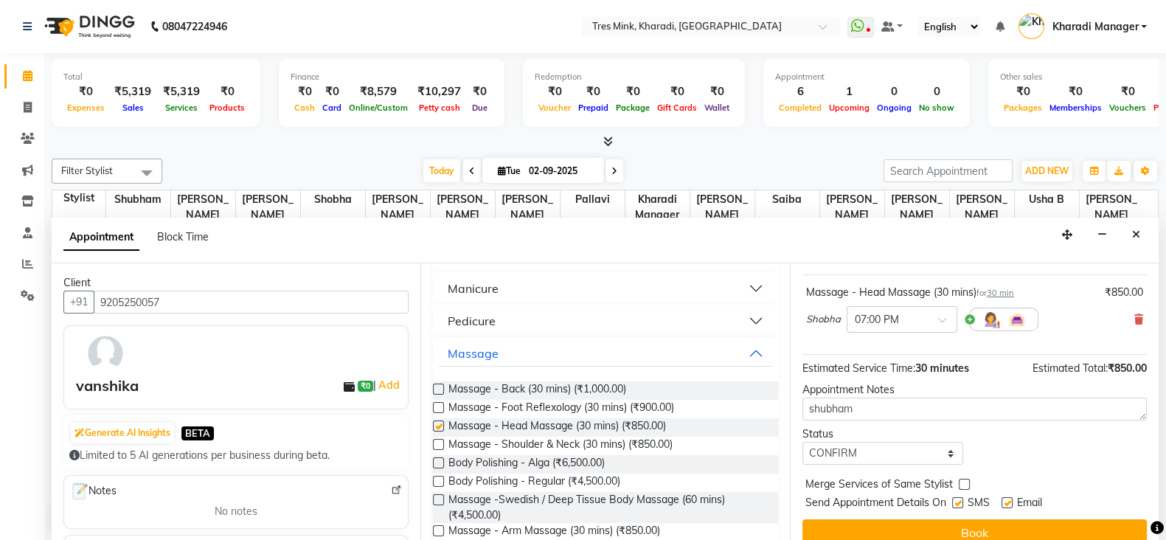
checkbox input "false"
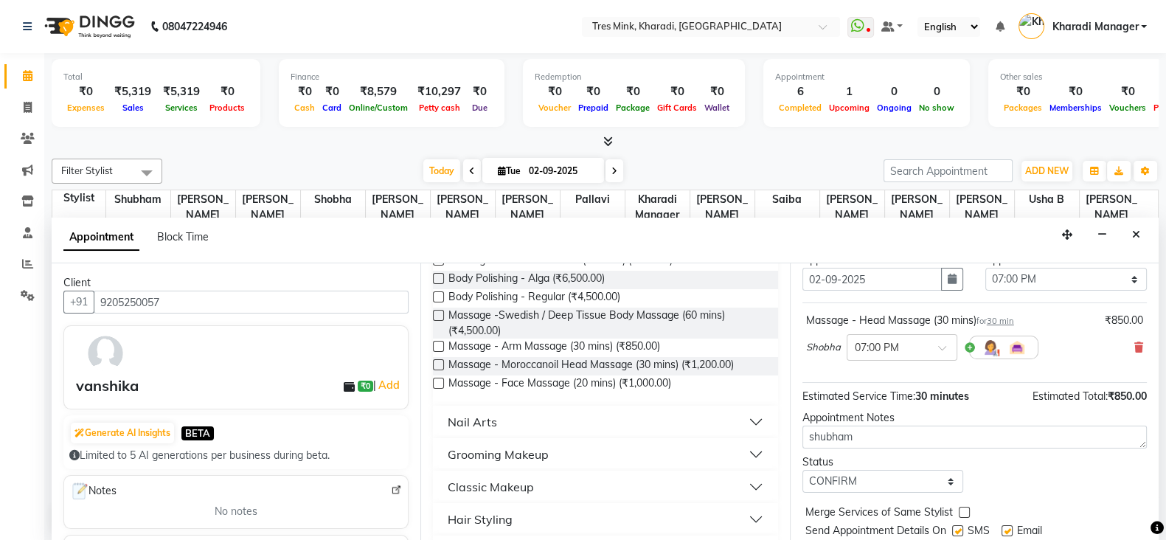
scroll to position [0, 0]
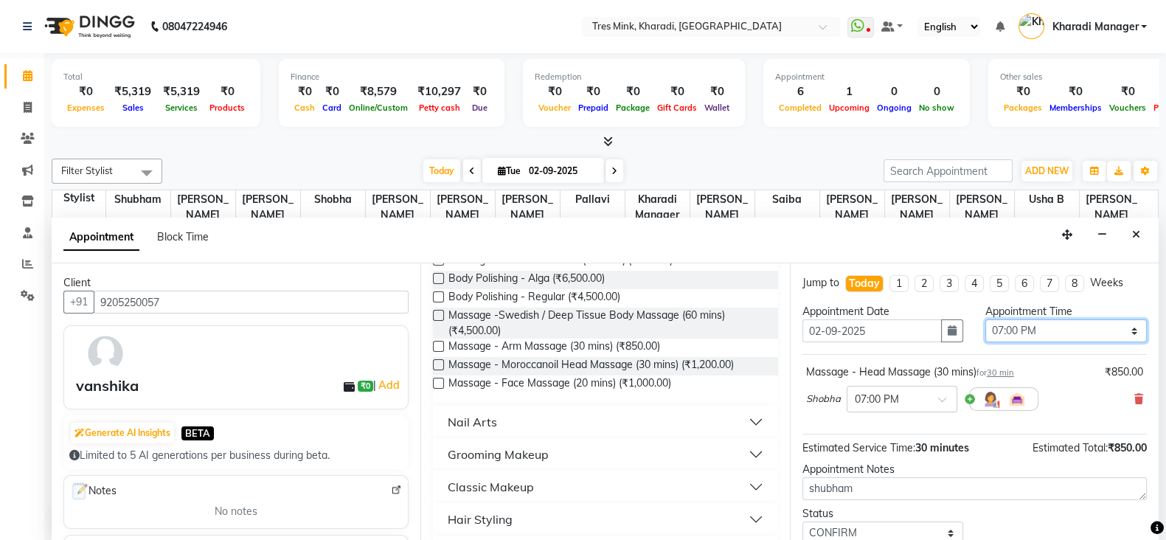
click at [1052, 330] on select "Select 08:00 AM 08:15 AM 08:30 AM 08:45 AM 09:00 AM 09:15 AM 09:30 AM 09:45 AM …" at bounding box center [1066, 330] width 162 height 23
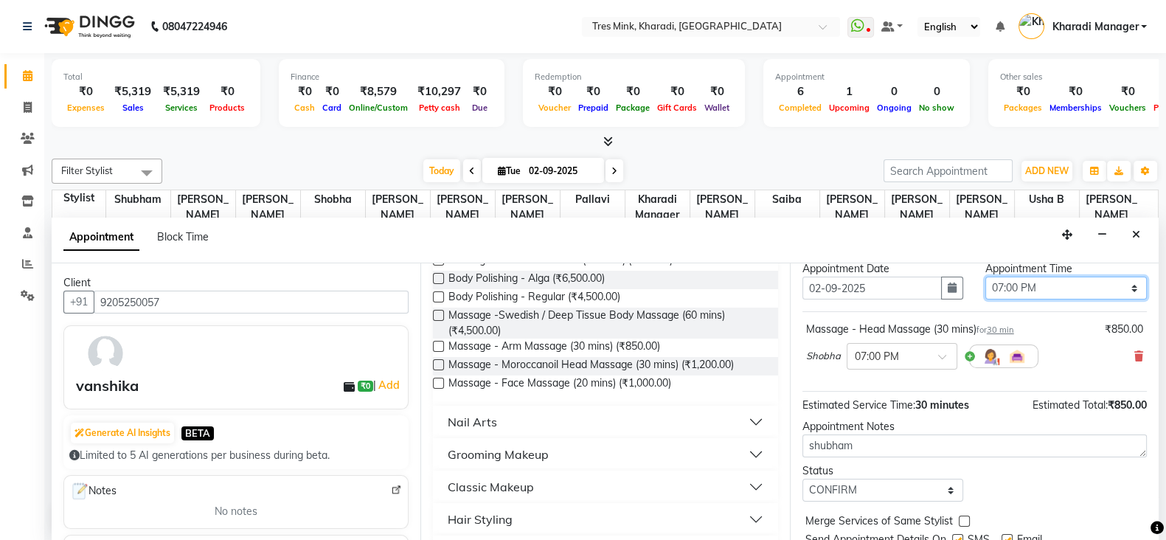
scroll to position [61, 0]
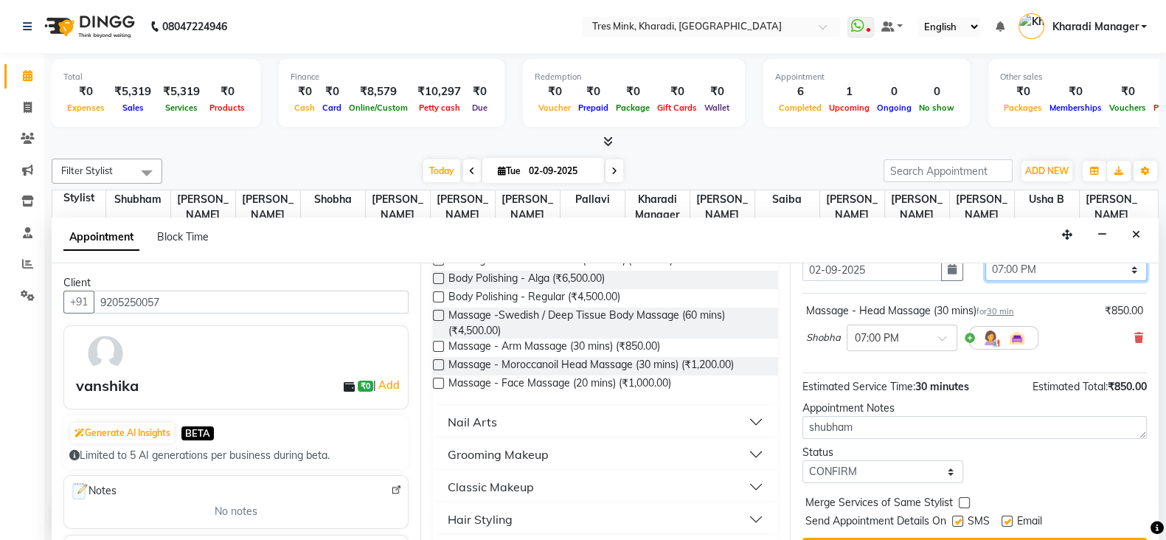
click at [1027, 274] on select "Select 08:00 AM 08:15 AM 08:30 AM 08:45 AM 09:00 AM 09:15 AM 09:30 AM 09:45 AM …" at bounding box center [1066, 269] width 162 height 23
select select "1170"
click at [985, 258] on select "Select 08:00 AM 08:15 AM 08:30 AM 08:45 AM 09:00 AM 09:15 AM 09:30 AM 09:45 AM …" at bounding box center [1066, 269] width 162 height 23
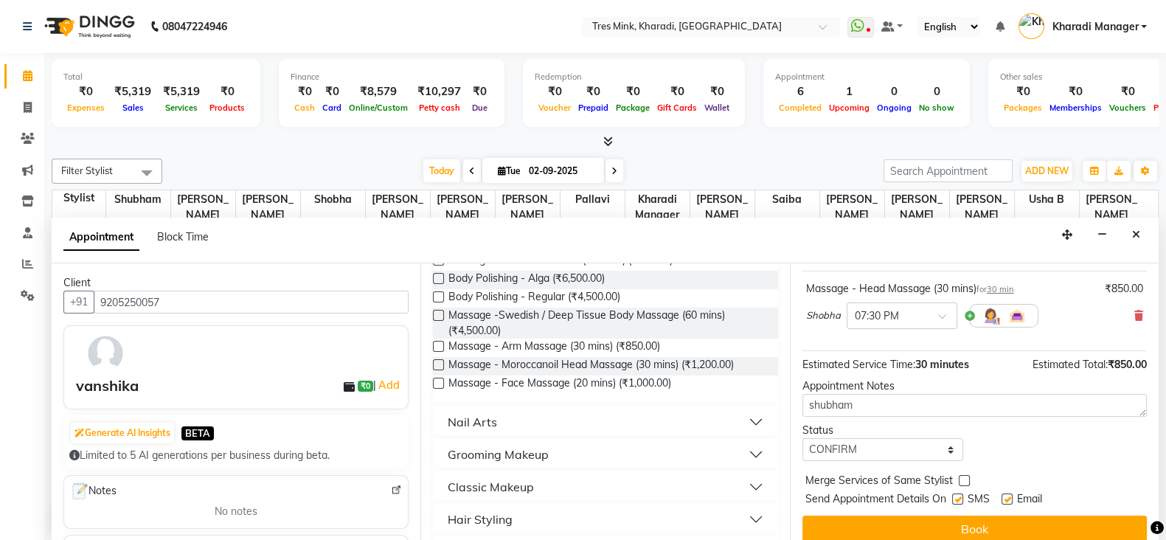
scroll to position [94, 0]
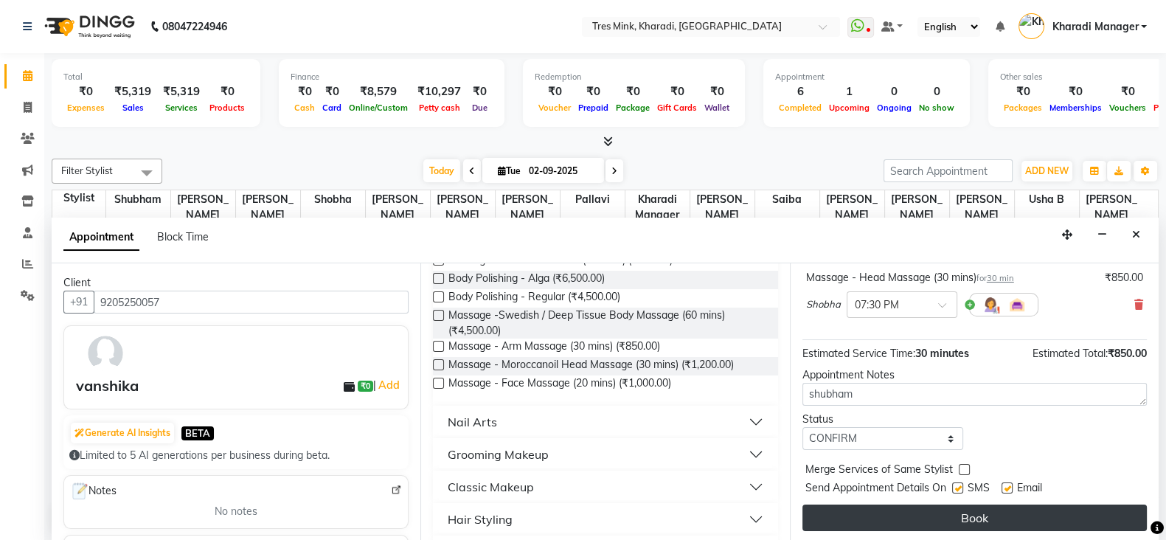
click at [881, 504] on button "Book" at bounding box center [974, 517] width 344 height 27
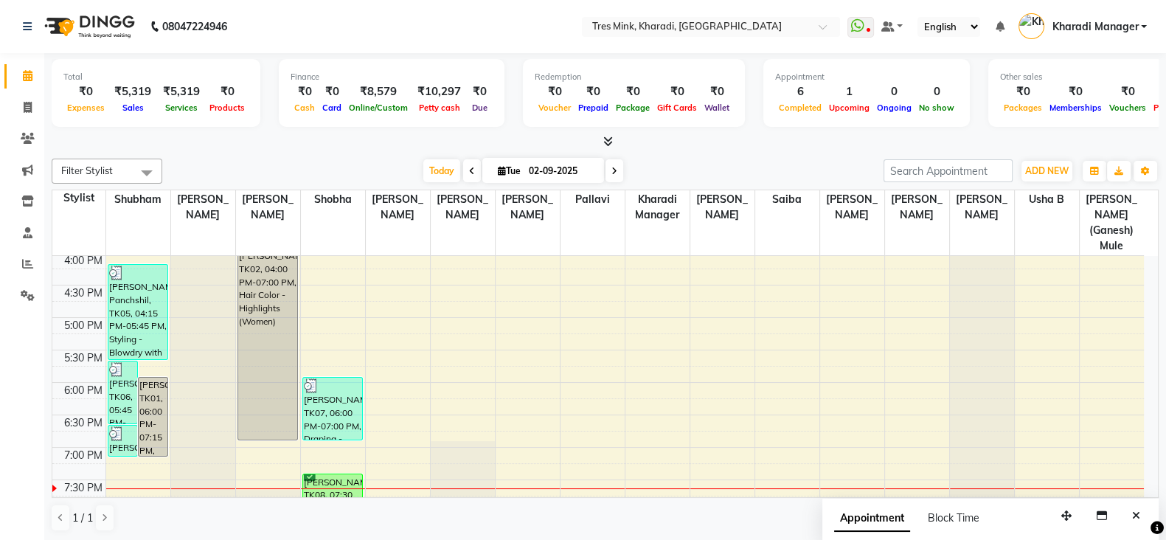
click at [613, 138] on div at bounding box center [605, 141] width 1107 height 15
click at [600, 143] on span at bounding box center [604, 141] width 15 height 15
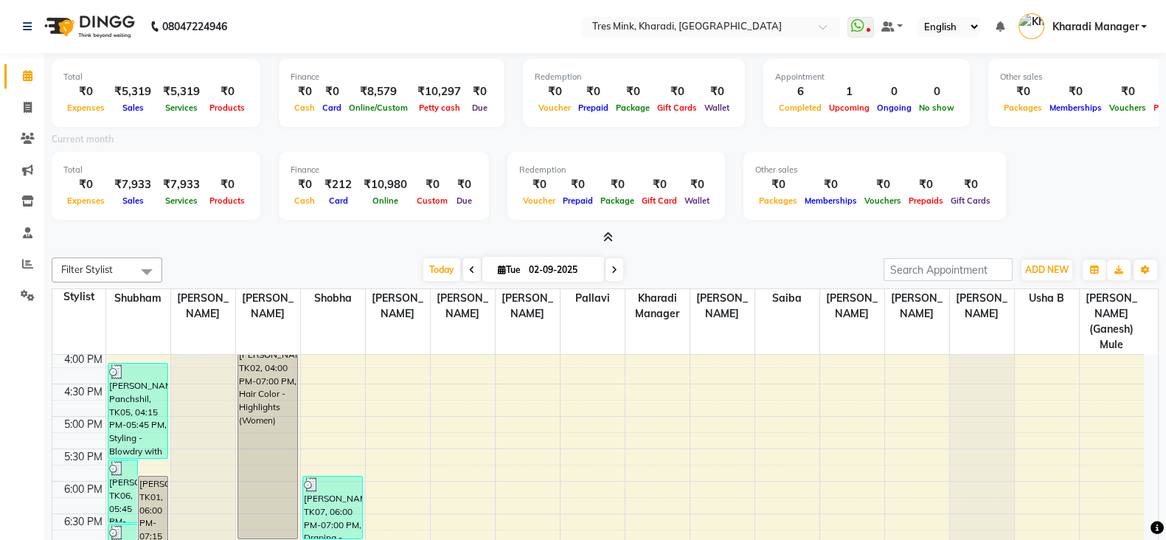
click at [612, 233] on icon at bounding box center [608, 237] width 10 height 11
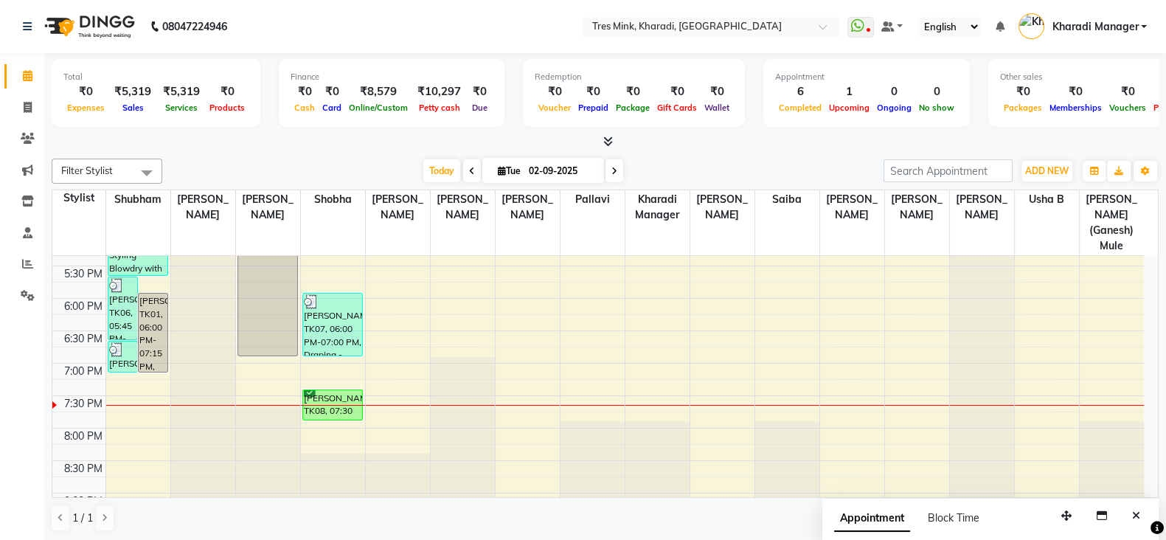
scroll to position [771, 0]
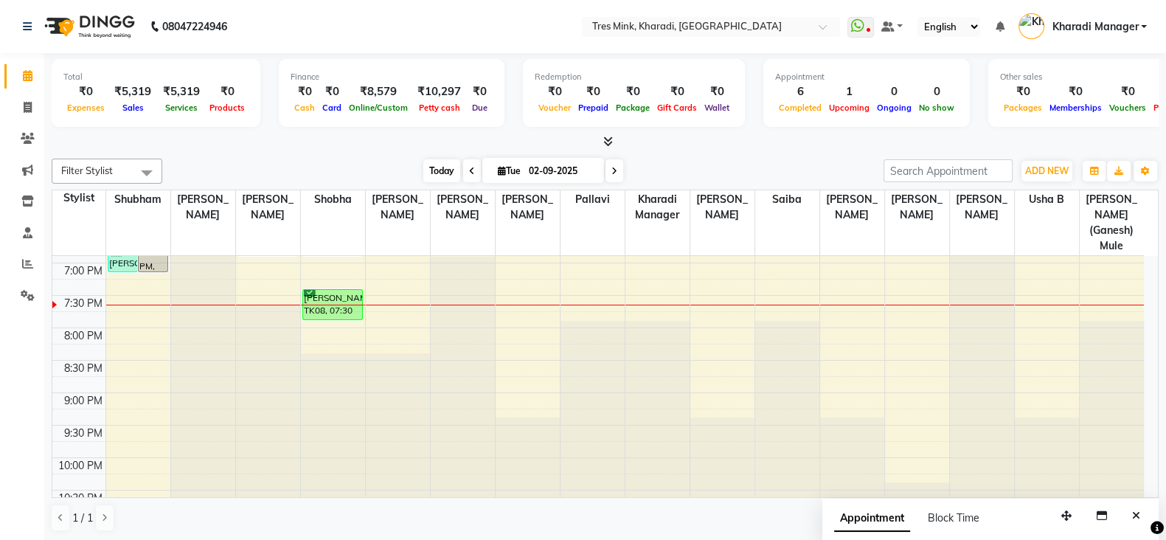
click at [423, 175] on span "Today" at bounding box center [441, 170] width 37 height 23
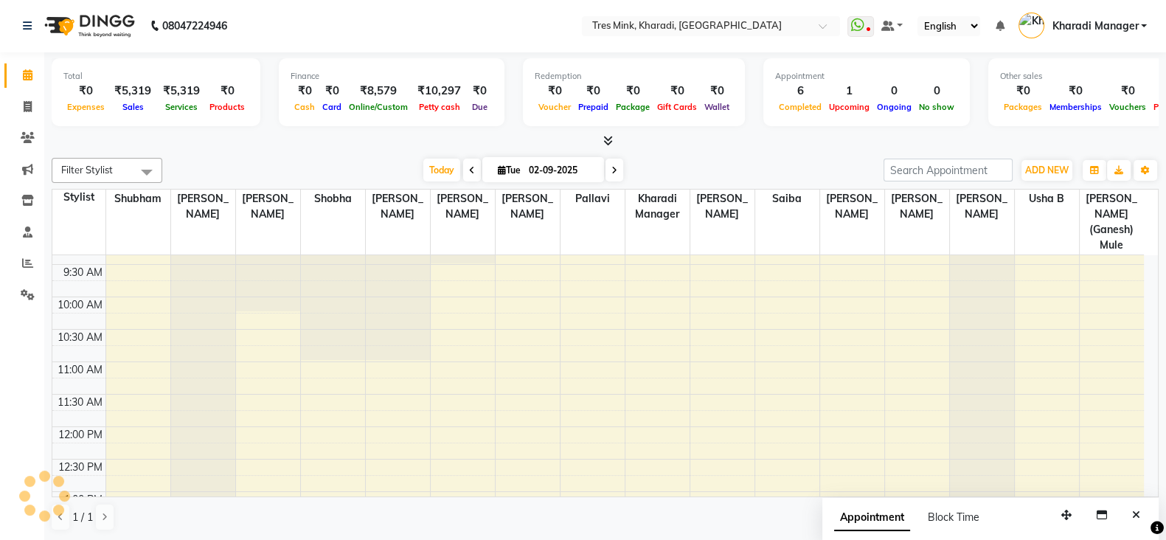
scroll to position [34, 0]
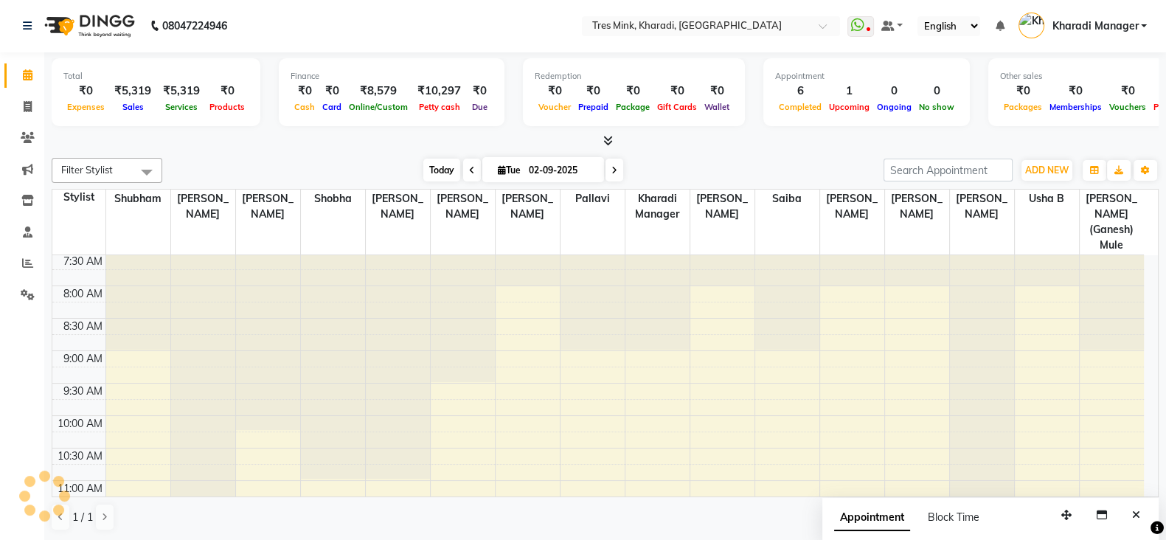
click at [448, 164] on span "Today" at bounding box center [441, 170] width 37 height 23
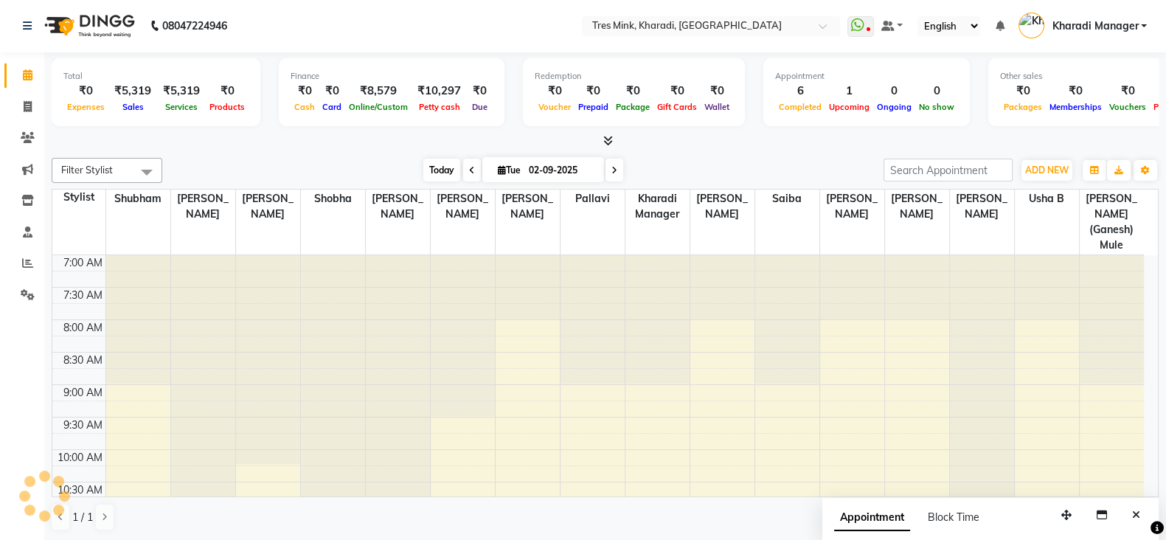
scroll to position [771, 0]
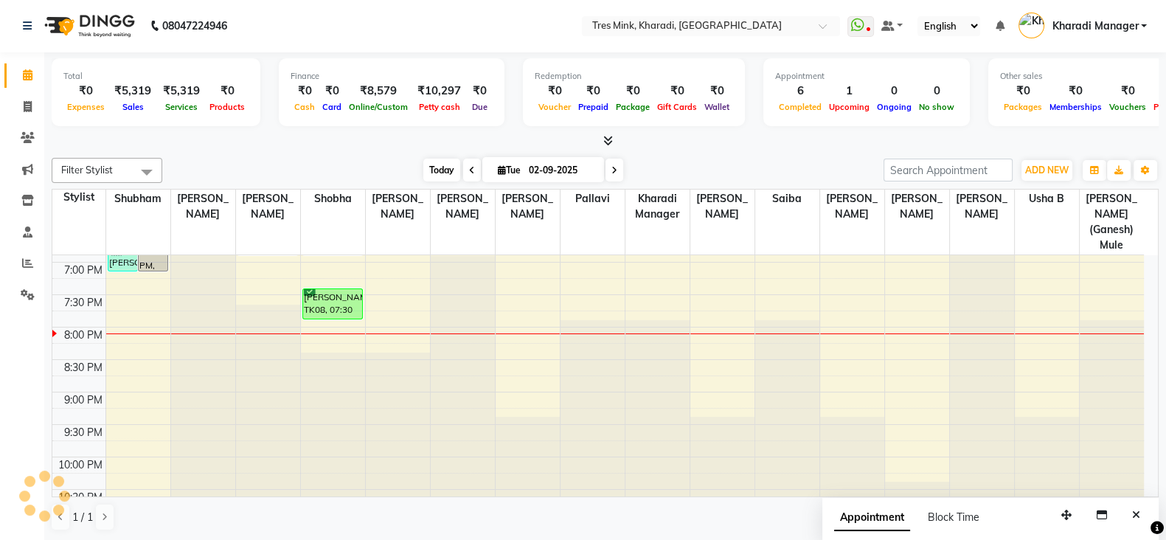
click at [443, 173] on span "Today" at bounding box center [441, 170] width 37 height 23
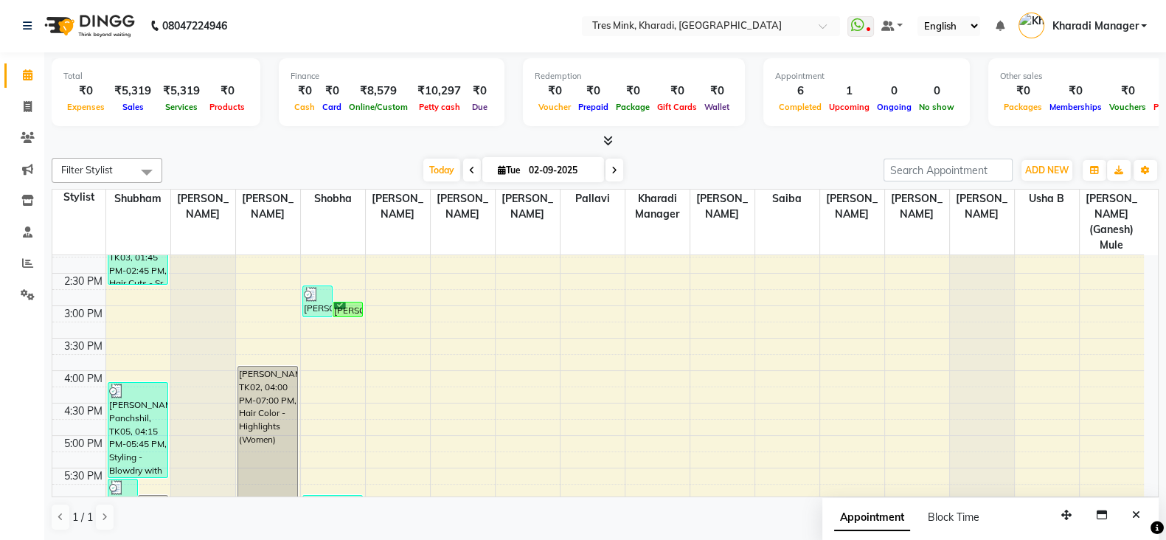
scroll to position [465, 0]
click at [438, 164] on span "Today" at bounding box center [441, 170] width 37 height 23
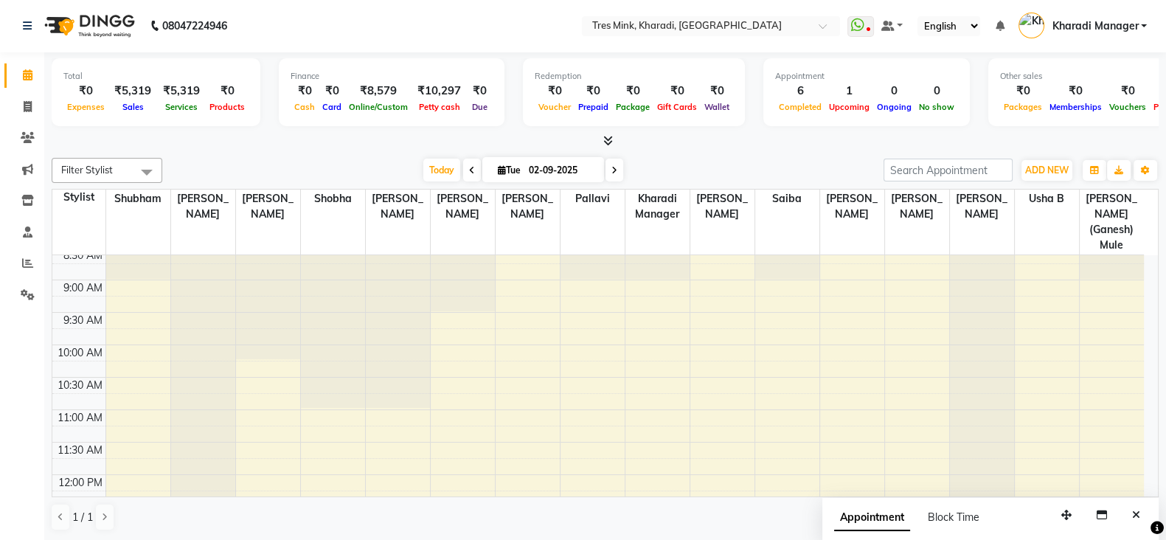
scroll to position [34, 0]
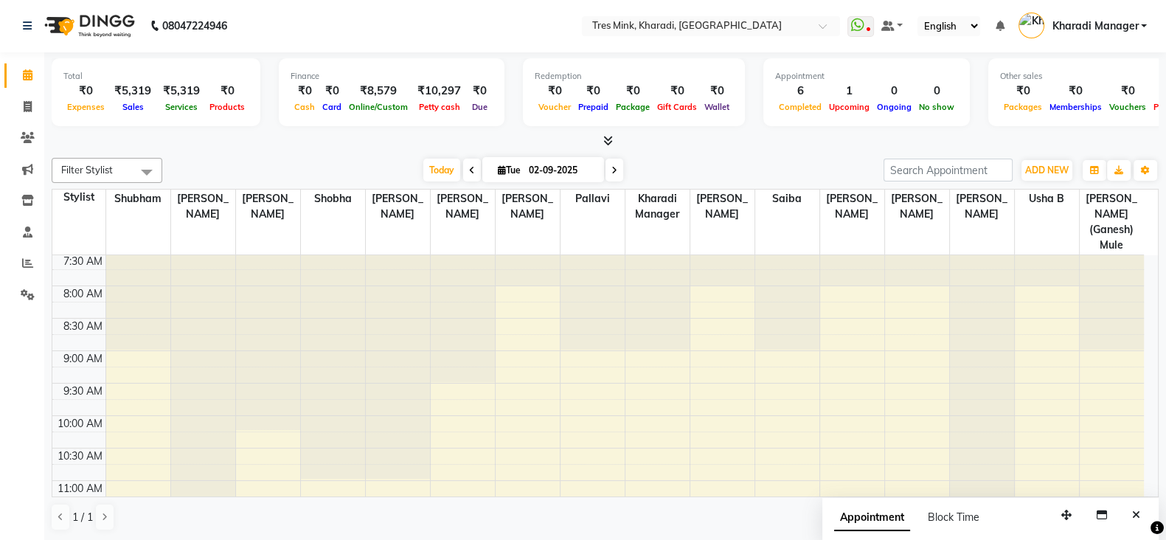
click at [617, 163] on span at bounding box center [614, 170] width 18 height 23
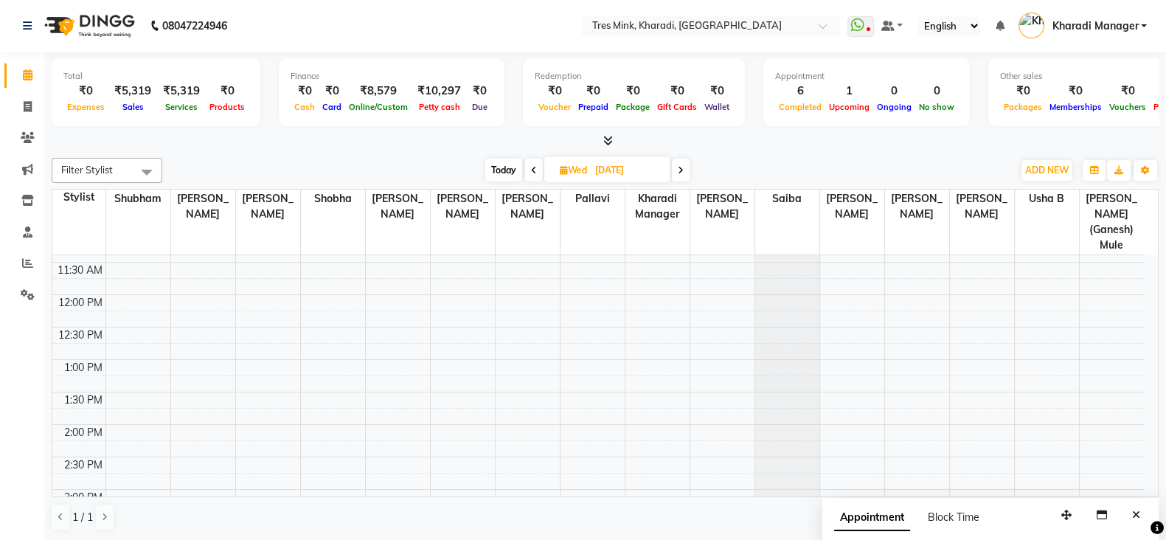
scroll to position [280, 0]
click at [678, 166] on icon at bounding box center [681, 170] width 6 height 9
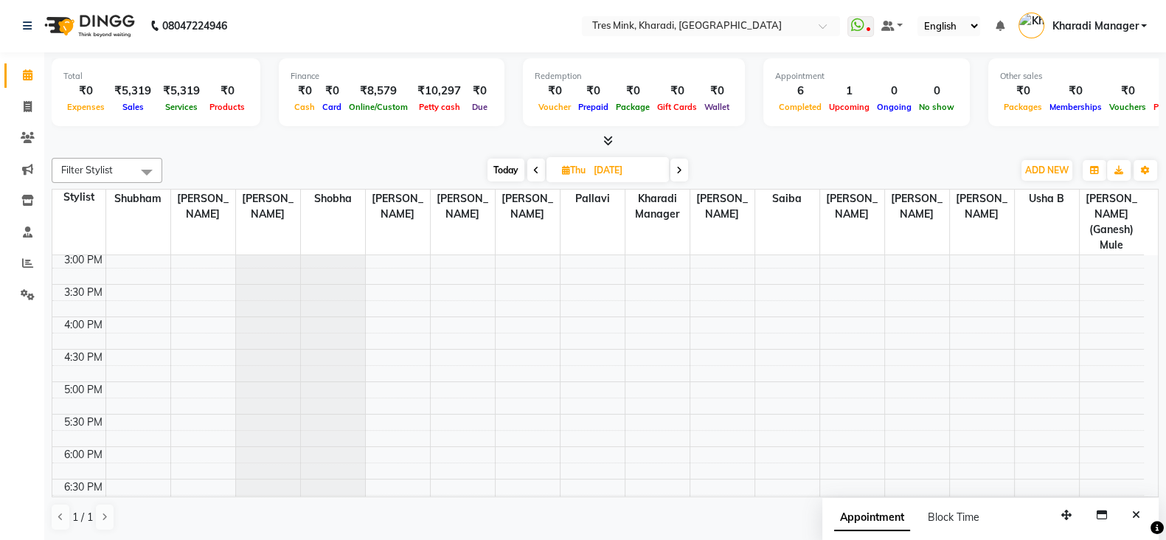
scroll to position [403, 0]
click at [507, 163] on span "Today" at bounding box center [505, 170] width 37 height 23
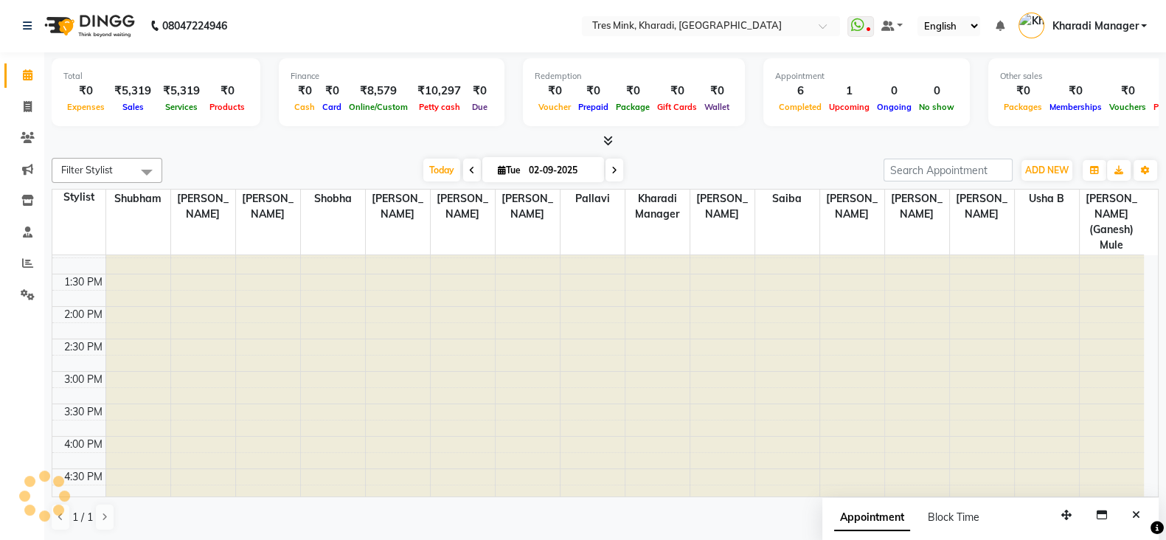
scroll to position [0, 0]
click at [614, 161] on span at bounding box center [614, 170] width 18 height 23
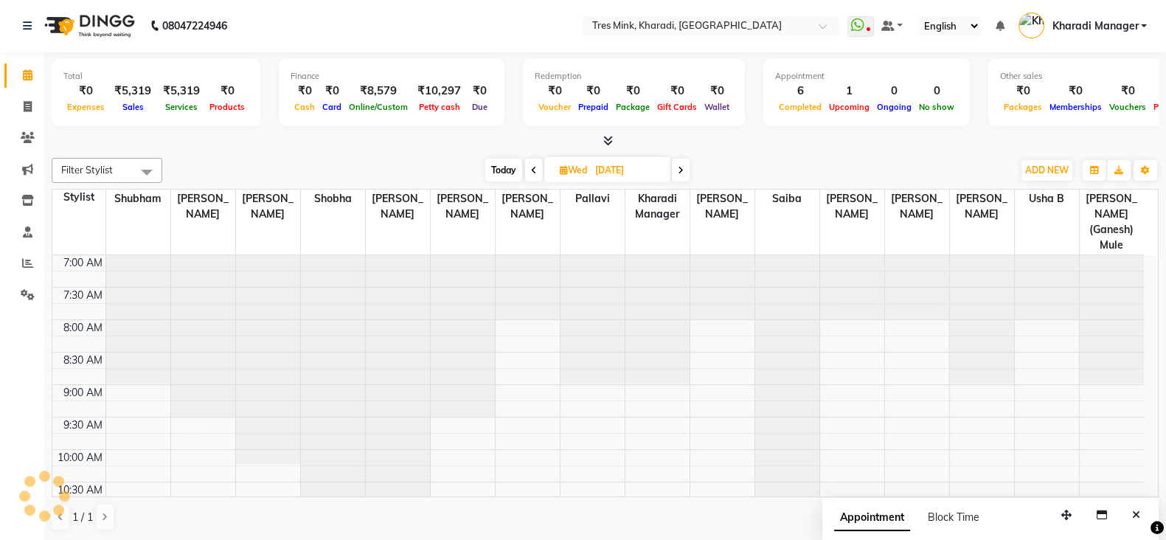
click at [499, 170] on span "Today" at bounding box center [503, 170] width 37 height 23
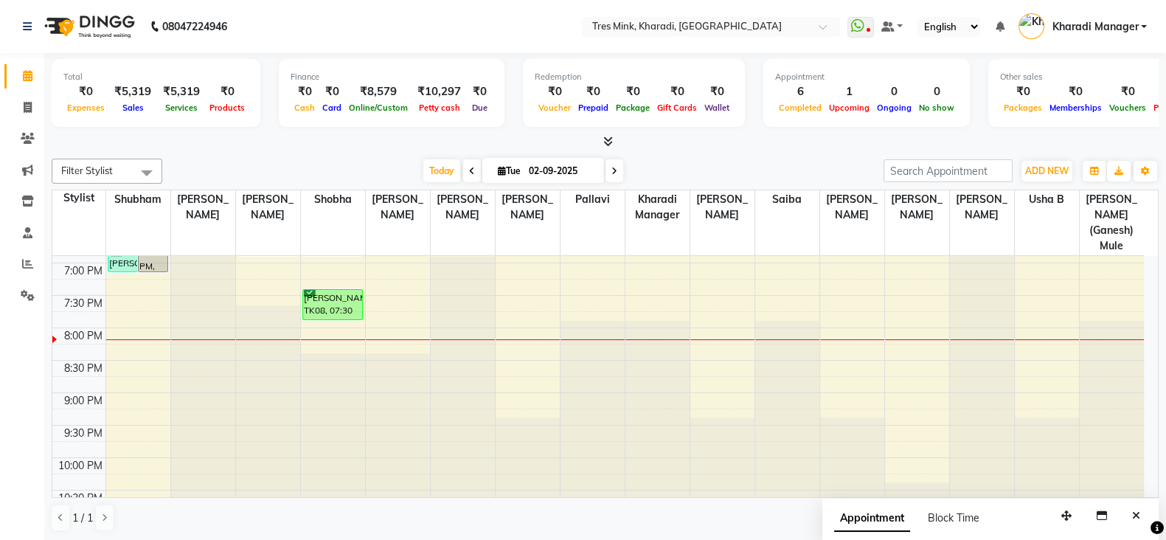
click at [612, 169] on icon at bounding box center [614, 171] width 6 height 9
type input "[DATE]"
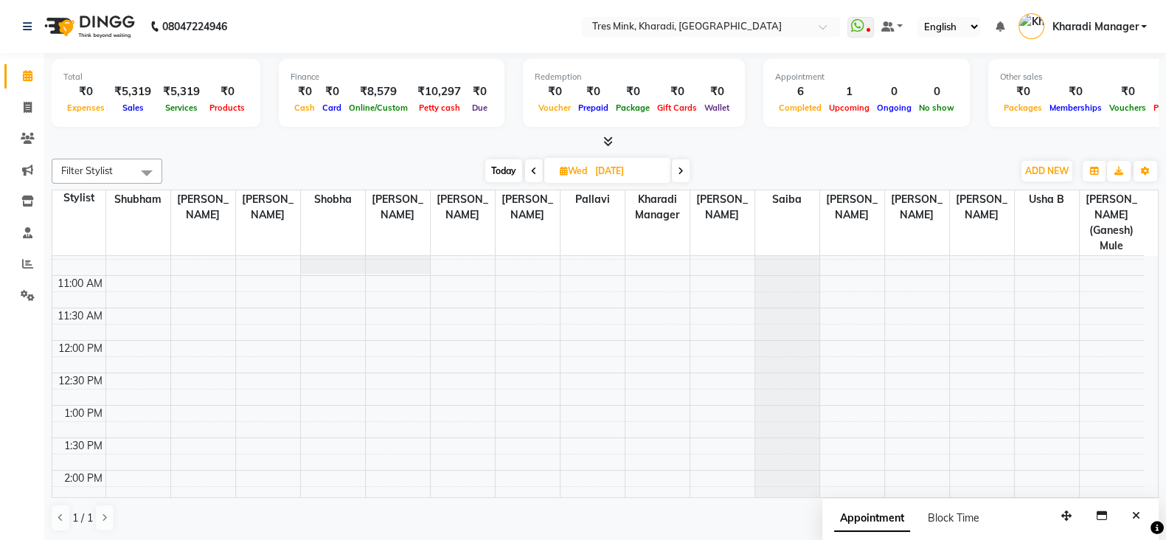
scroll to position [218, 0]
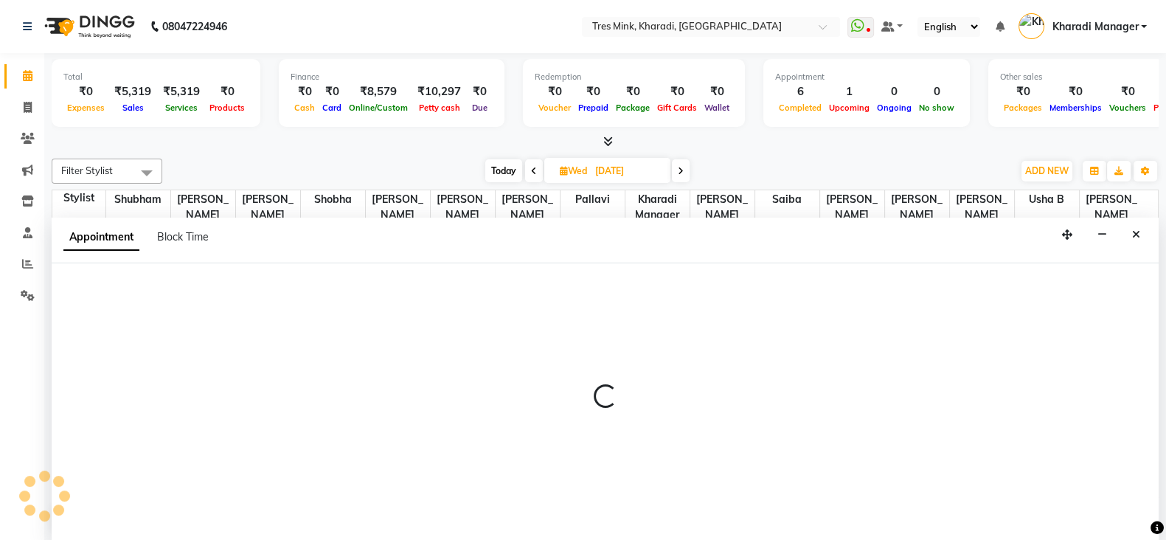
select select "75009"
select select "tentative"
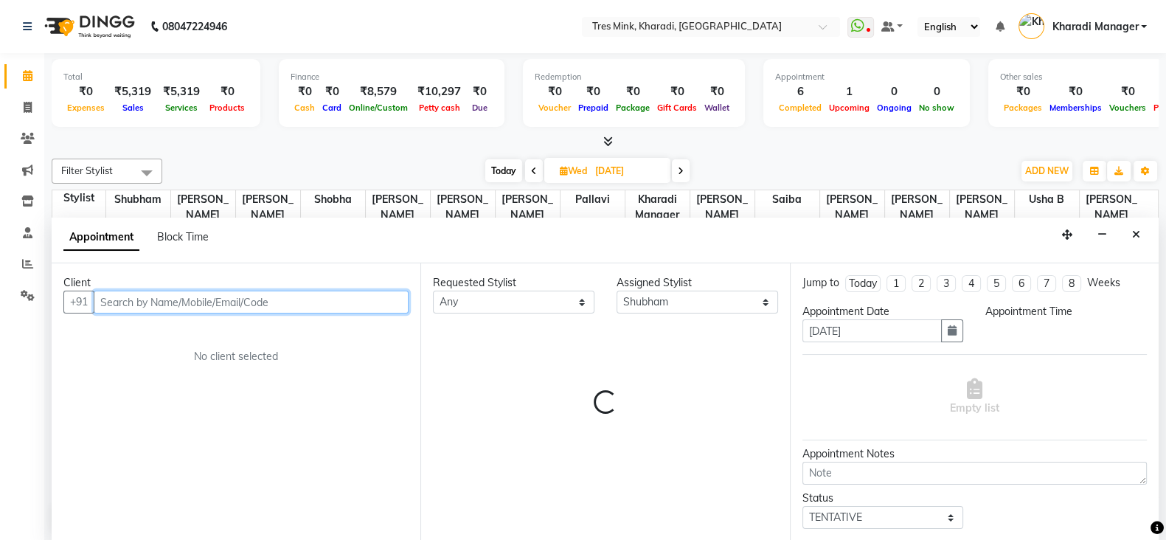
select select "660"
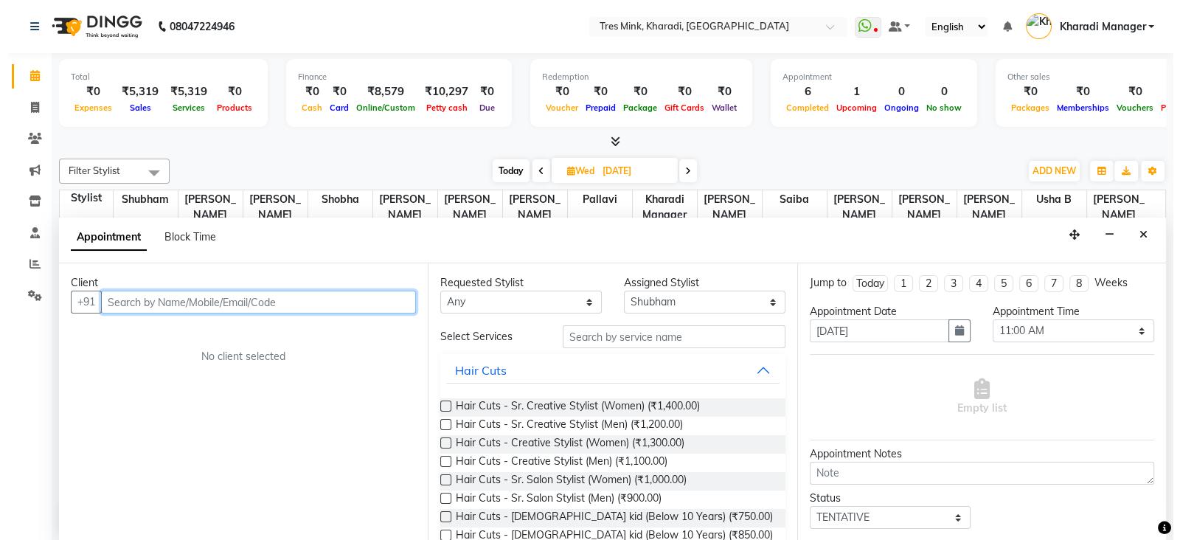
scroll to position [1, 0]
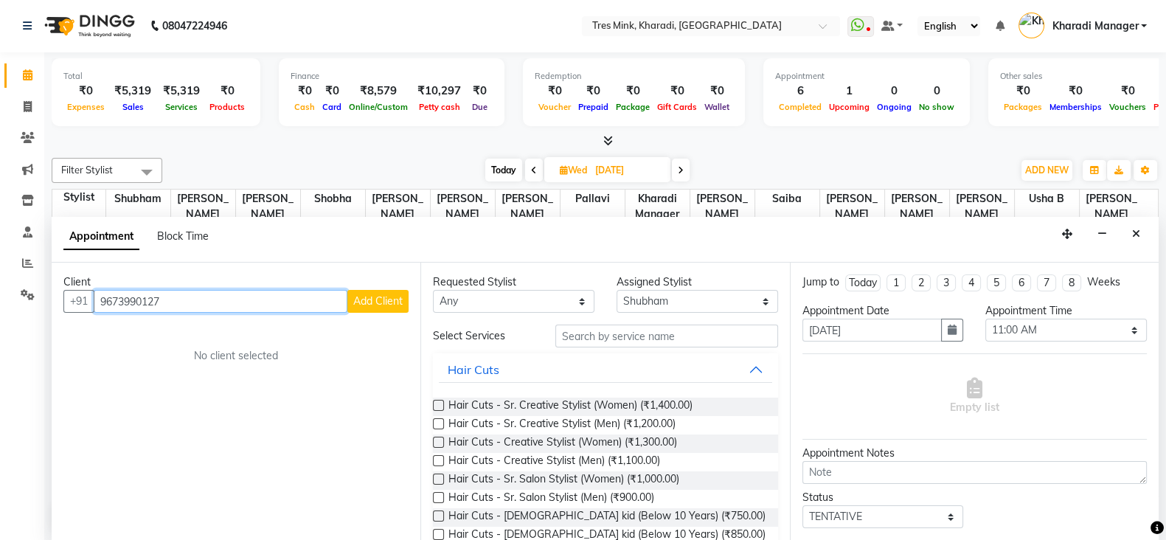
type input "9673990127"
click at [370, 304] on span "Add Client" at bounding box center [377, 300] width 49 height 13
select select "22"
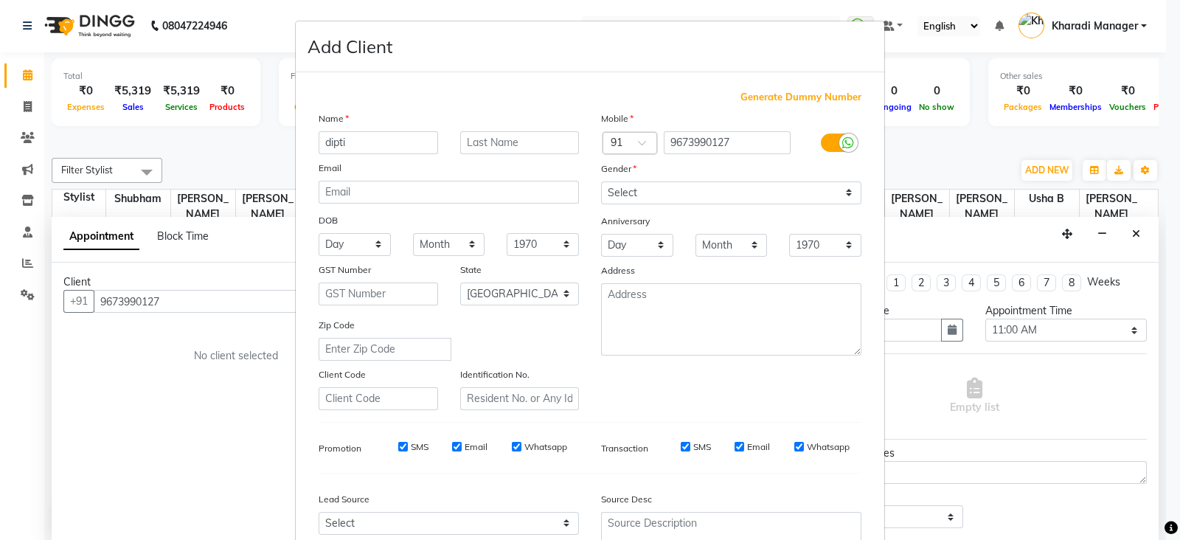
type input "dipti"
click at [569, 142] on input "text" at bounding box center [519, 142] width 119 height 23
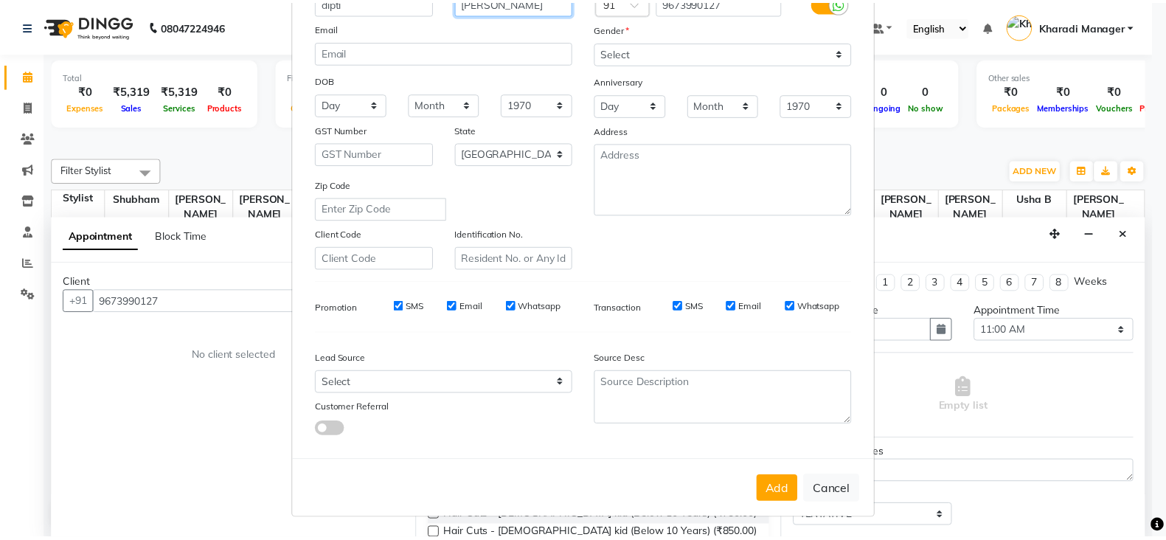
scroll to position [149, 0]
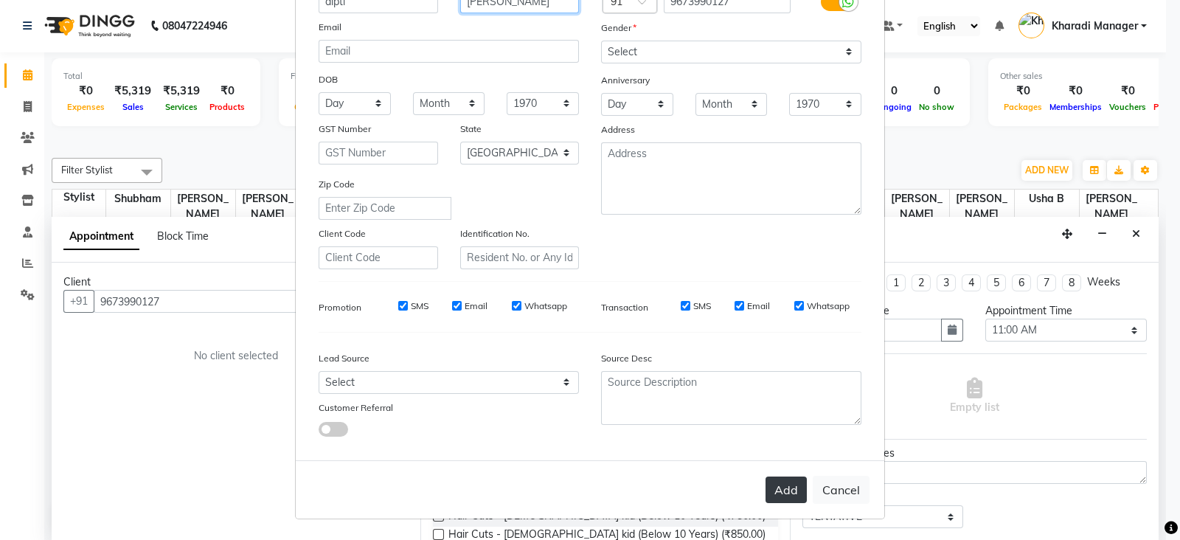
type input "[PERSON_NAME]"
click at [770, 489] on button "Add" at bounding box center [785, 489] width 41 height 27
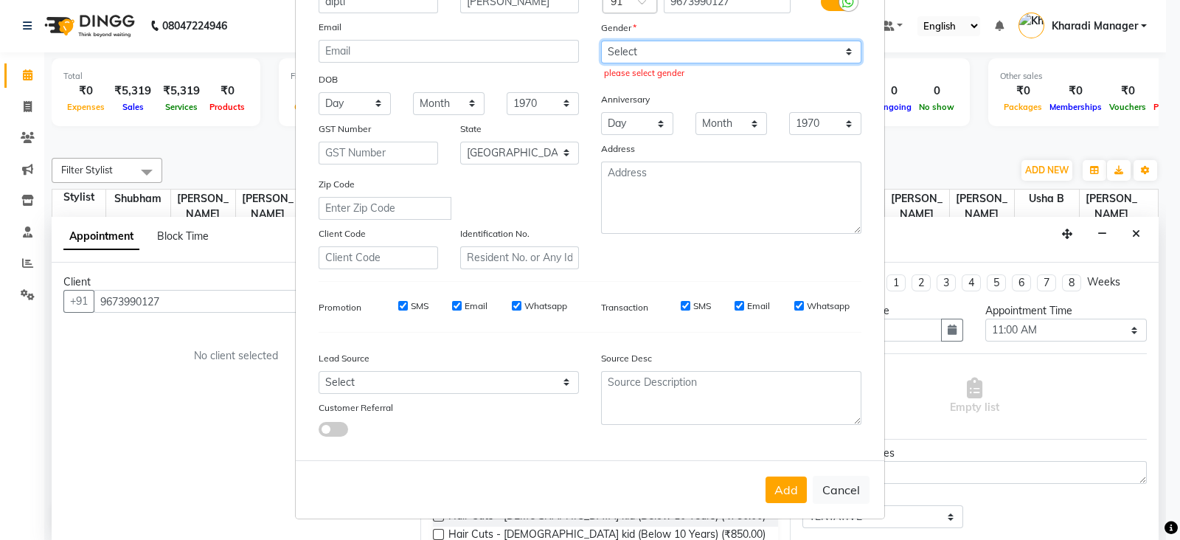
click at [729, 54] on select "Select [DEMOGRAPHIC_DATA] [DEMOGRAPHIC_DATA] Other Prefer Not To Say" at bounding box center [731, 52] width 260 height 23
select select "[DEMOGRAPHIC_DATA]"
click at [601, 41] on select "Select [DEMOGRAPHIC_DATA] [DEMOGRAPHIC_DATA] Other Prefer Not To Say" at bounding box center [731, 52] width 260 height 23
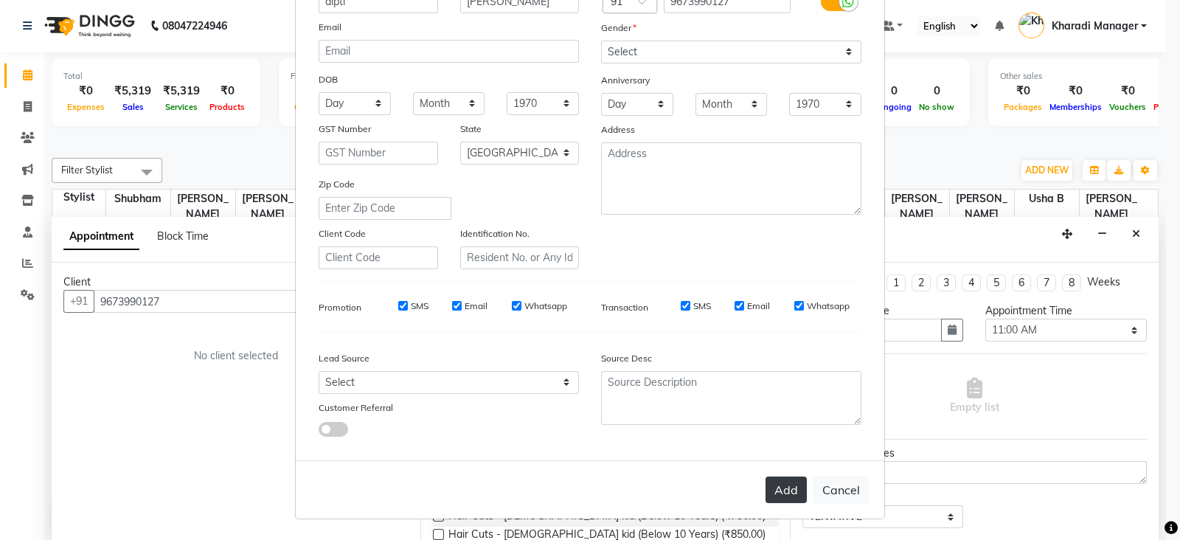
click at [774, 481] on button "Add" at bounding box center [785, 489] width 41 height 27
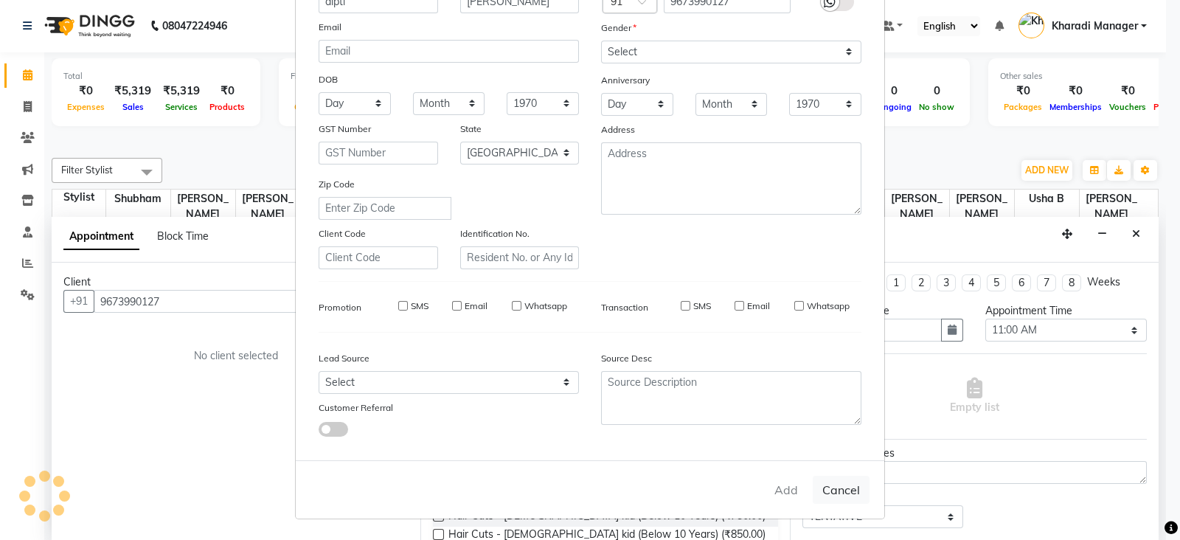
select select
select select "null"
select select
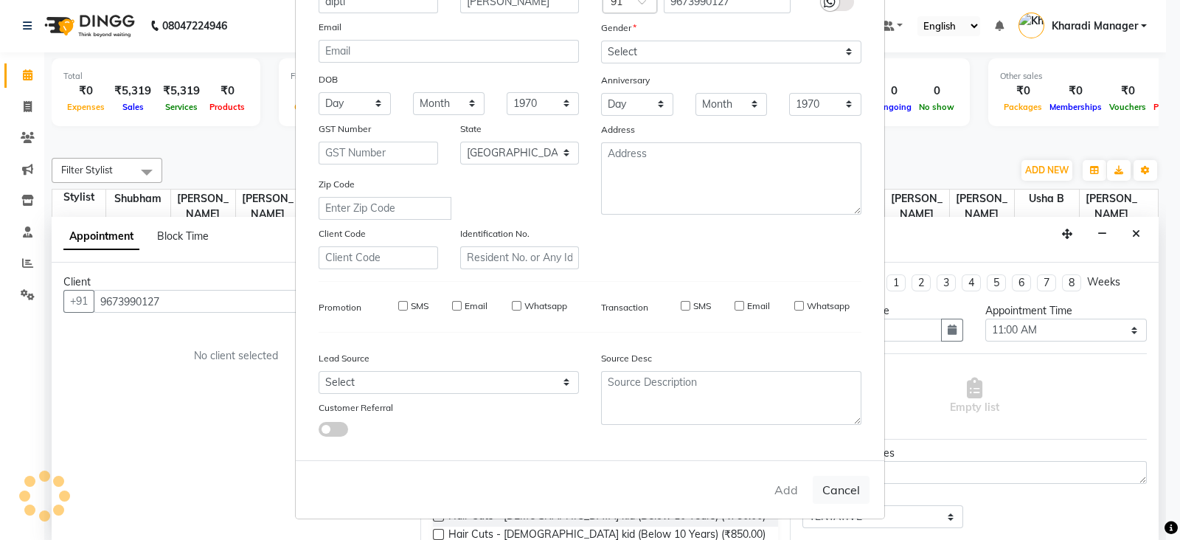
select select
checkbox input "false"
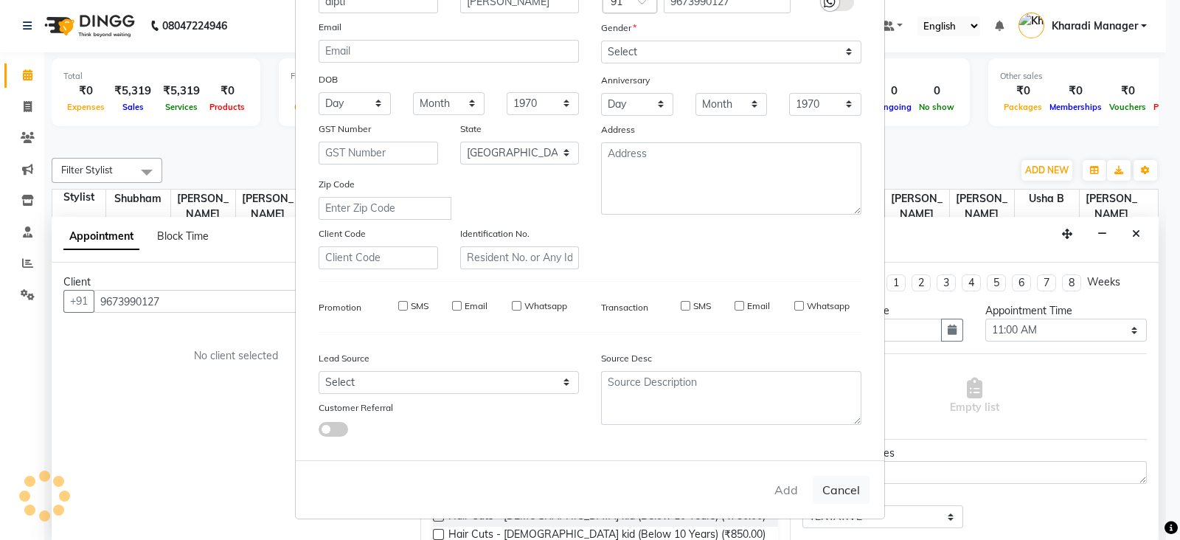
checkbox input "false"
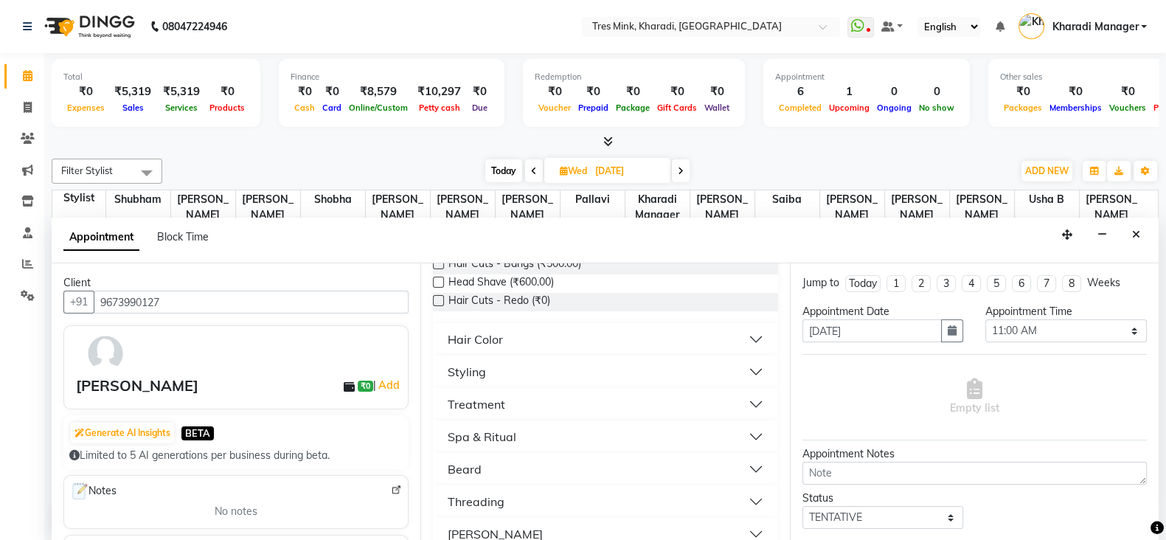
scroll to position [307, 0]
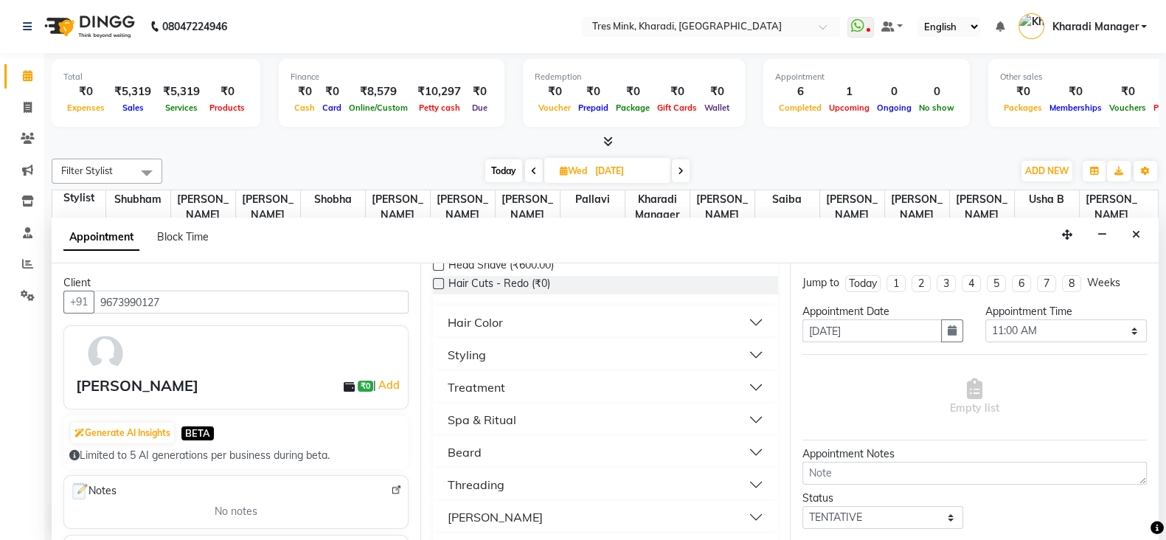
click at [508, 318] on button "Hair Color" at bounding box center [605, 322] width 333 height 27
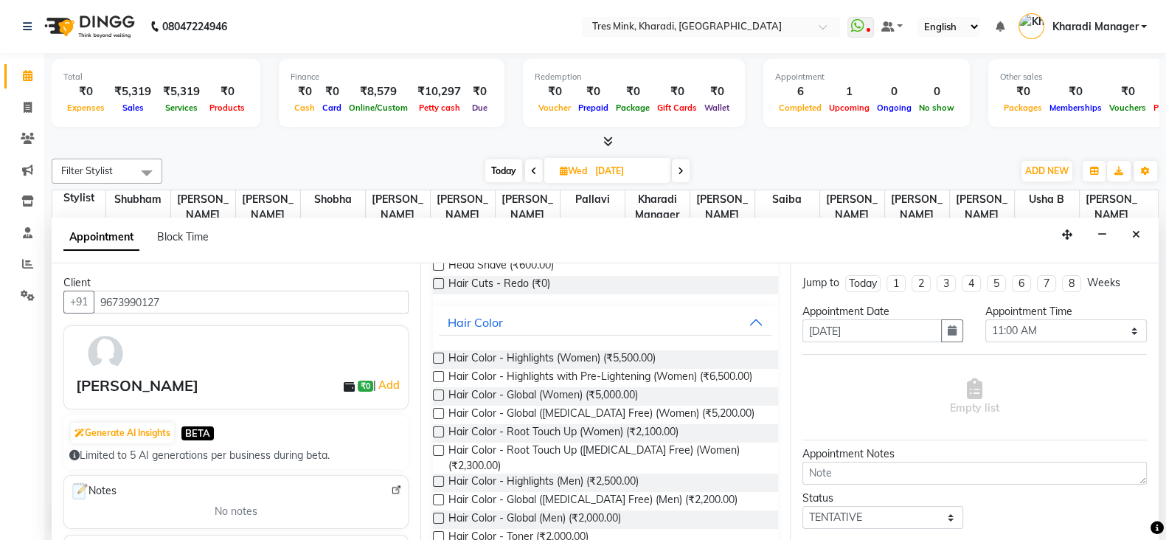
click at [438, 355] on label at bounding box center [438, 358] width 11 height 11
click at [438, 355] on input "checkbox" at bounding box center [438, 360] width 10 height 10
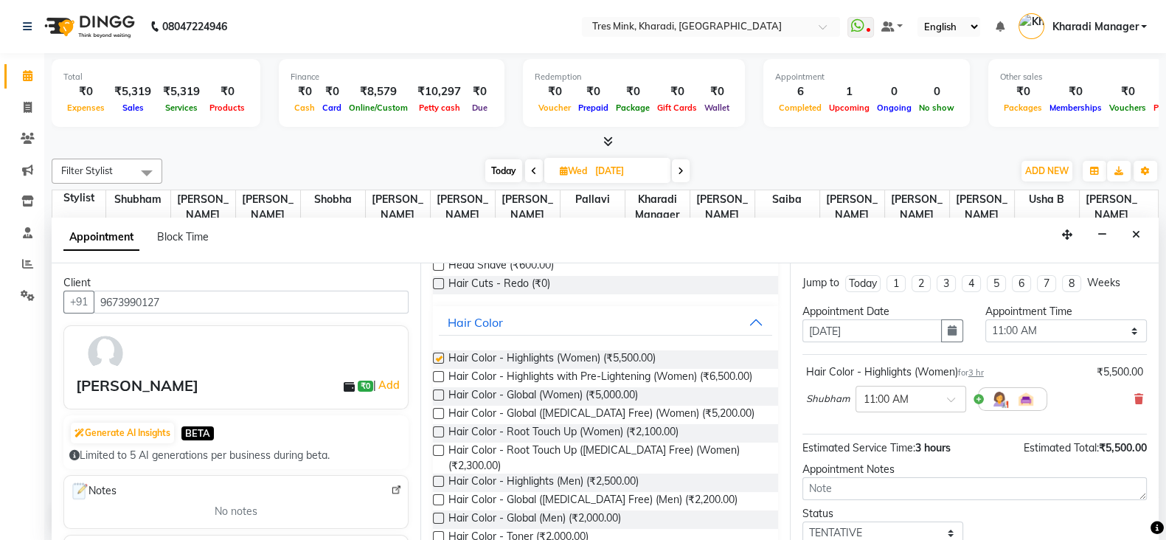
checkbox input "false"
drag, startPoint x: 853, startPoint y: 479, endPoint x: 843, endPoint y: 472, distance: 12.7
click at [853, 478] on textarea at bounding box center [974, 488] width 344 height 23
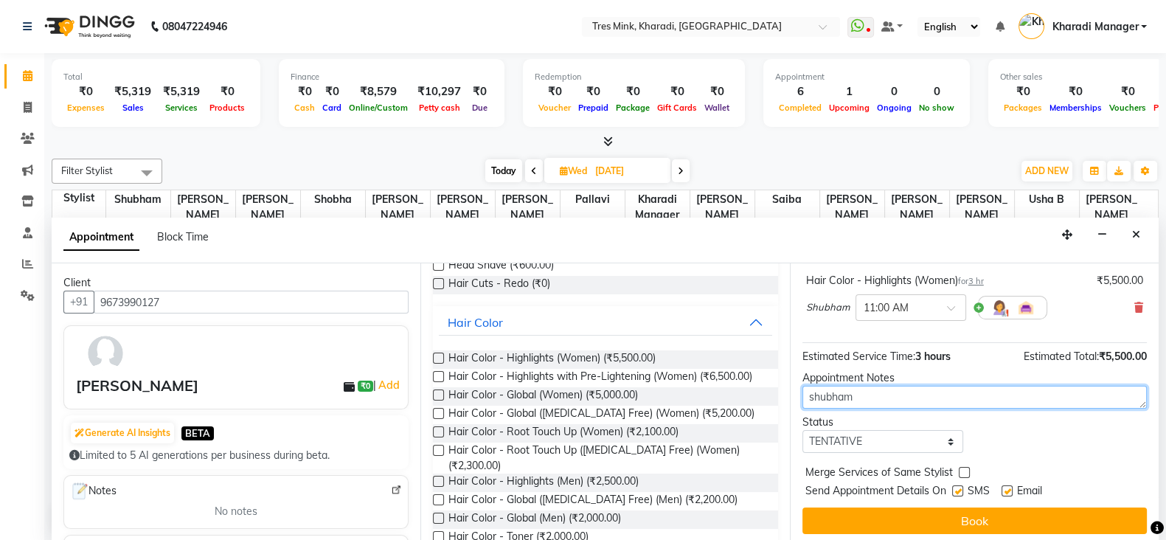
scroll to position [94, 0]
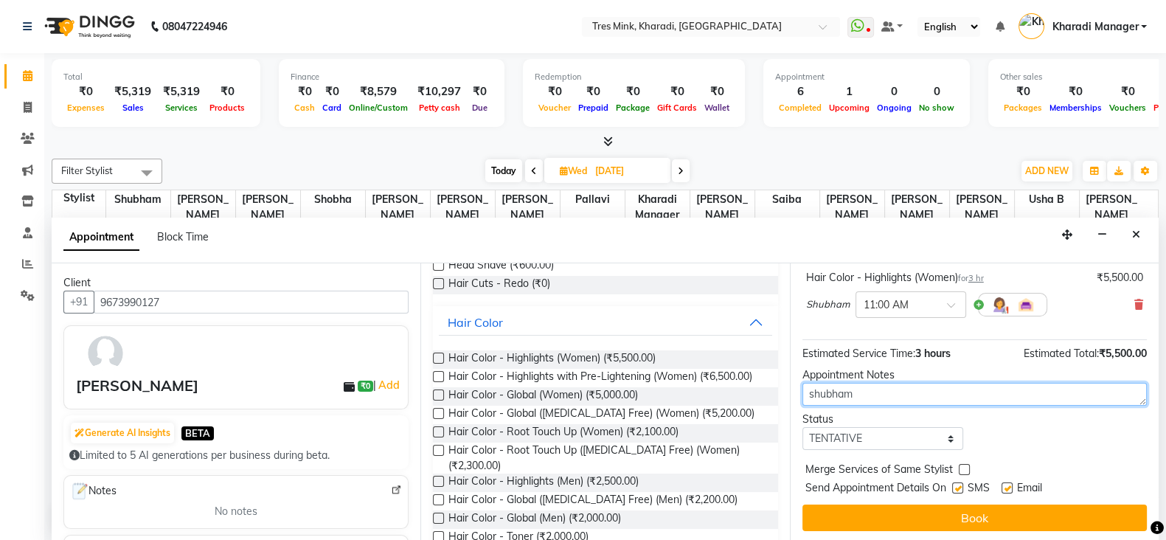
type textarea "shubham"
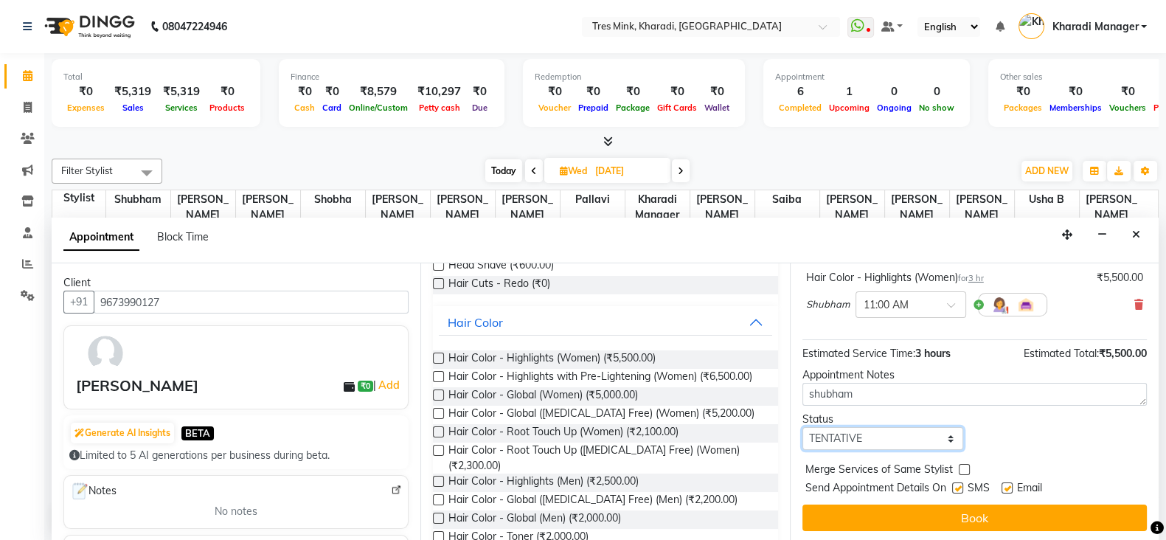
click at [889, 437] on select "Select TENTATIVE CONFIRM UPCOMING" at bounding box center [883, 438] width 162 height 23
select select "confirm booking"
click at [802, 427] on select "Select TENTATIVE CONFIRM UPCOMING" at bounding box center [883, 438] width 162 height 23
click at [857, 515] on button "Book" at bounding box center [974, 517] width 344 height 27
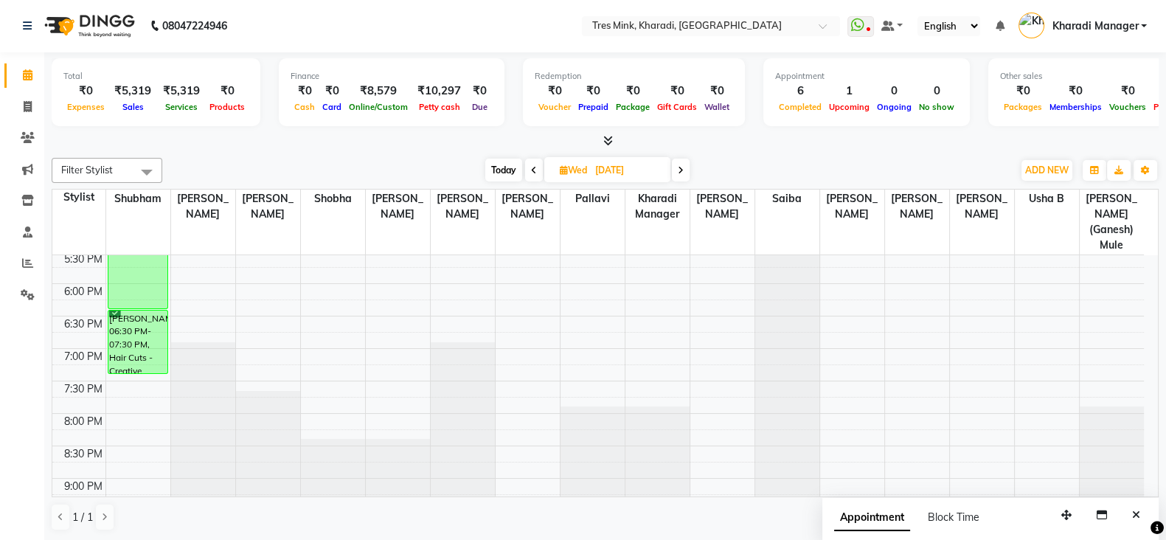
scroll to position [526, 0]
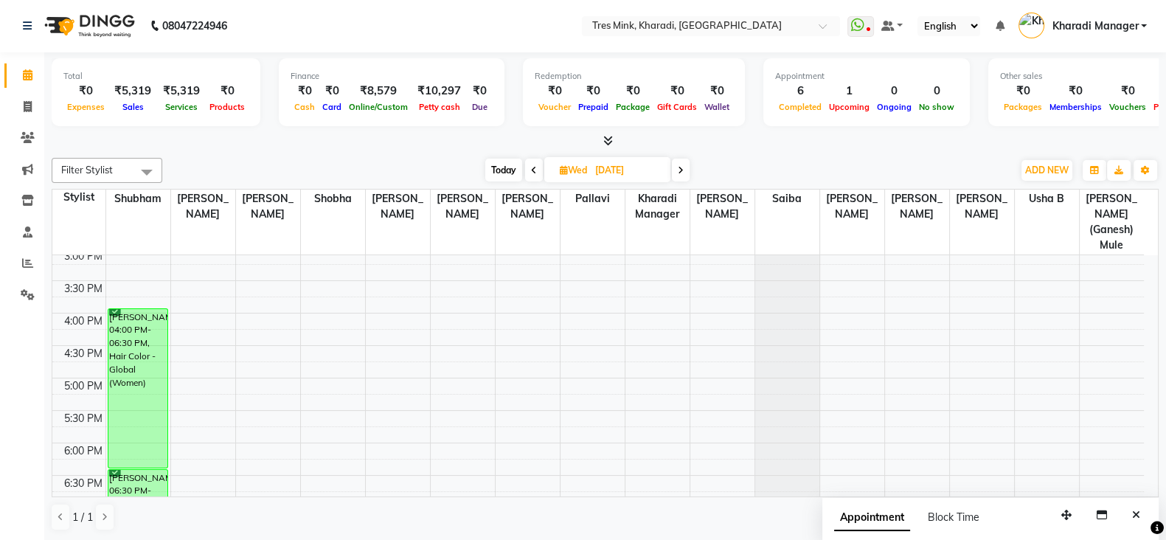
click at [498, 156] on div "Filter Stylist Select All [PERSON_NAME] [PERSON_NAME] [PERSON_NAME] Poonam Khan…" at bounding box center [605, 344] width 1107 height 385
click at [505, 168] on span "Today" at bounding box center [503, 170] width 37 height 23
type input "02-09-2025"
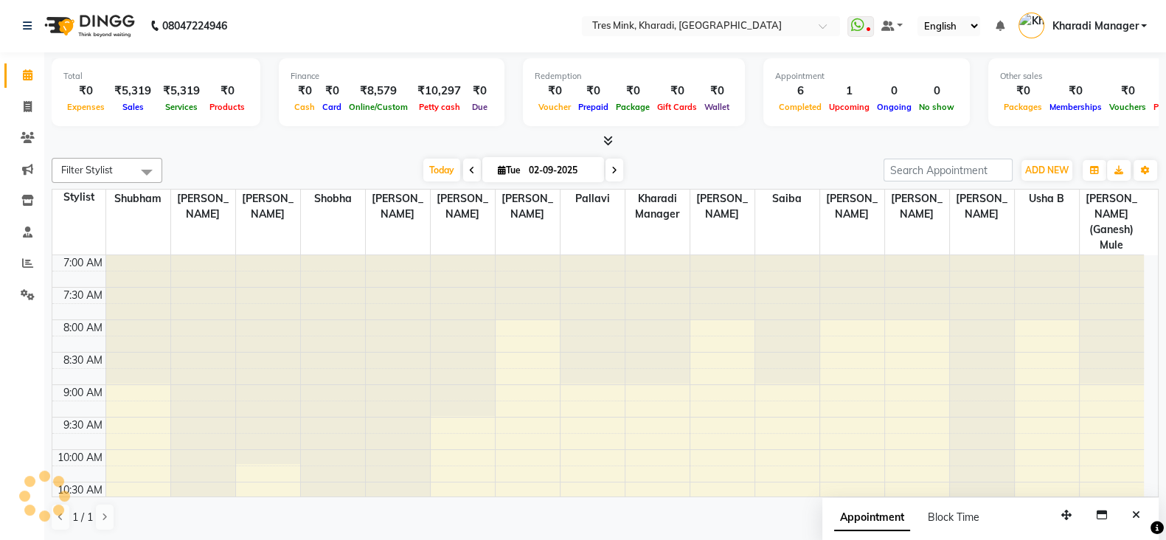
scroll to position [771, 0]
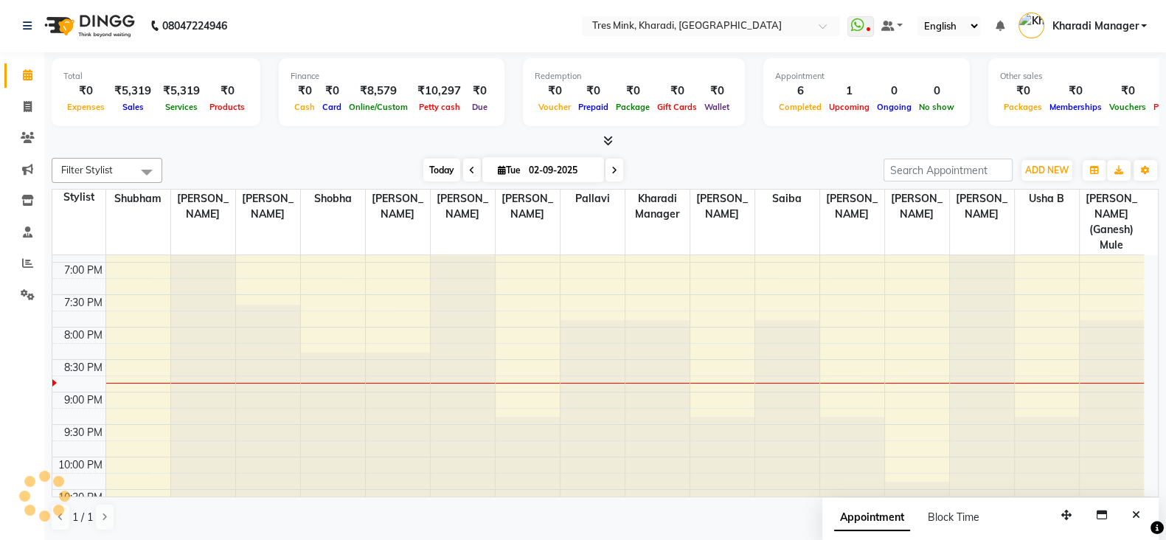
click at [442, 167] on span "Today" at bounding box center [441, 170] width 37 height 23
click at [435, 167] on span "Today" at bounding box center [441, 170] width 37 height 23
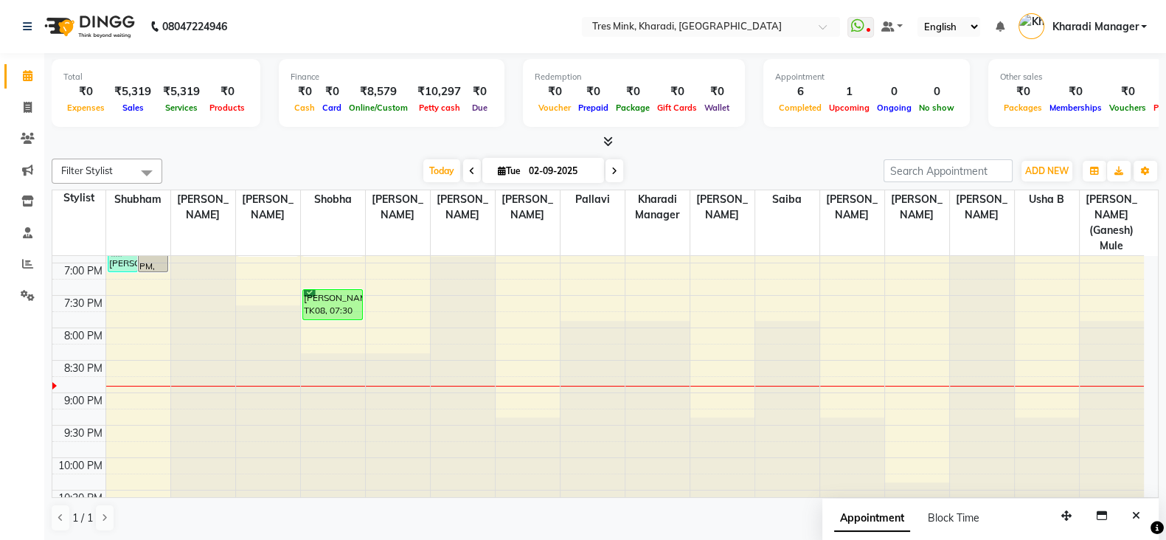
click at [399, 285] on div "7:00 AM 7:30 AM 8:00 AM 8:30 AM 9:00 AM 9:30 AM 10:00 AM 10:30 AM 11:00 AM 11:3…" at bounding box center [597, 4] width 1091 height 1038
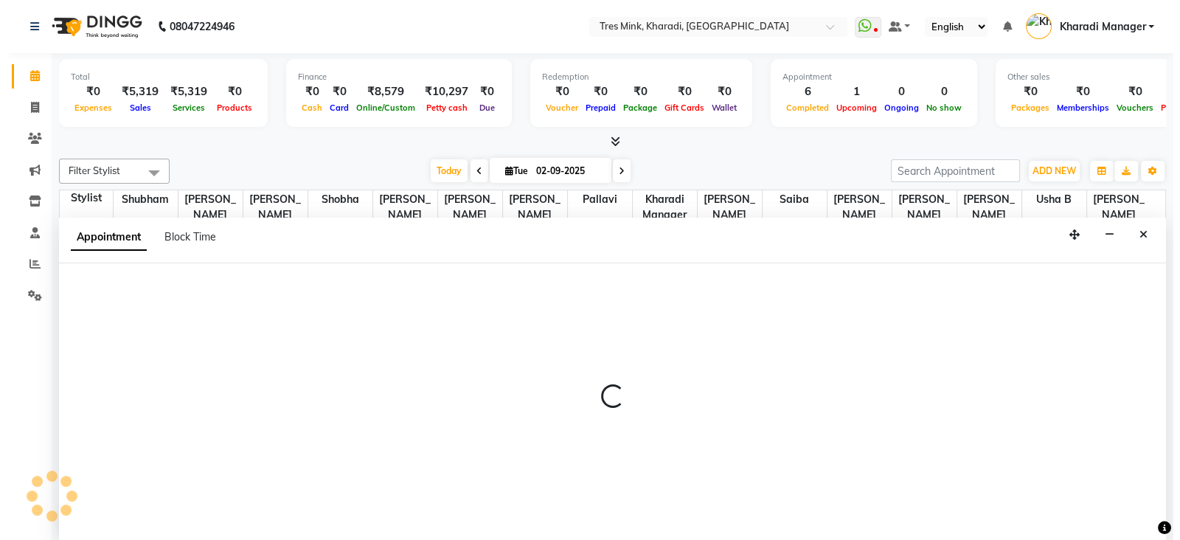
scroll to position [1, 0]
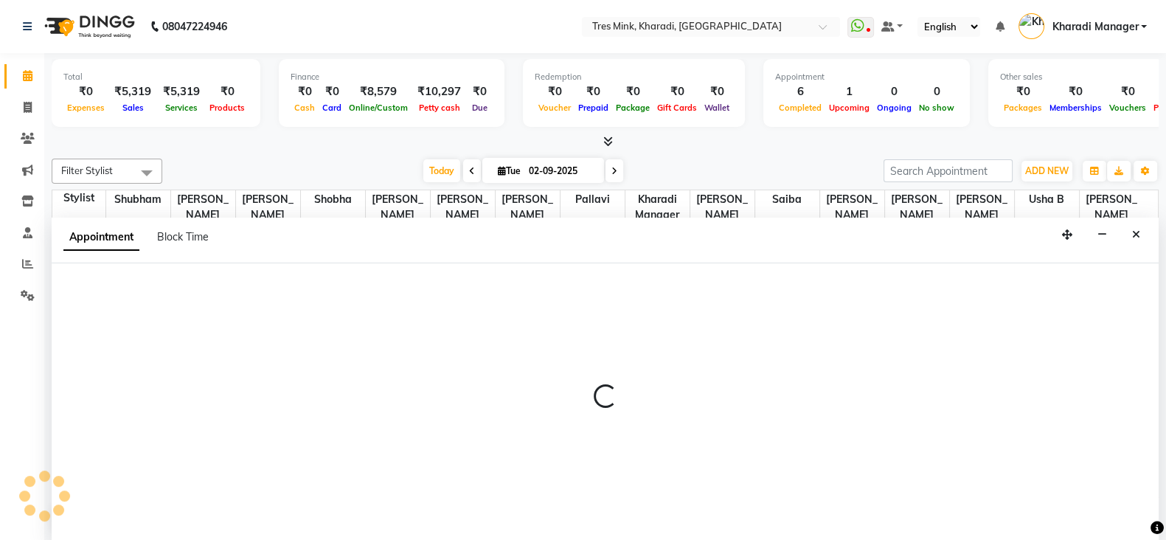
select select "88278"
select select "tentative"
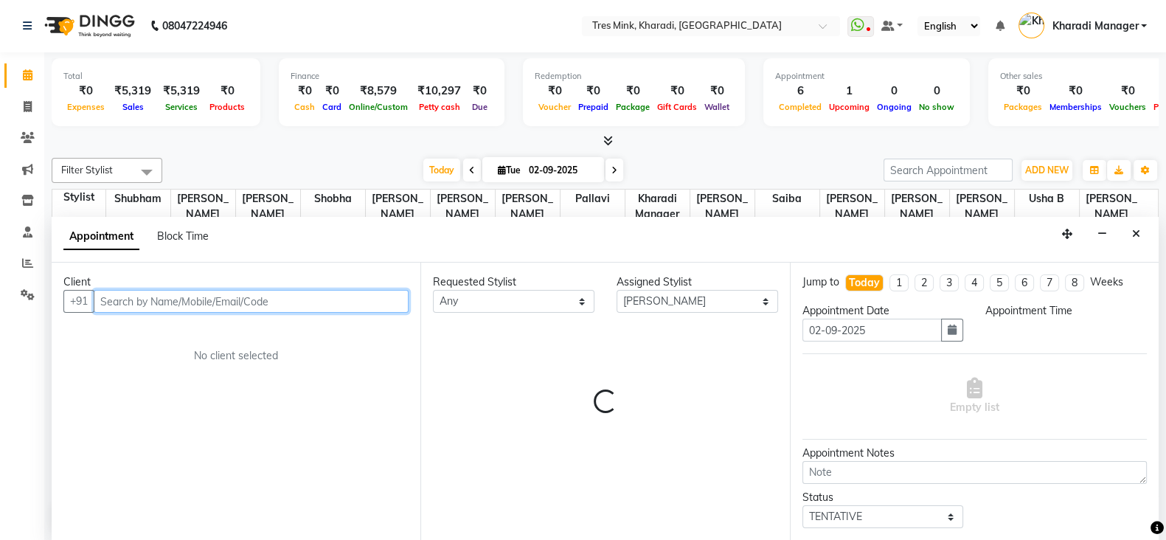
select select "1170"
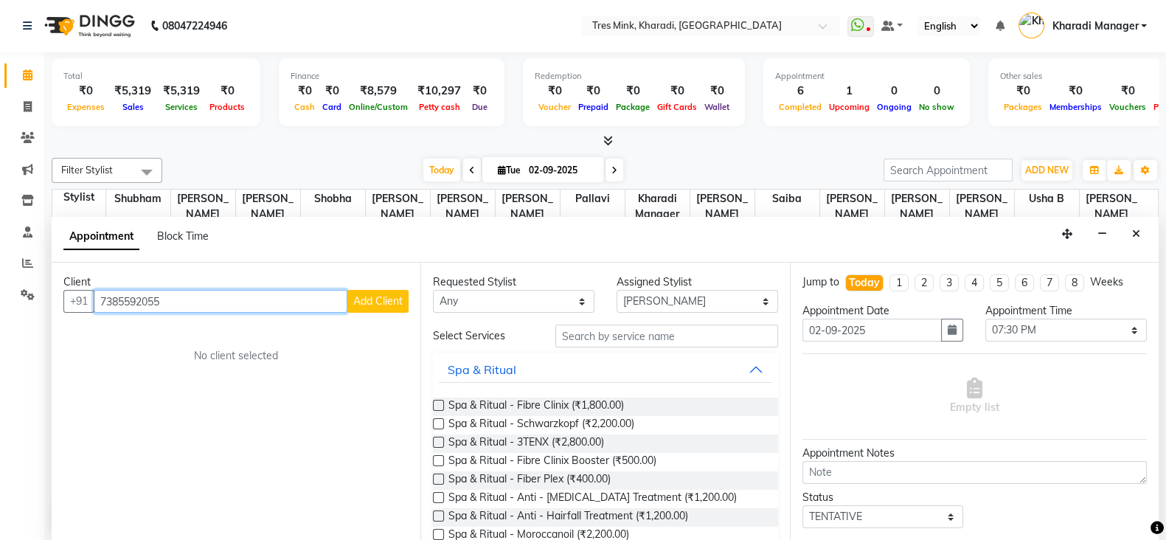
type input "7385592055"
click at [371, 295] on span "Add Client" at bounding box center [377, 300] width 49 height 13
select select "22"
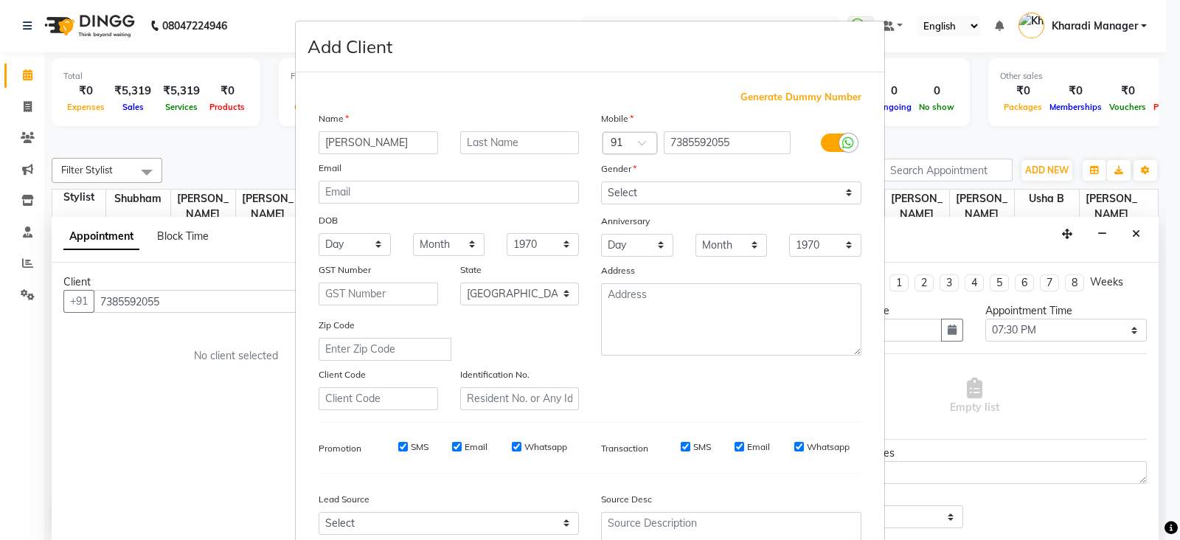
type input "[PERSON_NAME]"
click at [476, 153] on input "text" at bounding box center [519, 142] width 119 height 23
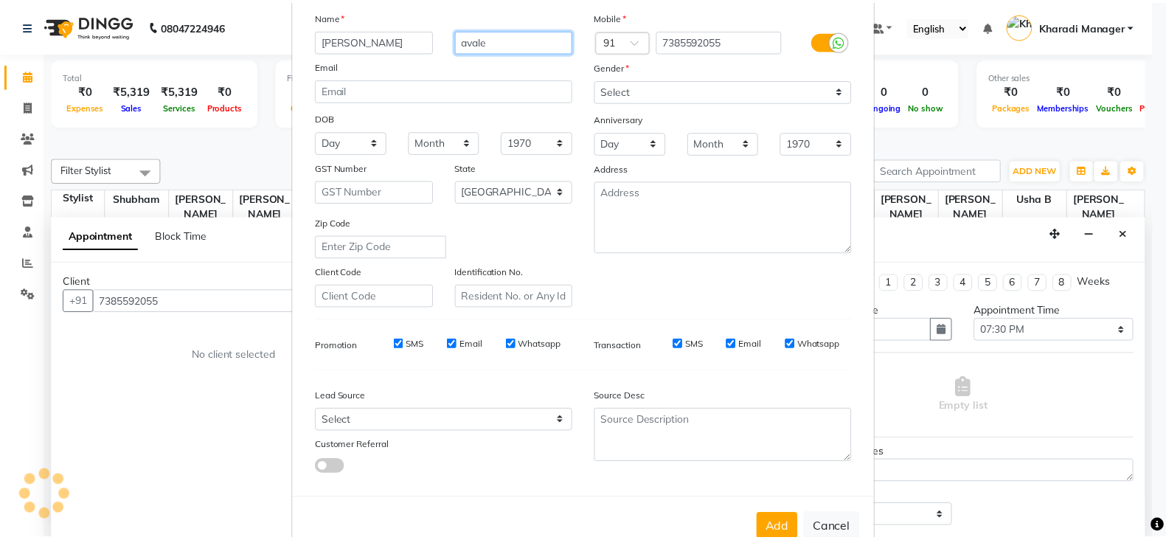
scroll to position [149, 0]
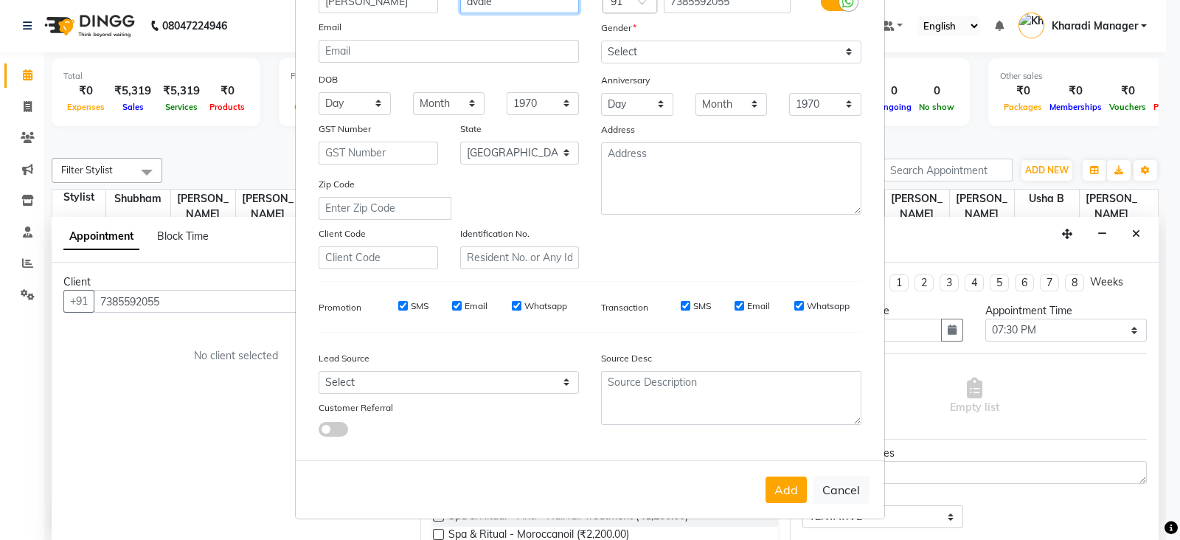
type input "avale"
click at [709, 46] on select "Select [DEMOGRAPHIC_DATA] [DEMOGRAPHIC_DATA] Other Prefer Not To Say" at bounding box center [731, 52] width 260 height 23
select select "[DEMOGRAPHIC_DATA]"
click at [601, 41] on select "Select [DEMOGRAPHIC_DATA] [DEMOGRAPHIC_DATA] Other Prefer Not To Say" at bounding box center [731, 52] width 260 height 23
click at [685, 46] on select "Select [DEMOGRAPHIC_DATA] [DEMOGRAPHIC_DATA] Other Prefer Not To Say" at bounding box center [731, 52] width 260 height 23
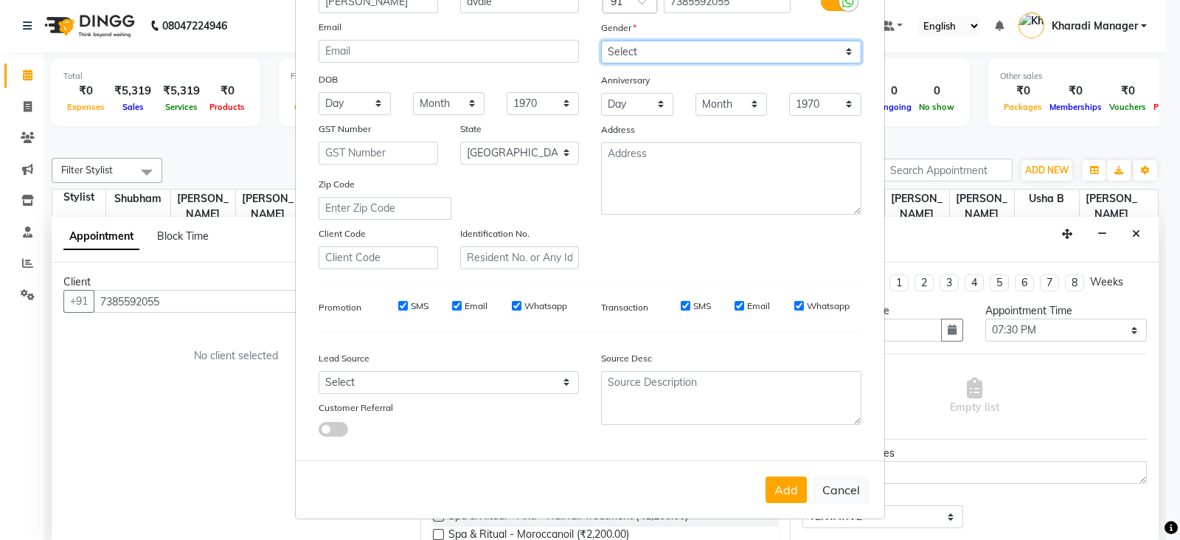
click at [601, 41] on select "Select [DEMOGRAPHIC_DATA] [DEMOGRAPHIC_DATA] Other Prefer Not To Say" at bounding box center [731, 52] width 260 height 23
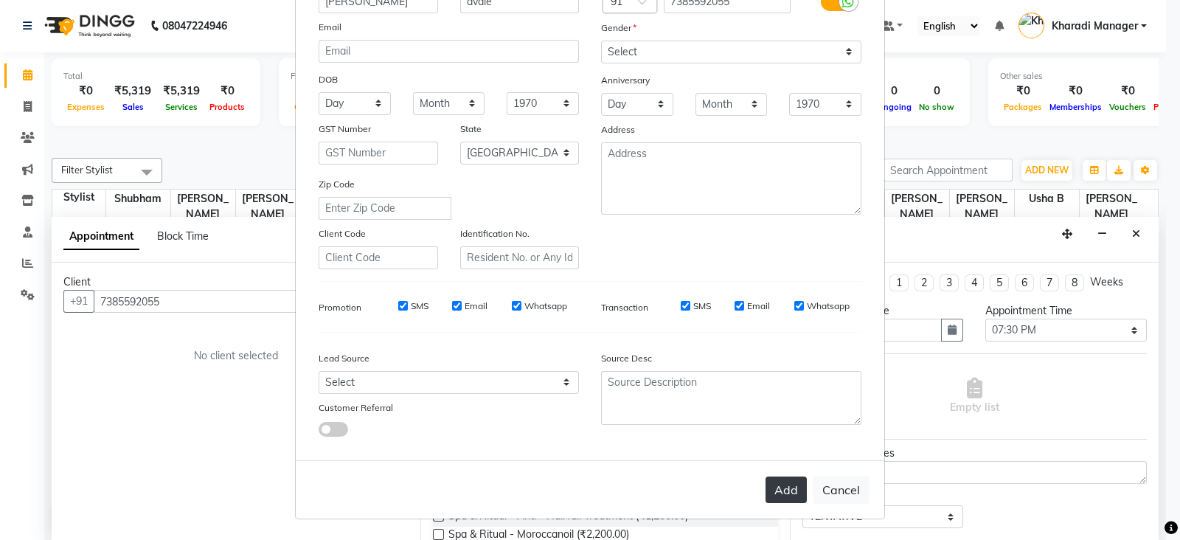
click at [785, 490] on button "Add" at bounding box center [785, 489] width 41 height 27
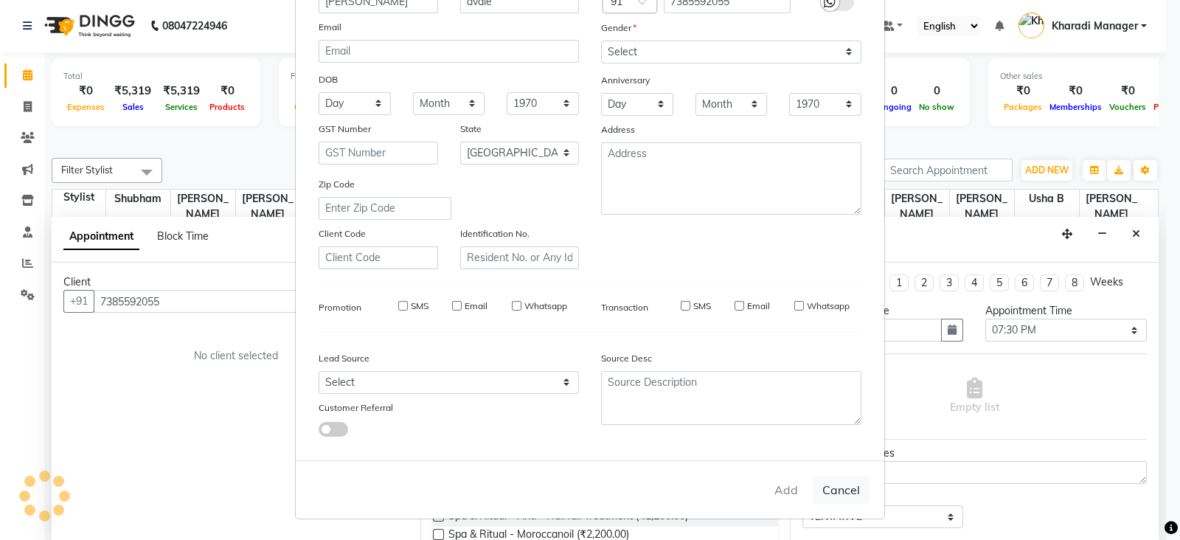
select select
select select "null"
select select
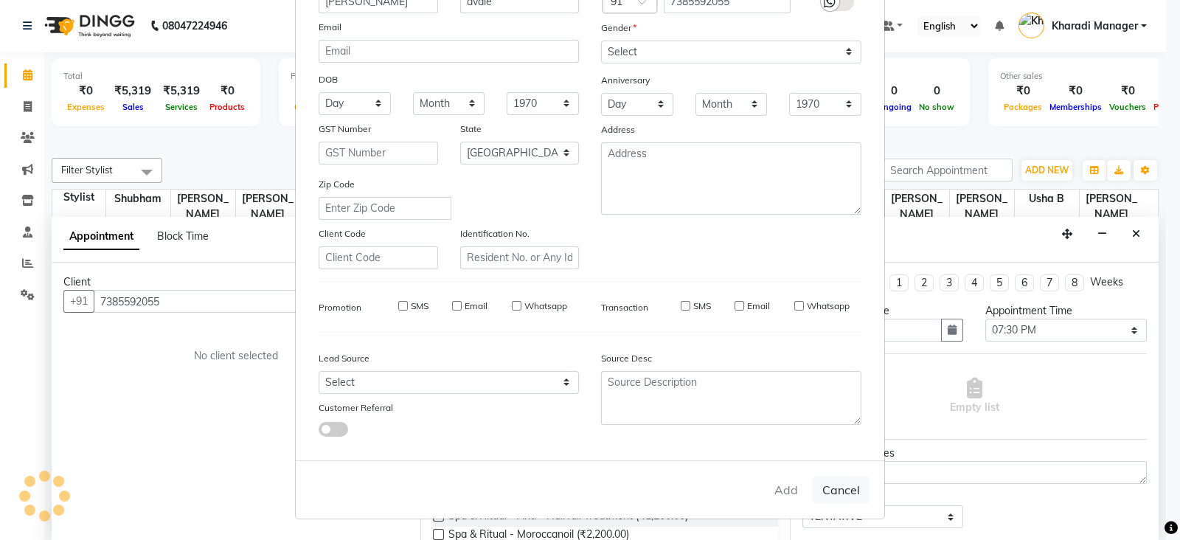
select select
checkbox input "false"
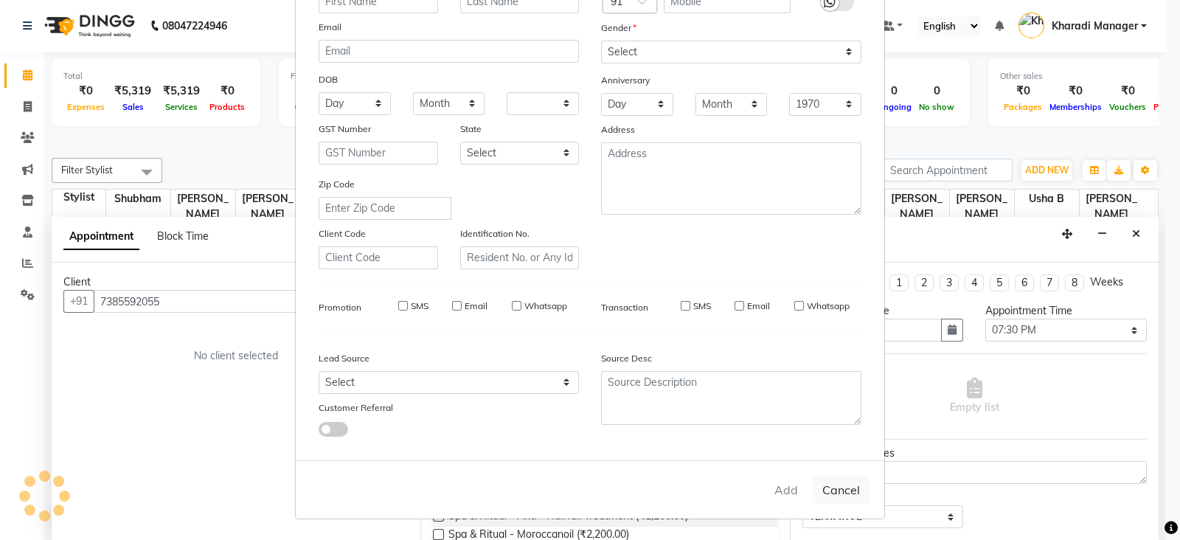
checkbox input "false"
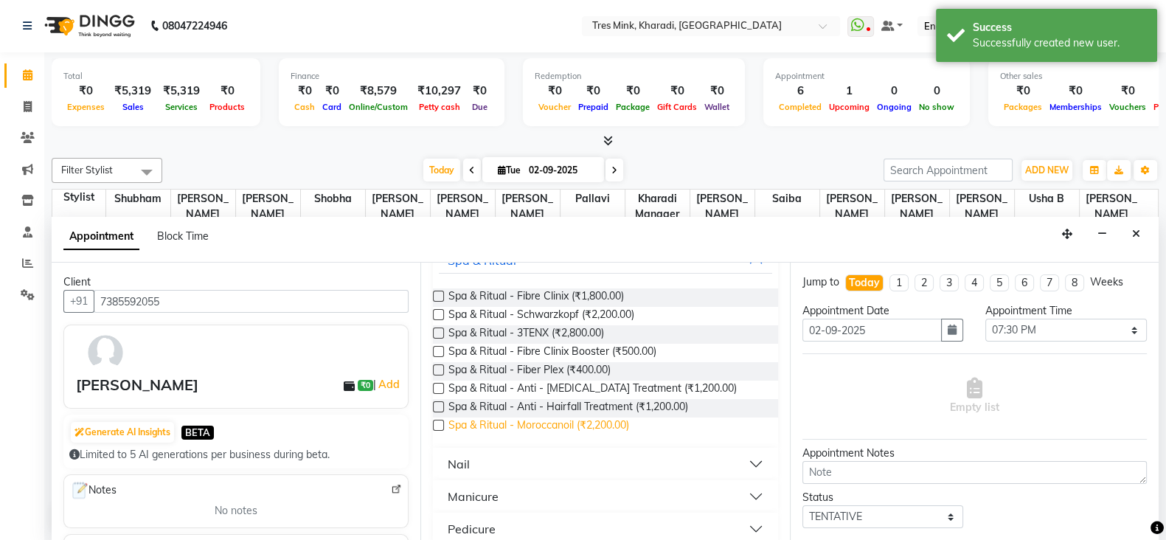
scroll to position [184, 0]
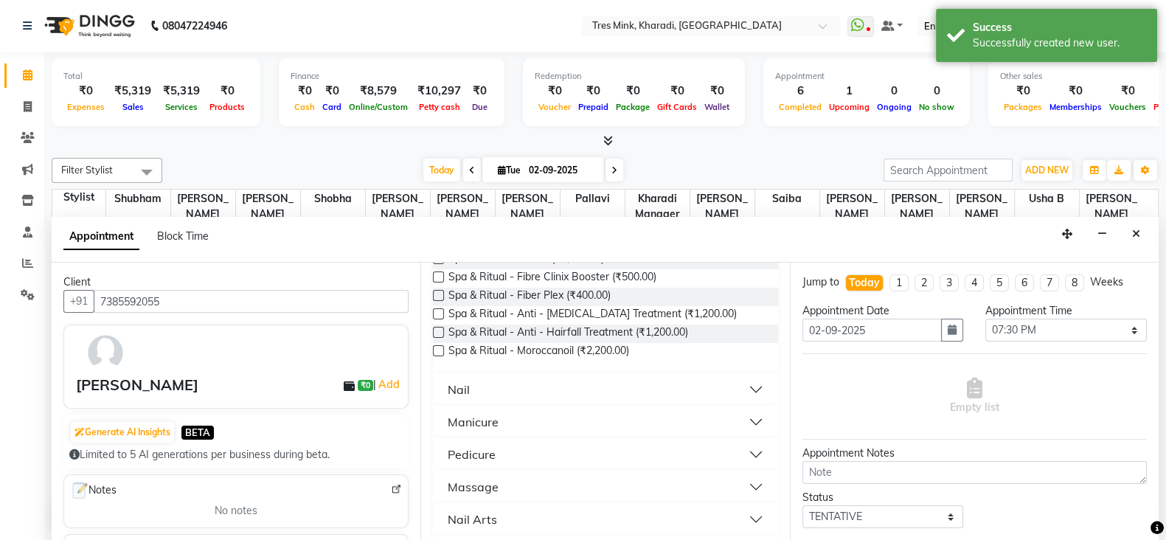
click at [498, 378] on button "Nail" at bounding box center [605, 389] width 333 height 27
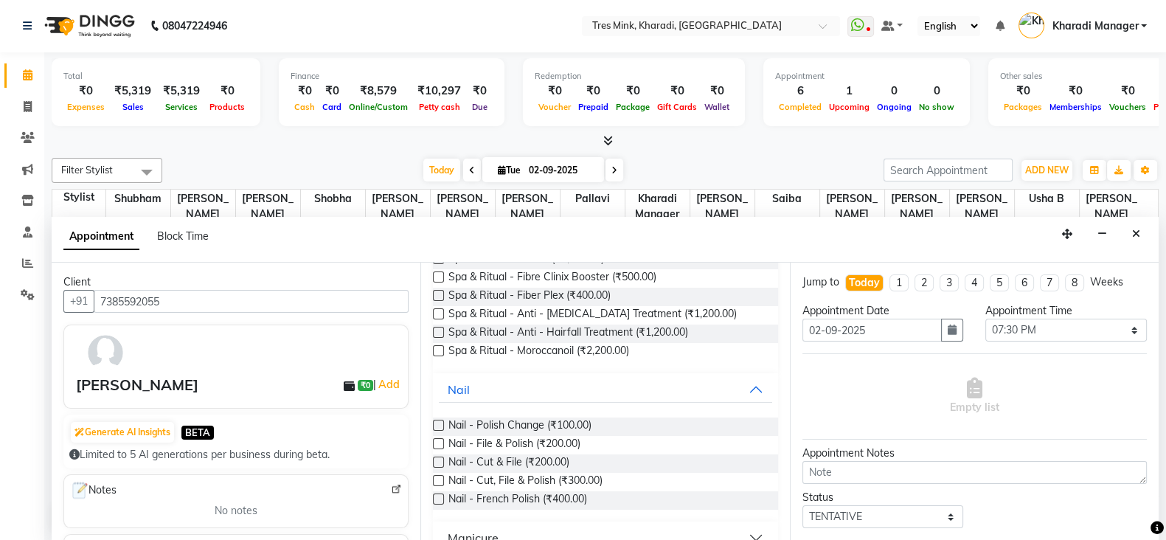
click at [435, 422] on label at bounding box center [438, 425] width 11 height 11
click at [435, 422] on input "checkbox" at bounding box center [438, 427] width 10 height 10
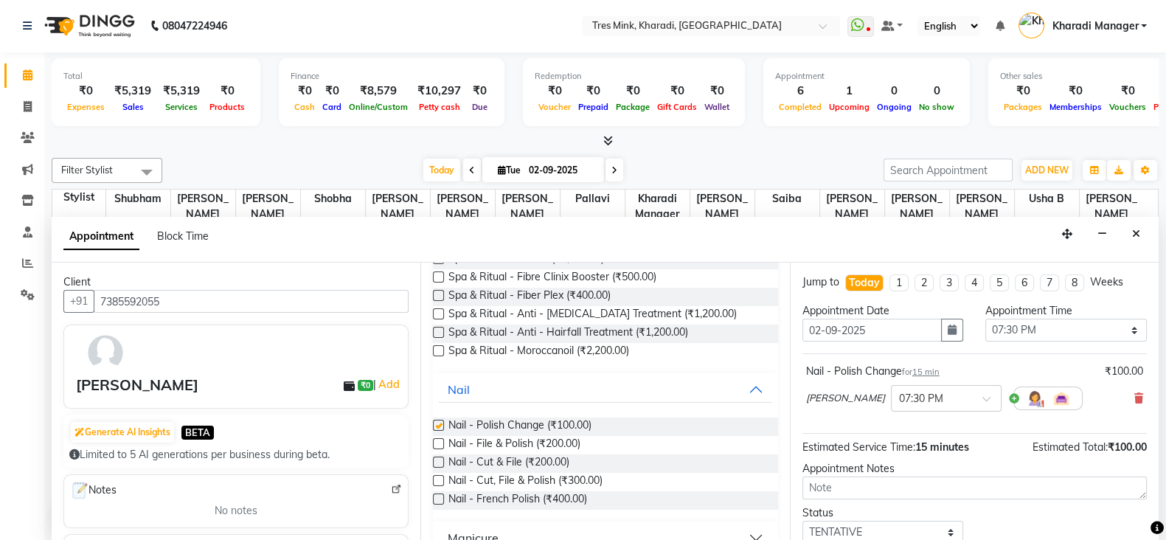
checkbox input "false"
click at [902, 476] on textarea at bounding box center [974, 487] width 344 height 23
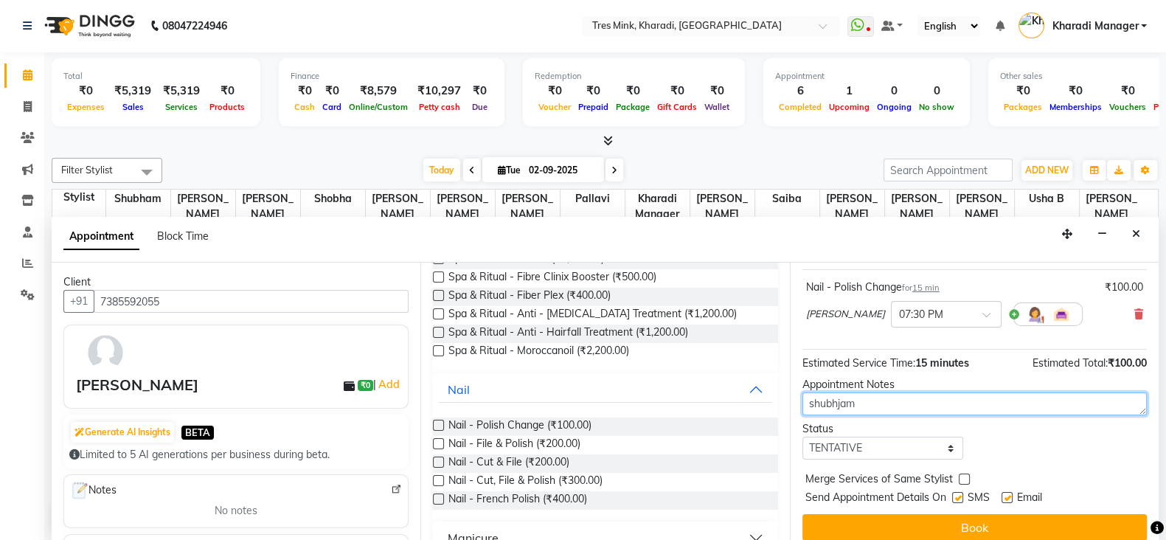
scroll to position [94, 0]
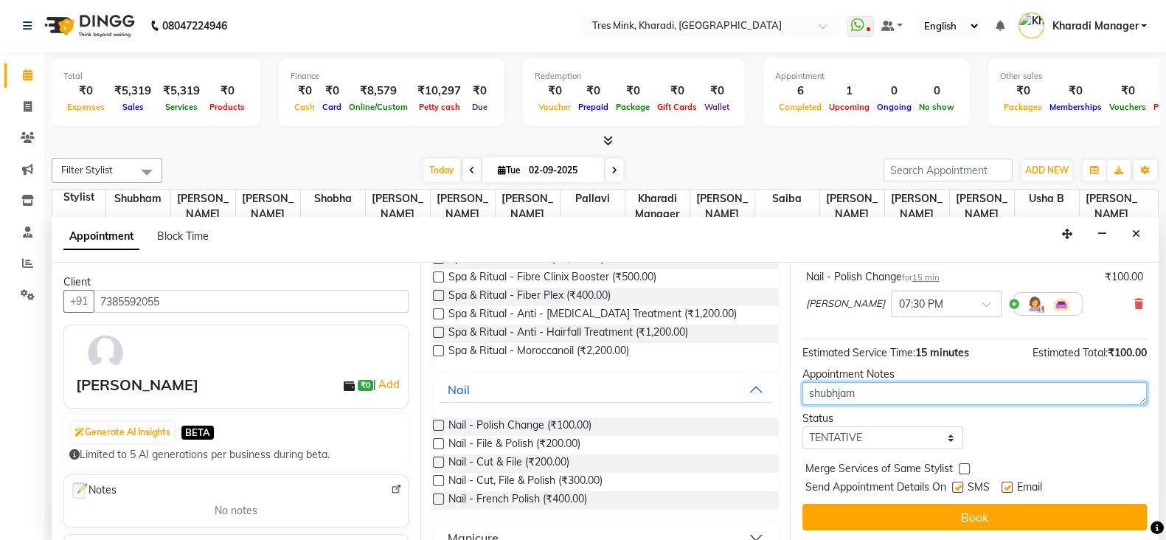
type textarea "shubhjam"
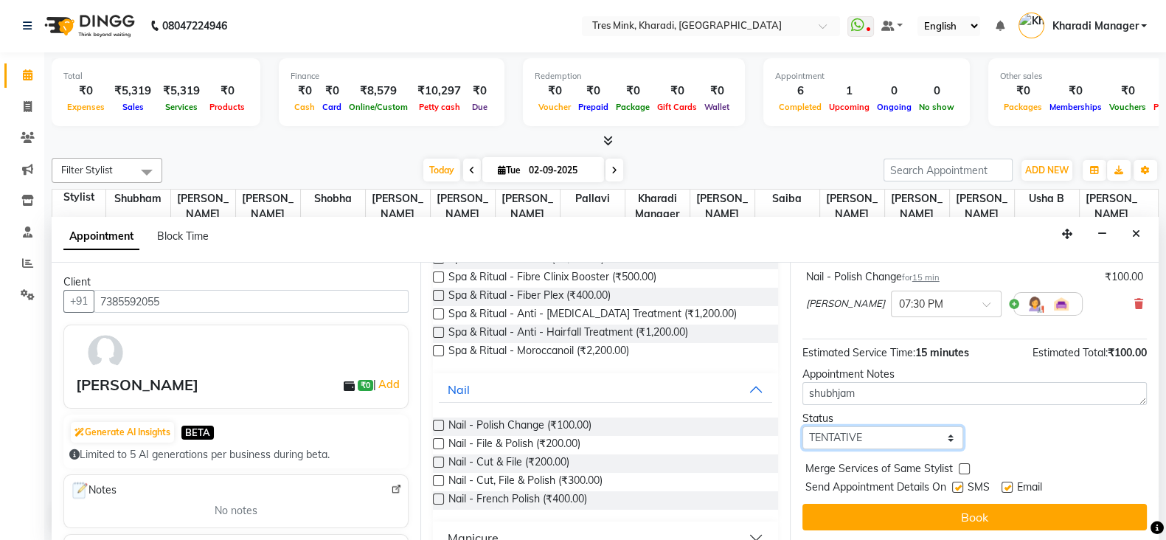
click at [900, 437] on select "Select TENTATIVE CONFIRM CHECK-IN UPCOMING" at bounding box center [883, 437] width 162 height 23
select select "confirm booking"
click at [802, 426] on select "Select TENTATIVE CONFIRM CHECK-IN UPCOMING" at bounding box center [883, 437] width 162 height 23
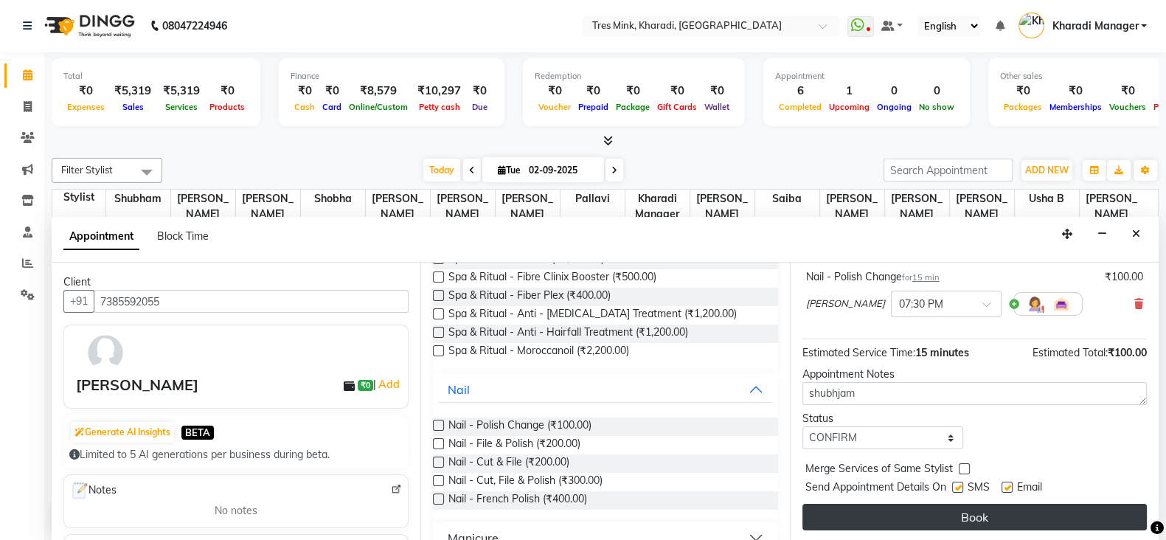
click at [863, 506] on button "Book" at bounding box center [974, 517] width 344 height 27
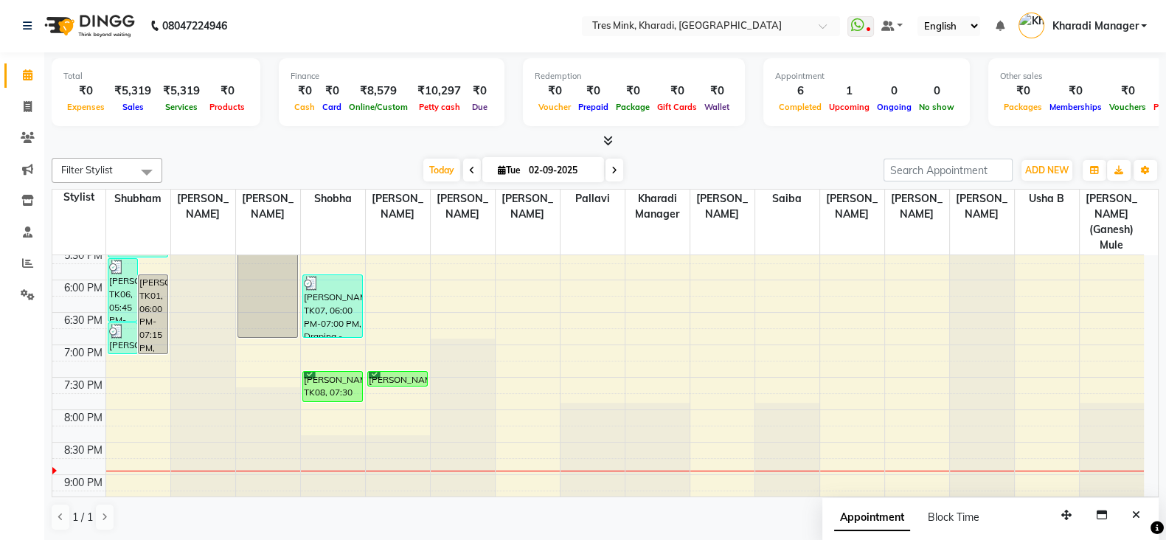
scroll to position [710, 0]
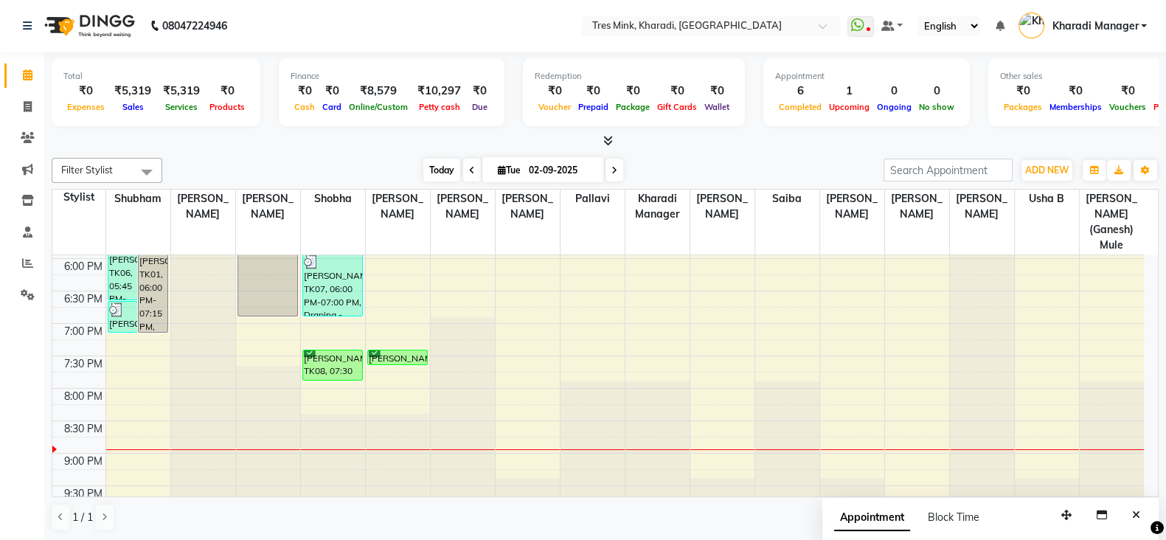
click at [434, 165] on span "Today" at bounding box center [441, 170] width 37 height 23
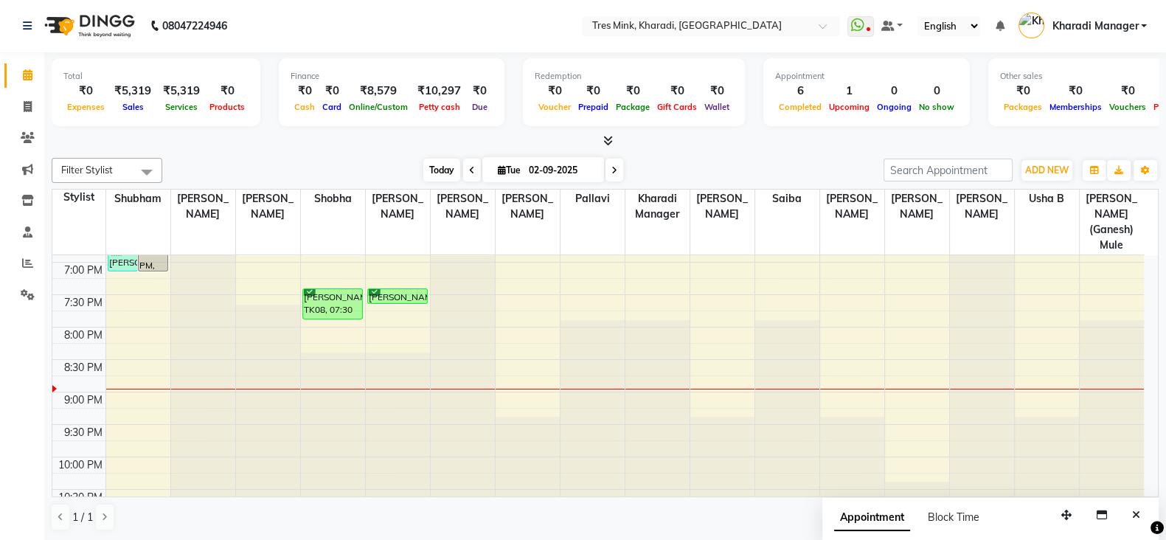
click at [443, 169] on span "Today" at bounding box center [441, 170] width 37 height 23
click at [432, 167] on span "Today" at bounding box center [441, 170] width 37 height 23
click at [442, 169] on span "Today" at bounding box center [441, 170] width 37 height 23
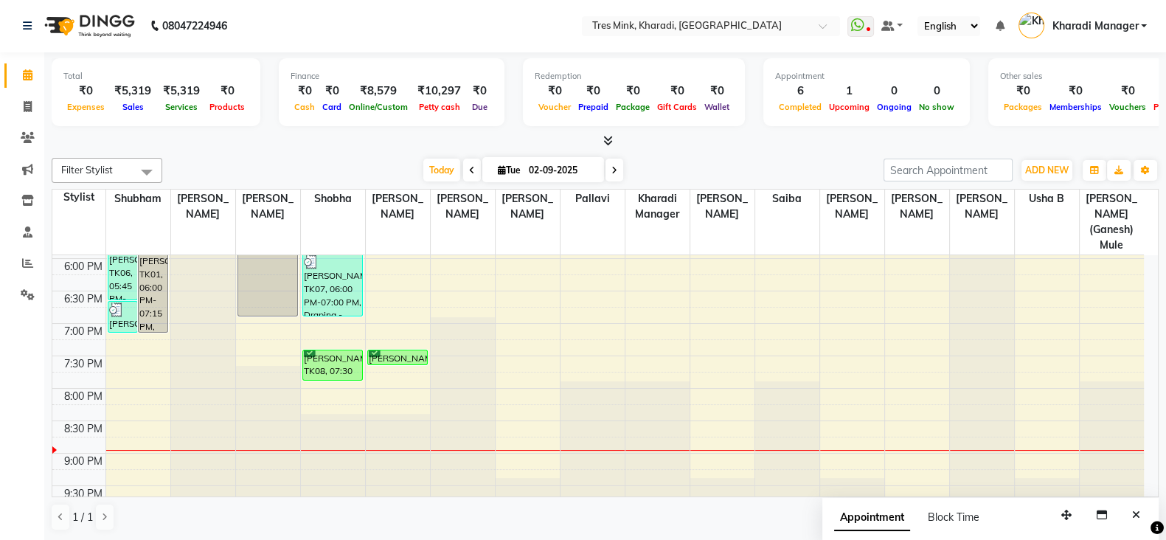
scroll to position [648, 0]
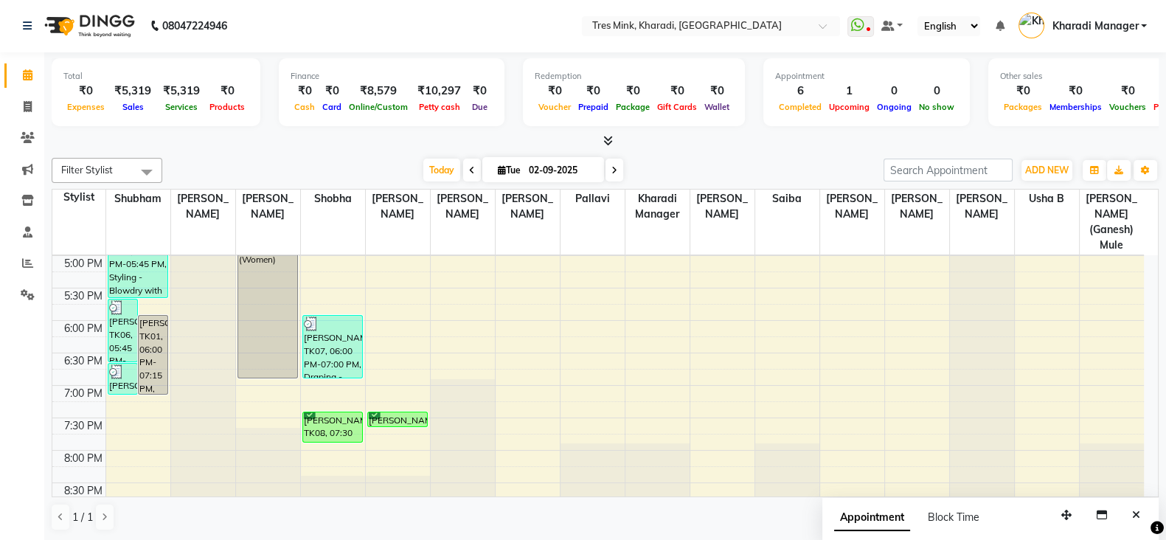
click at [144, 392] on div "7:00 AM 7:30 AM 8:00 AM 8:30 AM 9:00 AM 9:30 AM 10:00 AM 10:30 AM 11:00 AM 11:3…" at bounding box center [597, 126] width 1091 height 1038
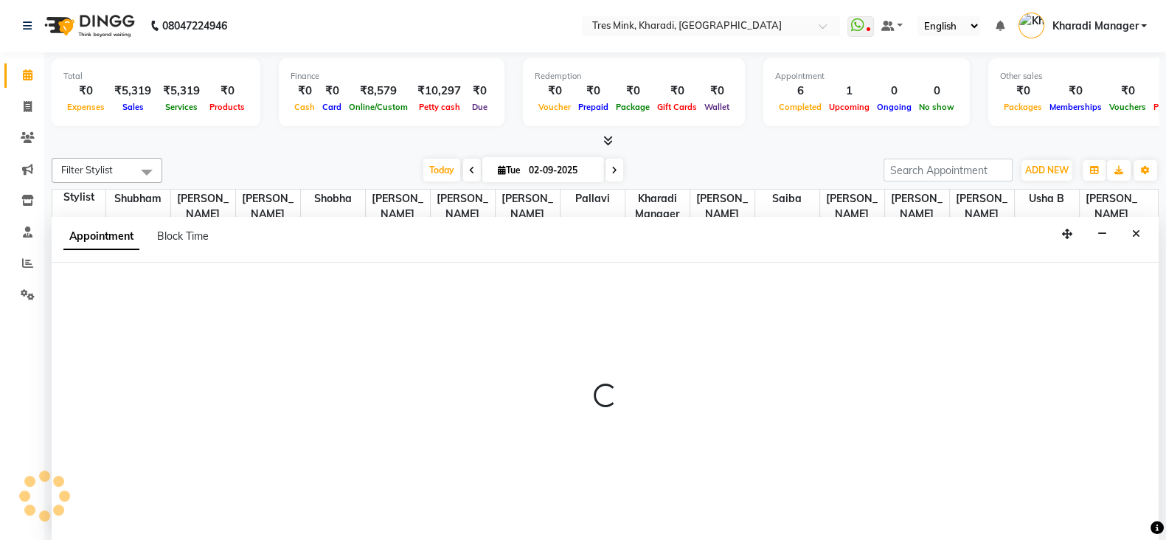
select select "75009"
select select "tentative"
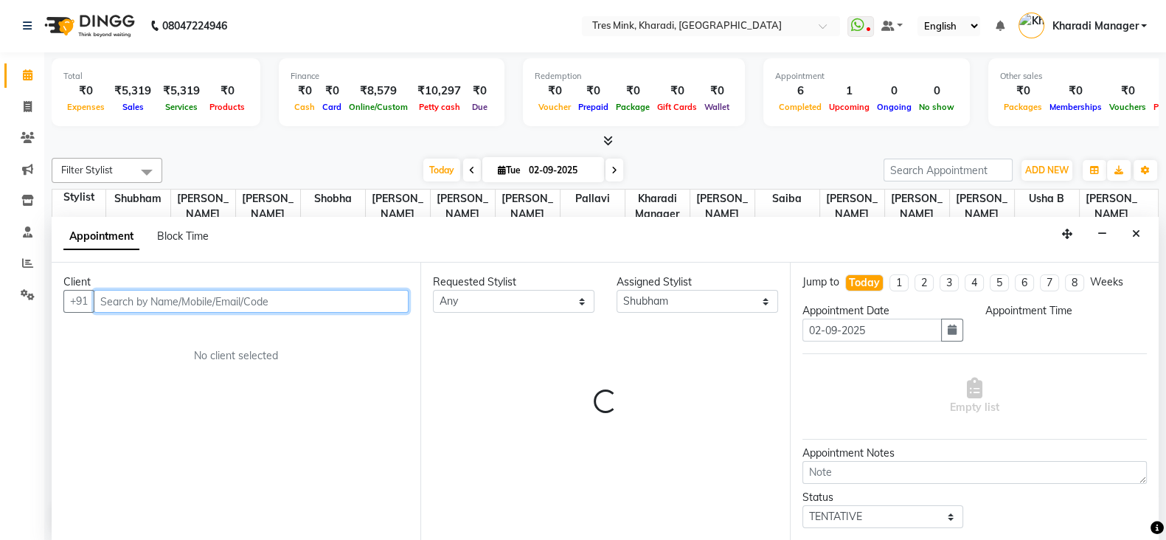
select select "1155"
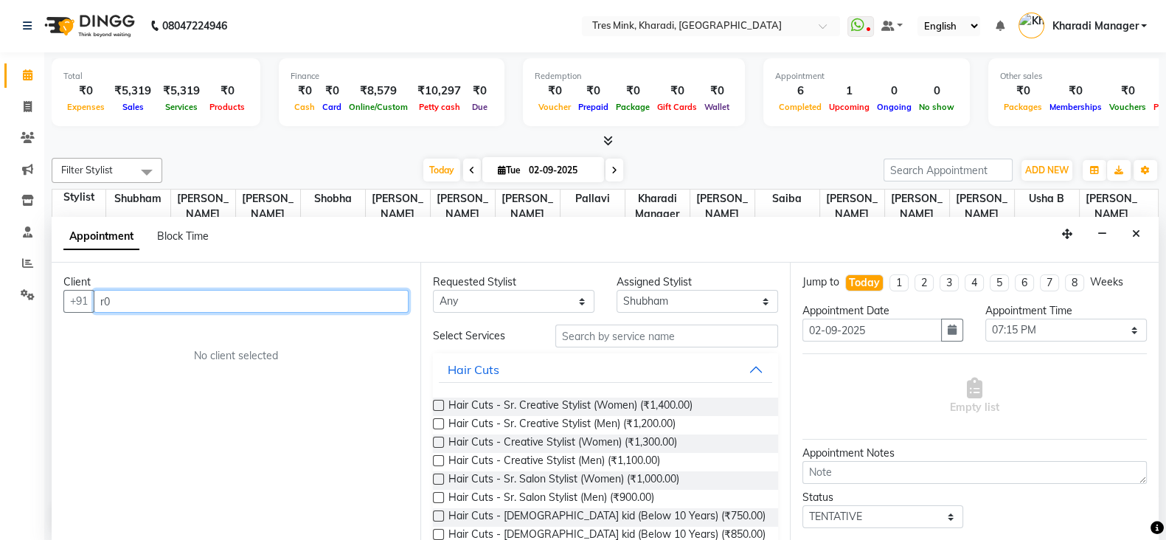
type input "r"
click at [607, 141] on icon at bounding box center [608, 140] width 10 height 11
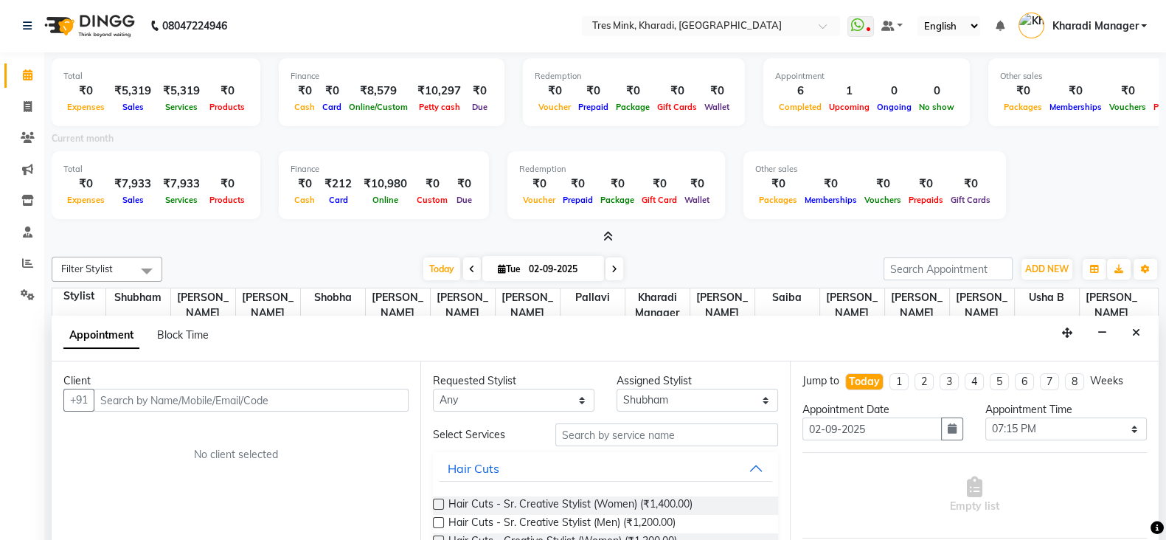
click at [612, 231] on icon at bounding box center [608, 236] width 10 height 11
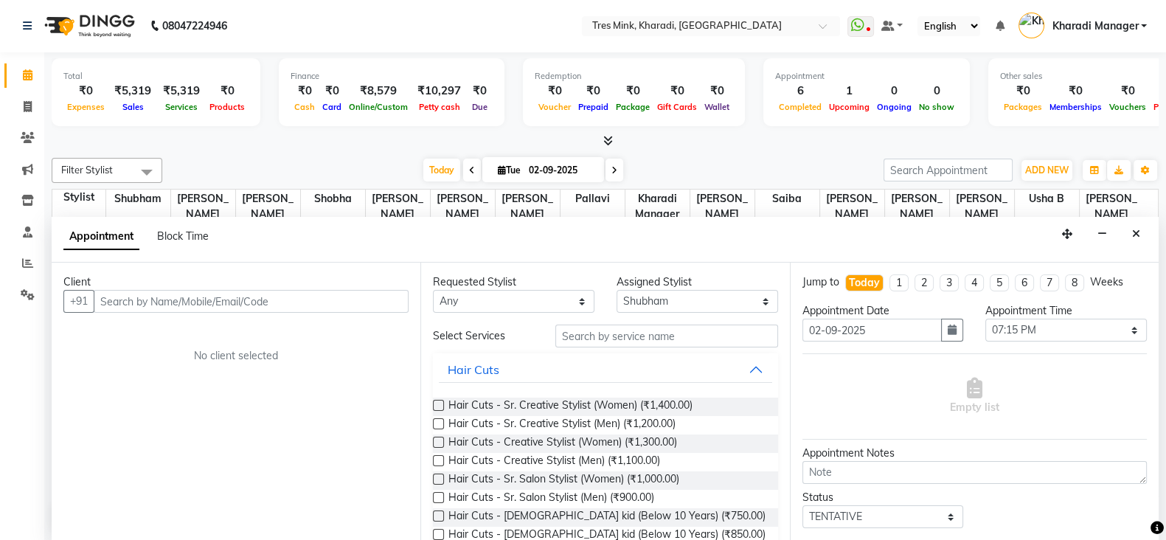
click at [607, 138] on icon at bounding box center [608, 140] width 10 height 11
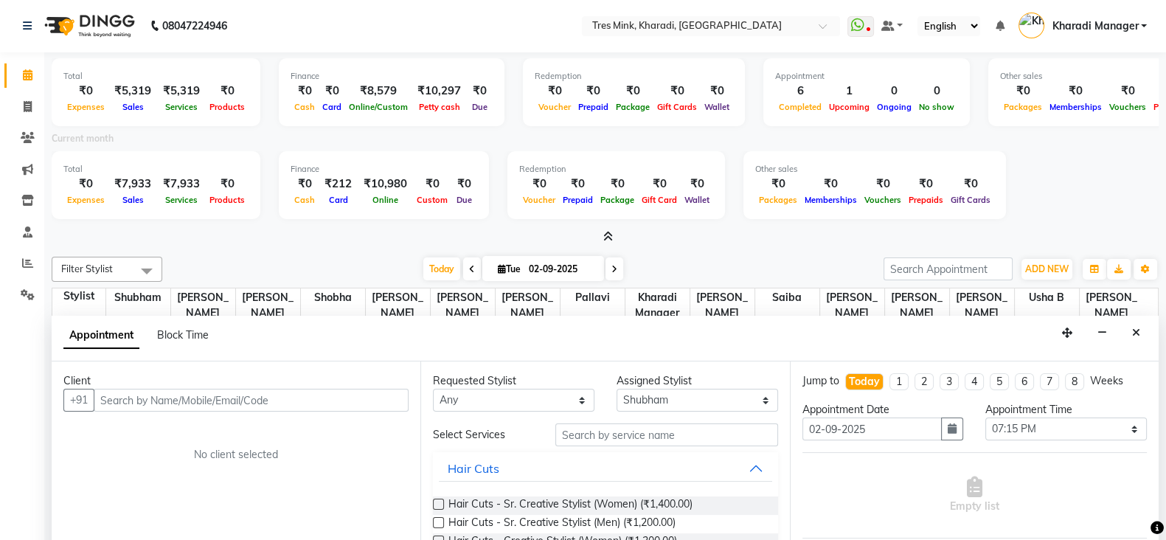
click at [605, 133] on div "Current month" at bounding box center [605, 141] width 1129 height 21
click at [605, 229] on span at bounding box center [604, 236] width 15 height 15
click at [253, 389] on input "text" at bounding box center [251, 400] width 315 height 23
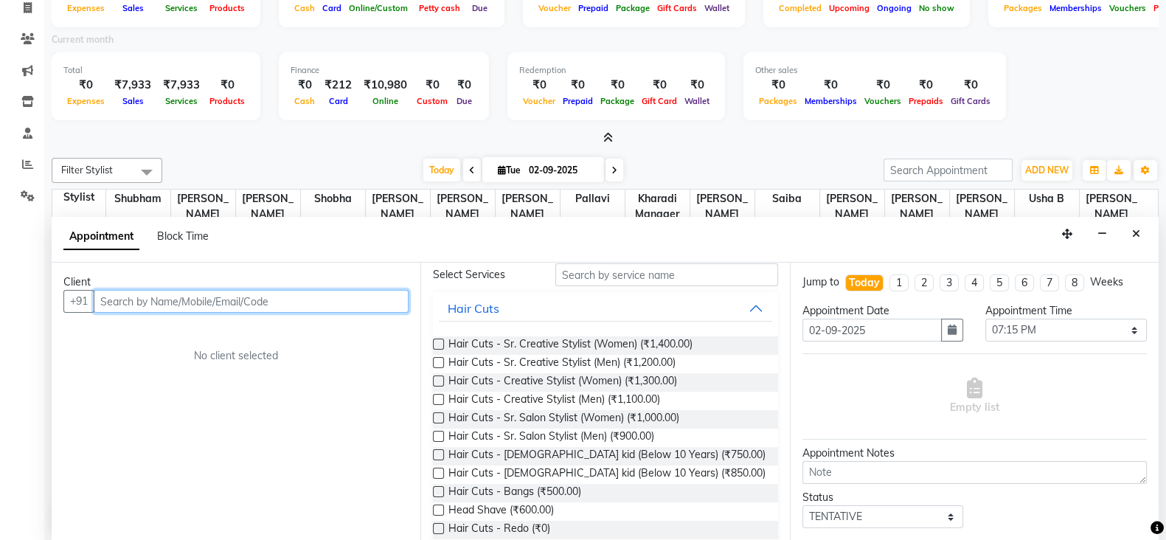
click at [253, 300] on input "text" at bounding box center [251, 301] width 315 height 23
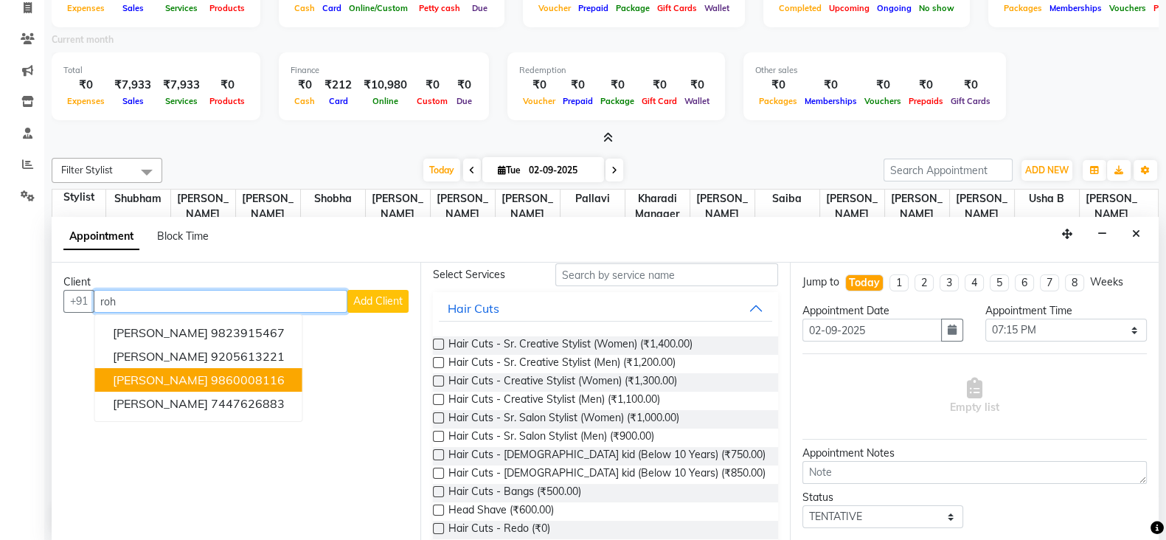
click at [191, 385] on span "[PERSON_NAME]" at bounding box center [160, 379] width 95 height 15
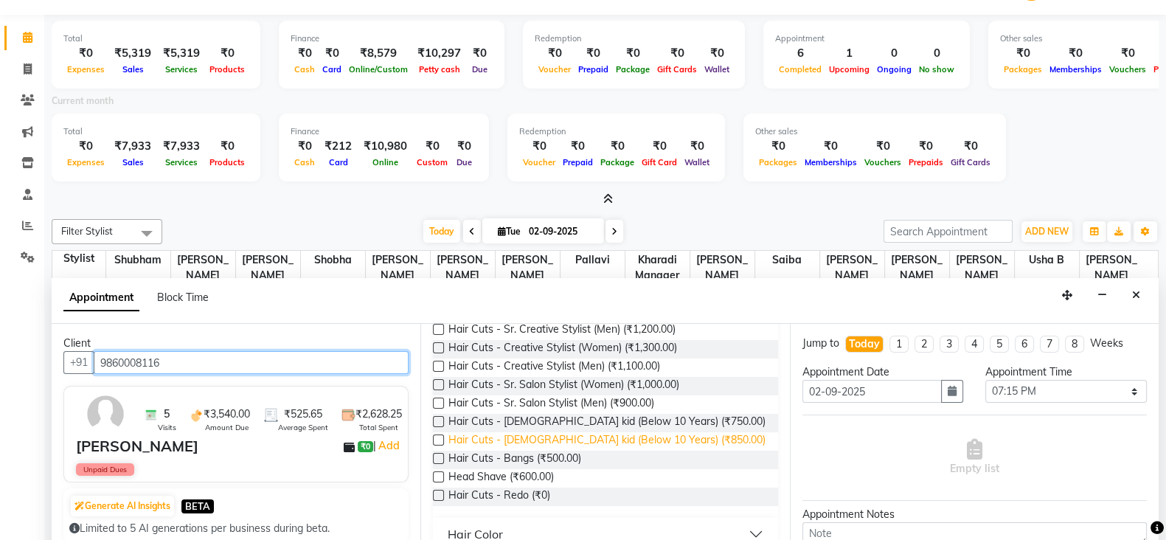
scroll to position [184, 0]
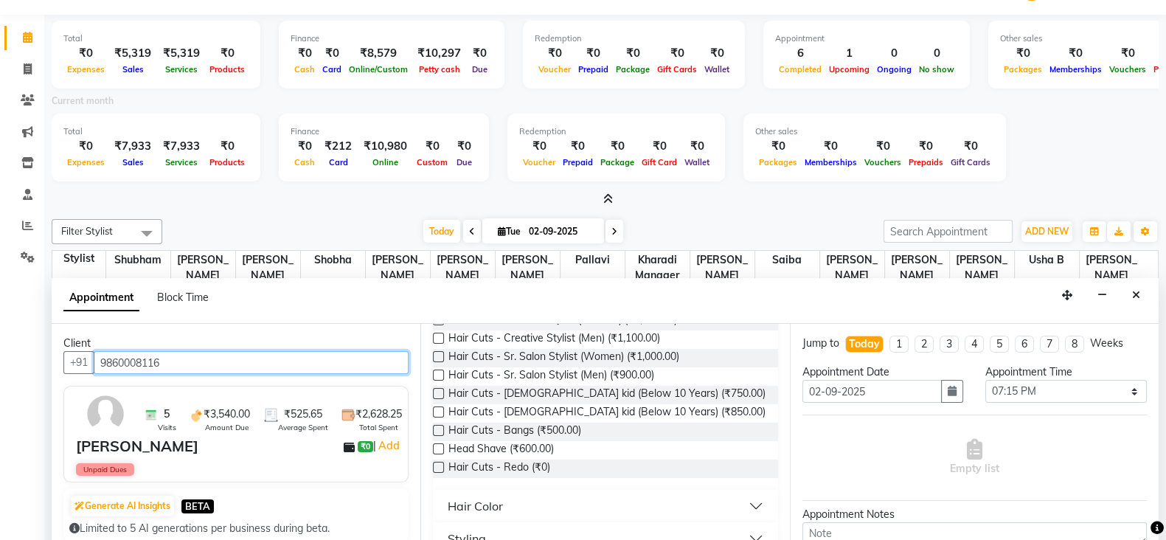
type input "9860008116"
click at [435, 425] on label at bounding box center [438, 430] width 11 height 11
click at [435, 427] on input "checkbox" at bounding box center [438, 432] width 10 height 10
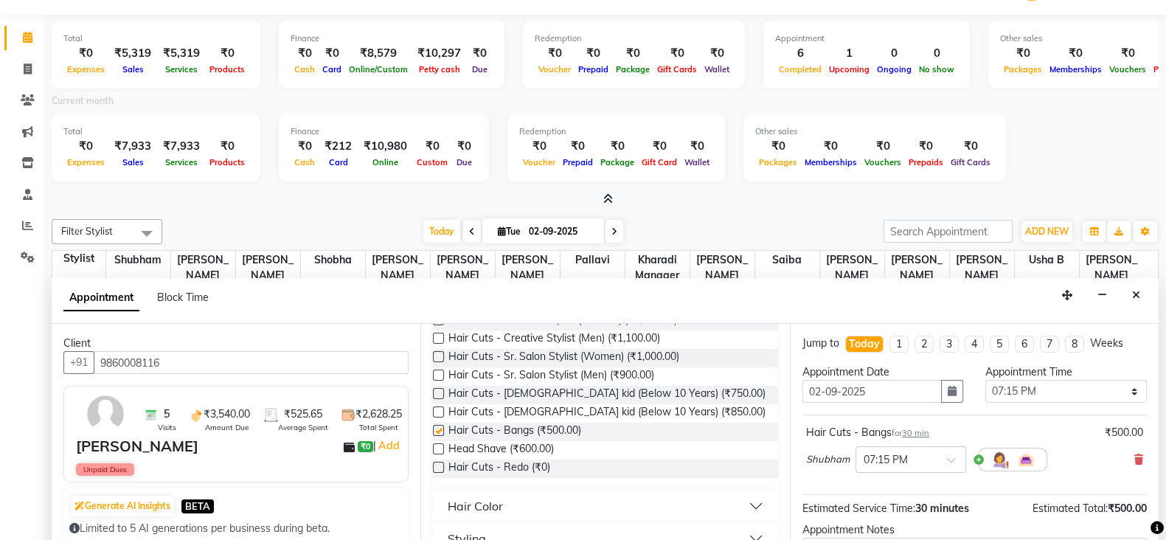
checkbox input "false"
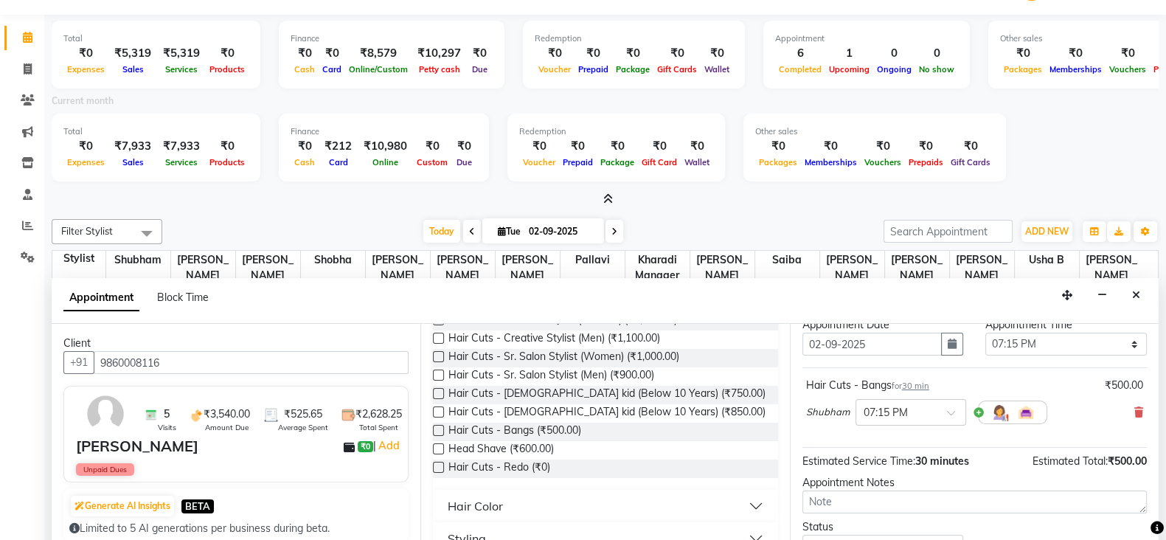
scroll to position [94, 0]
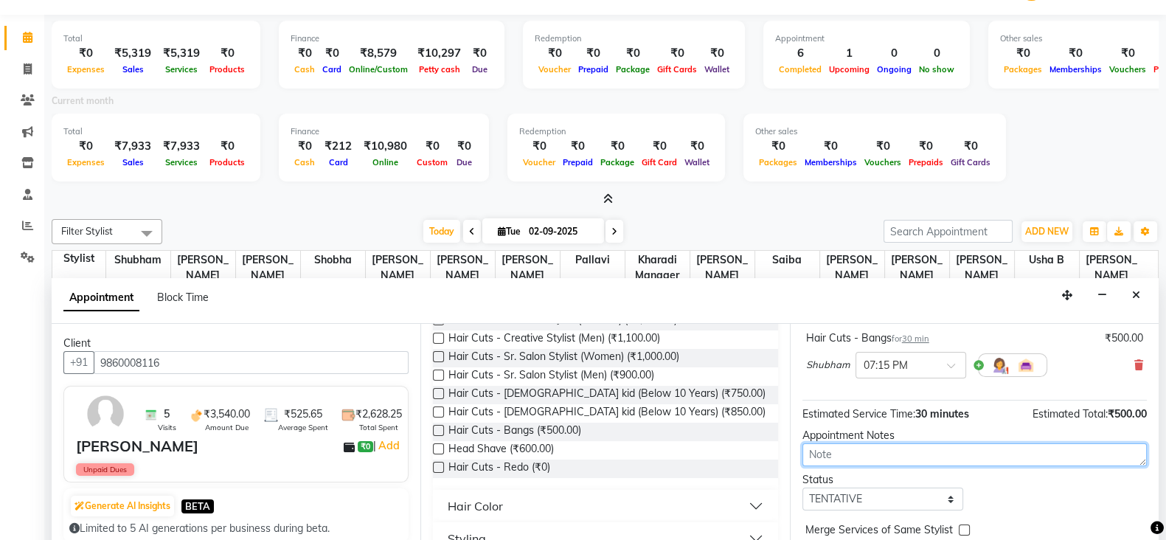
click at [900, 455] on textarea at bounding box center [974, 454] width 344 height 23
type textarea "s"
type textarea "shubham"
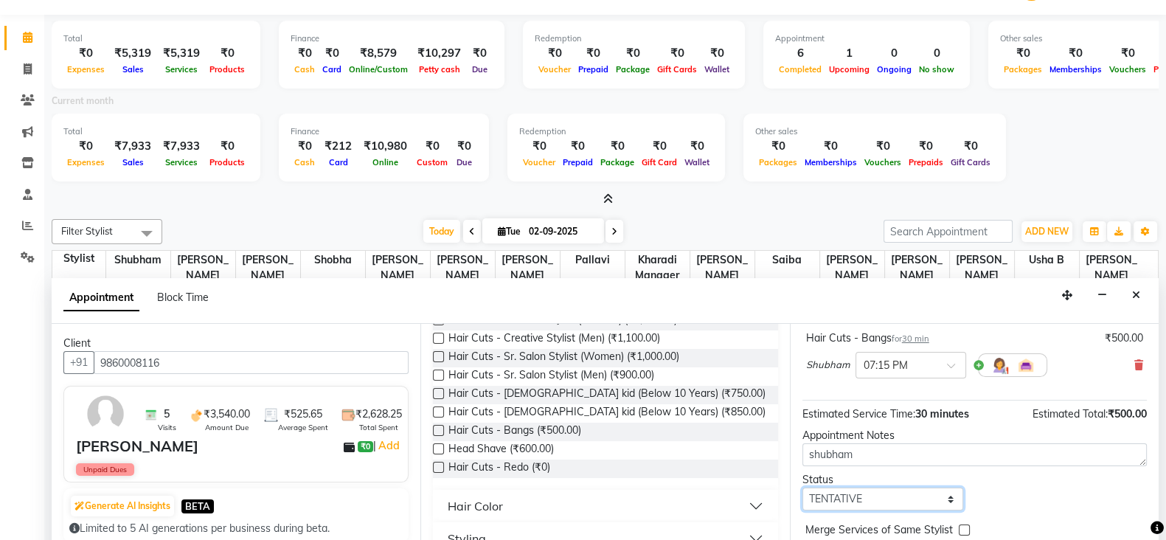
click at [912, 499] on select "Select TENTATIVE CONFIRM CHECK-IN UPCOMING" at bounding box center [883, 498] width 162 height 23
select select "confirm booking"
click at [802, 487] on select "Select TENTATIVE CONFIRM CHECK-IN UPCOMING" at bounding box center [883, 498] width 162 height 23
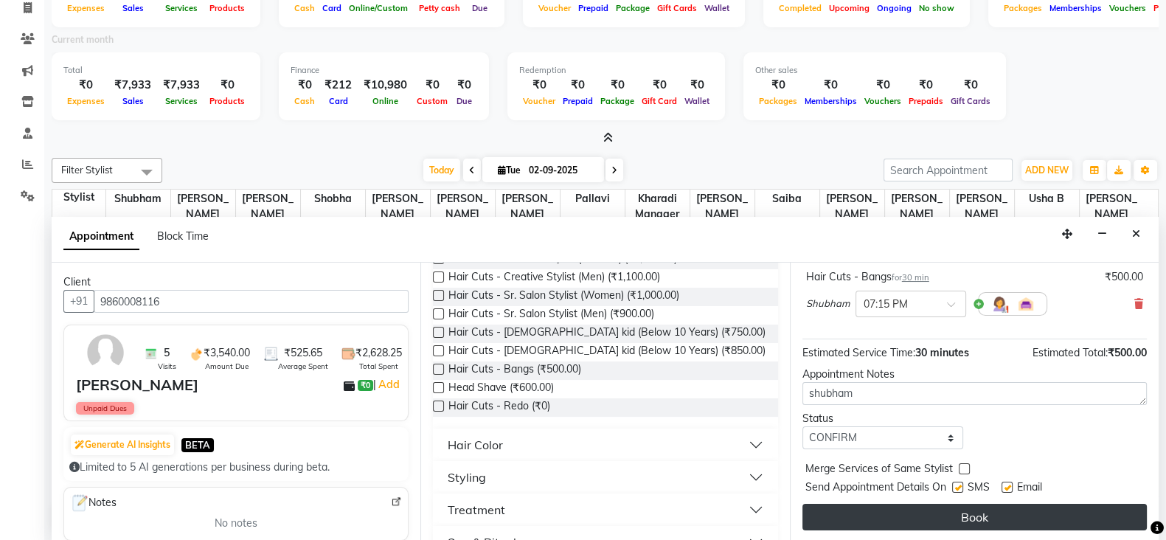
click at [1003, 518] on button "Book" at bounding box center [974, 517] width 344 height 27
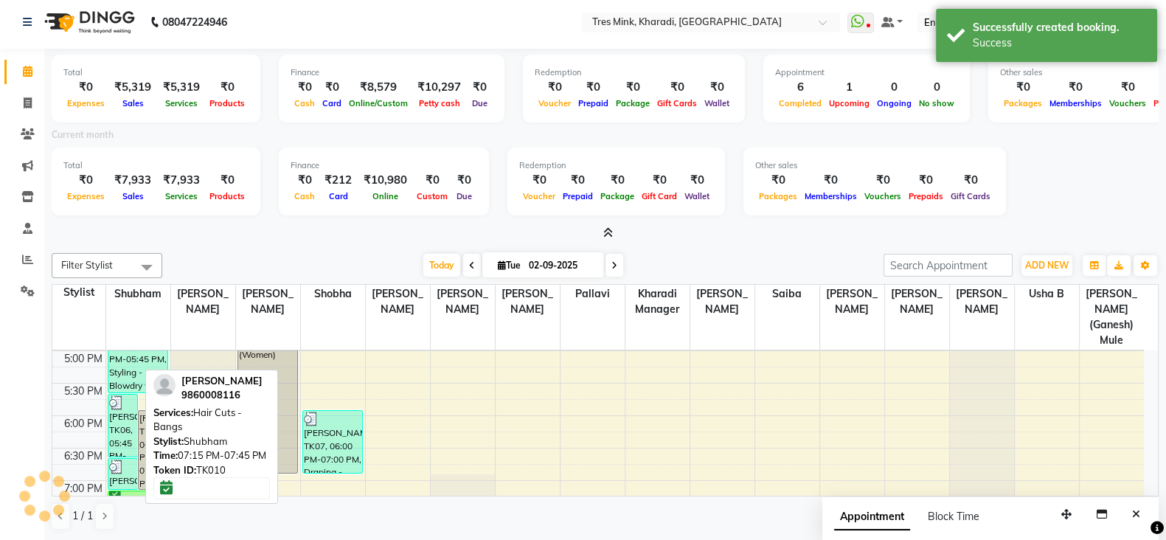
click at [122, 392] on div "7:00 AM 7:30 AM 8:00 AM 8:30 AM 9:00 AM 9:30 AM 10:00 AM 10:30 AM 11:00 AM 11:3…" at bounding box center [597, 221] width 1091 height 1038
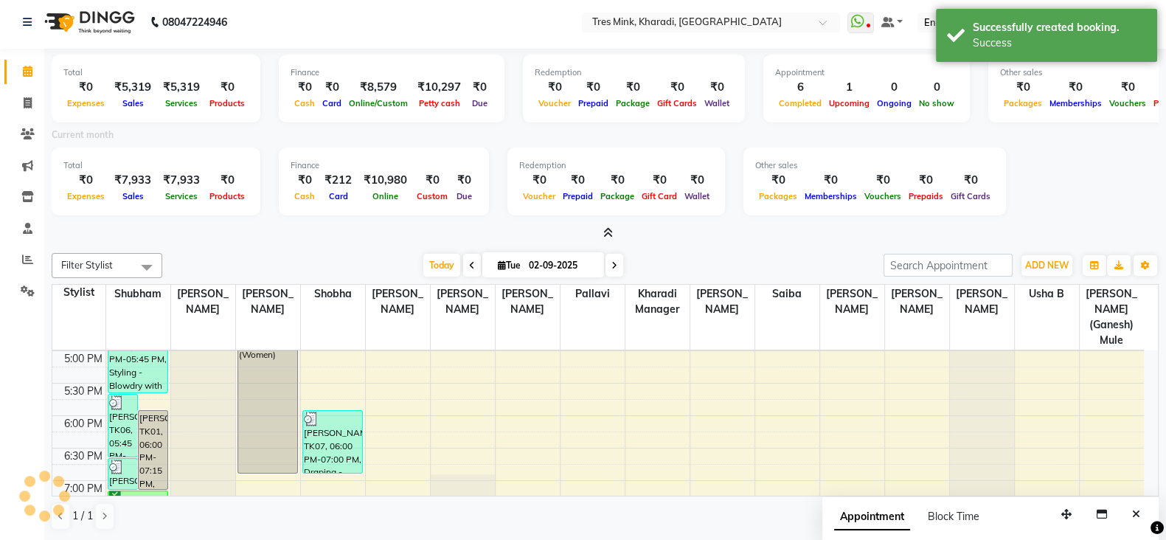
click at [209, 415] on div at bounding box center [203, 217] width 64 height 1030
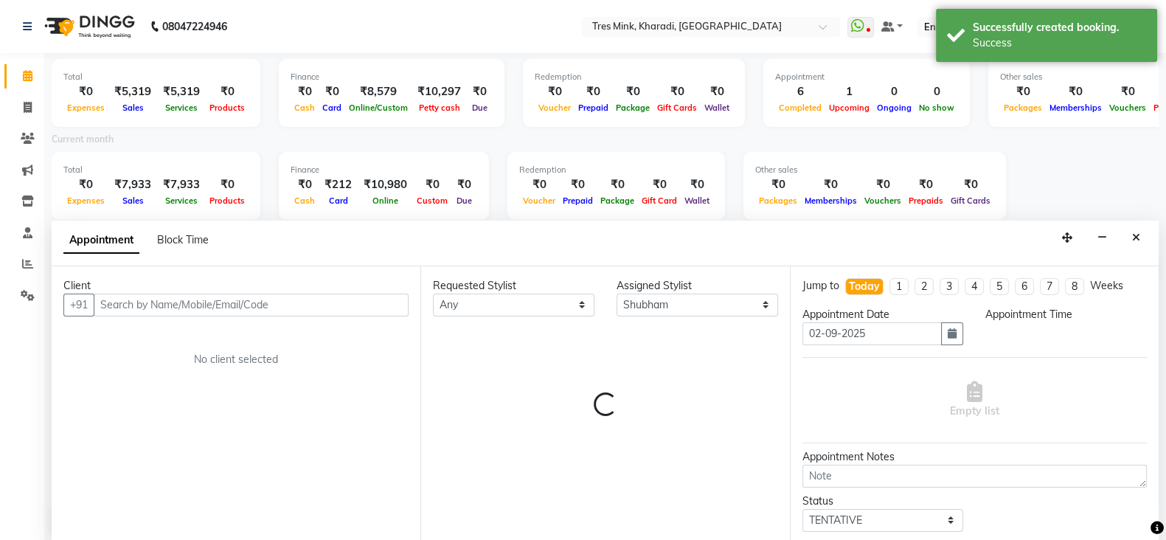
click at [1136, 234] on icon "Close" at bounding box center [1136, 237] width 8 height 10
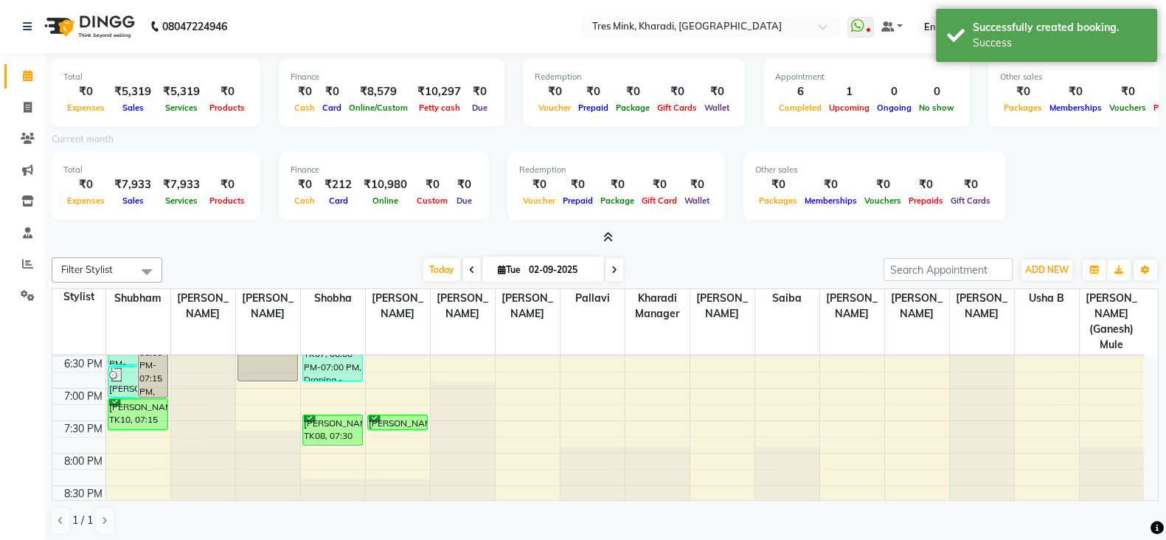
click at [1132, 230] on div at bounding box center [605, 237] width 1107 height 15
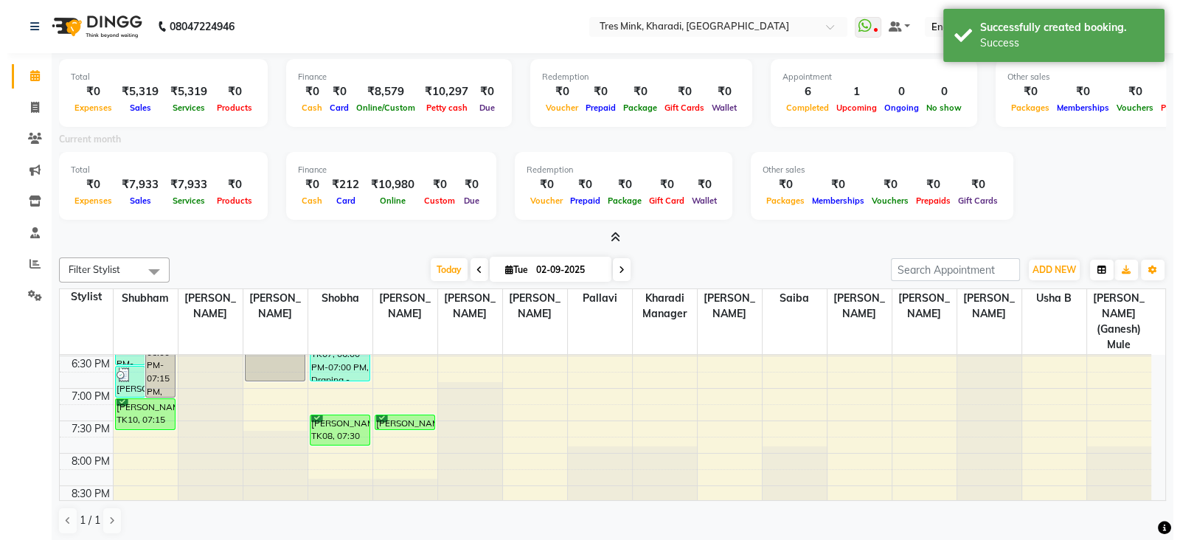
scroll to position [4, 0]
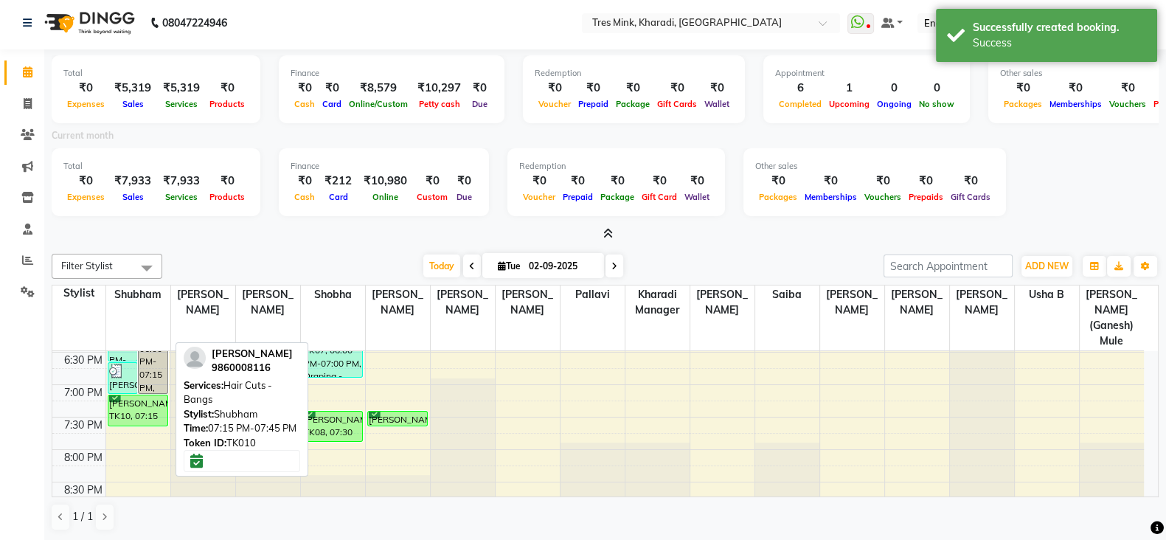
click at [129, 395] on div "[PERSON_NAME], TK10, 07:15 PM-07:45 PM, Hair Cuts - Bangs" at bounding box center [138, 410] width 60 height 30
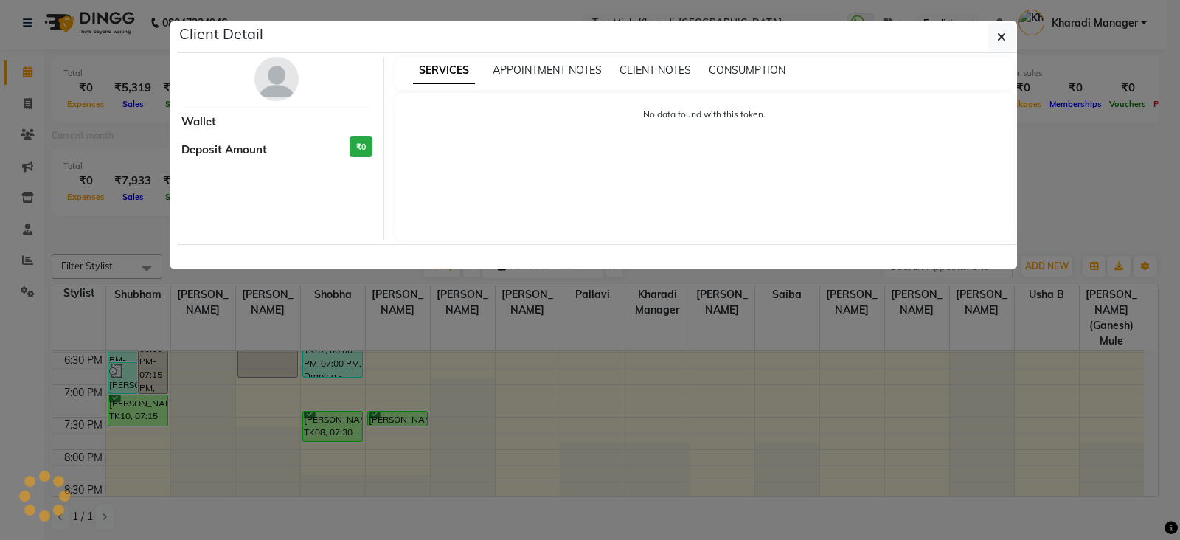
select select "6"
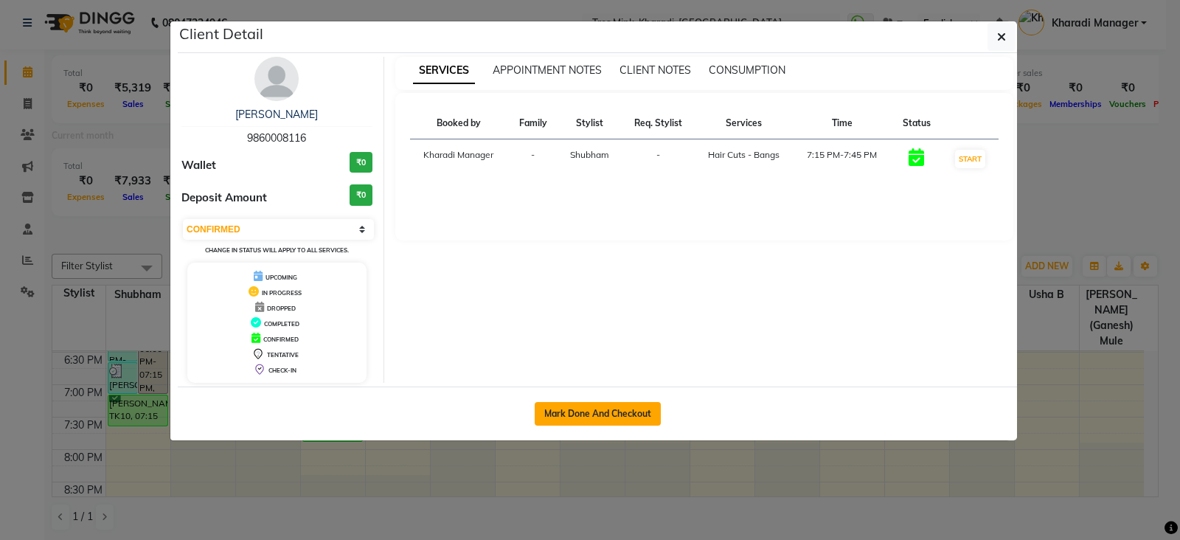
click at [583, 403] on button "Mark Done And Checkout" at bounding box center [598, 414] width 126 height 24
select select "service"
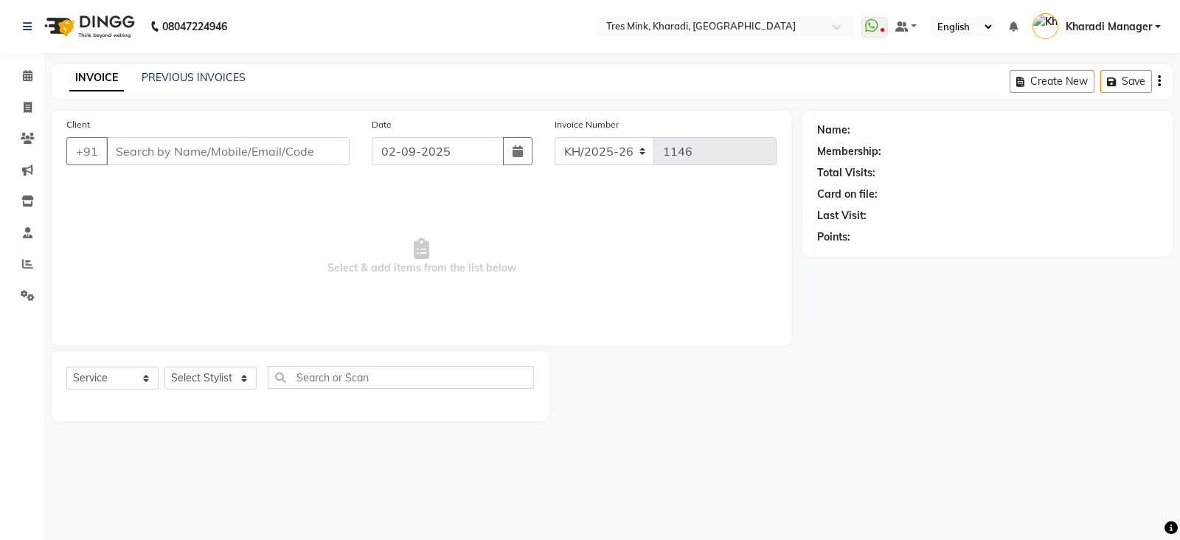
type input "9860008116"
select select "75009"
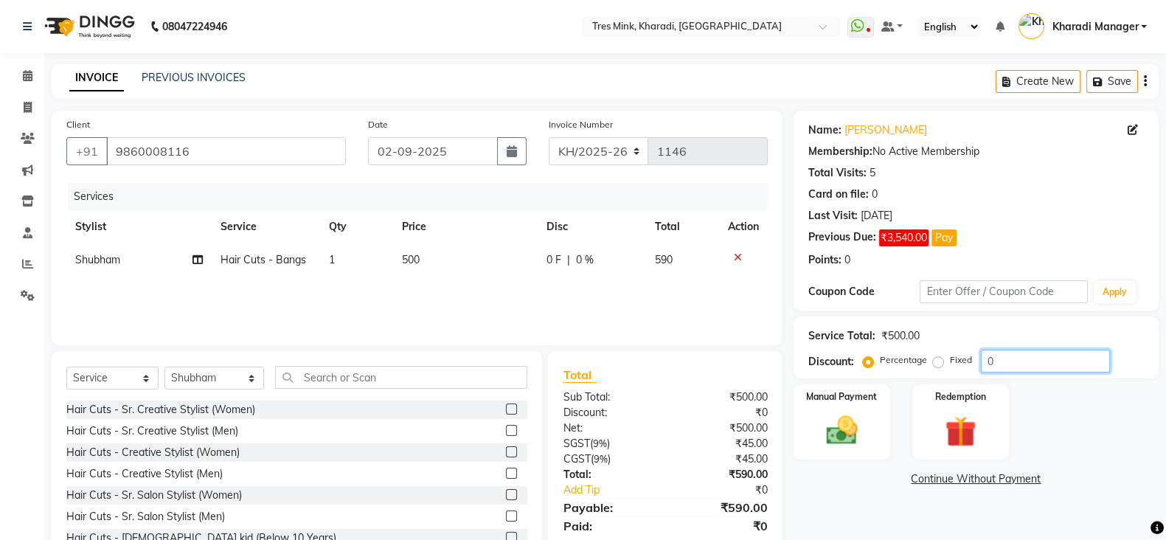
click at [1066, 367] on input "0" at bounding box center [1045, 361] width 129 height 23
type input "015"
click at [857, 427] on img at bounding box center [842, 430] width 52 height 37
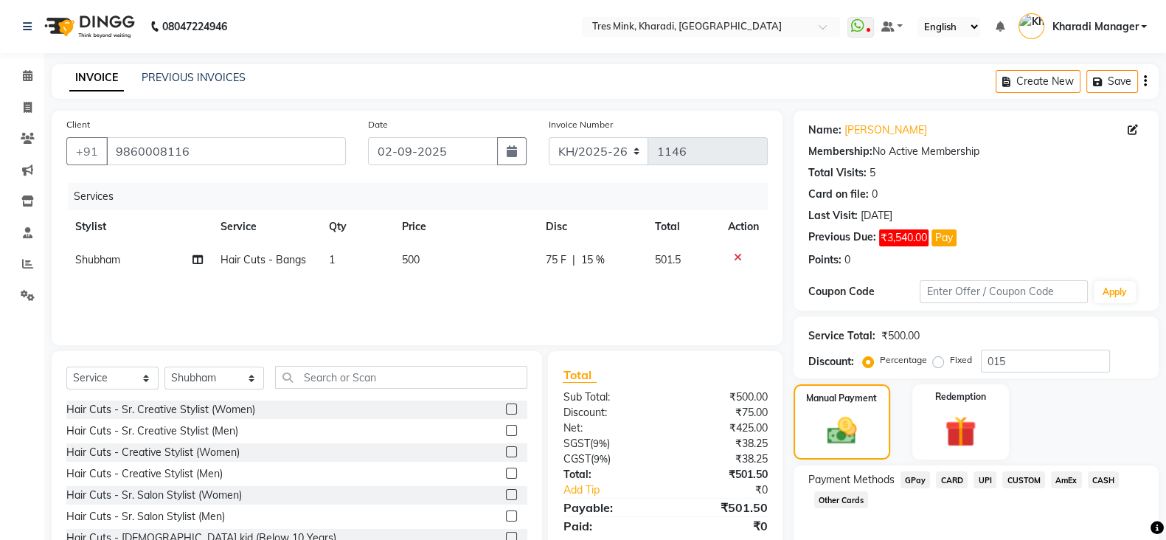
click at [987, 477] on span "UPI" at bounding box center [984, 479] width 23 height 17
click at [965, 520] on input "501.5" at bounding box center [1035, 528] width 217 height 23
click at [1002, 508] on div "Payment Methods GPay CARD UPI CUSTOM AmEx CASH Other Cards" at bounding box center [976, 491] width 336 height 40
click at [1034, 512] on div "Payment Methods GPay CARD UPI CUSTOM AmEx CASH Other Cards Amount: 501.5 Note: …" at bounding box center [976, 530] width 336 height 118
click at [949, 455] on div "Redemption" at bounding box center [960, 422] width 101 height 78
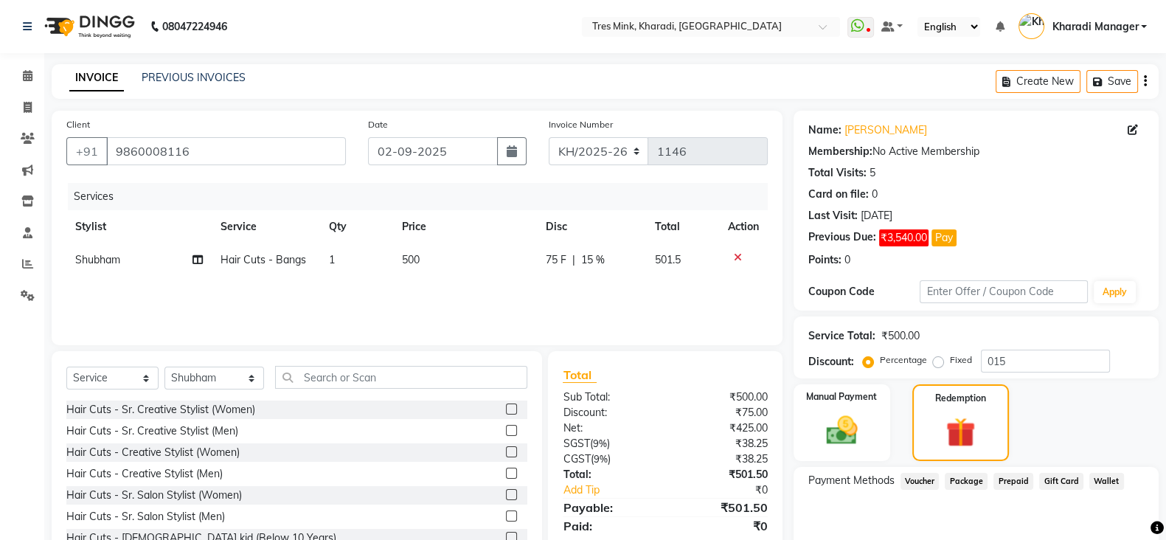
click at [1036, 468] on div "Payment Methods Voucher Package Prepaid Gift Card Wallet" at bounding box center [976, 511] width 365 height 88
click at [1027, 469] on div "Payment Methods Voucher Package Prepaid Gift Card Wallet" at bounding box center [976, 511] width 365 height 88
click at [1029, 467] on div "Payment Methods Voucher Package Prepaid Gift Card Wallet" at bounding box center [976, 511] width 365 height 88
click at [822, 412] on img at bounding box center [842, 430] width 52 height 37
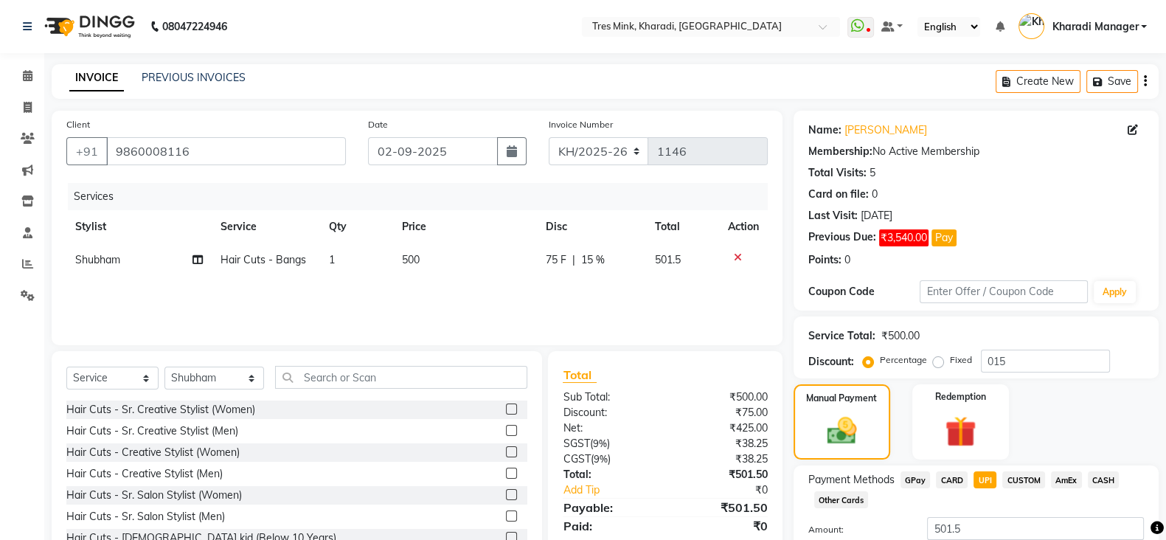
scroll to position [66, 0]
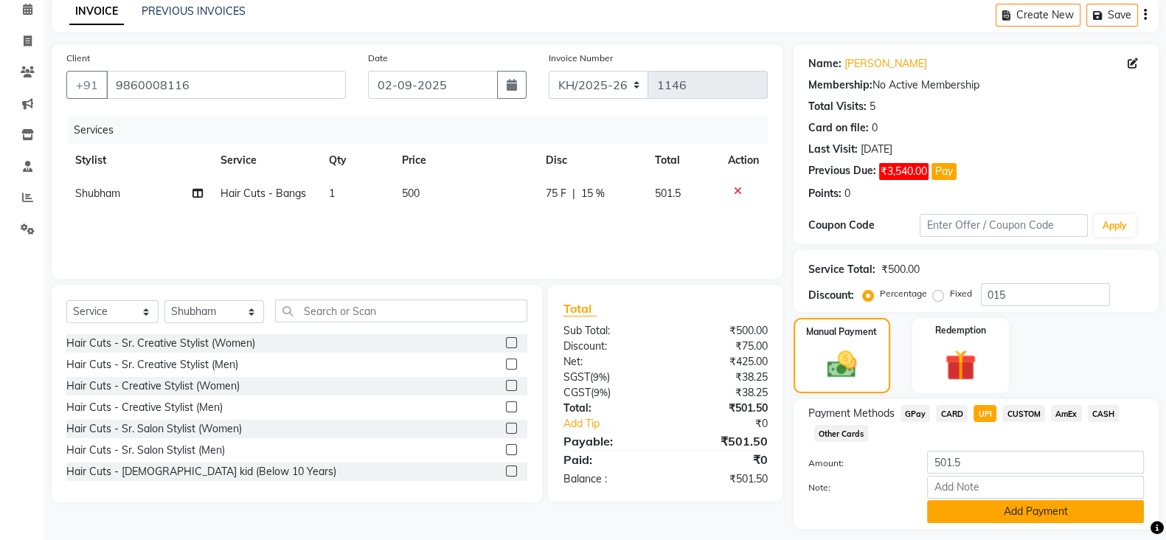
click at [990, 517] on button "Add Payment" at bounding box center [1035, 511] width 217 height 23
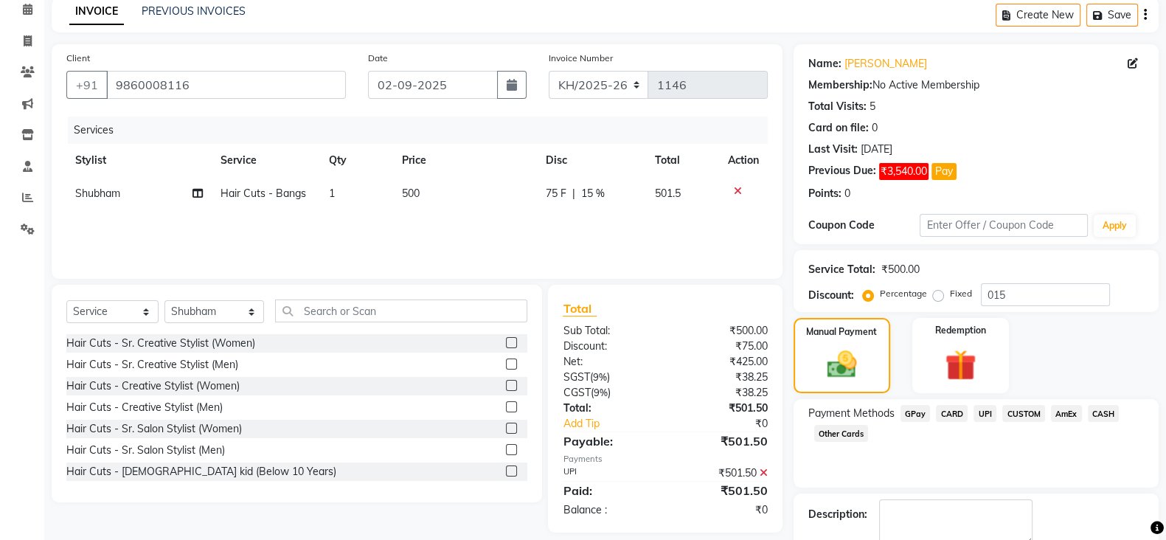
click at [948, 451] on div "Payment Methods GPay CARD UPI CUSTOM AmEx CASH Other Cards" at bounding box center [976, 443] width 365 height 88
click at [942, 499] on textarea at bounding box center [955, 522] width 153 height 46
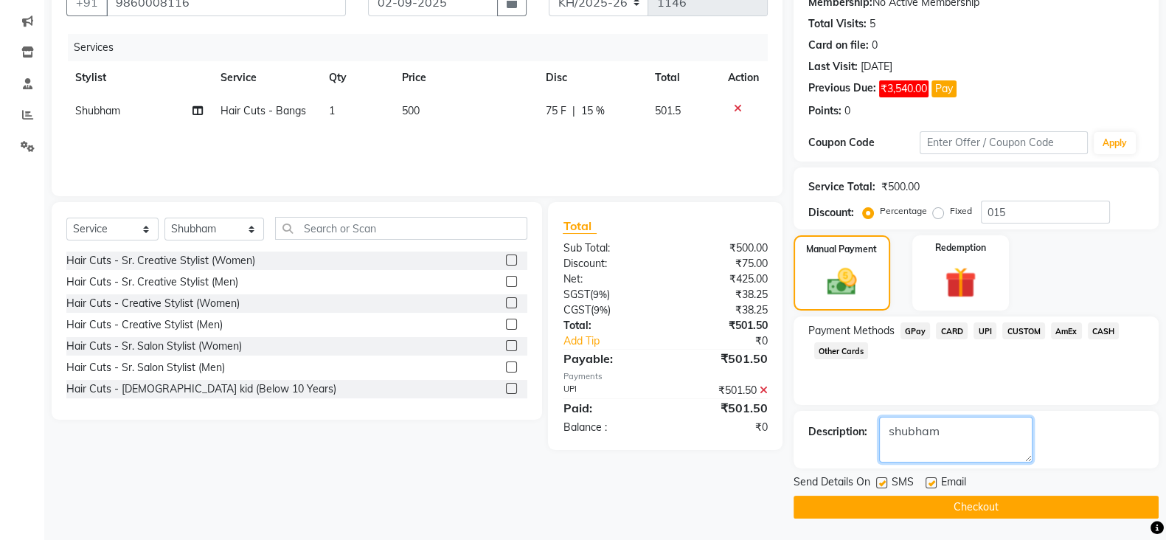
type textarea "shubham"
click at [989, 318] on div "Payment Methods GPay CARD UPI CUSTOM AmEx CASH Other Cards" at bounding box center [976, 360] width 365 height 88
click at [988, 331] on span "UPI" at bounding box center [984, 330] width 23 height 17
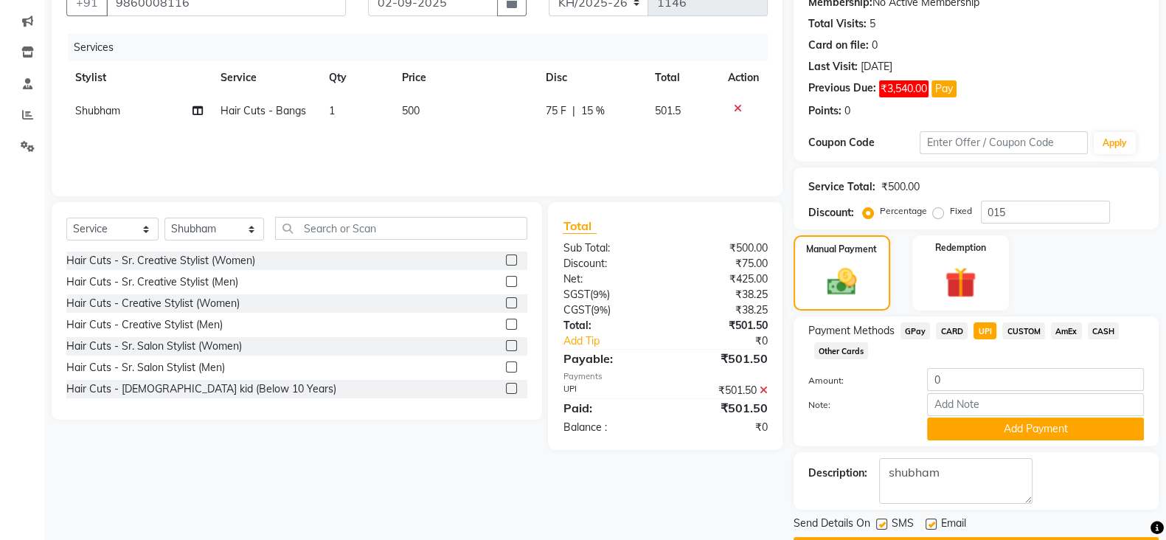
click at [948, 162] on div "Name: [PERSON_NAME] Membership: No Active Membership Total Visits: 5 Card on fi…" at bounding box center [976, 62] width 365 height 200
click at [945, 154] on input "text" at bounding box center [1004, 142] width 168 height 23
click at [1015, 316] on div "Payment Methods GPay CARD UPI CUSTOM AmEx CASH Other Cards Amount: 0 Note: Add …" at bounding box center [976, 381] width 365 height 130
click at [1020, 322] on span "CUSTOM" at bounding box center [1023, 330] width 43 height 17
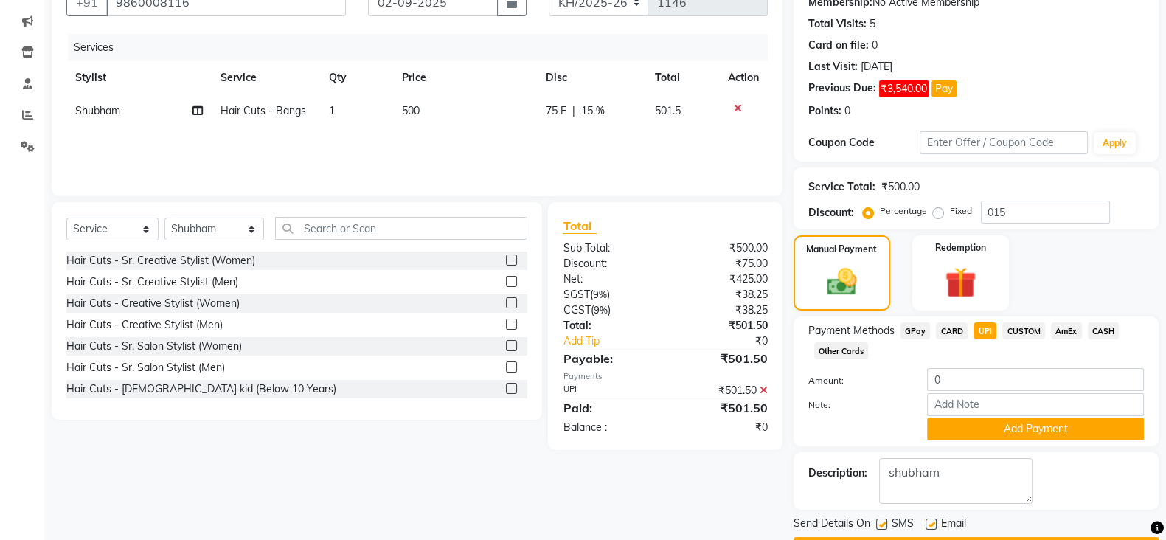
click at [1020, 322] on span "CUSTOM" at bounding box center [1023, 330] width 43 height 17
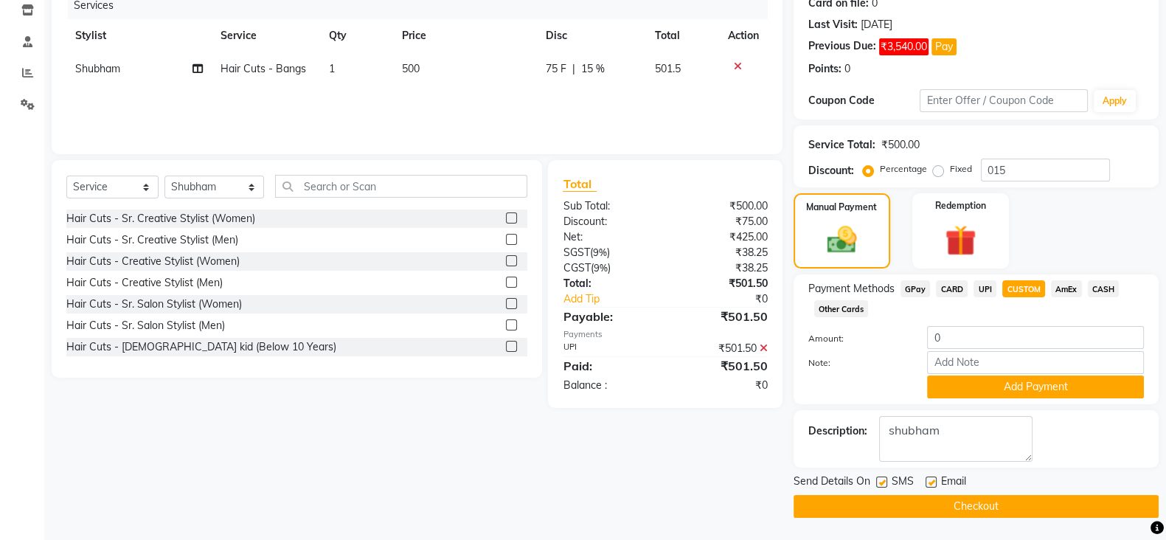
click at [1033, 291] on span "CUSTOM" at bounding box center [1023, 288] width 43 height 17
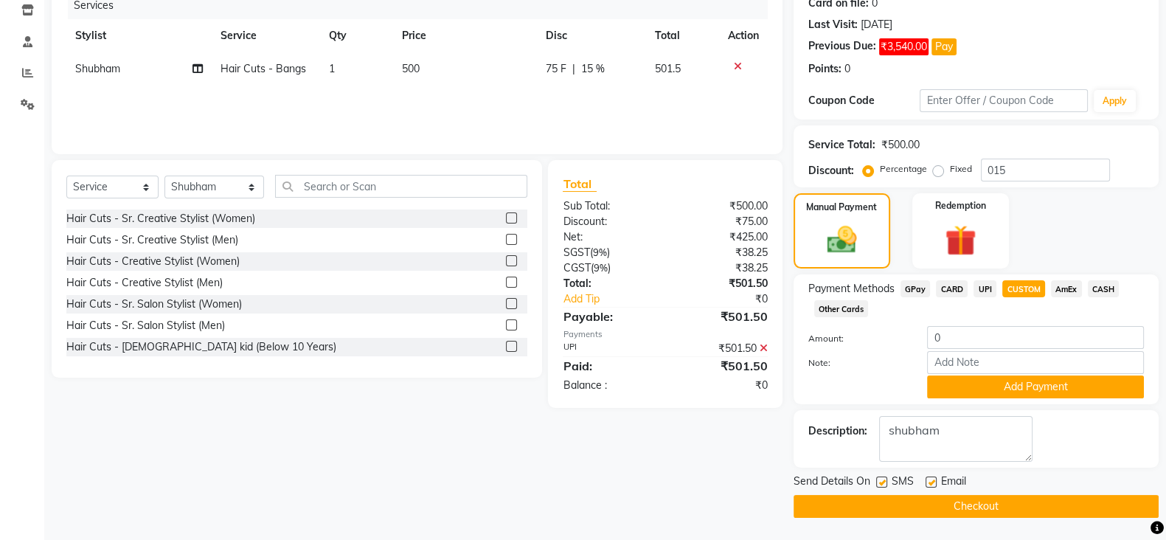
click at [1033, 291] on span "CUSTOM" at bounding box center [1023, 288] width 43 height 17
click at [1011, 186] on div "Name: [PERSON_NAME] Membership: No Active Membership Total Visits: 5 Card on fi…" at bounding box center [982, 219] width 376 height 598
click at [1012, 159] on input "015" at bounding box center [1045, 170] width 129 height 23
type input "0"
type input "15"
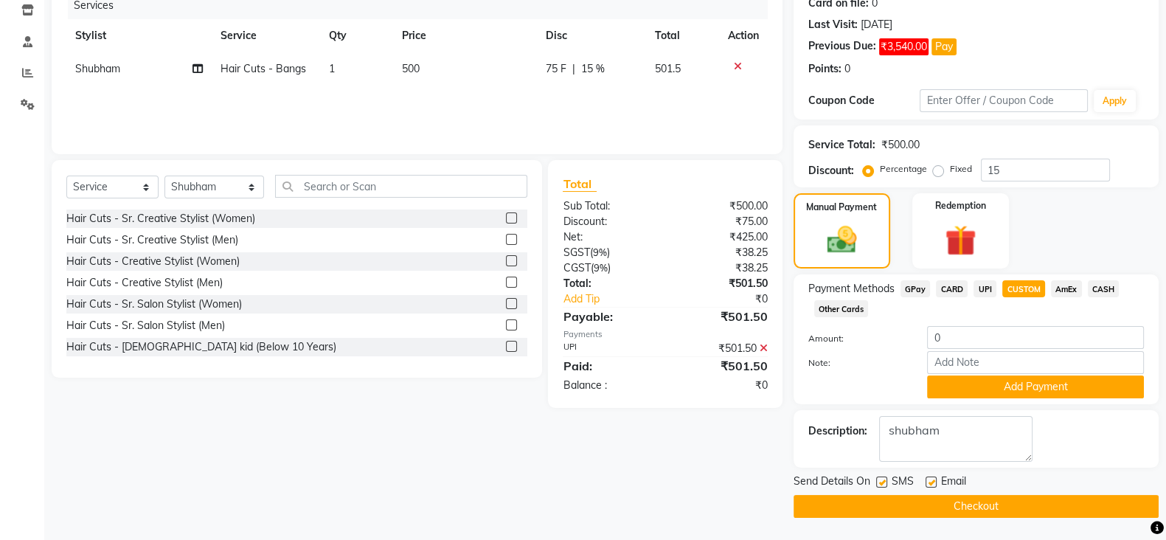
click at [922, 510] on button "Checkout" at bounding box center [976, 506] width 365 height 23
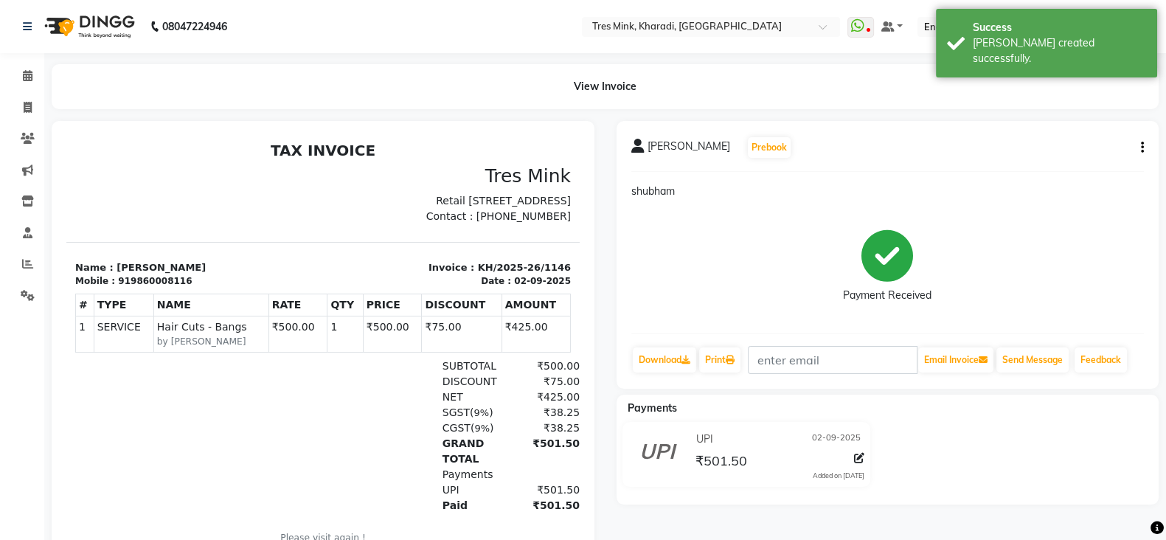
scroll to position [103, 0]
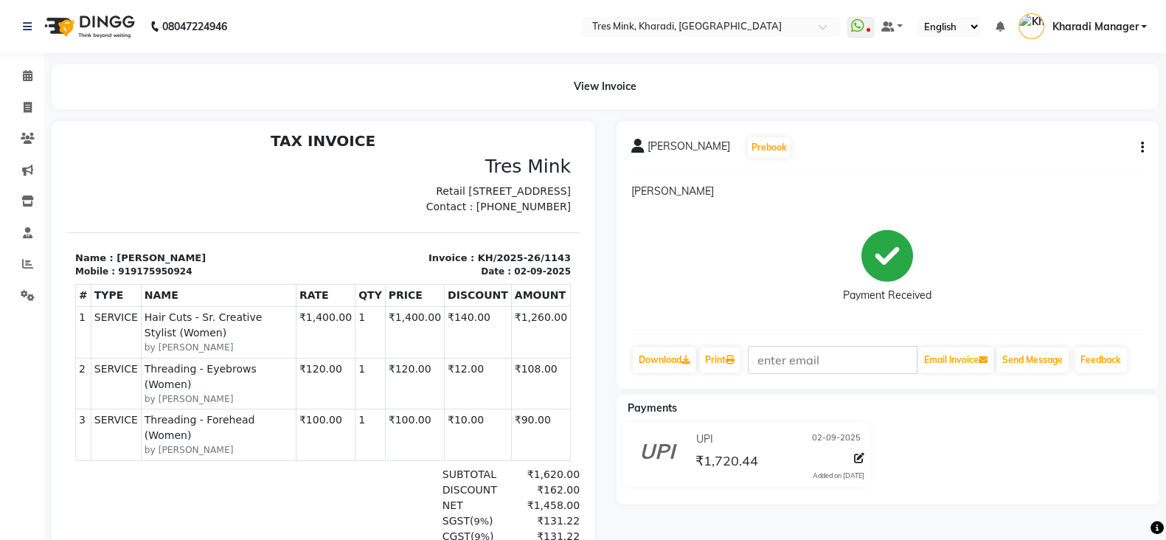
scroll to position [11, 0]
select select "service"
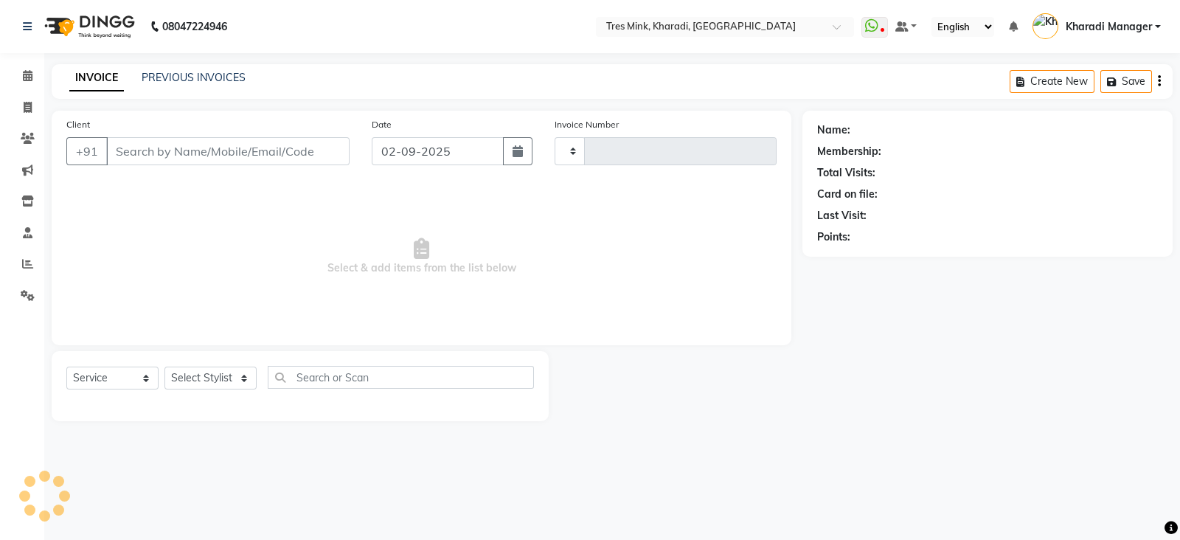
type input "1147"
select select "8100"
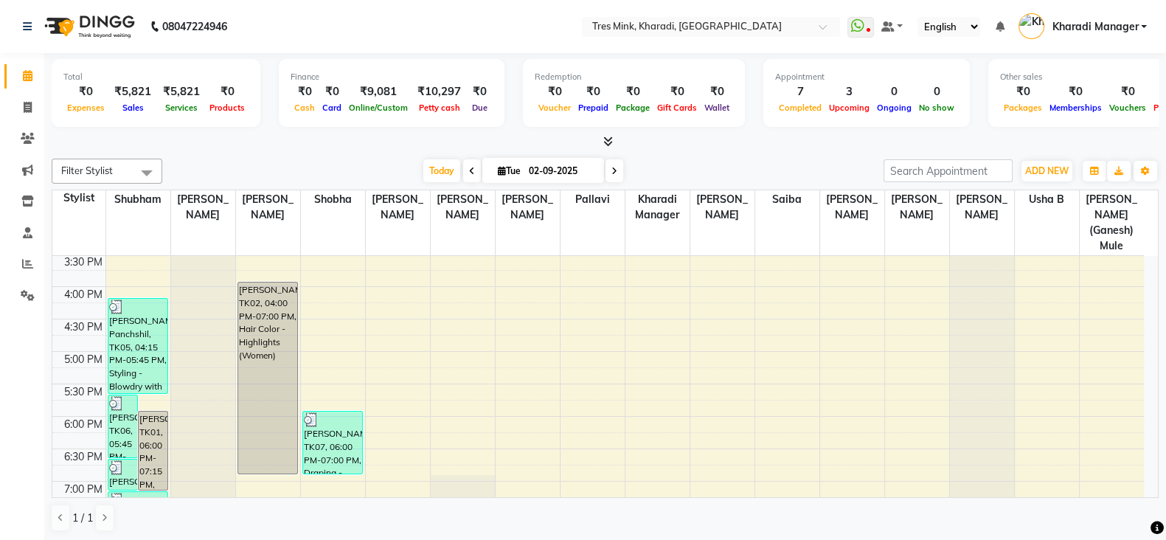
scroll to position [737, 0]
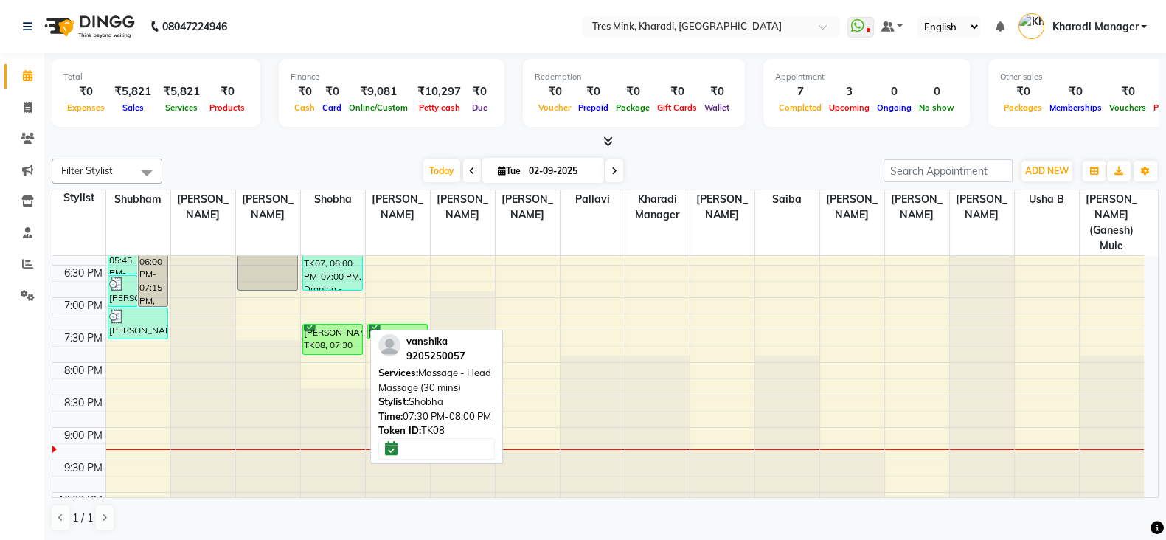
click at [350, 324] on div "[PERSON_NAME], TK08, 07:30 PM-08:00 PM, Massage - Head Massage (30 mins)" at bounding box center [333, 338] width 60 height 29
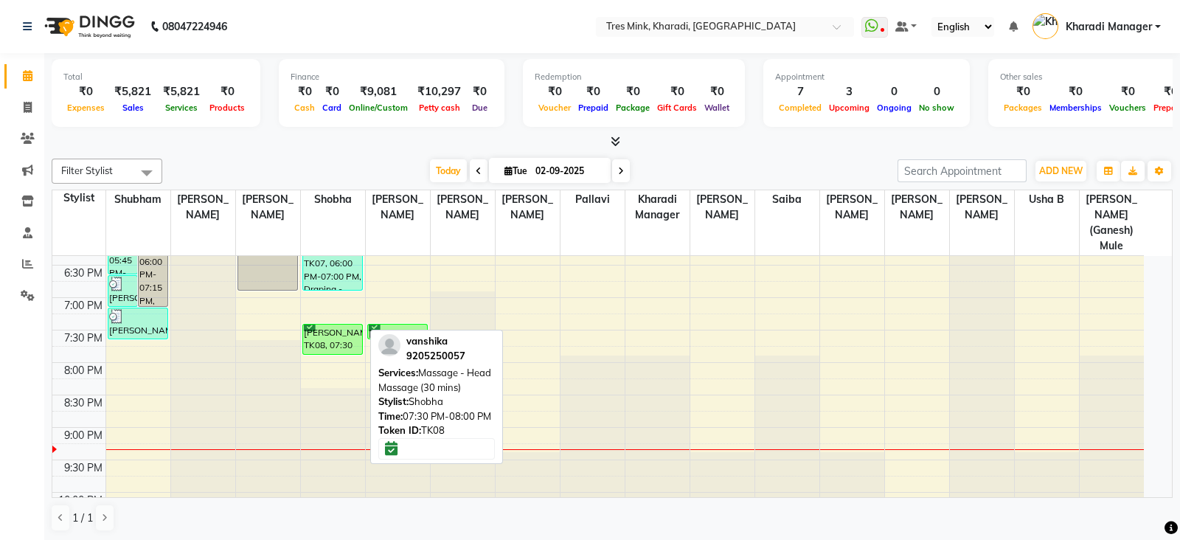
select select "6"
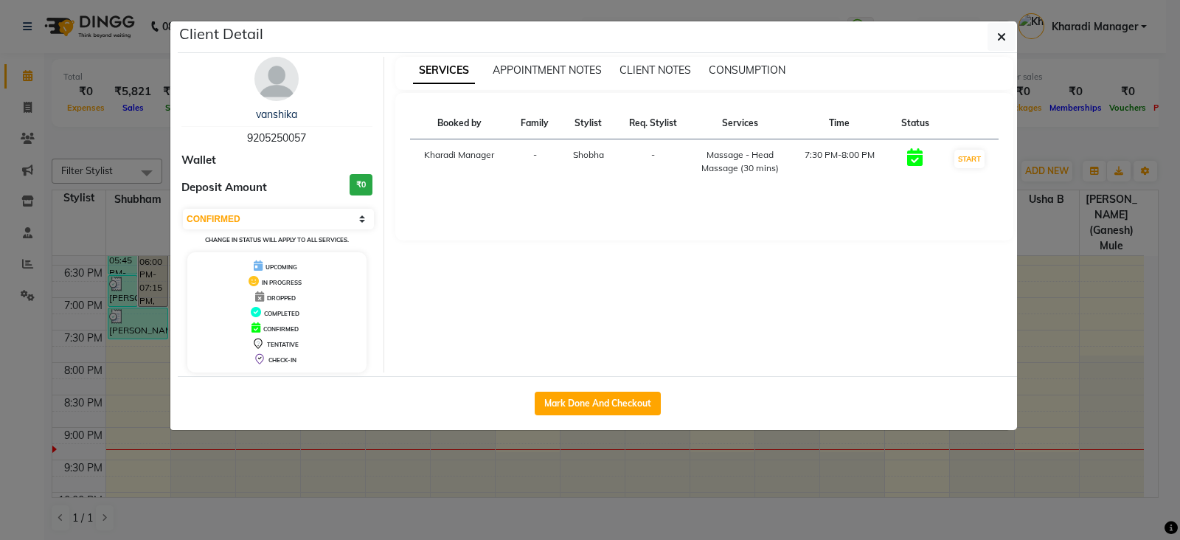
click at [454, 475] on ngb-modal-window "Client Detail [PERSON_NAME] 9205250057 Wallet Deposit Amount ₹0 Select IN SERVI…" at bounding box center [590, 270] width 1180 height 540
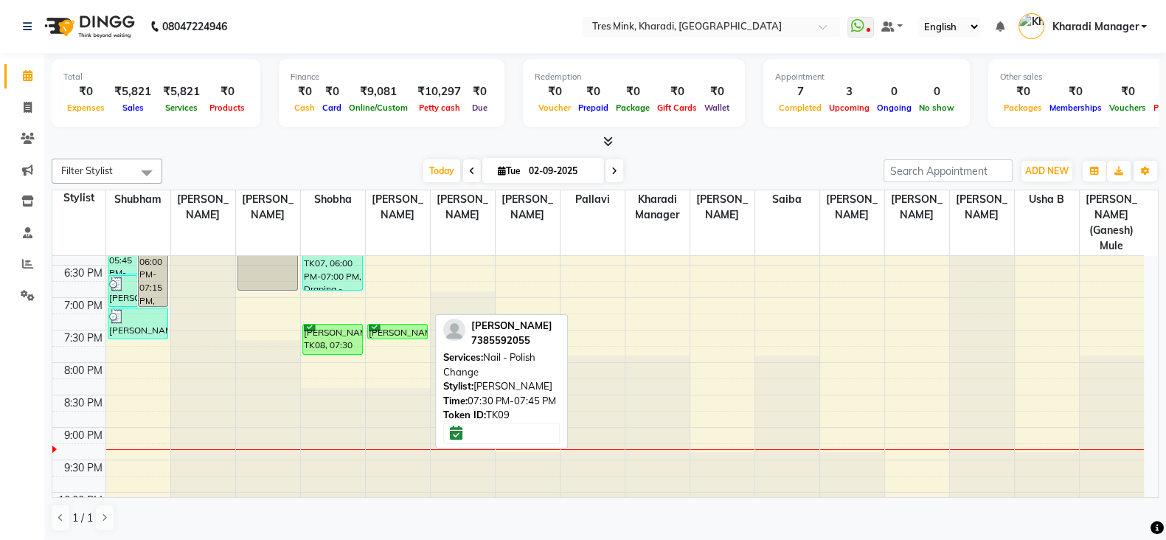
click at [405, 324] on div "[PERSON_NAME], TK09, 07:30 PM-07:45 PM, Nail - Polish Change" at bounding box center [398, 331] width 60 height 14
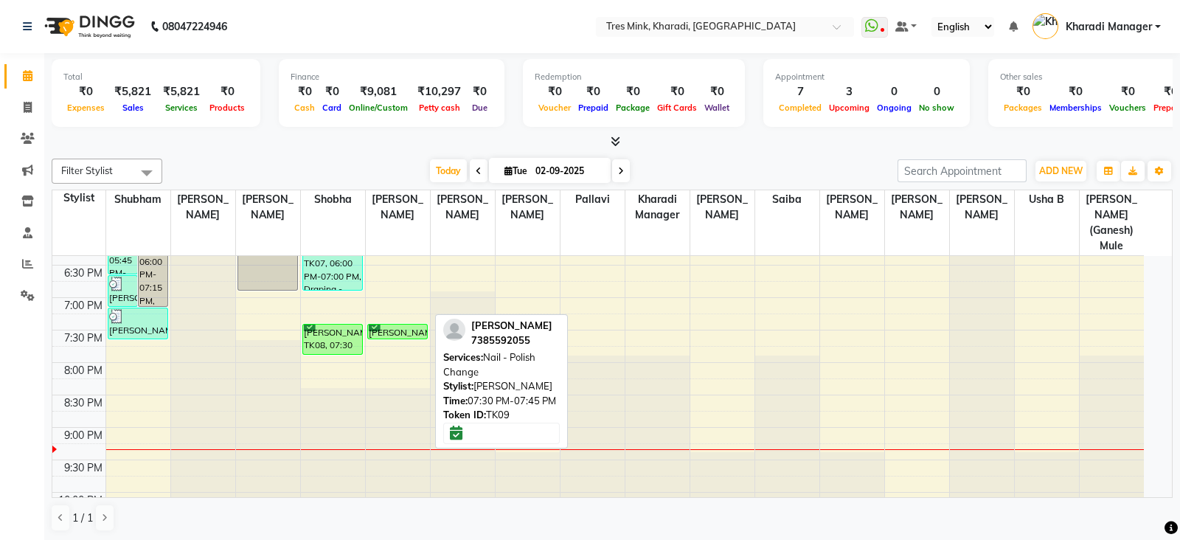
select select "6"
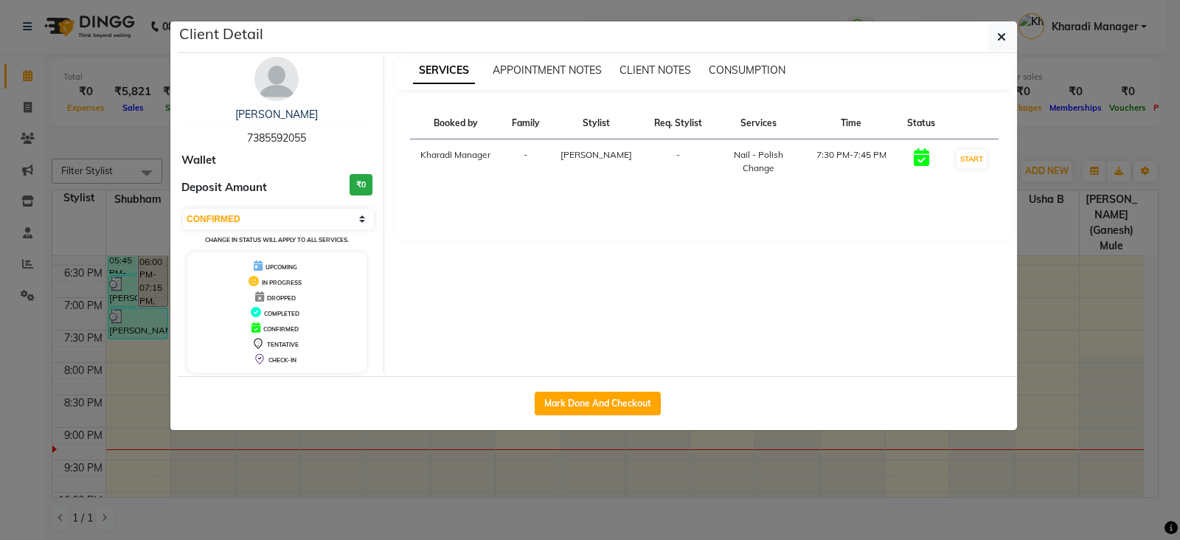
click at [576, 414] on div "Mark Done And Checkout" at bounding box center [597, 403] width 839 height 54
click at [577, 408] on button "Mark Done And Checkout" at bounding box center [598, 404] width 126 height 24
select select "service"
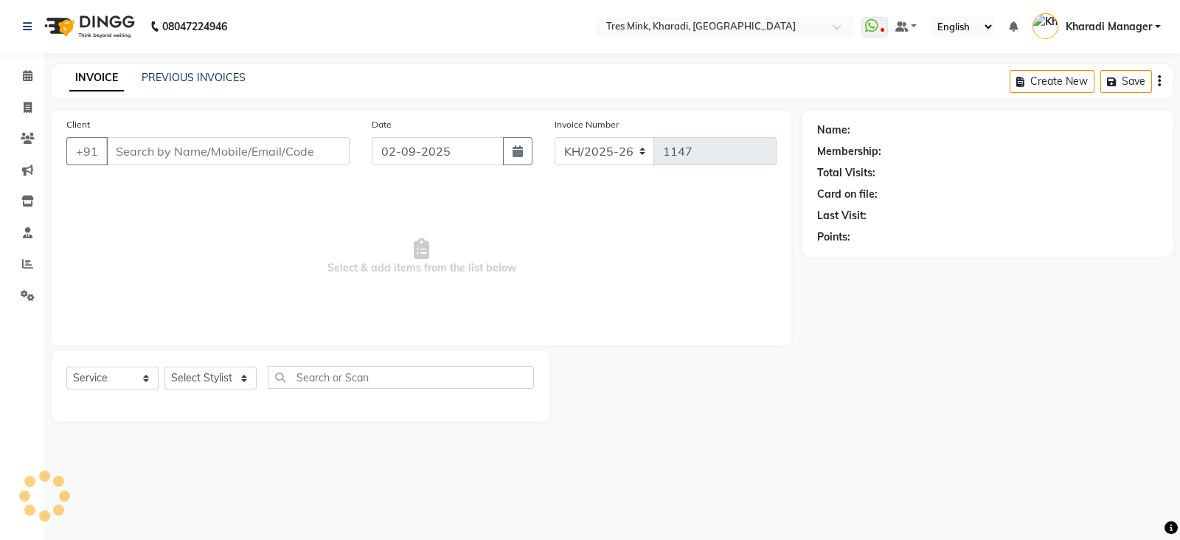
type input "7385592055"
select select "88278"
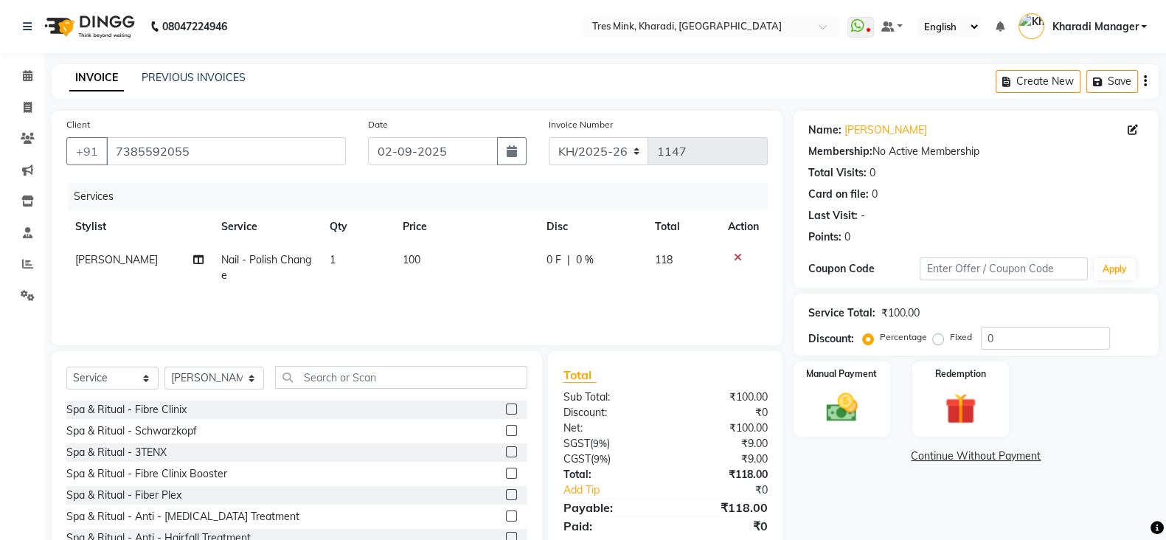
click at [408, 263] on span "100" at bounding box center [412, 259] width 18 height 13
select select "88278"
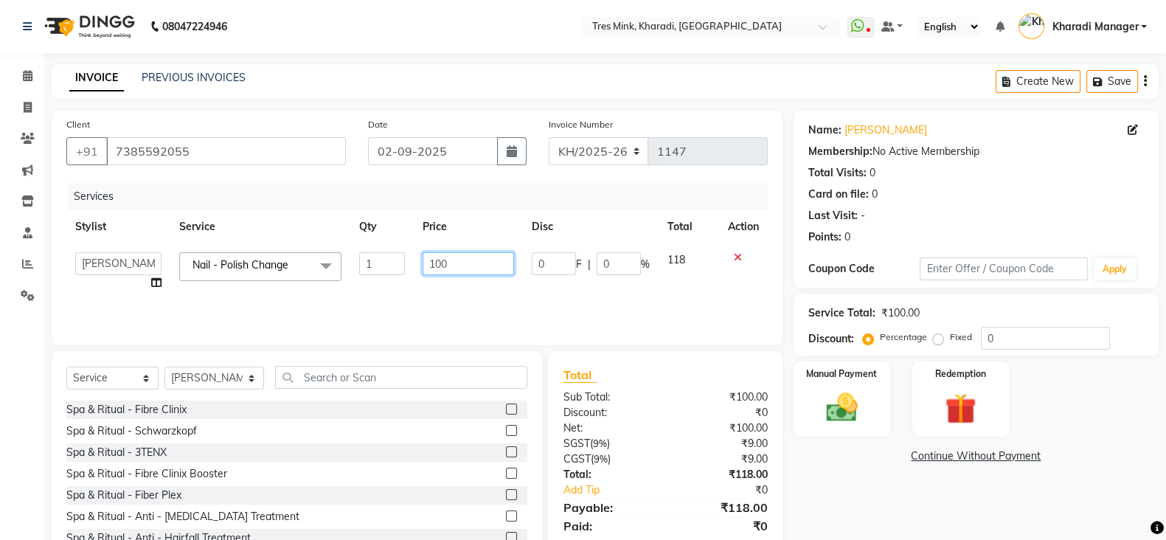
click at [454, 258] on input "100" at bounding box center [469, 263] width 92 height 23
type input "1"
type input "150"
click at [1075, 344] on input "0" at bounding box center [1045, 338] width 129 height 23
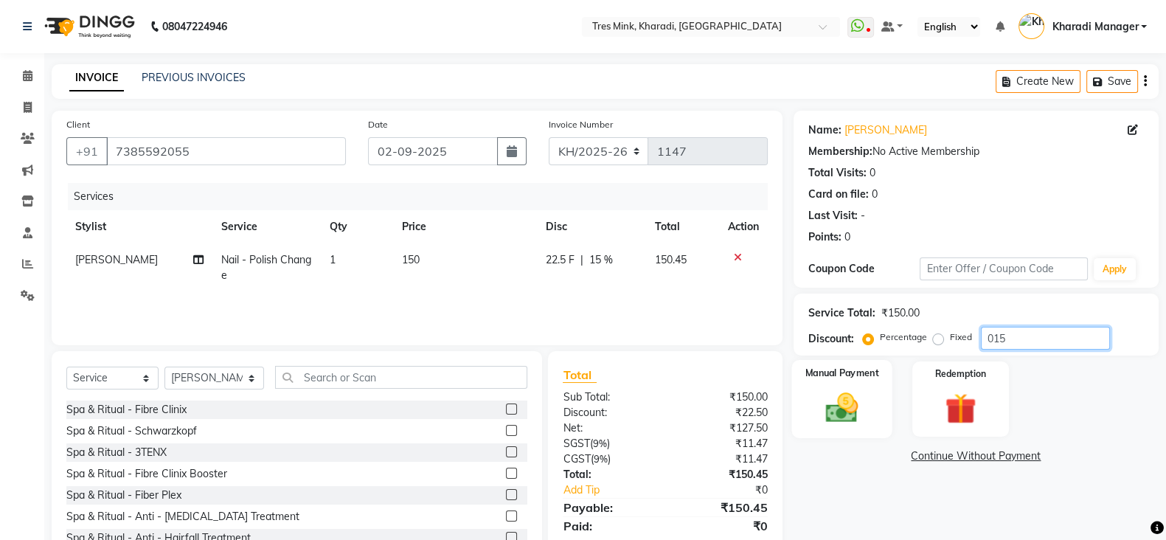
type input "015"
click at [852, 319] on div "Service Total:" at bounding box center [841, 312] width 67 height 15
click at [848, 360] on div "Manual Payment" at bounding box center [841, 399] width 101 height 78
click at [847, 389] on img at bounding box center [842, 407] width 52 height 37
click at [854, 389] on img at bounding box center [842, 407] width 52 height 37
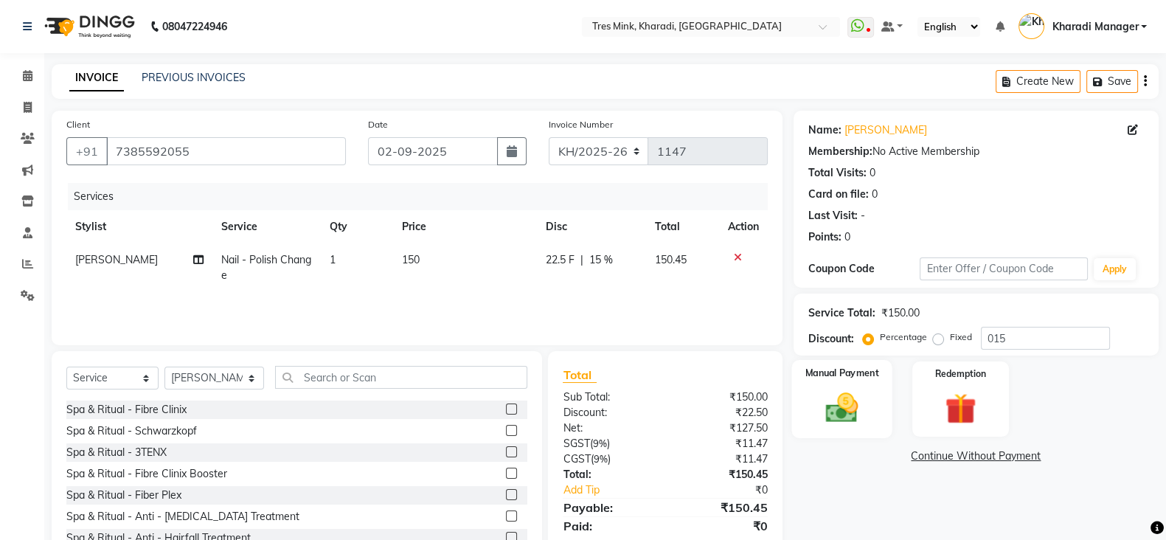
click at [839, 389] on img at bounding box center [842, 407] width 52 height 37
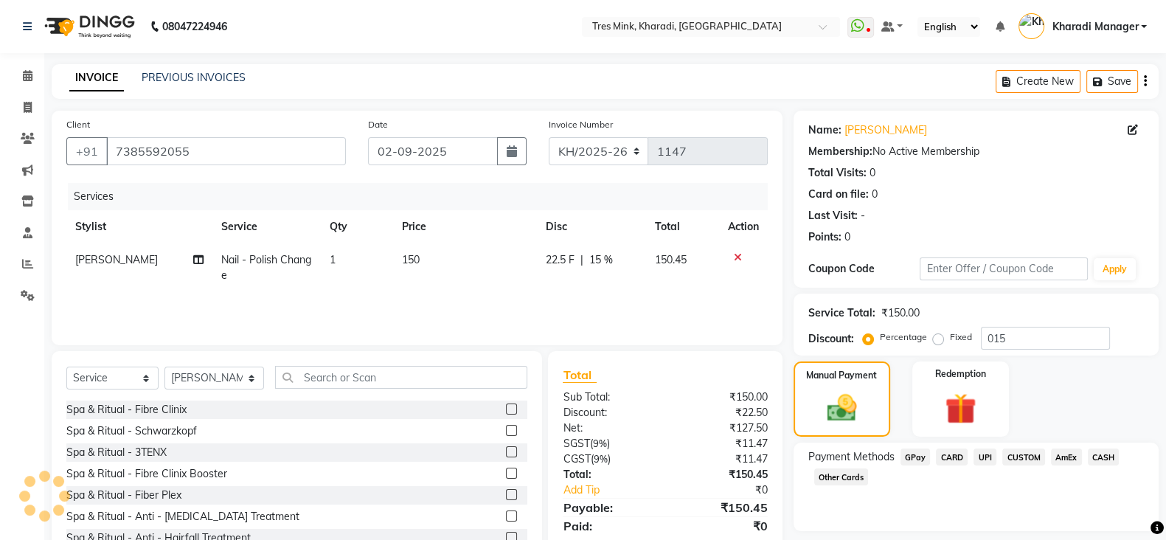
scroll to position [52, 0]
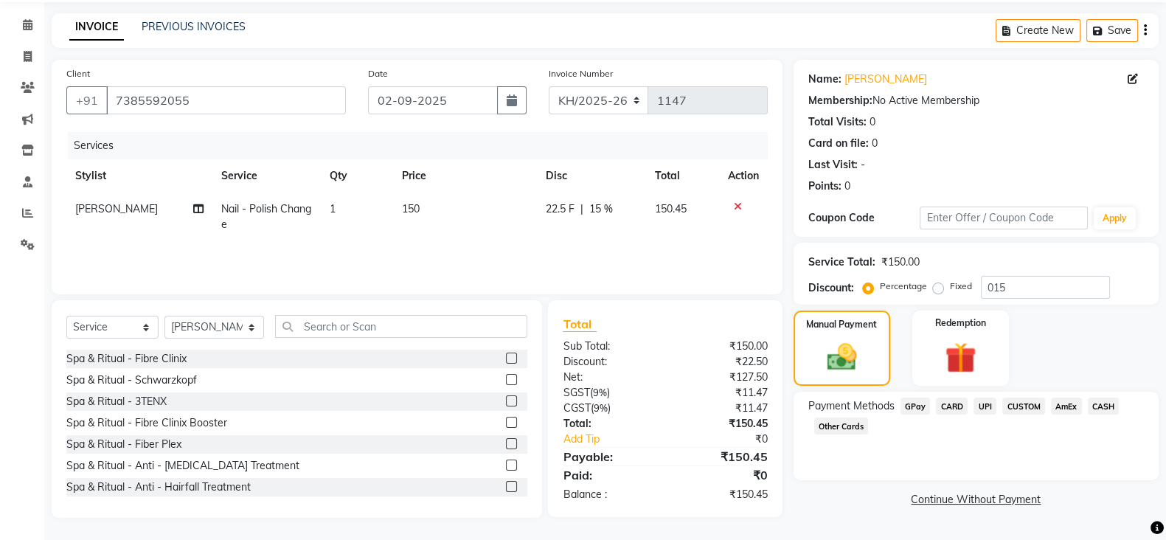
click at [985, 401] on span "UPI" at bounding box center [984, 405] width 23 height 17
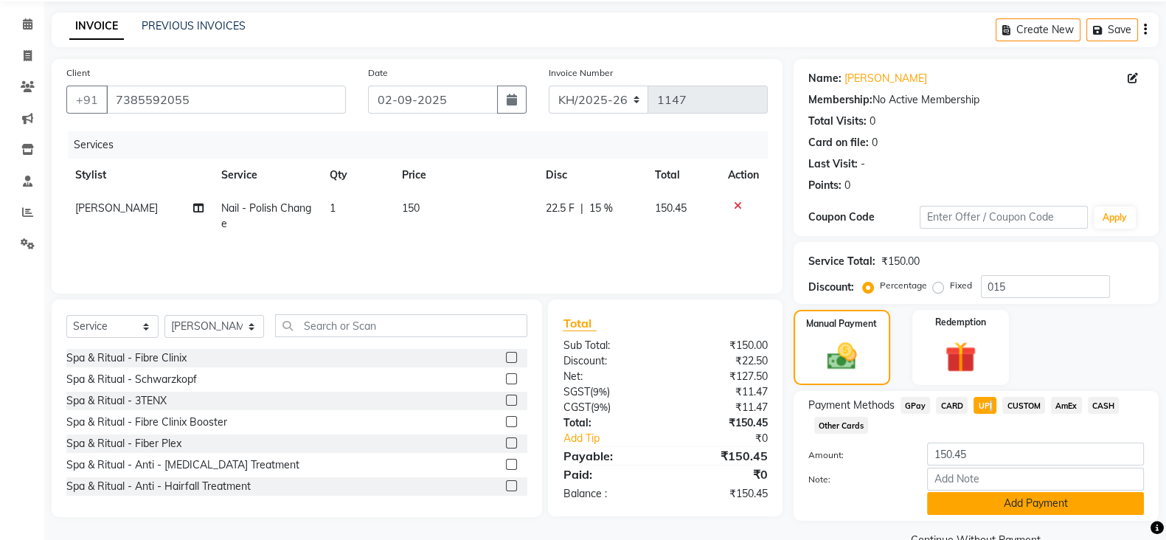
click at [1014, 507] on button "Add Payment" at bounding box center [1035, 503] width 217 height 23
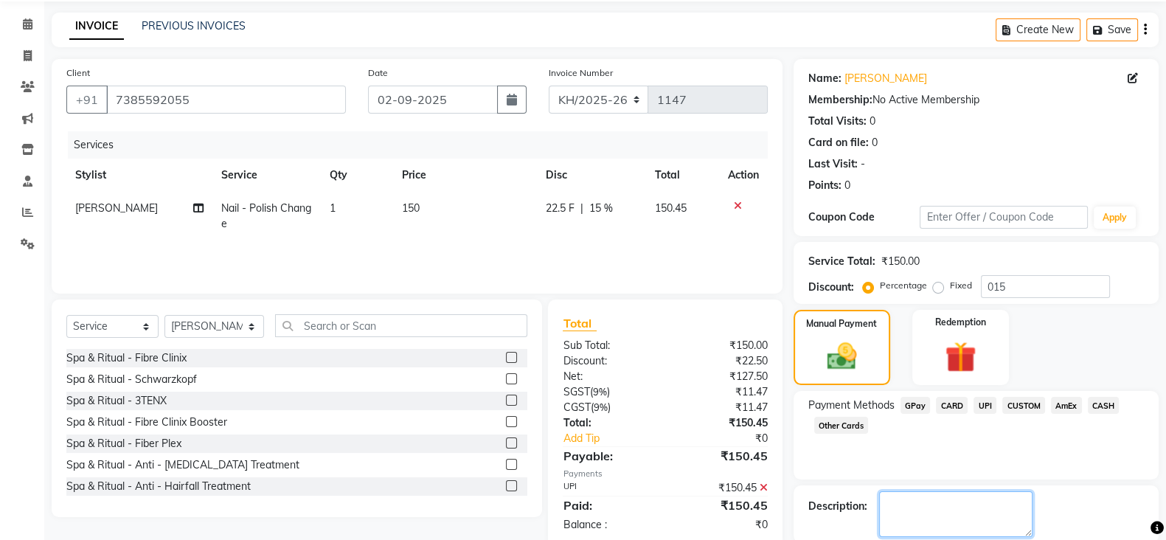
click at [966, 507] on textarea at bounding box center [955, 514] width 153 height 46
click at [948, 508] on textarea at bounding box center [955, 514] width 153 height 46
drag, startPoint x: 905, startPoint y: 518, endPoint x: 979, endPoint y: 500, distance: 76.0
click at [906, 518] on main "INVOICE PREVIOUS INVOICES Create New Save Client [PHONE_NUMBER] Date [DATE] Inv…" at bounding box center [605, 314] width 1122 height 603
type textarea "shubham"
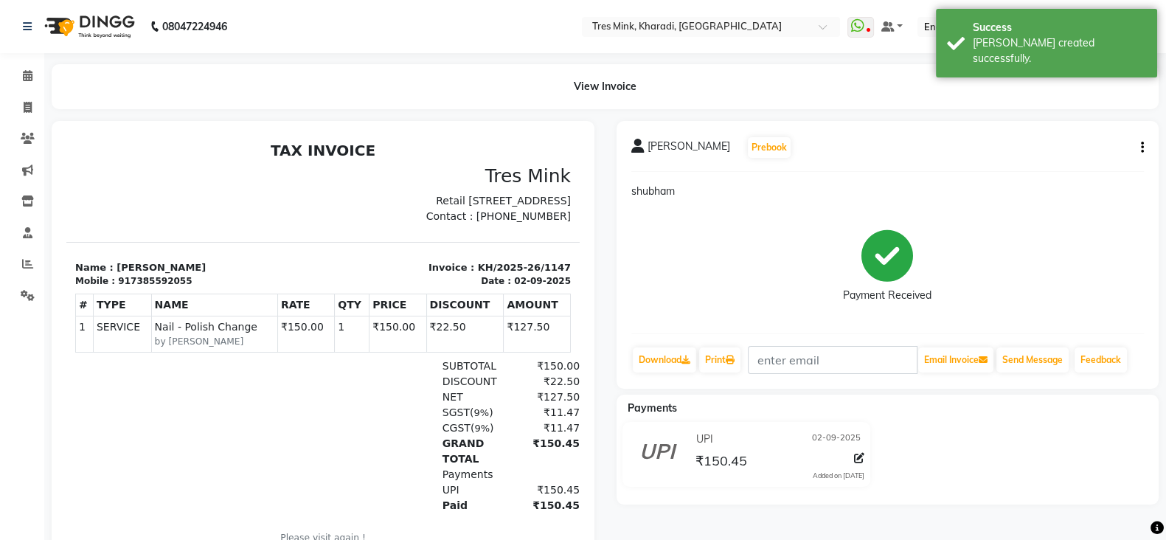
select select "service"
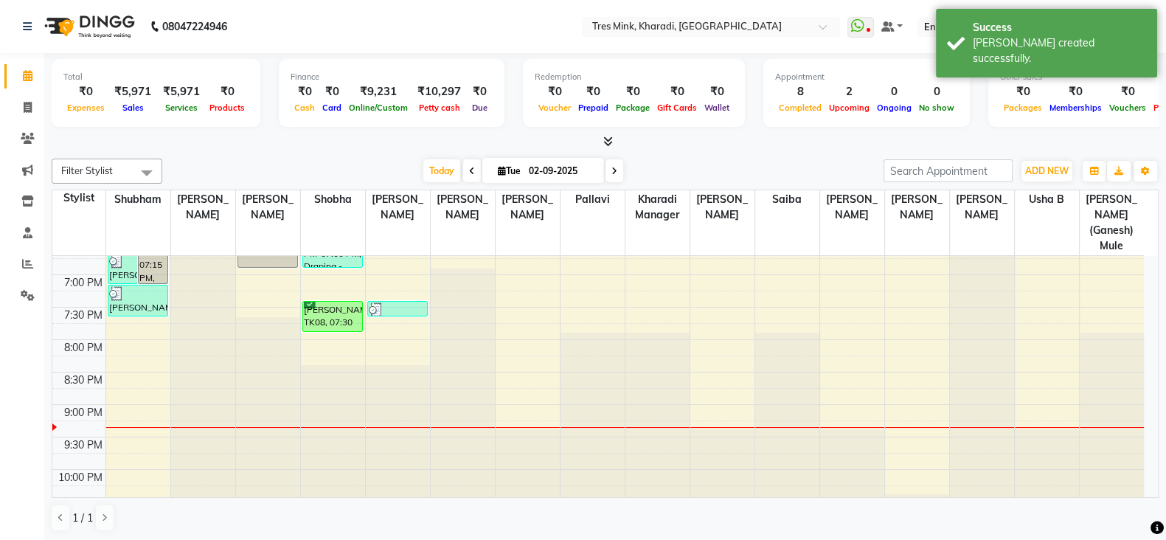
scroll to position [771, 0]
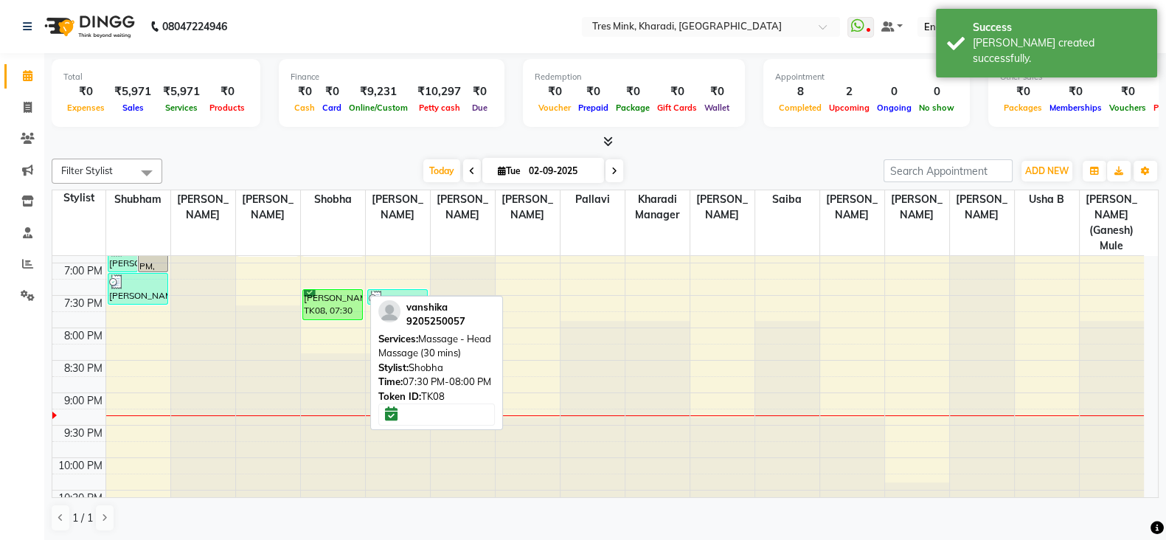
click at [333, 290] on div "[PERSON_NAME], TK08, 07:30 PM-08:00 PM, Massage - Head Massage (30 mins)" at bounding box center [333, 304] width 60 height 29
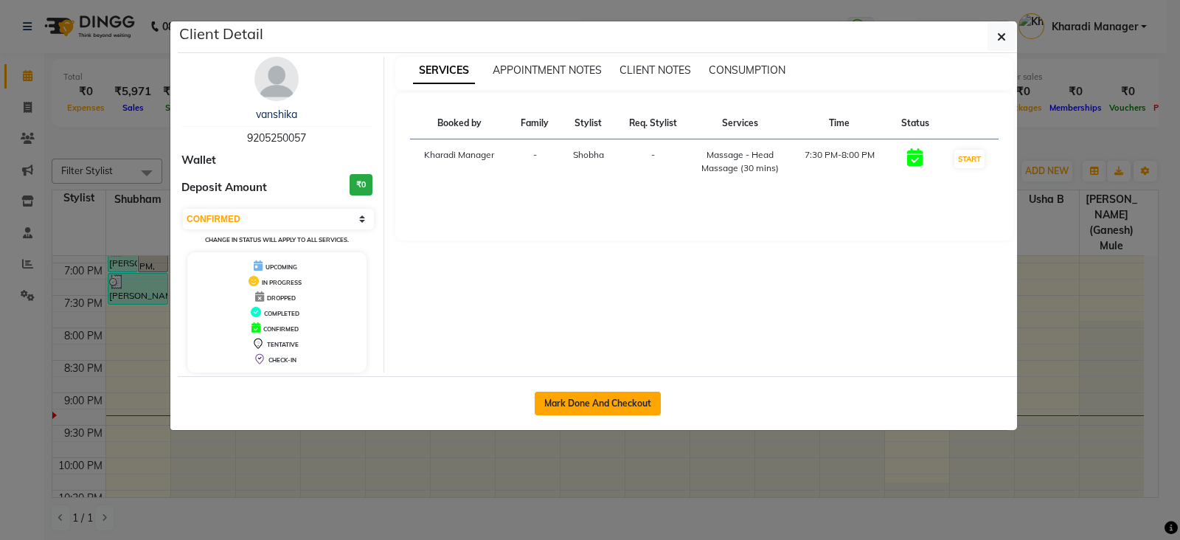
click at [586, 395] on button "Mark Done And Checkout" at bounding box center [598, 404] width 126 height 24
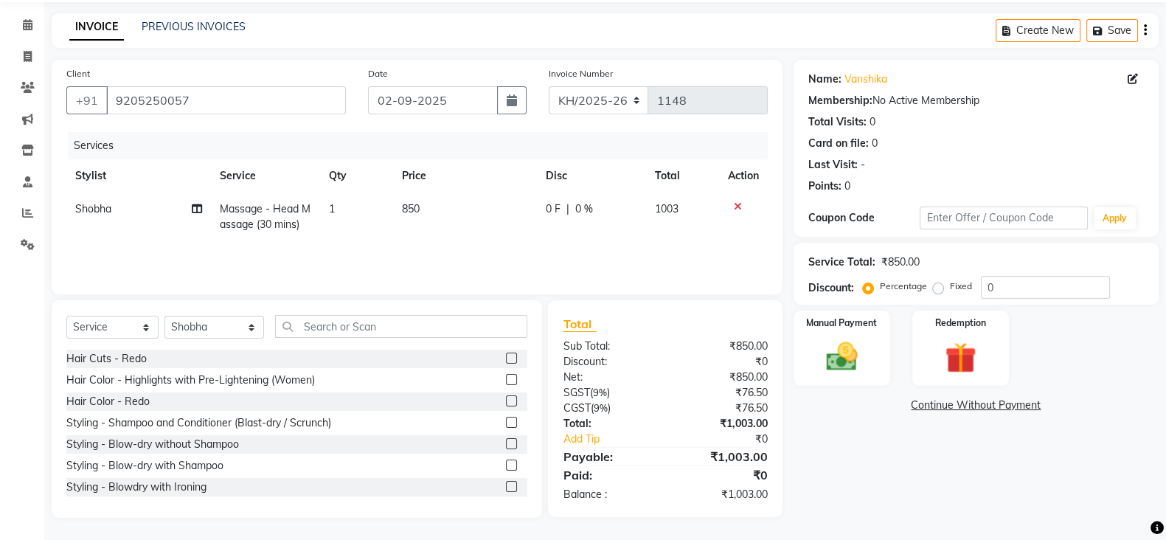
click at [506, 421] on label at bounding box center [511, 422] width 11 height 11
click at [506, 421] on input "checkbox" at bounding box center [511, 423] width 10 height 10
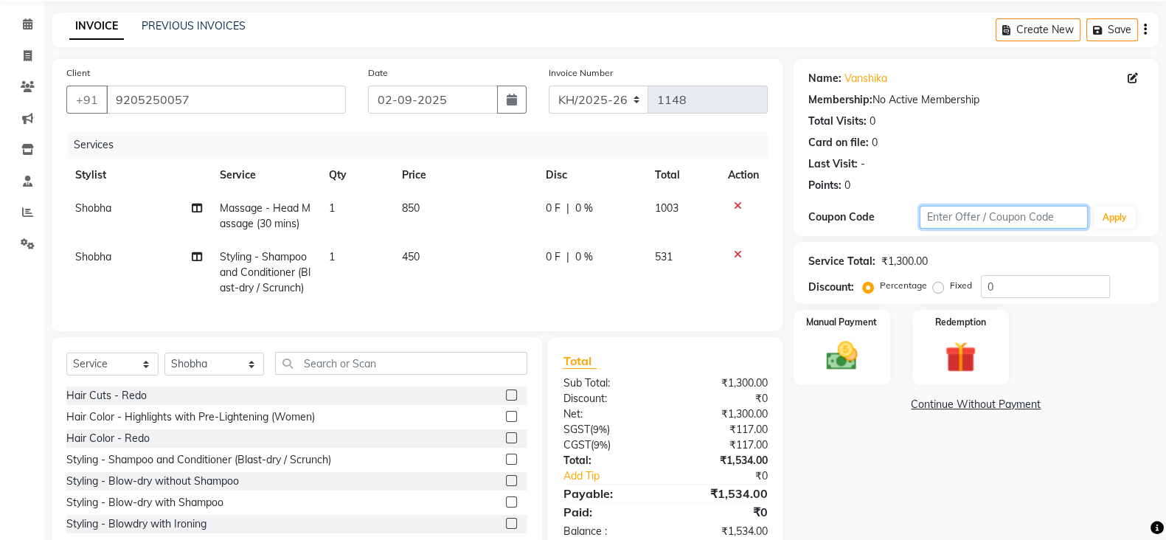
click at [1021, 227] on div "Coupon Code Apply" at bounding box center [976, 217] width 336 height 25
click at [1001, 223] on div "Name: [PERSON_NAME] Membership: No Active Membership Total Visits: 0 Card on fi…" at bounding box center [982, 307] width 376 height 496
click at [1008, 275] on input "0" at bounding box center [1045, 286] width 129 height 23
click at [1036, 275] on input "0" at bounding box center [1045, 286] width 129 height 23
click at [1020, 275] on input "0" at bounding box center [1045, 286] width 129 height 23
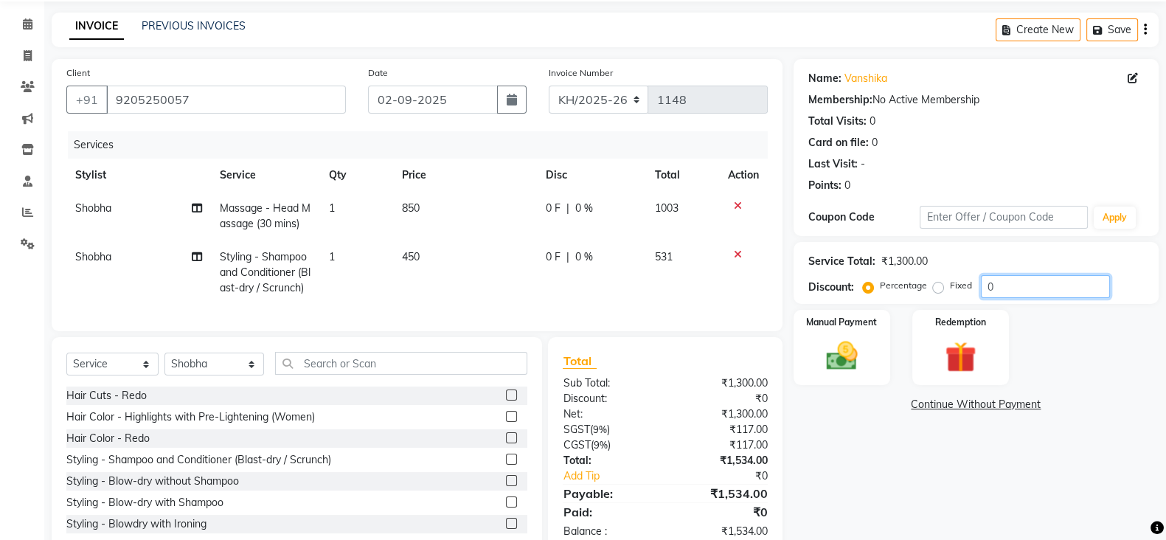
scroll to position [103, 0]
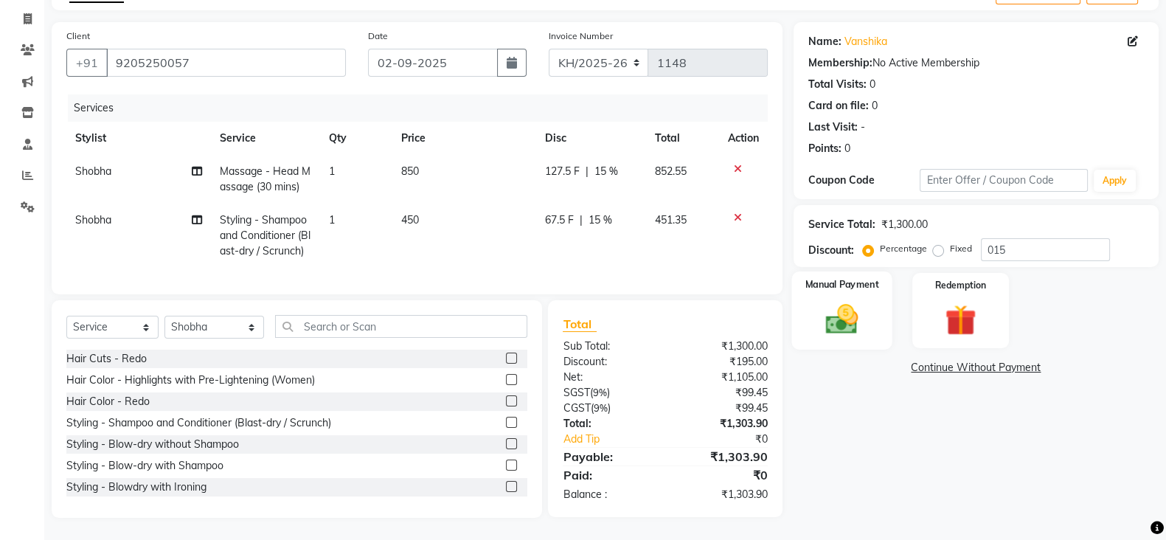
click at [855, 304] on img at bounding box center [842, 318] width 52 height 37
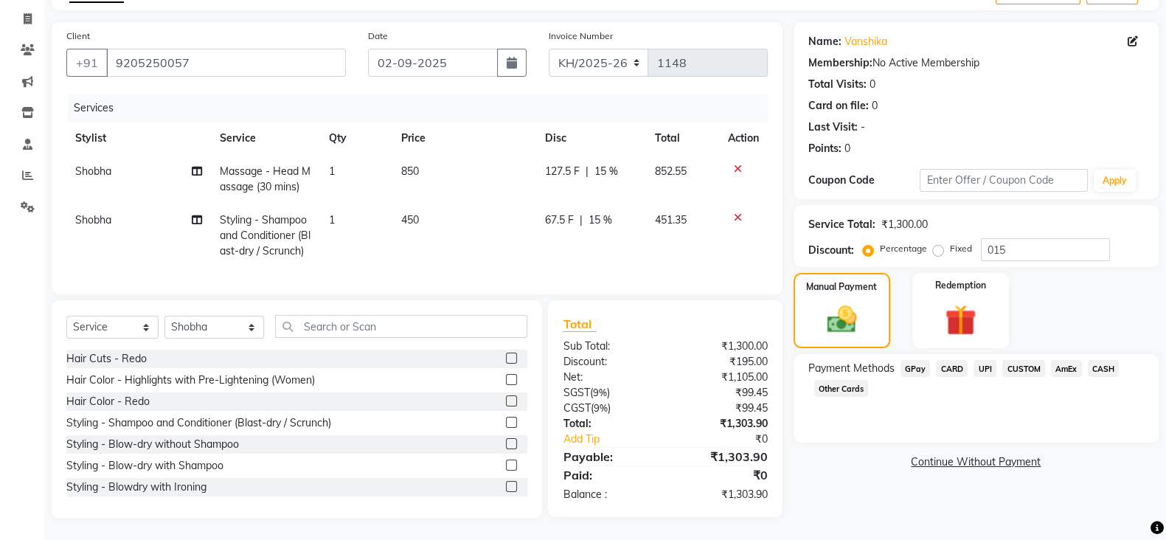
click at [982, 360] on span "UPI" at bounding box center [984, 368] width 23 height 17
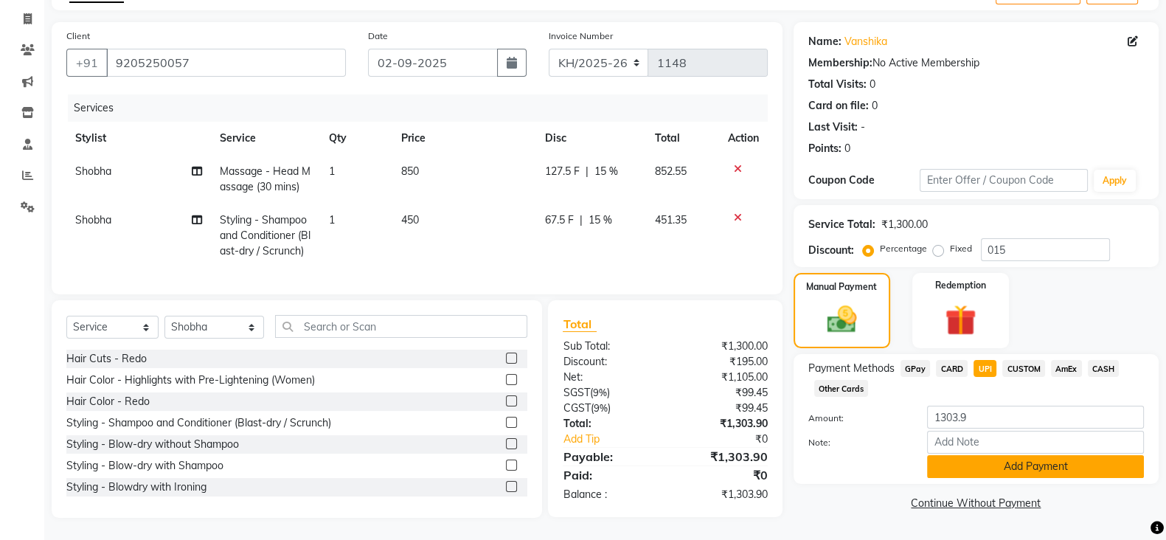
click at [987, 455] on button "Add Payment" at bounding box center [1035, 466] width 217 height 23
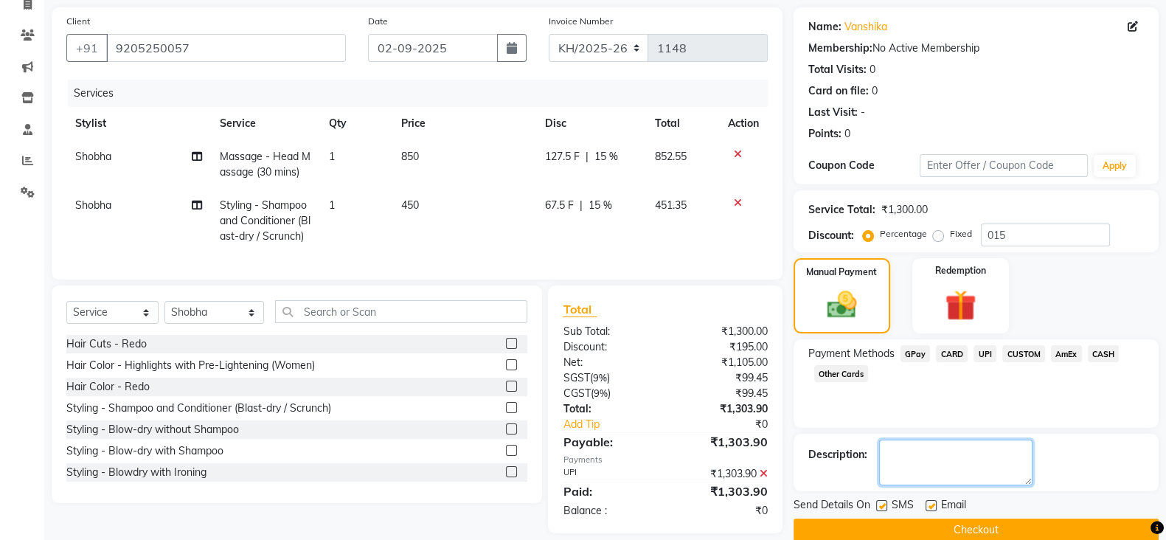
click at [982, 452] on textarea at bounding box center [955, 463] width 153 height 46
click at [996, 505] on div "Send Details On SMS Email" at bounding box center [976, 506] width 365 height 18
click at [993, 504] on div "Send Details On SMS Email" at bounding box center [976, 506] width 365 height 18
click at [959, 494] on div "Name: [PERSON_NAME] Membership: No Active Membership Total Visits: 0 Card on fi…" at bounding box center [982, 274] width 376 height 534
click at [955, 495] on div "Name: [PERSON_NAME] Membership: No Active Membership Total Visits: 0 Card on fi…" at bounding box center [982, 274] width 376 height 534
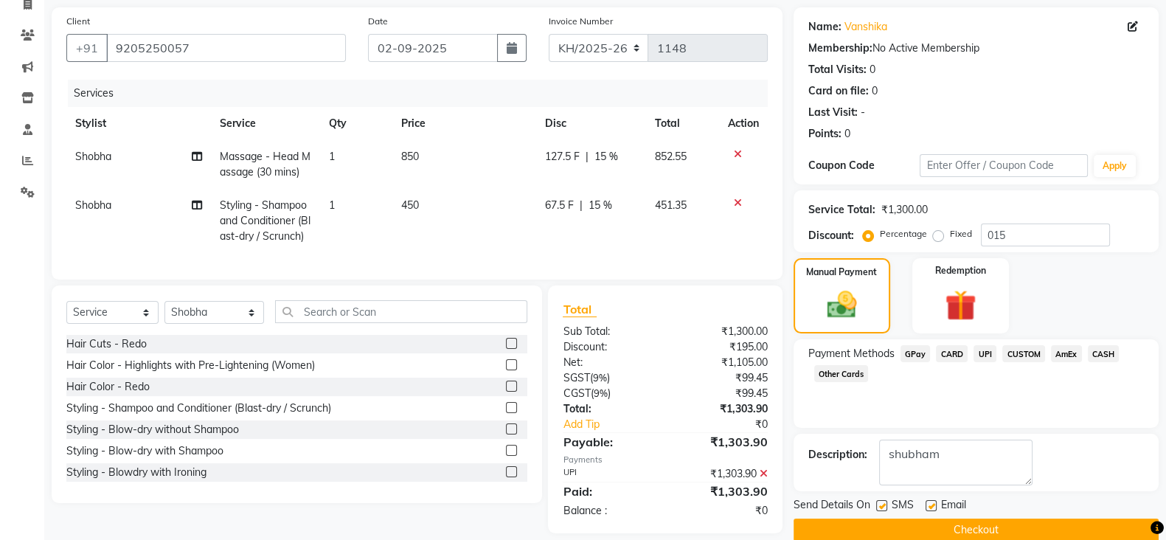
click at [900, 499] on div "Send Details On SMS Email" at bounding box center [976, 506] width 365 height 18
click at [1022, 518] on button "Checkout" at bounding box center [976, 529] width 365 height 23
click at [1022, 518] on div "Checkout" at bounding box center [976, 529] width 365 height 23
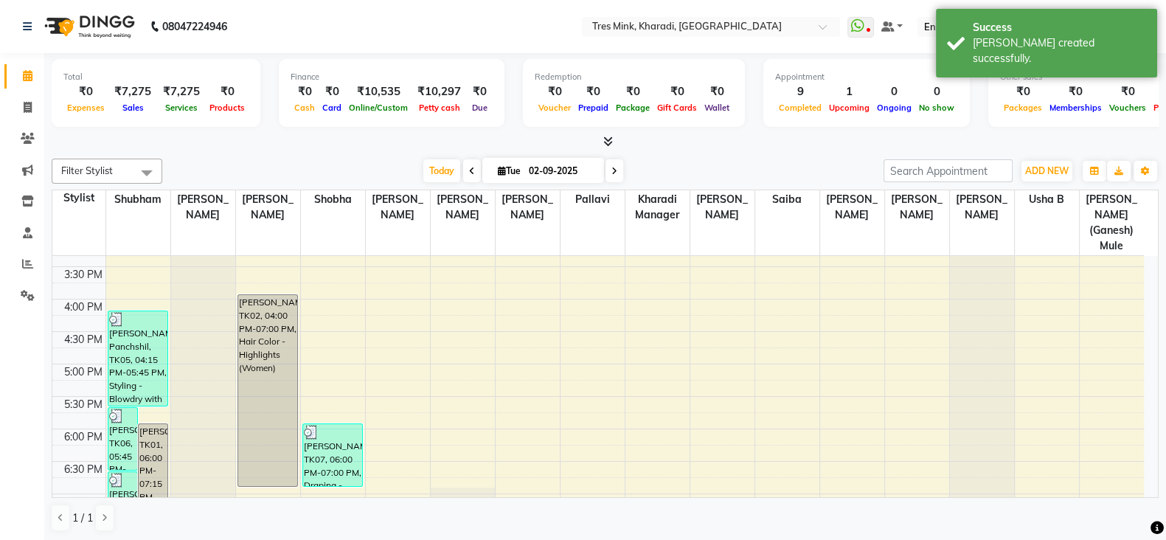
scroll to position [430, 0]
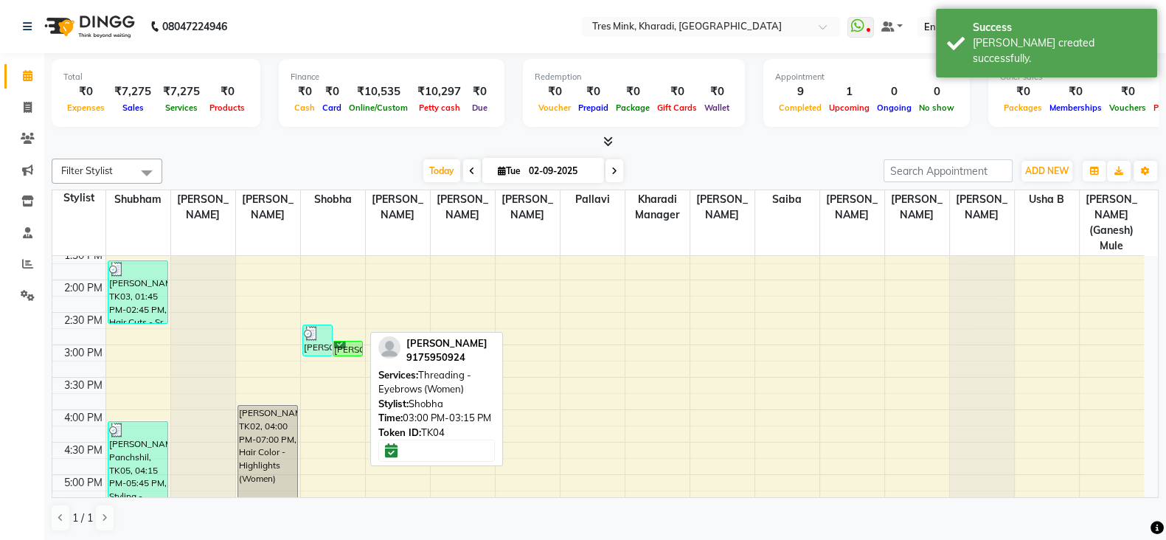
click at [350, 341] on div "[PERSON_NAME], TK04, 03:00 PM-03:15 PM, Threading - Eyebrows (Women)" at bounding box center [347, 348] width 29 height 14
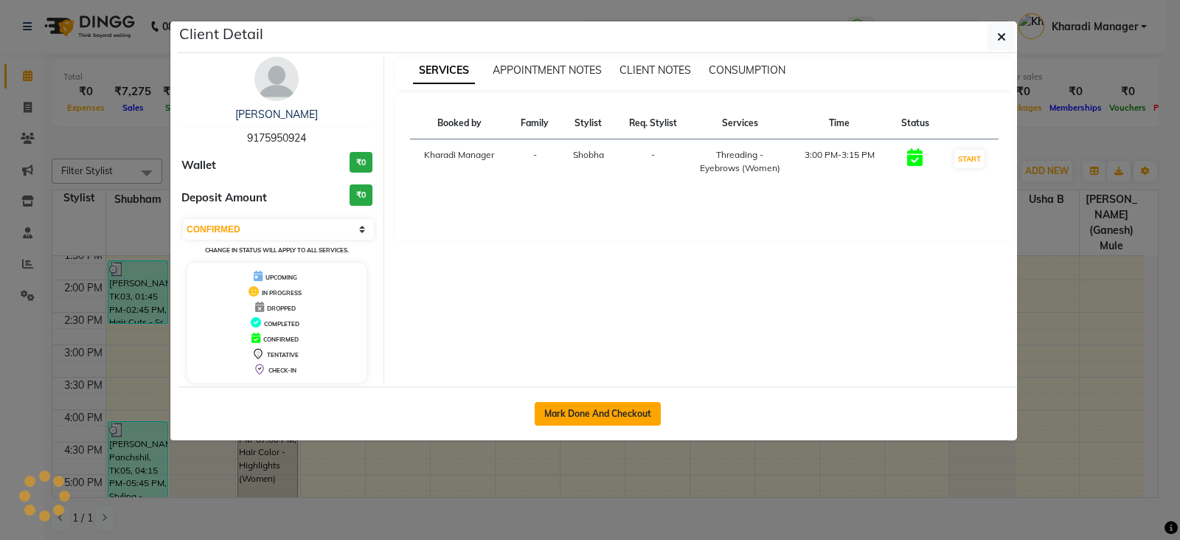
click at [566, 406] on button "Mark Done And Checkout" at bounding box center [598, 414] width 126 height 24
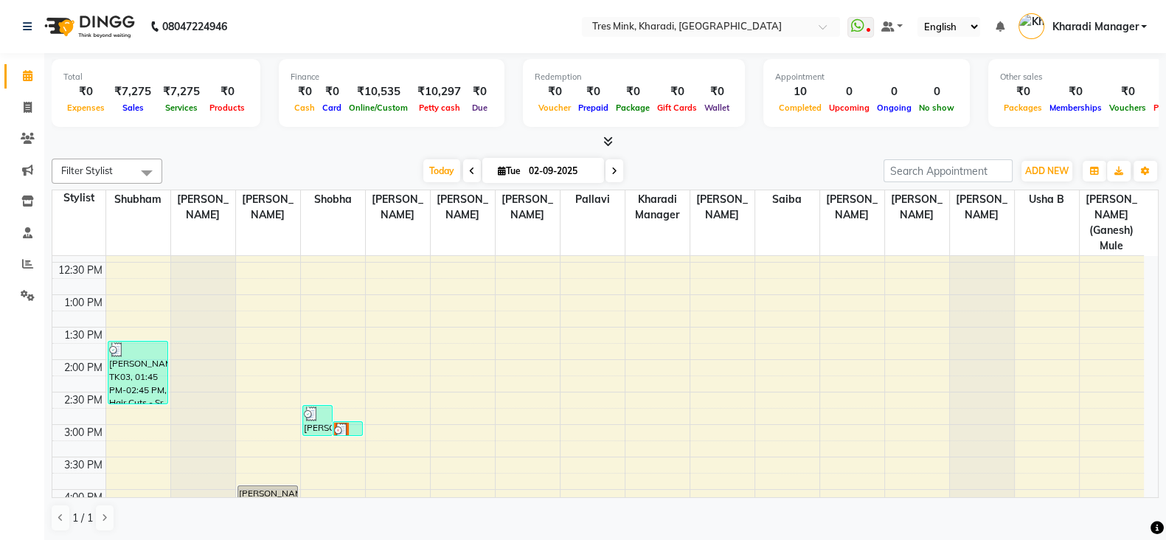
scroll to position [268, 0]
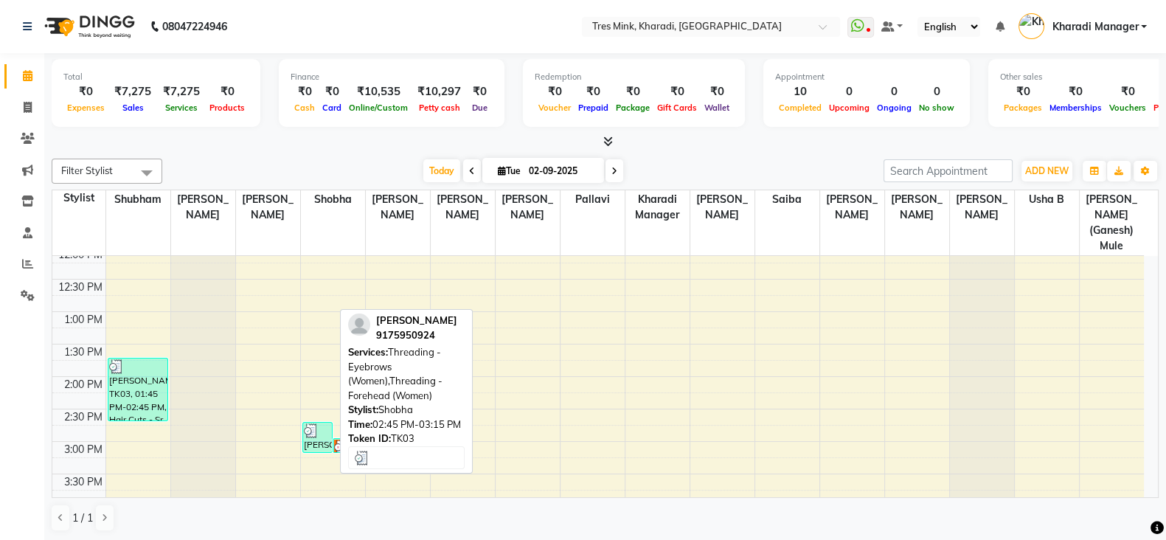
click at [306, 423] on img at bounding box center [311, 430] width 15 height 15
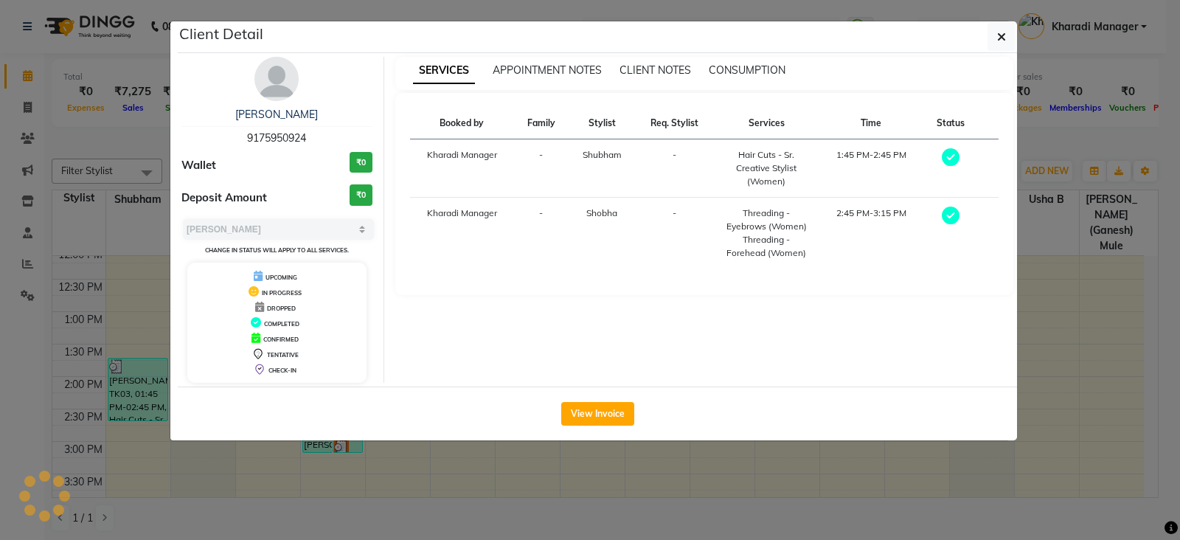
drag, startPoint x: 525, startPoint y: 458, endPoint x: 386, endPoint y: 393, distance: 153.7
click at [517, 458] on ngb-modal-window "Client Detail [PERSON_NAME] 9175950924 Wallet ₹0 Deposit Amount ₹0 Select MARK …" at bounding box center [590, 270] width 1180 height 540
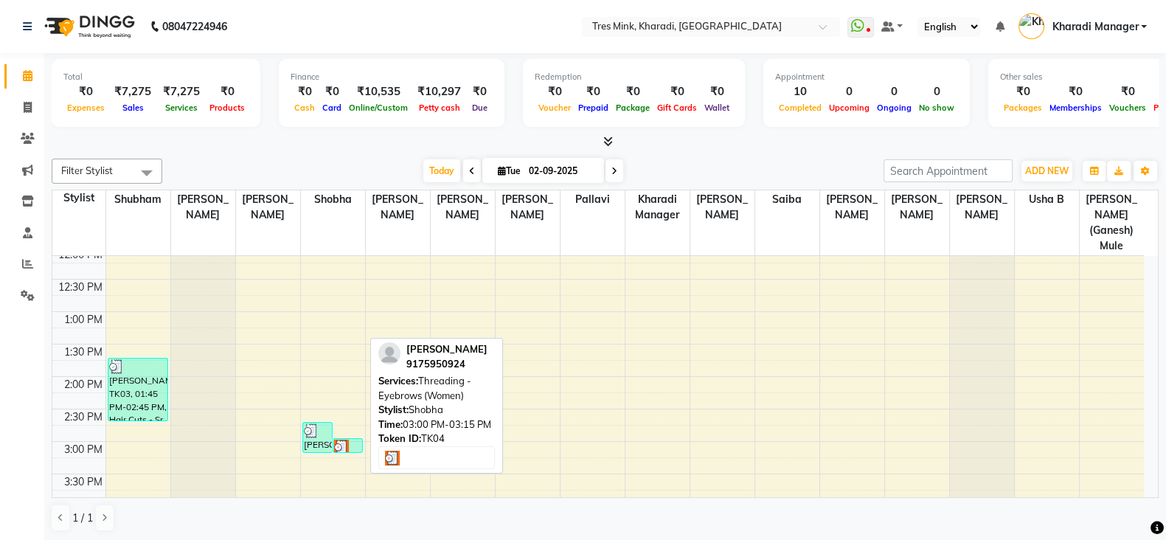
click at [347, 440] on img at bounding box center [341, 447] width 15 height 15
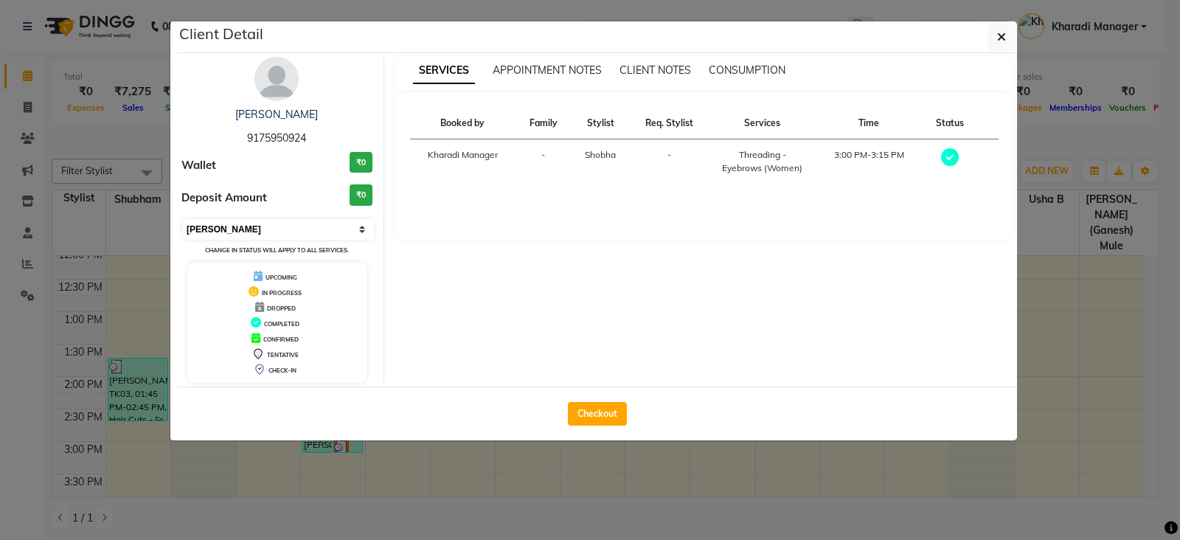
click at [286, 221] on select "Select MARK DONE UPCOMING" at bounding box center [278, 229] width 191 height 21
click at [266, 442] on ngb-modal-window "Client Detail [PERSON_NAME] 9175950924 Wallet ₹0 Deposit Amount ₹0 Select MARK …" at bounding box center [590, 270] width 1180 height 540
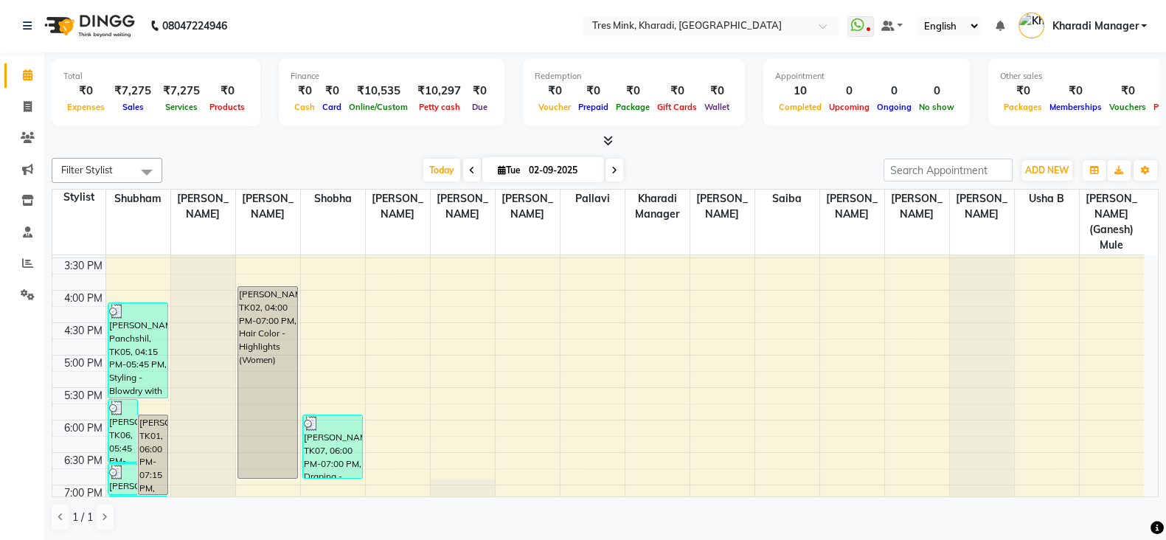
scroll to position [514, 0]
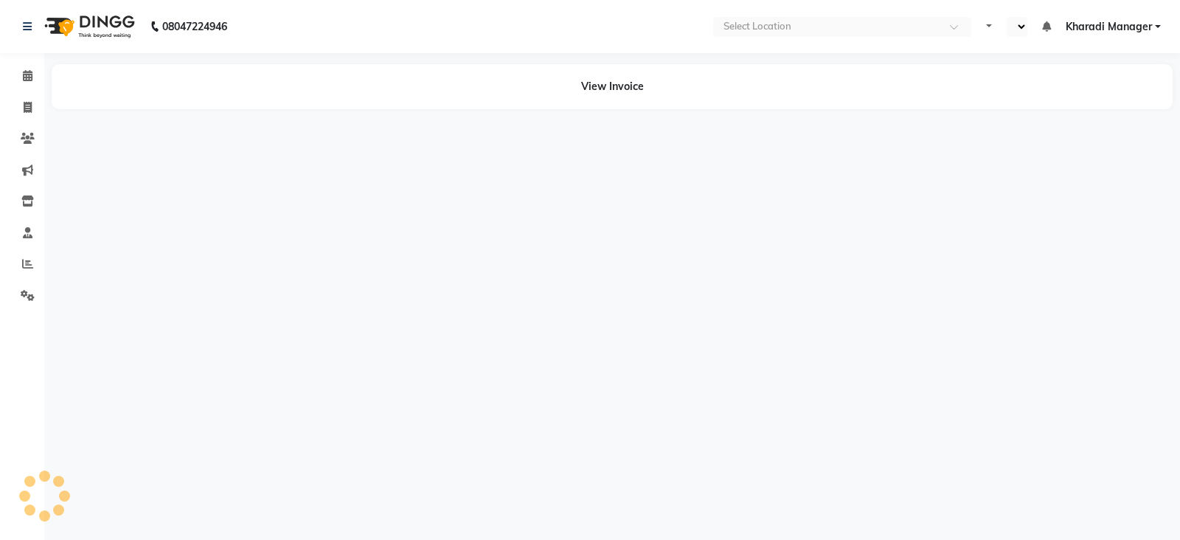
select select "en"
